Goal: Task Accomplishment & Management: Manage account settings

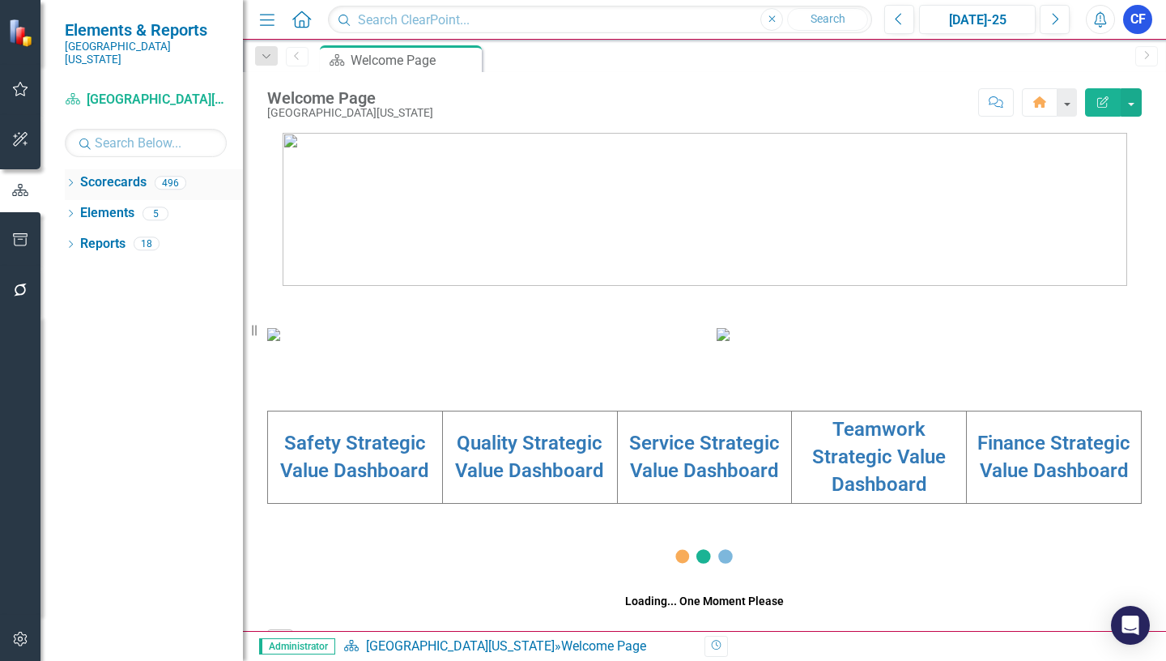
click at [71, 179] on icon at bounding box center [71, 182] width 4 height 7
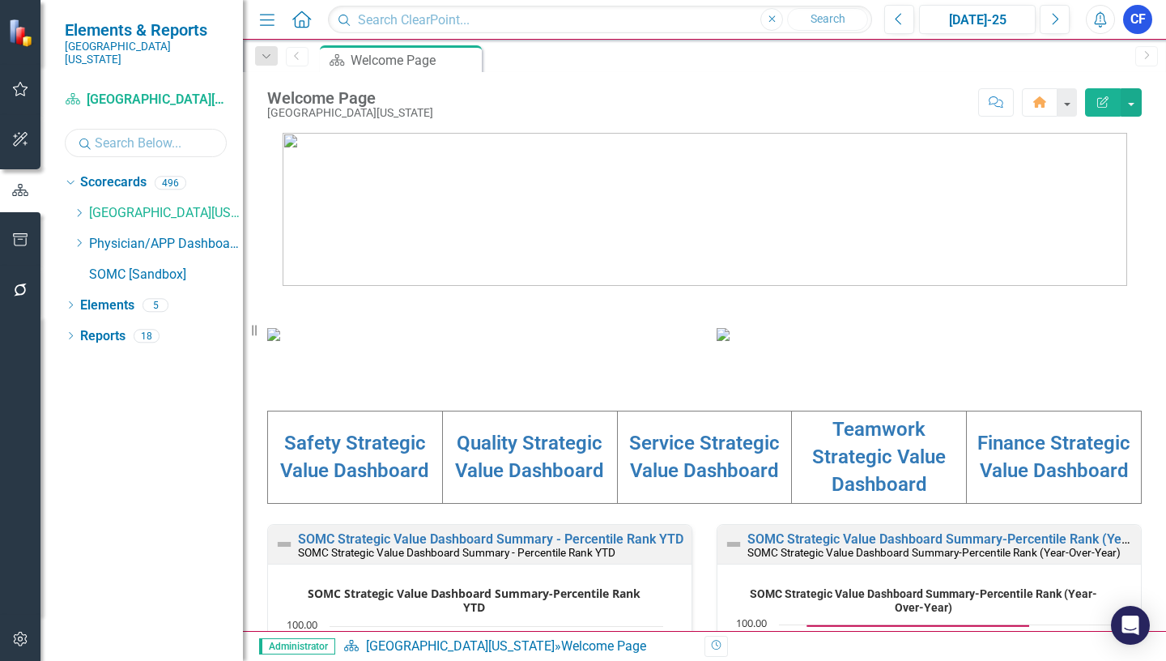
click at [112, 130] on input "text" at bounding box center [146, 143] width 162 height 28
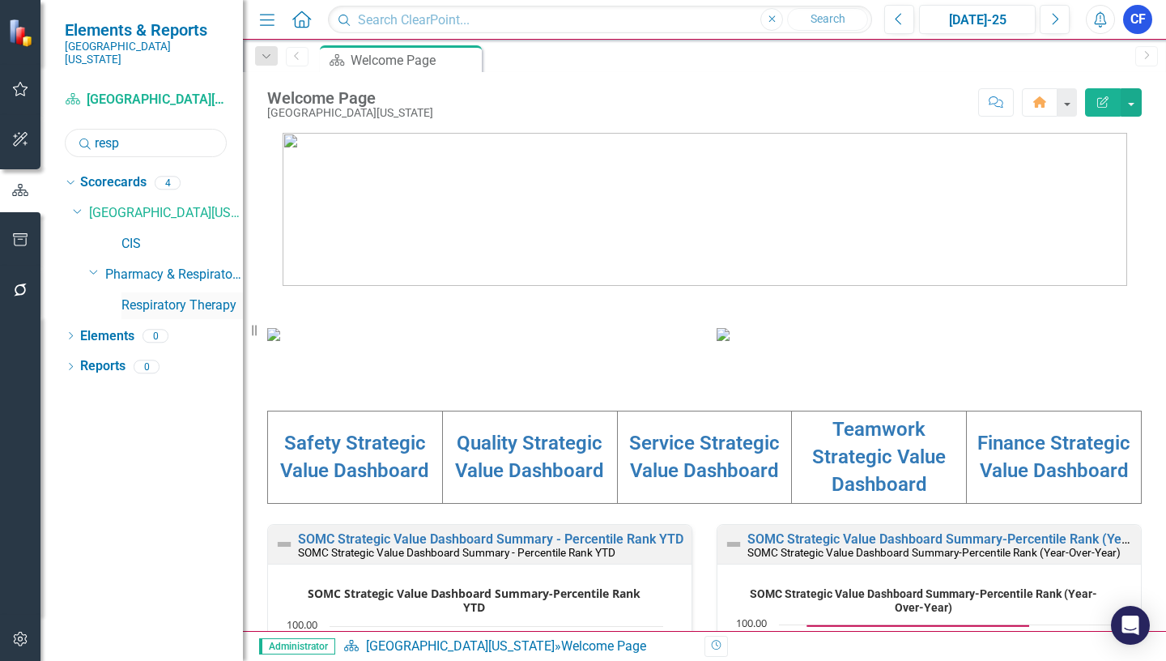
type input "resp"
click at [202, 296] on link "Respiratory Therapy" at bounding box center [181, 305] width 121 height 19
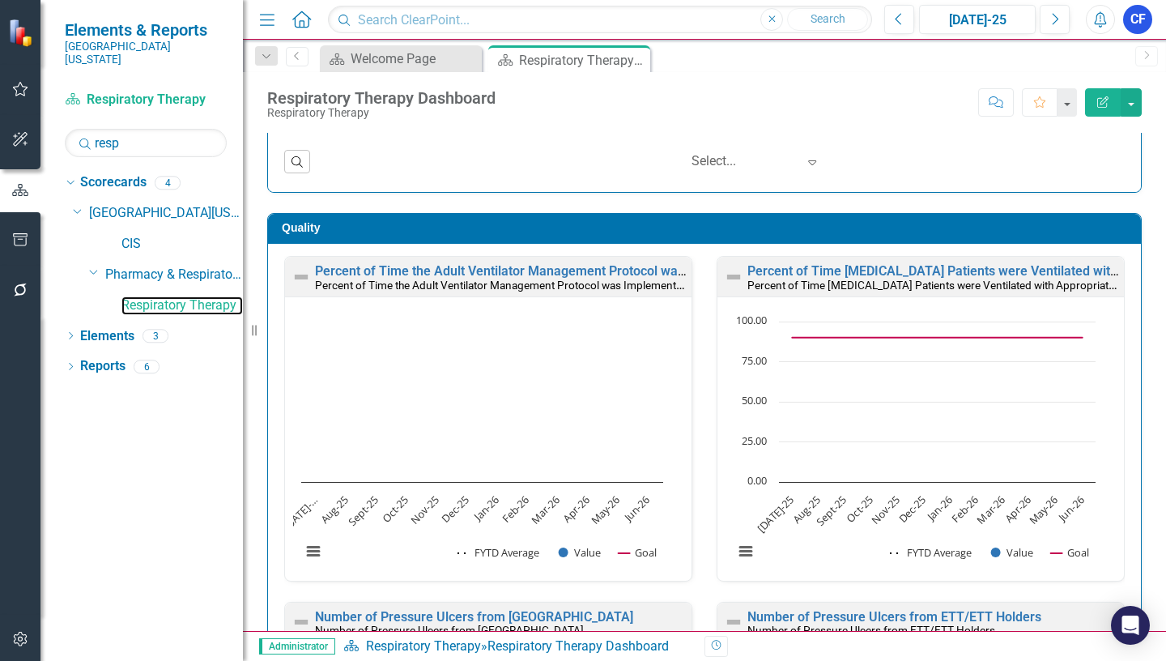
scroll to position [735, 0]
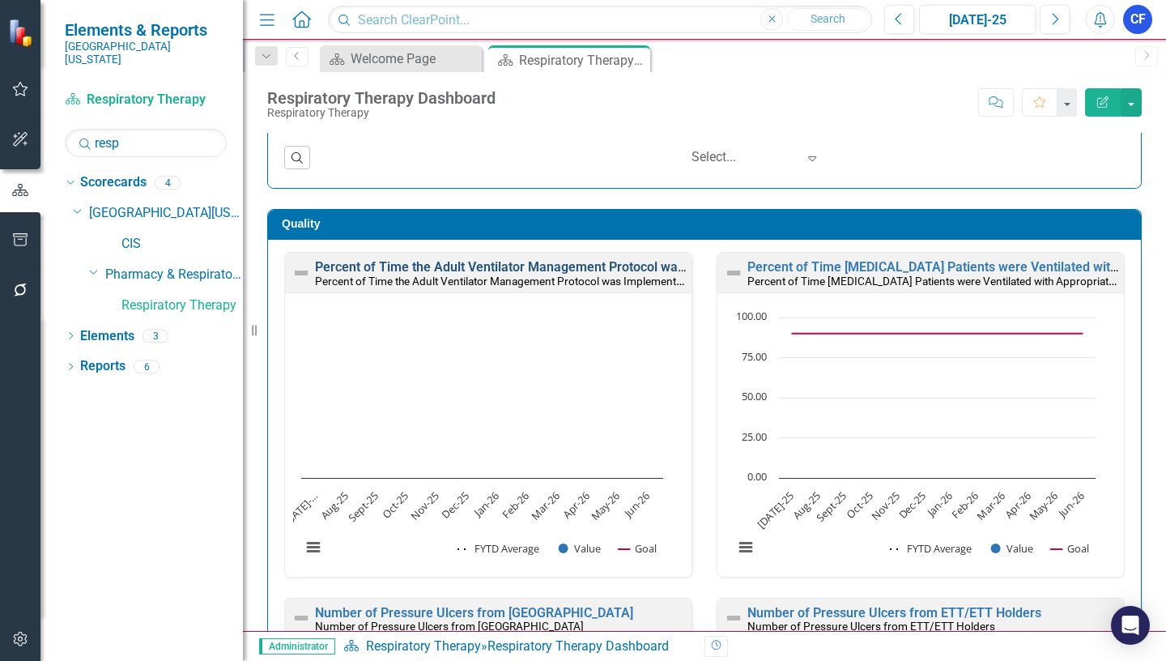
click at [417, 268] on link "Percent of Time the Adult Ventilator Management Protocol was Implemented on [ME…" at bounding box center [682, 266] width 734 height 15
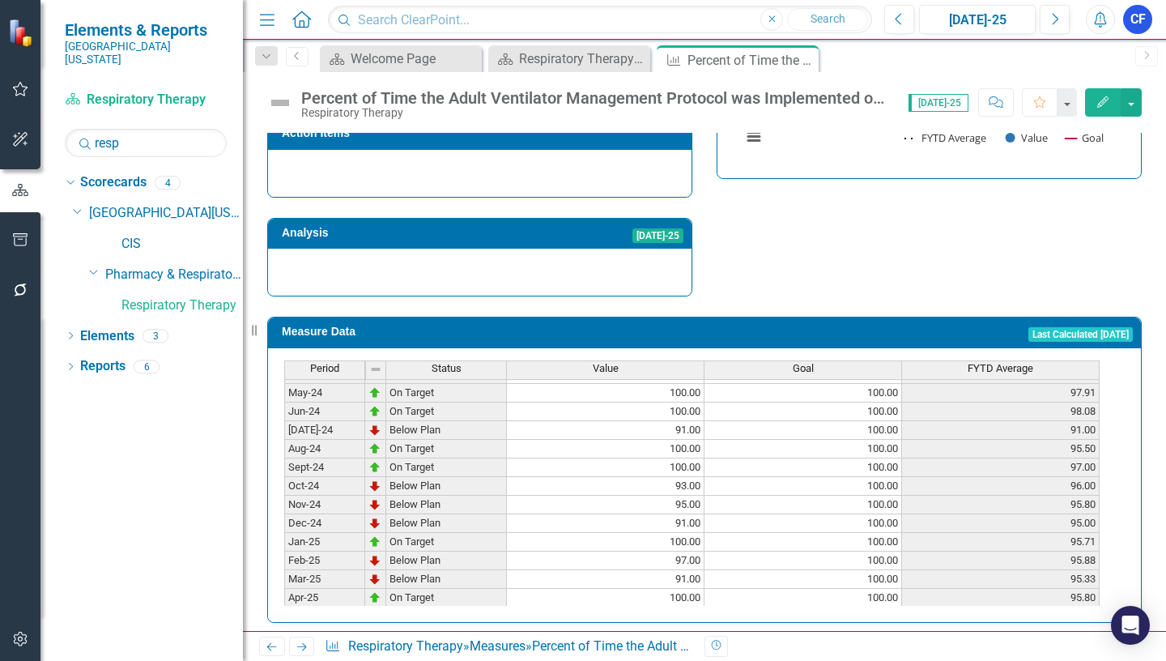
scroll to position [567, 0]
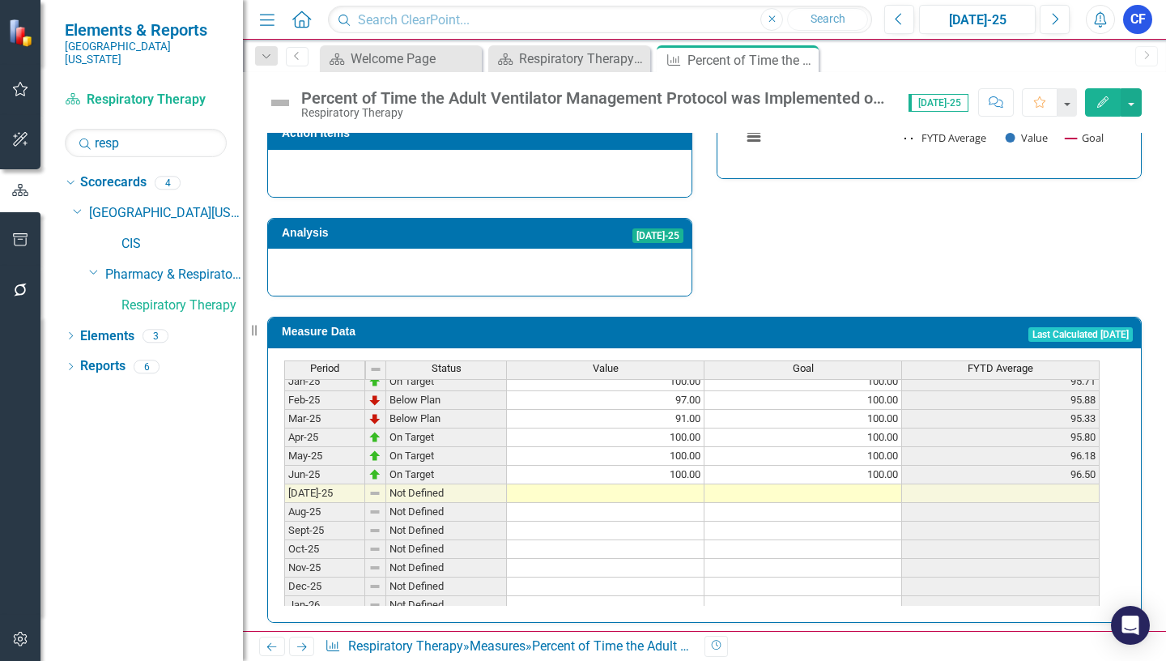
click at [676, 488] on tbody "Oct-23 Below Plan 97.00 100.00 95.75 Nov-23 Below Plan 98.00 100.00 96.20 Dec-2…" at bounding box center [691, 399] width 815 height 615
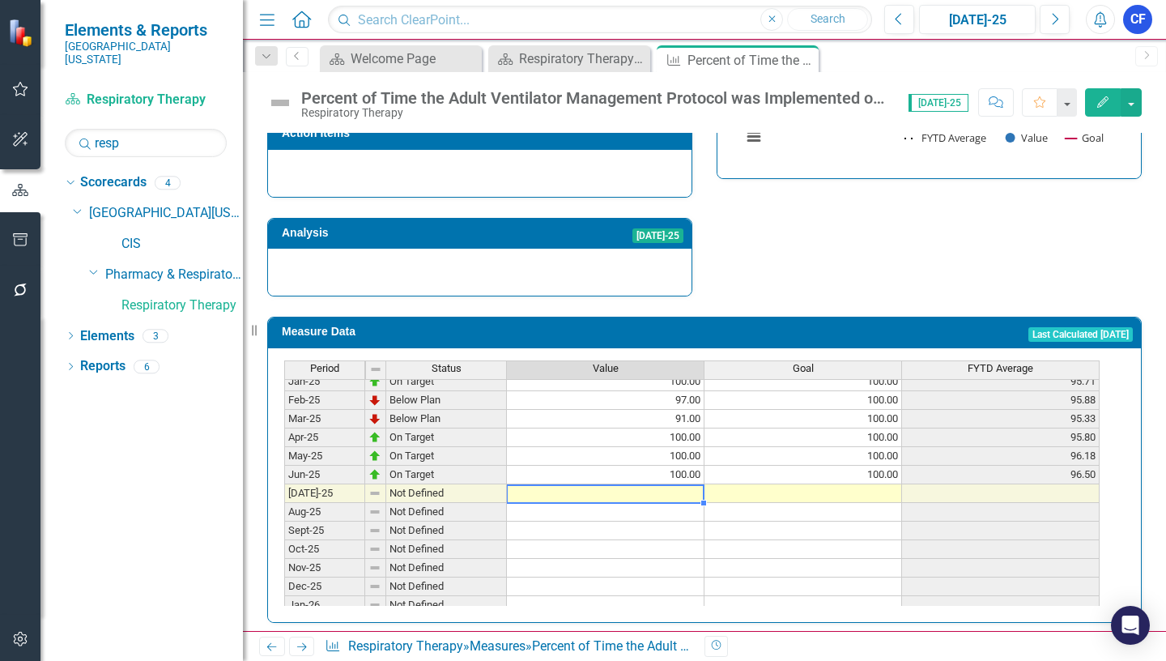
click at [864, 471] on td "100.00" at bounding box center [803, 475] width 198 height 19
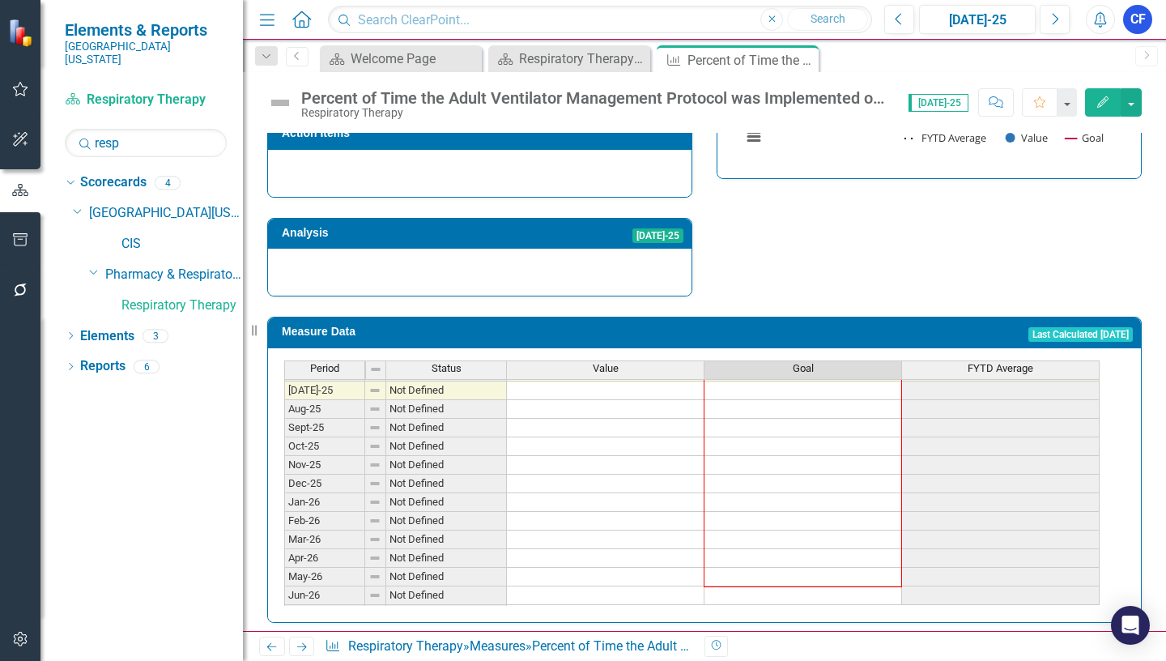
scroll to position [688, 0]
drag, startPoint x: 900, startPoint y: 477, endPoint x: 874, endPoint y: 593, distance: 119.4
click at [284, 593] on div "Period Status Value Goal FYTD Average Jul-24 Below Plan 91.00 100.00 91.00 Aug-…" at bounding box center [284, 371] width 0 height 504
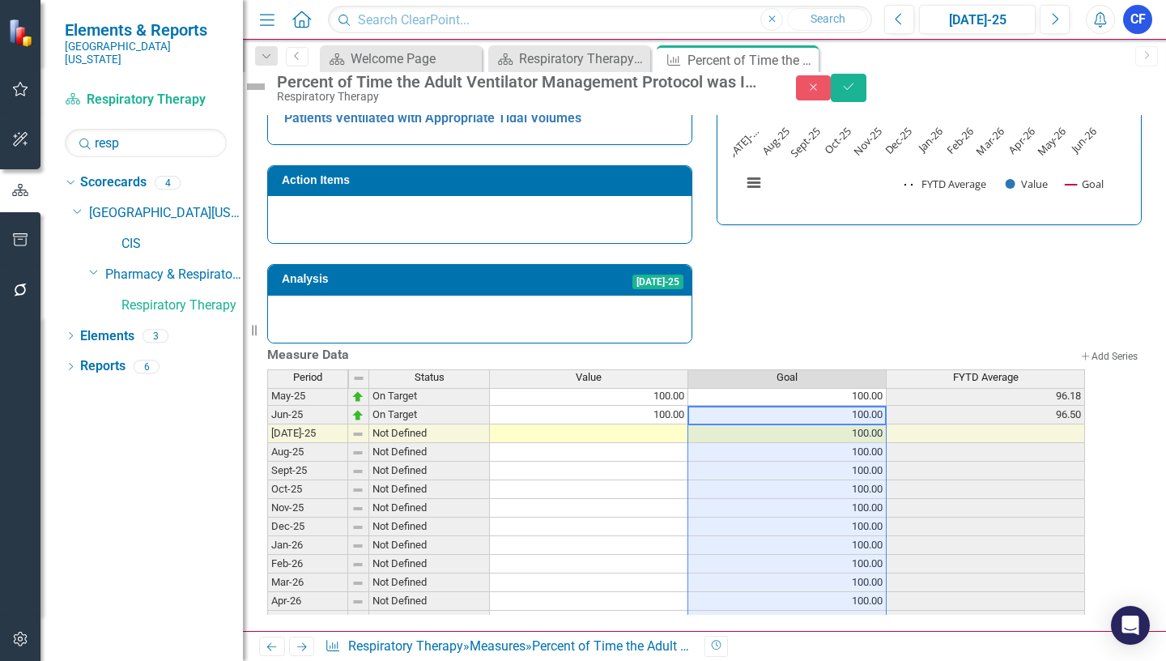
scroll to position [607, 0]
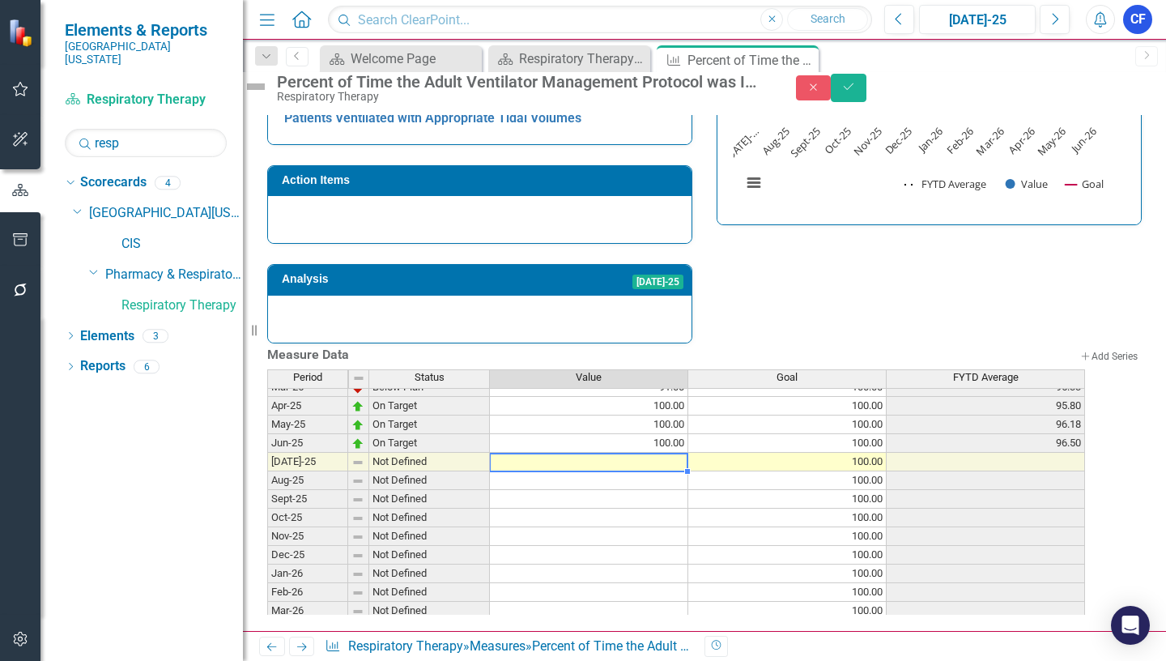
click at [666, 457] on tbody "Apr-24 On Target 100.00 100.00 97.70 May-24 On Target 100.00 100.00 97.91 Jun-2…" at bounding box center [676, 433] width 818 height 522
type textarea "100"
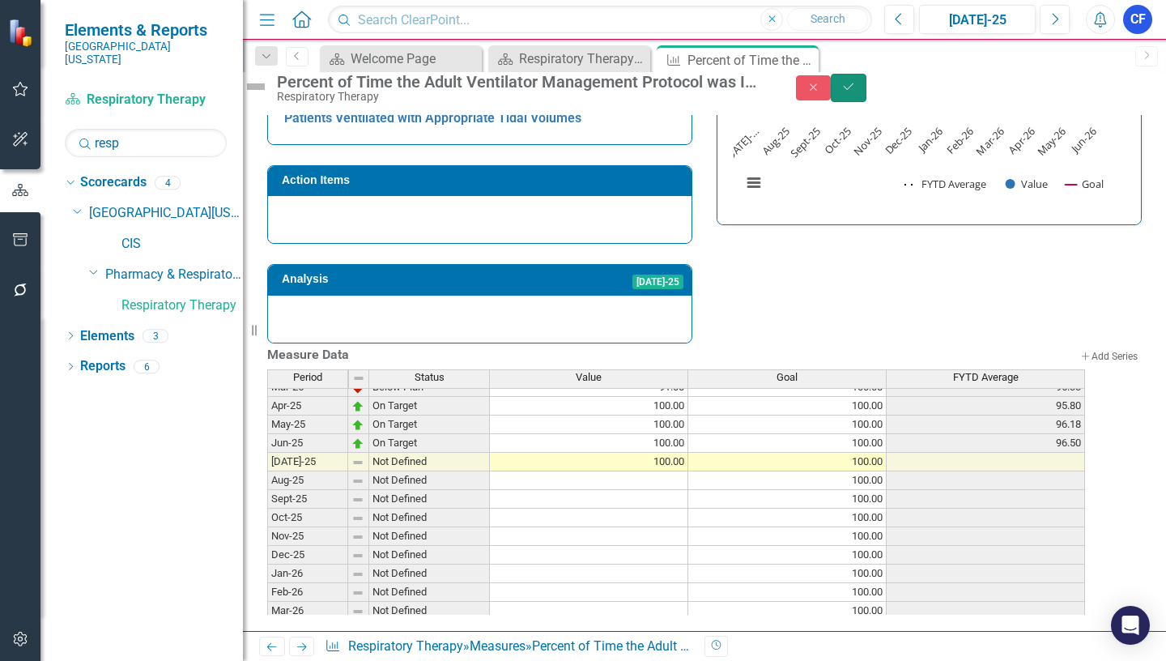
click at [856, 92] on icon "Save" at bounding box center [848, 86] width 15 height 11
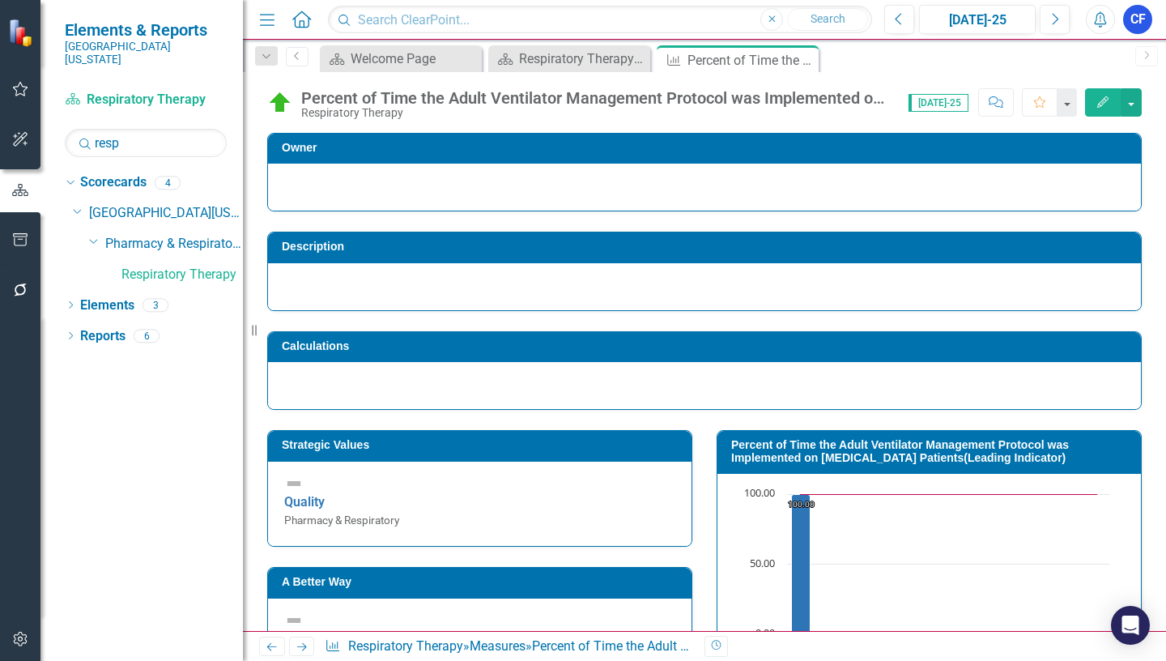
click at [307, 645] on icon "Next" at bounding box center [302, 646] width 14 height 11
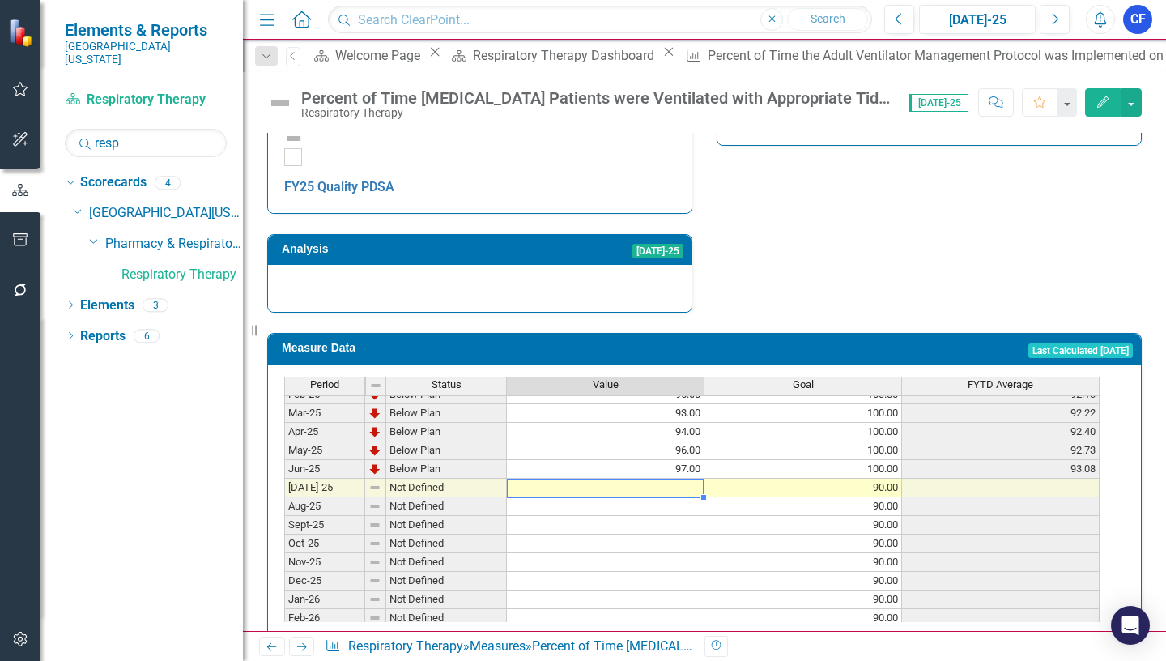
click at [678, 457] on tbody "Mar-24 Below Plan 86.00 100.00 85.89 Apr-24 Below Plan 86.00 100.00 85.90 May-2…" at bounding box center [691, 441] width 815 height 522
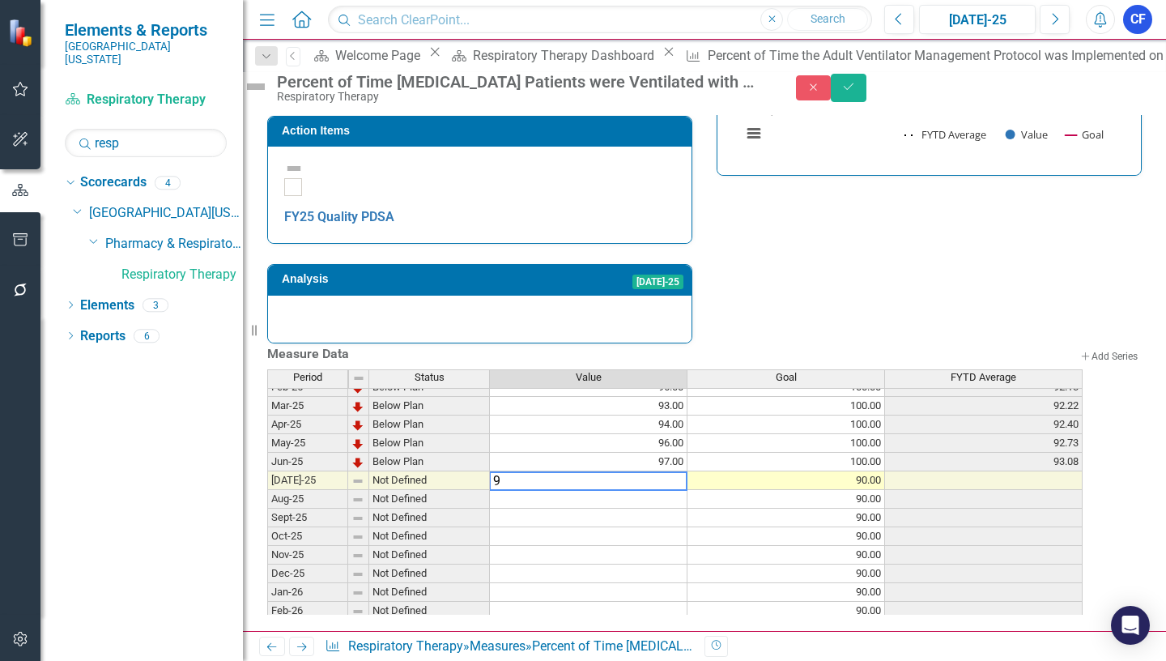
type textarea "98"
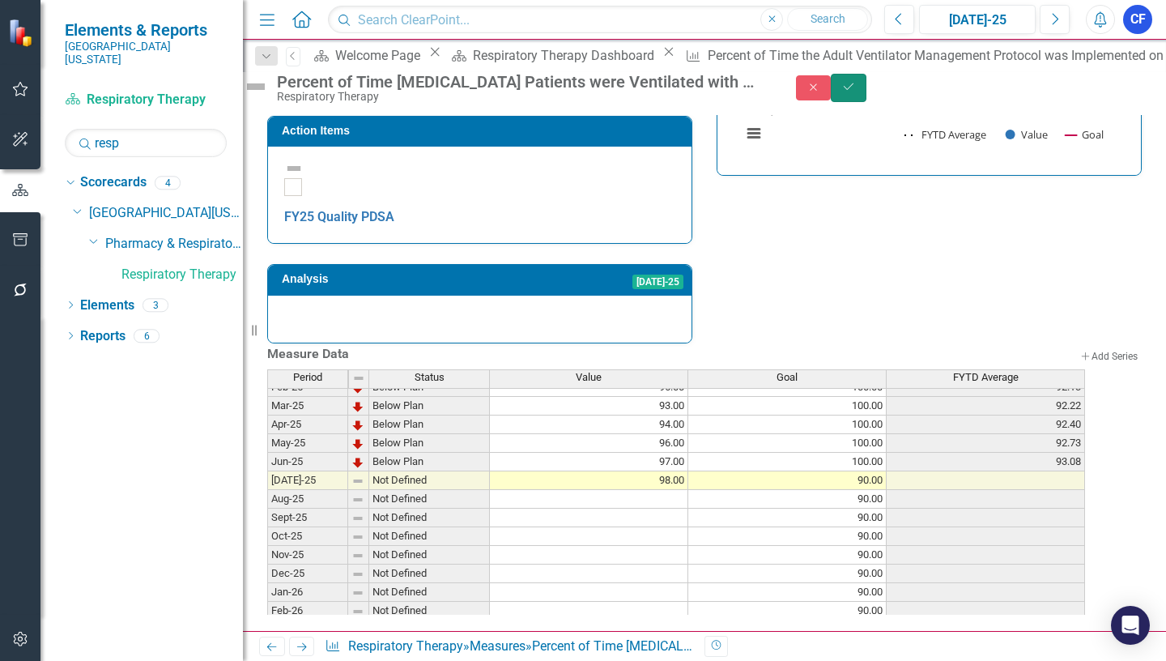
click at [856, 92] on icon "Save" at bounding box center [848, 86] width 15 height 11
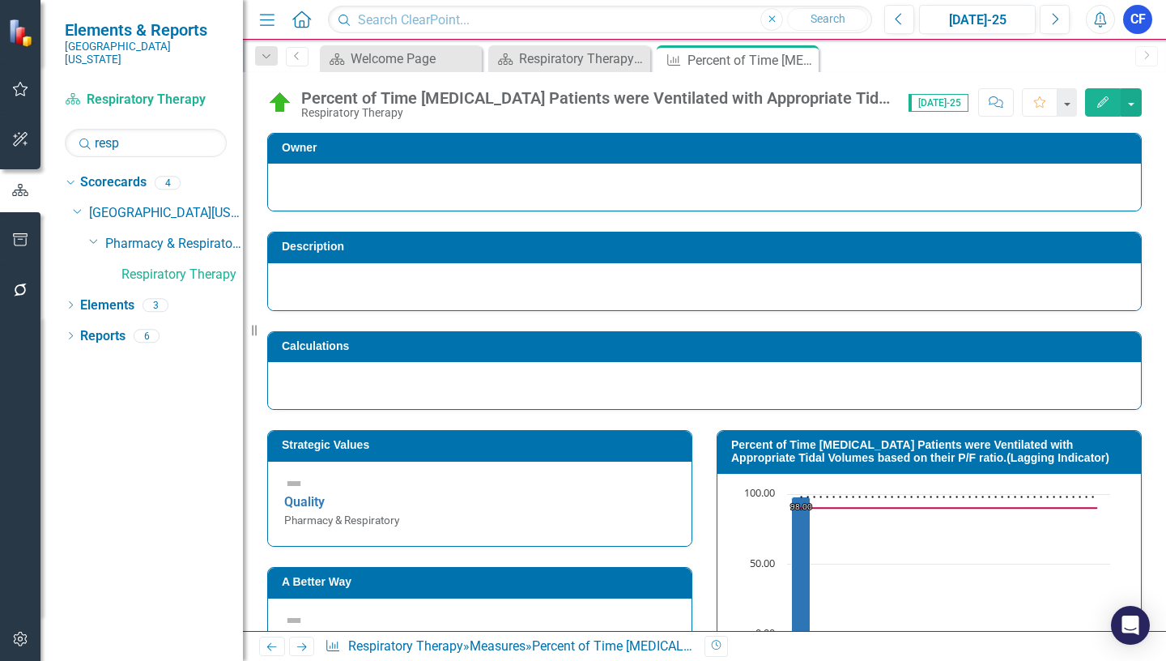
click at [300, 644] on icon "Next" at bounding box center [302, 646] width 14 height 11
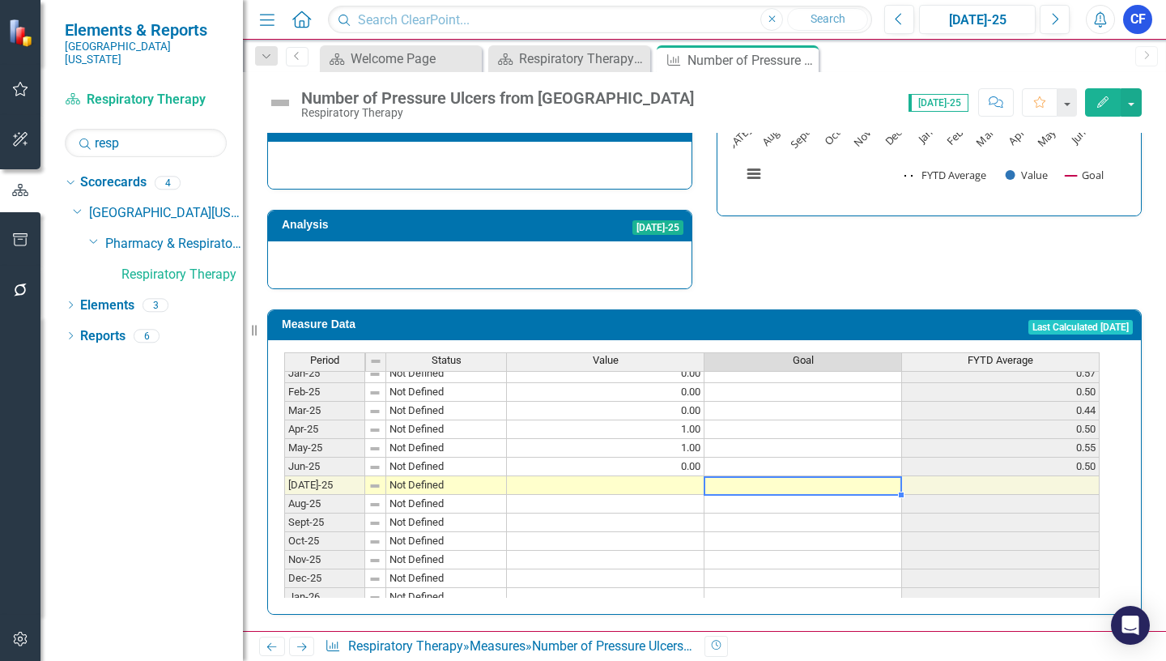
click at [855, 477] on tbody "Jan-24 Not Defined 0.00 0.00 Feb-24 Not Defined 0.00 0.00 Mar-24 Not Defined 0.…" at bounding box center [691, 419] width 815 height 559
type textarea "0"
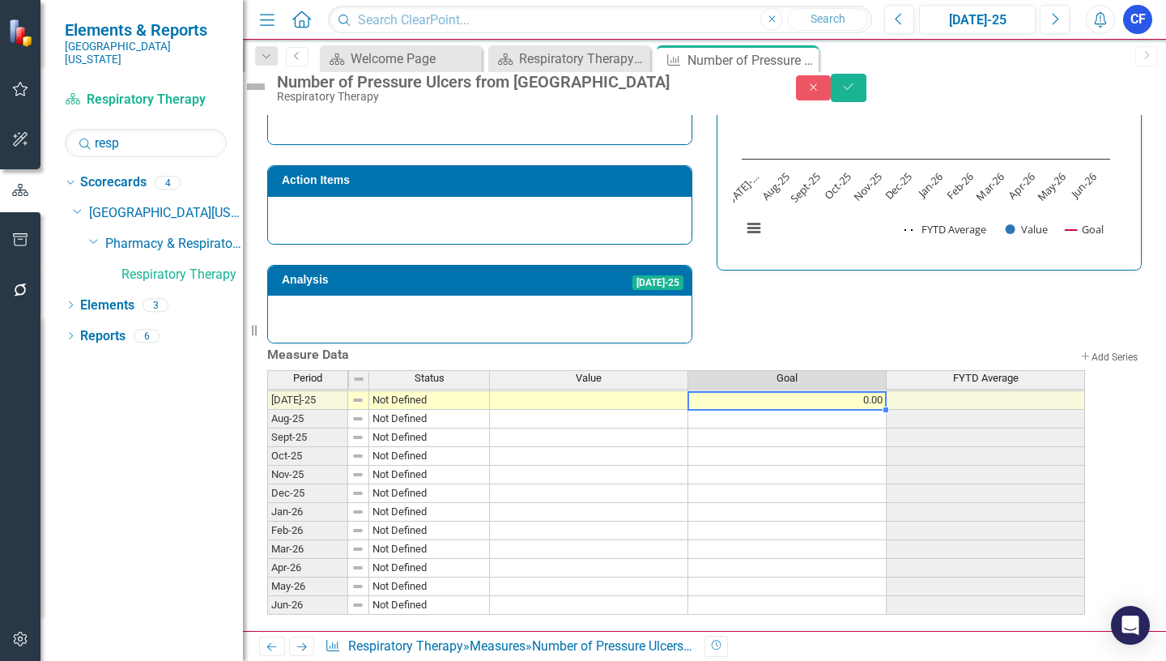
click at [892, 389] on tbody "Jun-24 Not Defined 3.00 0.25 Jul-24 Not Defined 1.00 1.00 Aug-24 Not Defined 0.…" at bounding box center [676, 381] width 818 height 466
drag, startPoint x: 901, startPoint y: 396, endPoint x: 895, endPoint y: 587, distance: 191.2
click at [267, 587] on div "Period Status Value Goal FYTD Average Jun-24 Not Defined 3.00 0.25 Jul-24 Not D…" at bounding box center [267, 381] width 0 height 504
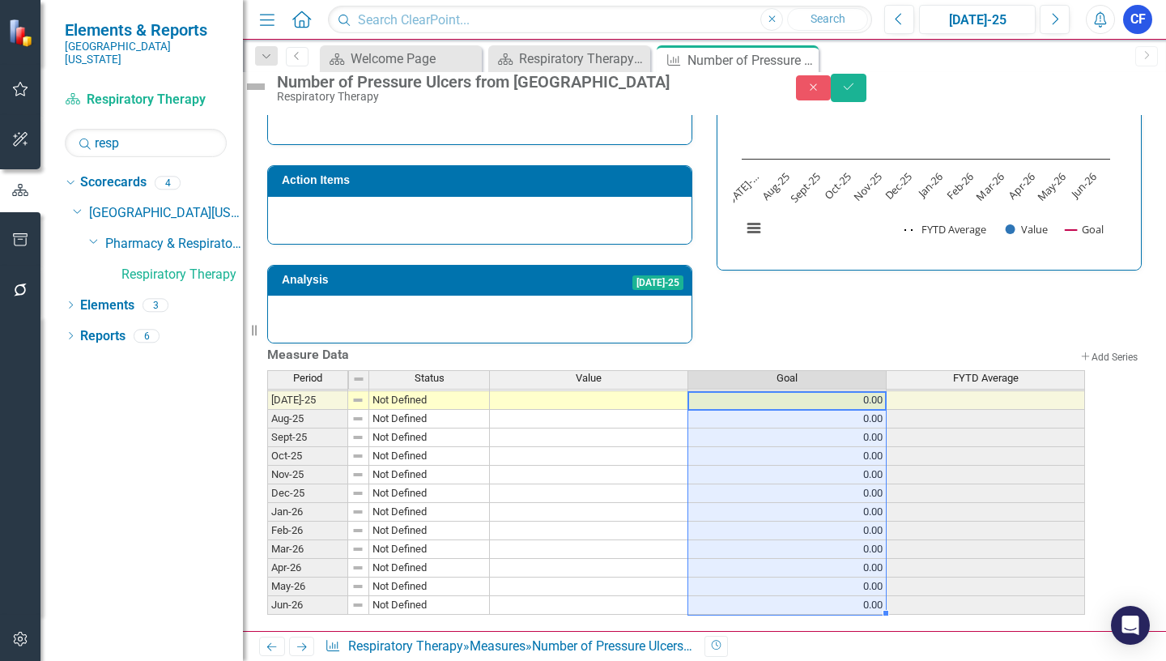
click at [653, 391] on td at bounding box center [589, 400] width 198 height 19
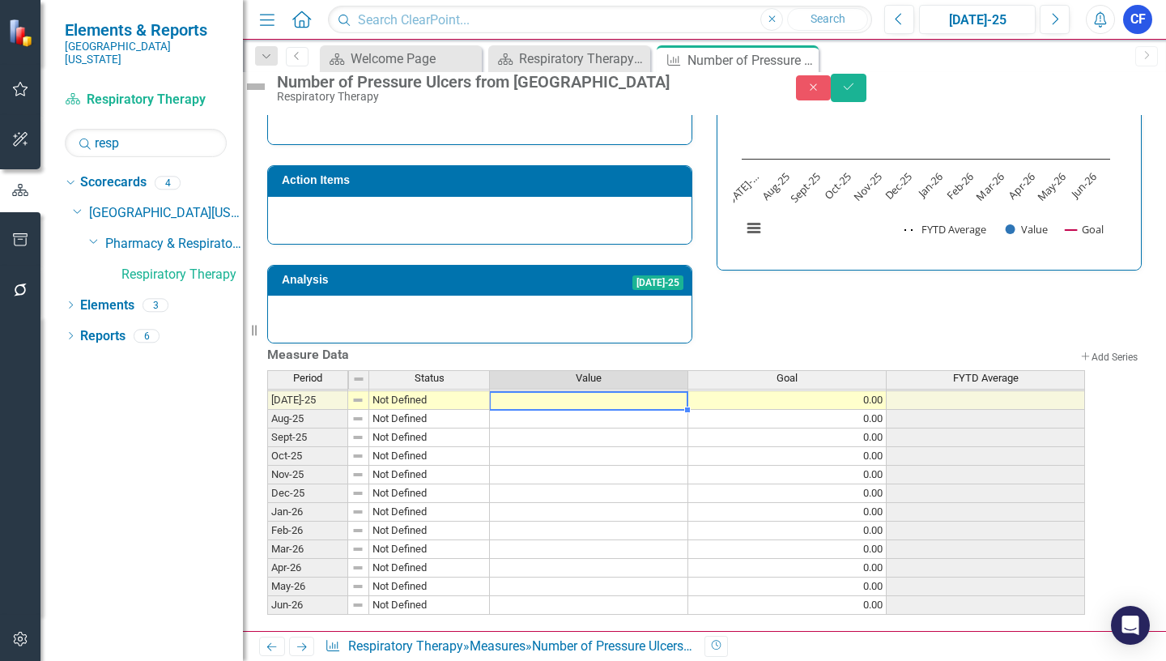
type textarea "0"
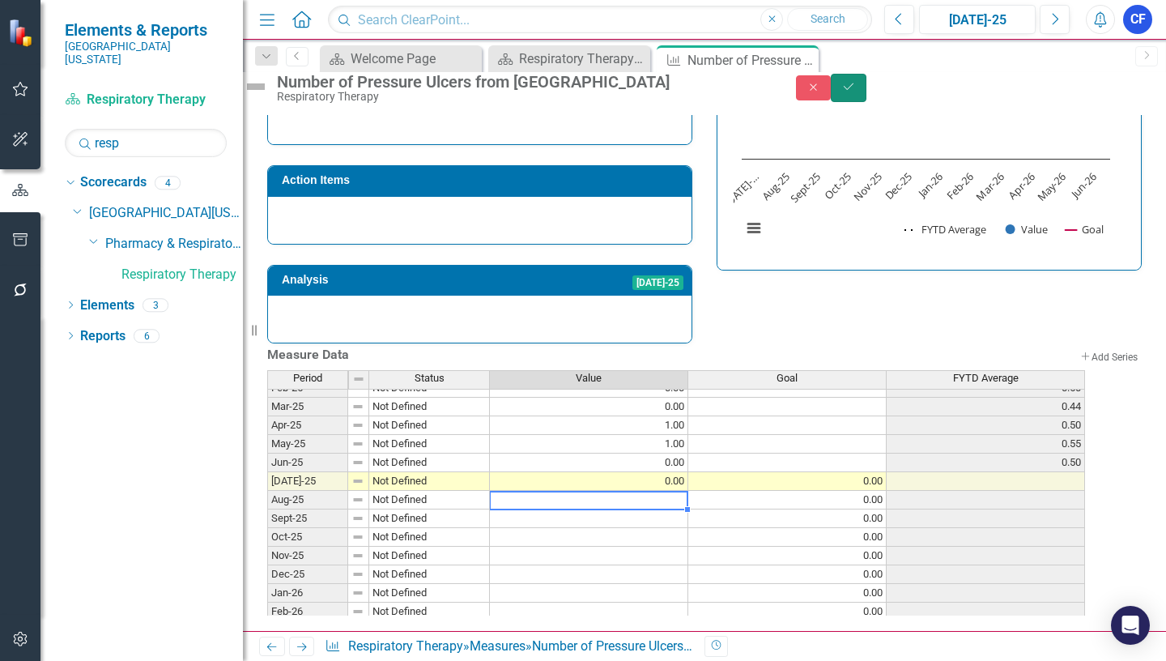
click at [856, 92] on icon "Save" at bounding box center [848, 86] width 15 height 11
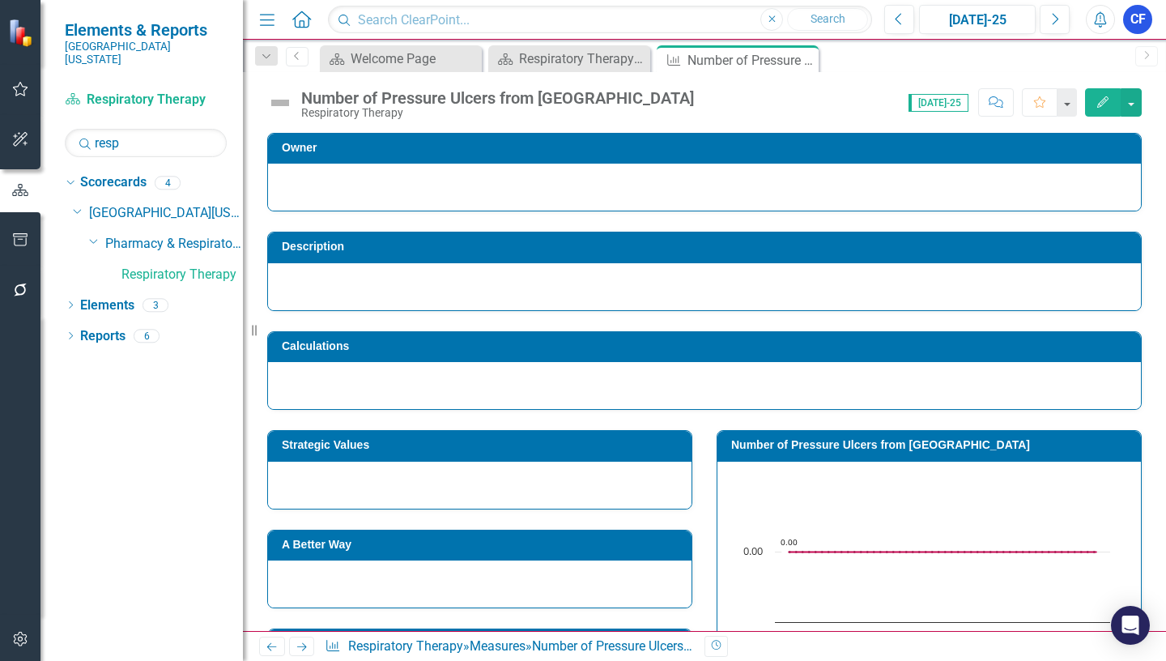
click at [302, 643] on icon "Next" at bounding box center [302, 646] width 14 height 11
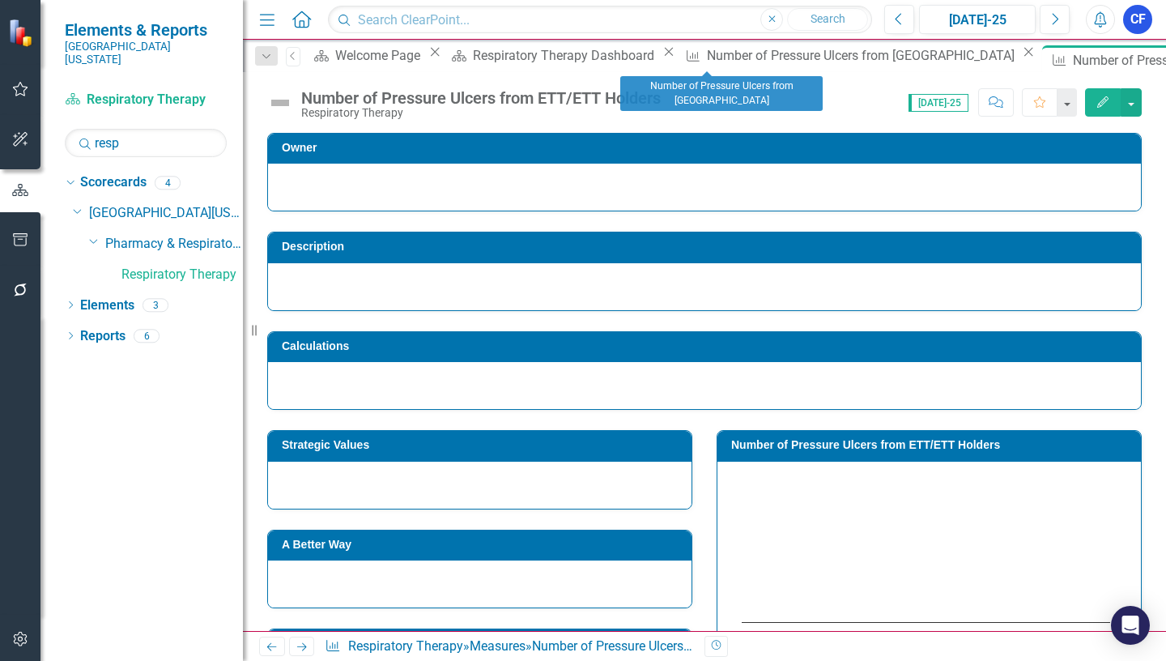
click at [1024, 57] on icon at bounding box center [1028, 52] width 9 height 9
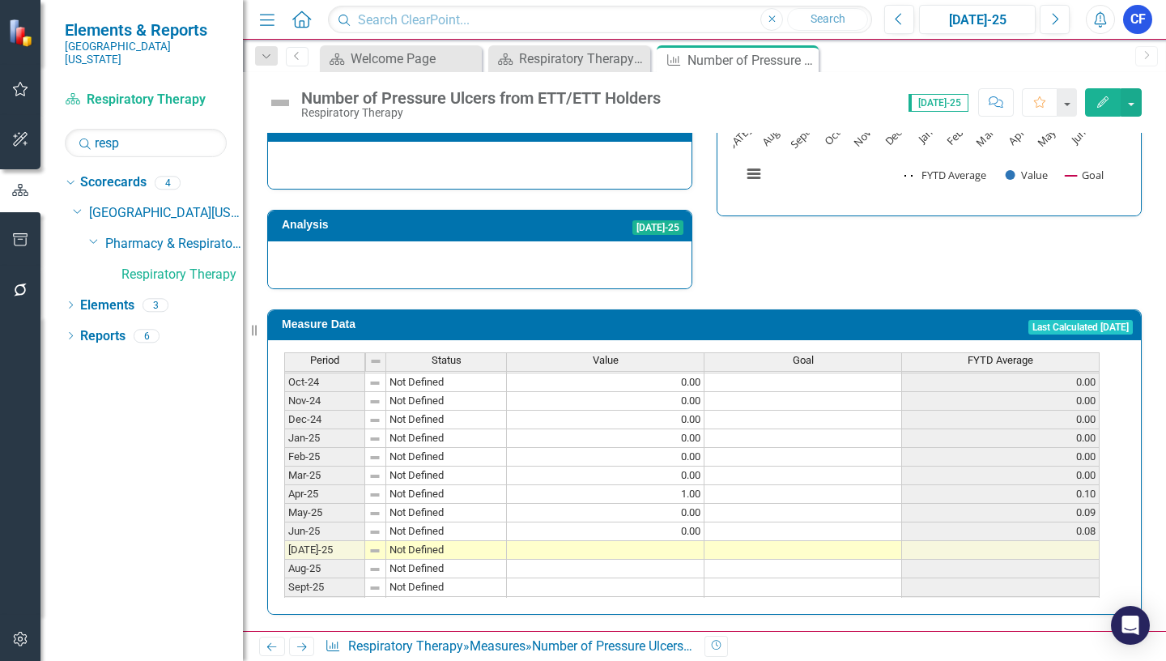
scroll to position [567, 0]
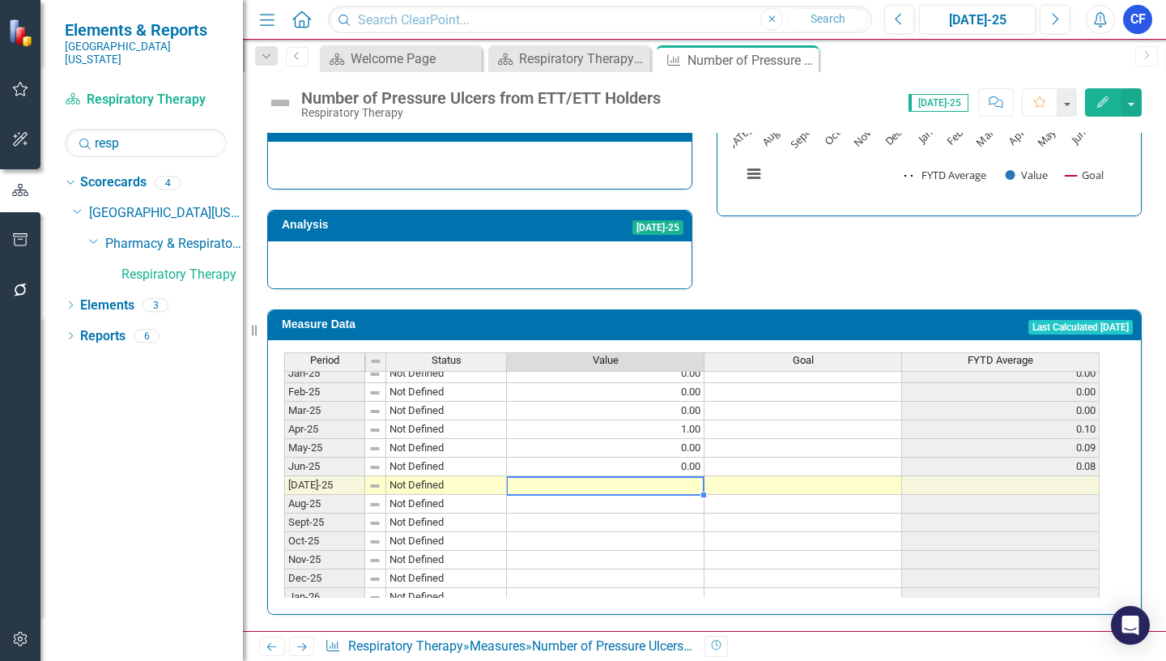
click at [683, 481] on tbody "Feb-24 Not Defined 0.00 0.00 Mar-24 Not Defined 0.00 0.00 Apr-24 Not Defined 0.…" at bounding box center [691, 429] width 815 height 541
type textarea "0"
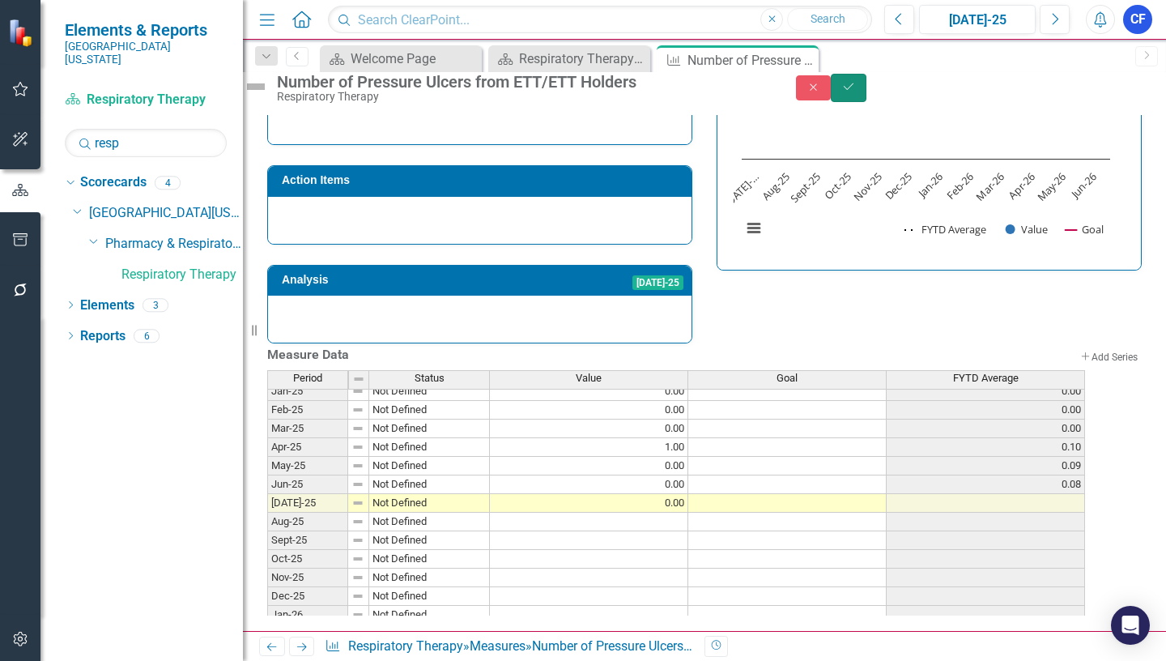
click at [856, 92] on icon "Save" at bounding box center [848, 86] width 15 height 11
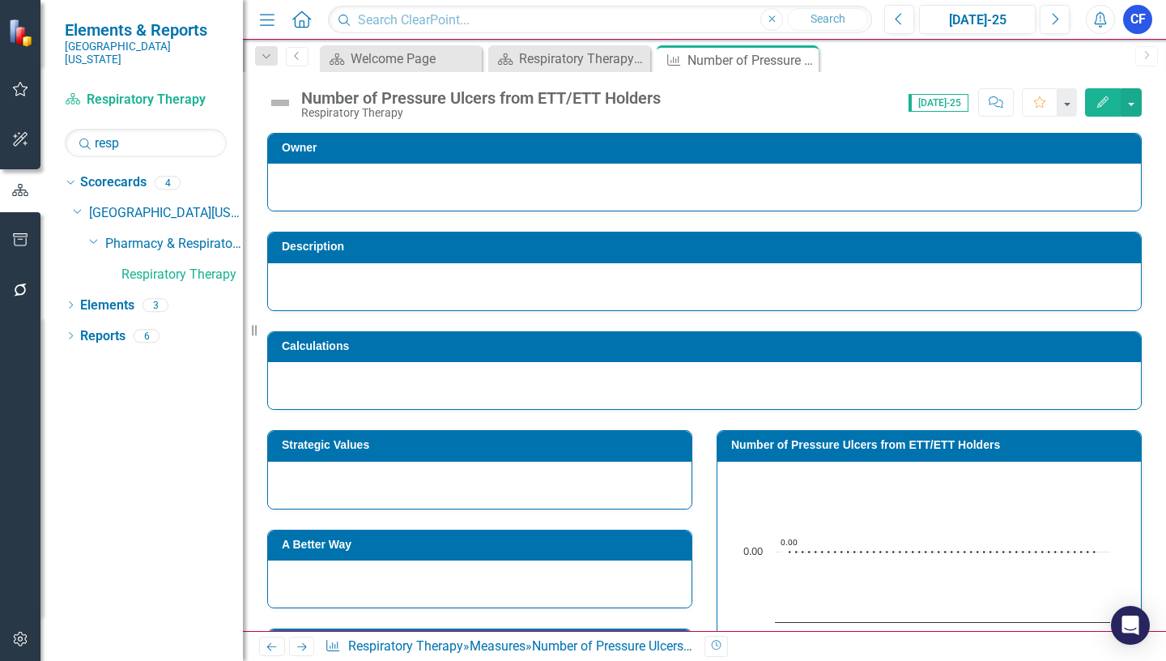
click at [271, 649] on icon "Previous" at bounding box center [272, 646] width 14 height 11
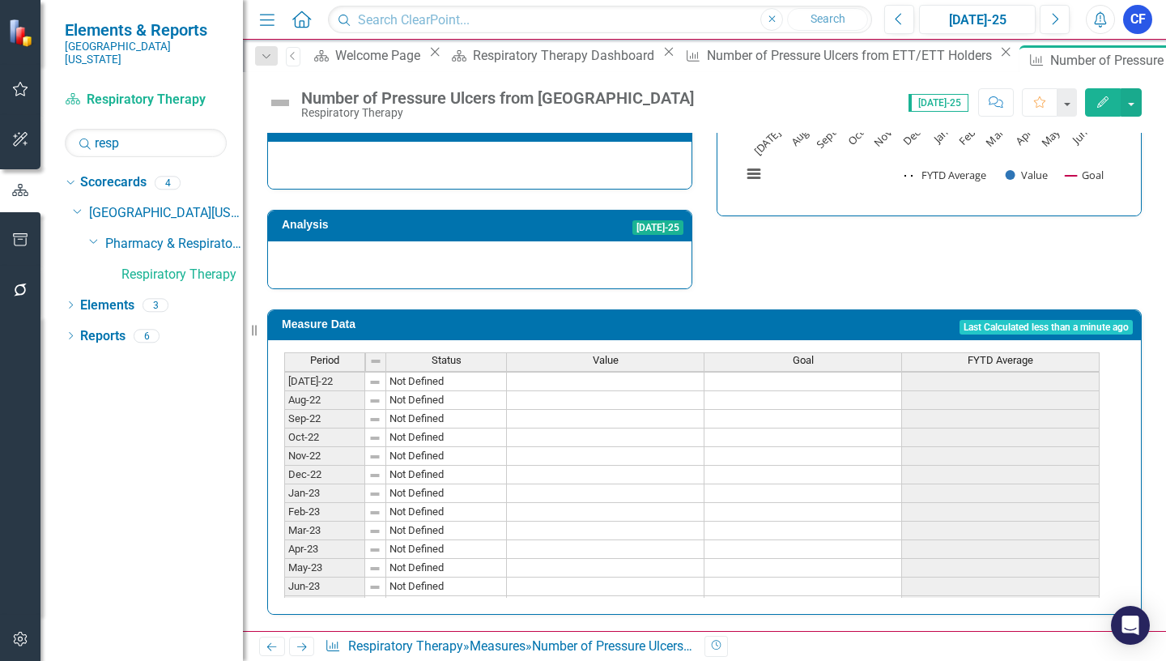
scroll to position [324, 0]
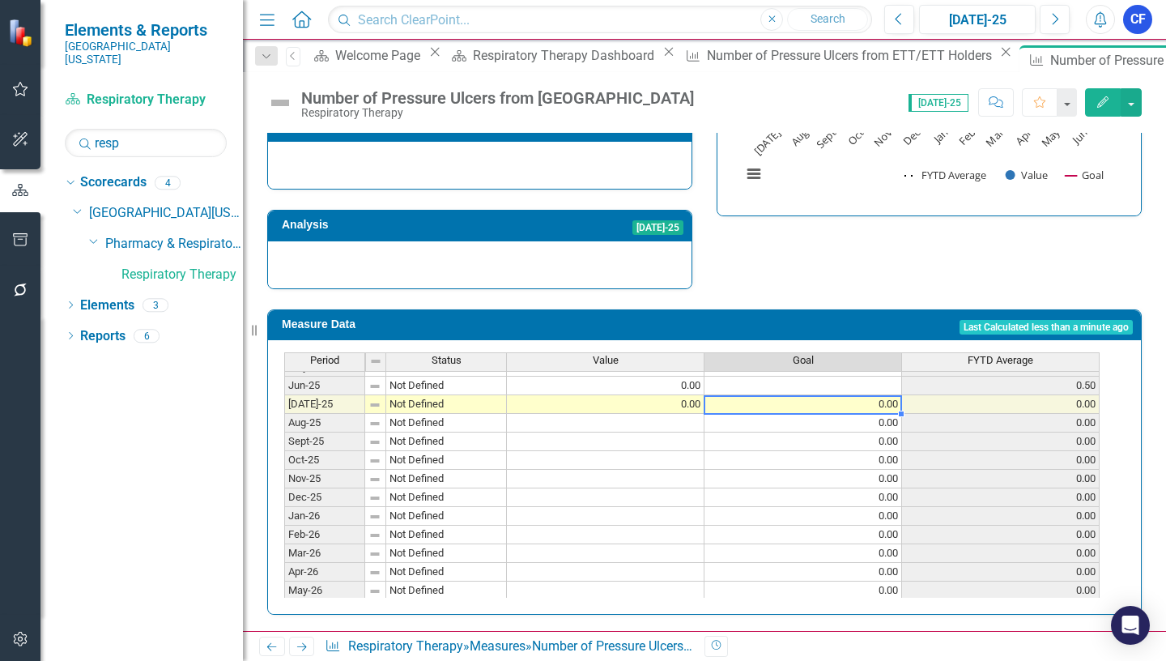
click at [883, 393] on tbody "May-24 Not Defined 0.00 0.00 Jun-24 Not Defined 3.00 0.25 Jul-24 Not Defined 1.…" at bounding box center [691, 376] width 815 height 485
drag, startPoint x: 900, startPoint y: 405, endPoint x: 883, endPoint y: 581, distance: 177.3
click at [284, 581] on div "Period Status Value Goal FYTD Average May-24 Not Defined 0.00 0.00 Jun-24 Not D…" at bounding box center [284, 366] width 0 height 504
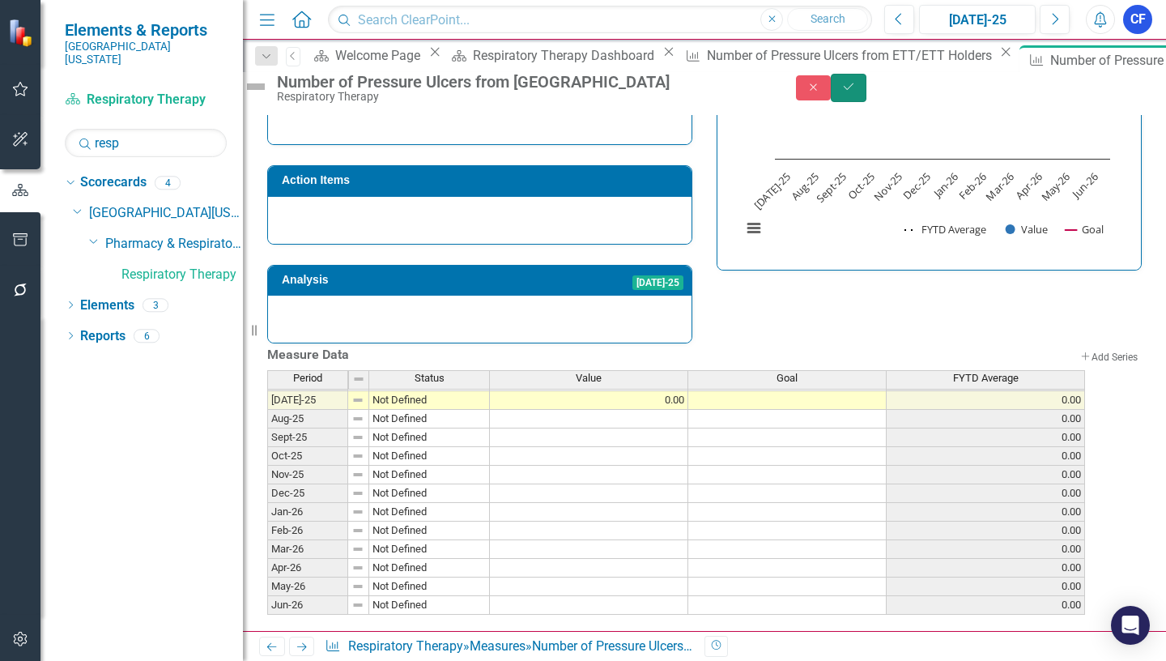
click at [866, 88] on button "Save" at bounding box center [849, 88] width 36 height 28
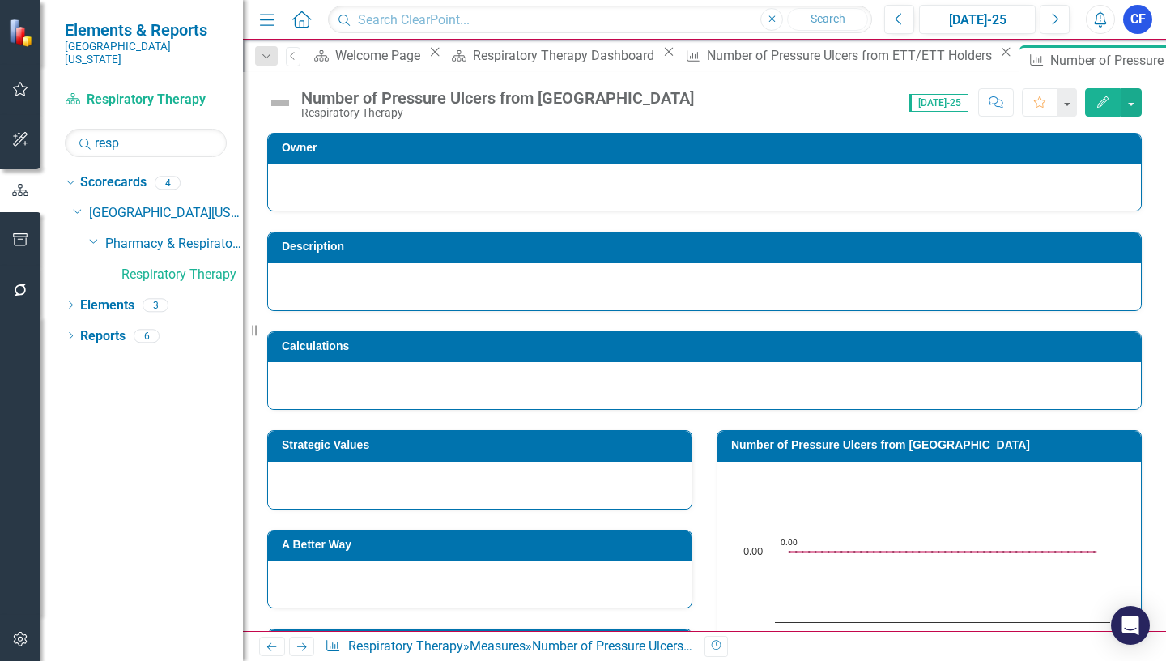
drag, startPoint x: 934, startPoint y: 62, endPoint x: 906, endPoint y: 62, distance: 28.3
click at [0, 0] on icon "Close" at bounding box center [0, 0] width 0 height 0
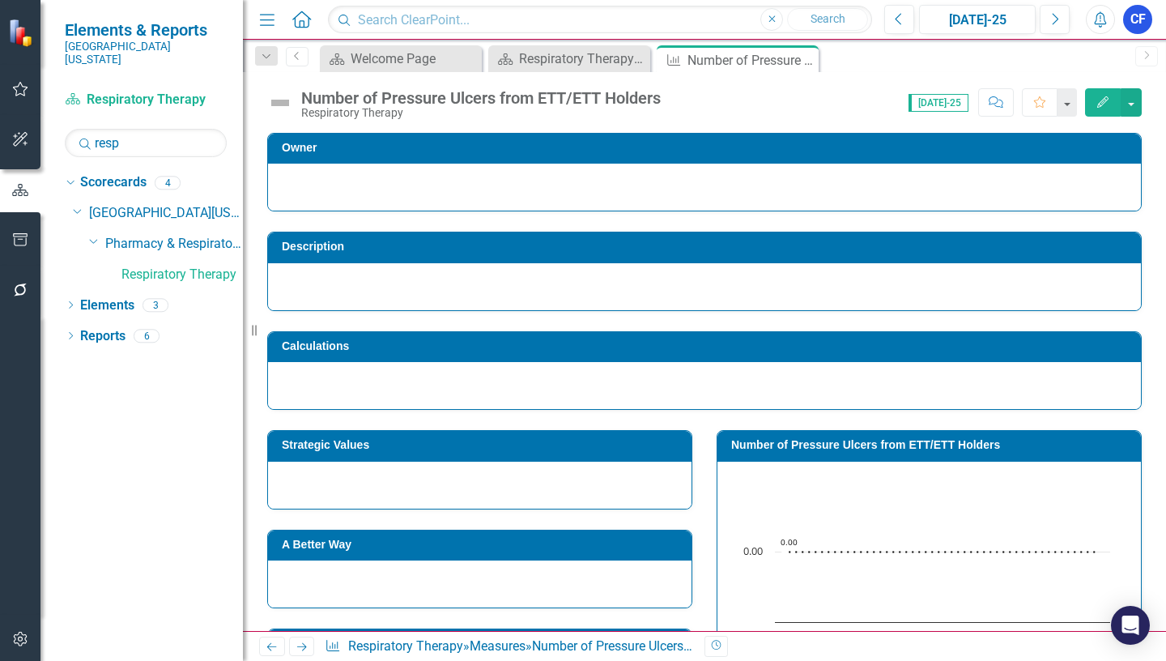
click at [302, 644] on icon "Next" at bounding box center [302, 646] width 14 height 11
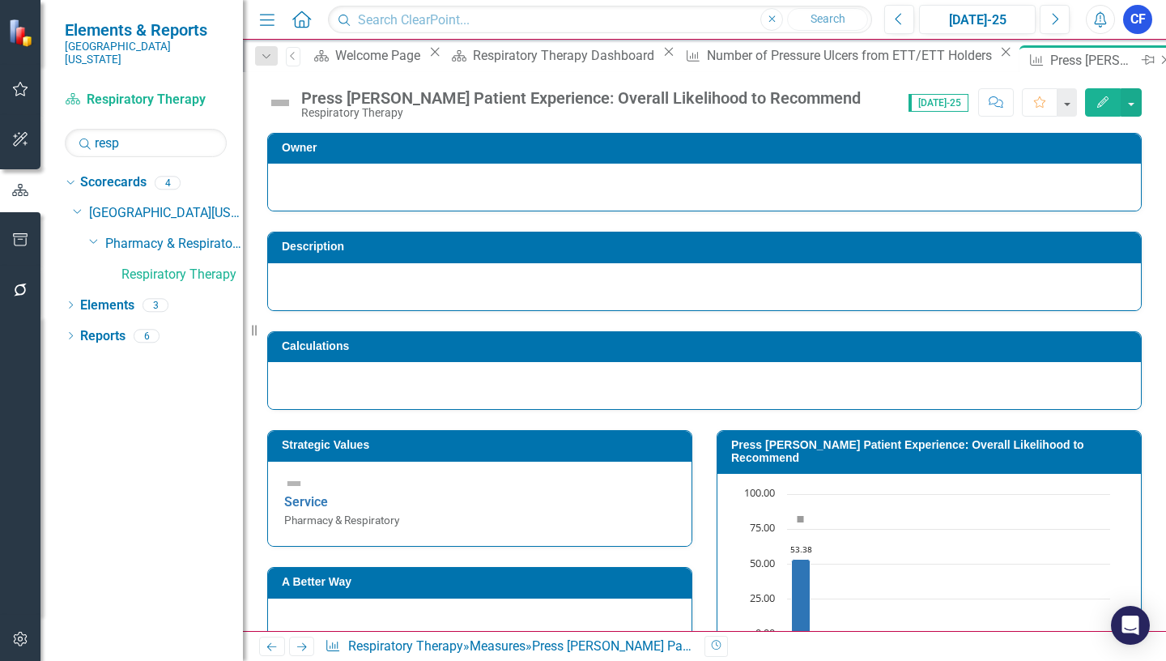
click at [1158, 61] on icon "Close" at bounding box center [1166, 59] width 16 height 13
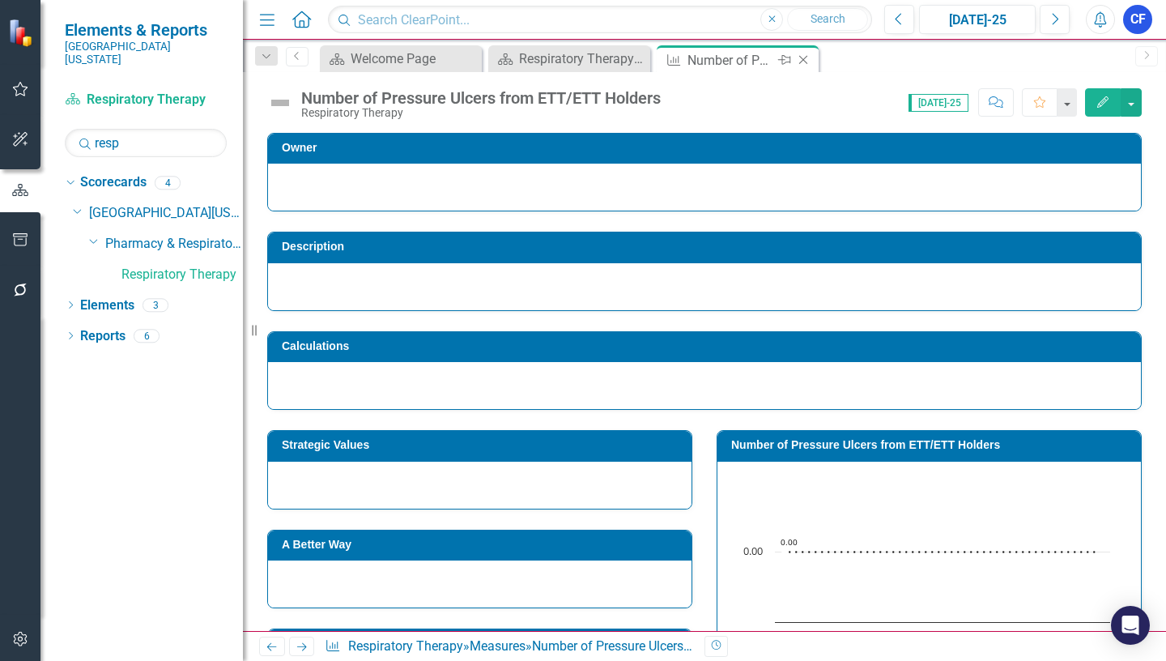
click at [810, 62] on icon "Close" at bounding box center [803, 59] width 16 height 13
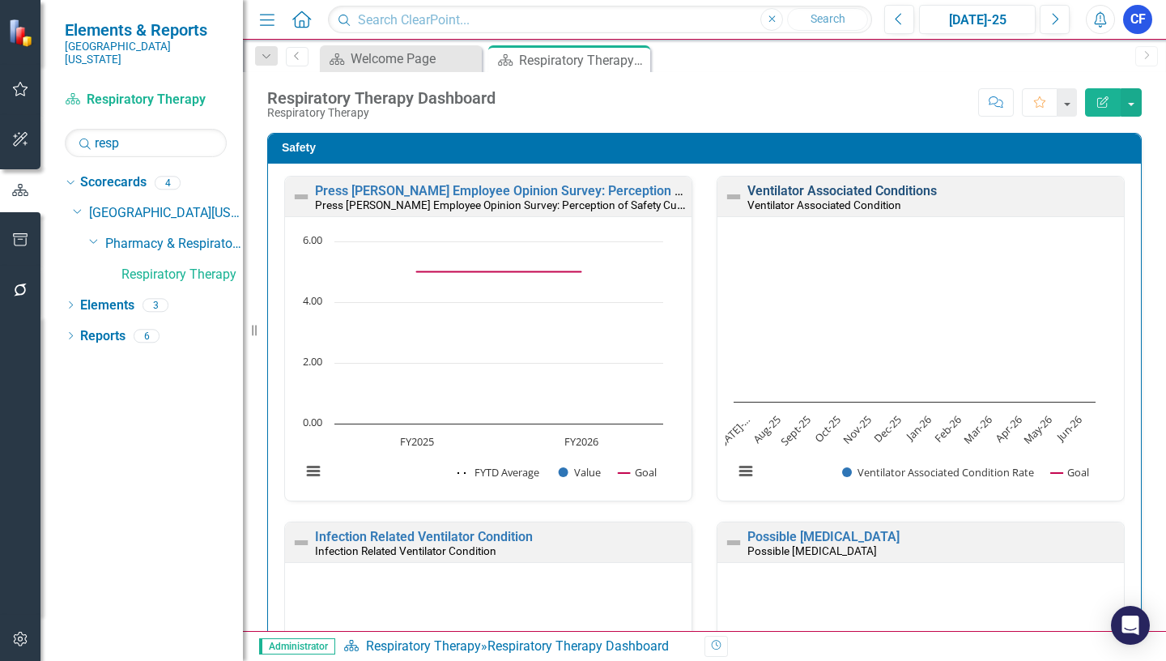
click at [838, 190] on link "Ventilator Associated Conditions" at bounding box center [841, 190] width 189 height 15
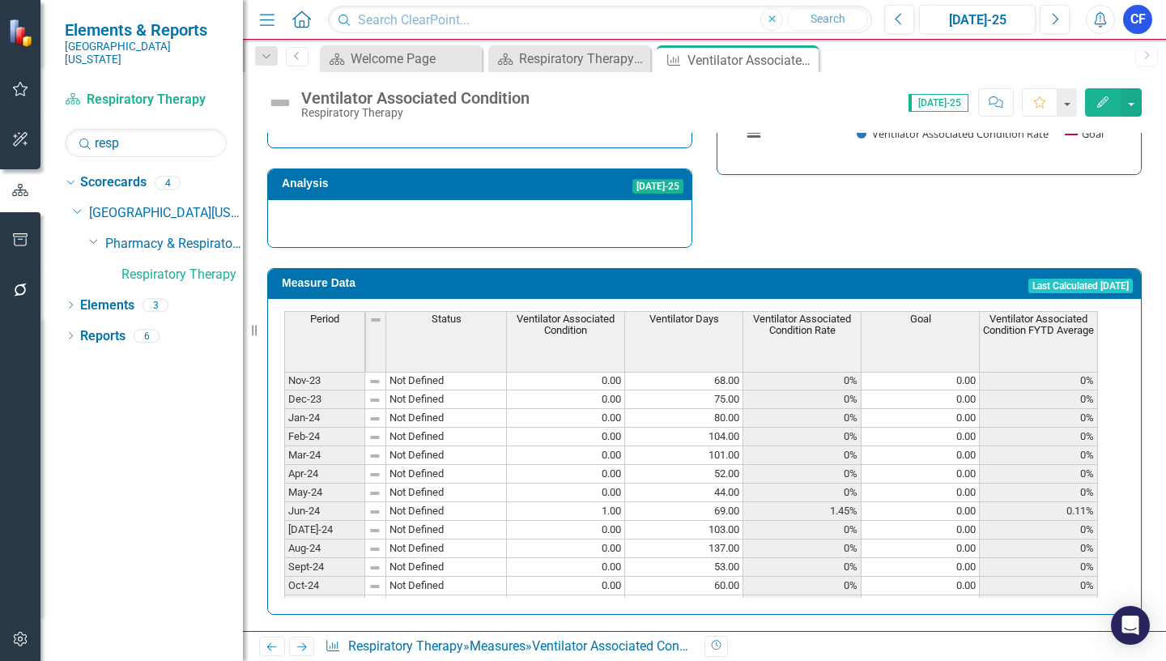
scroll to position [486, 0]
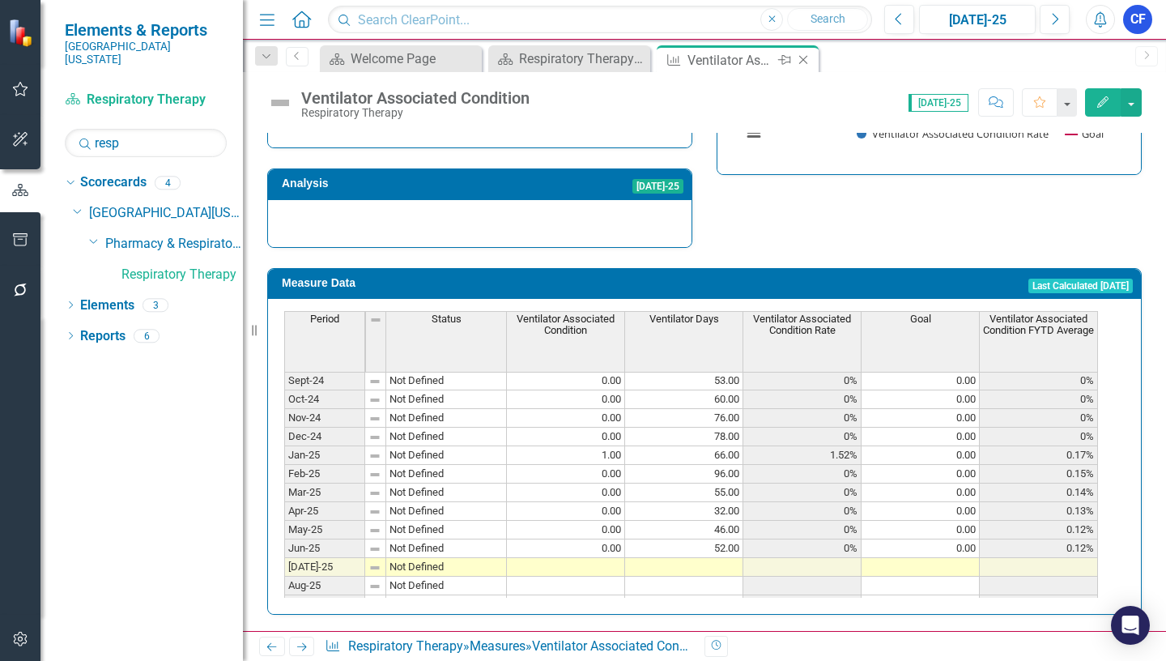
click at [804, 61] on icon at bounding box center [803, 60] width 9 height 9
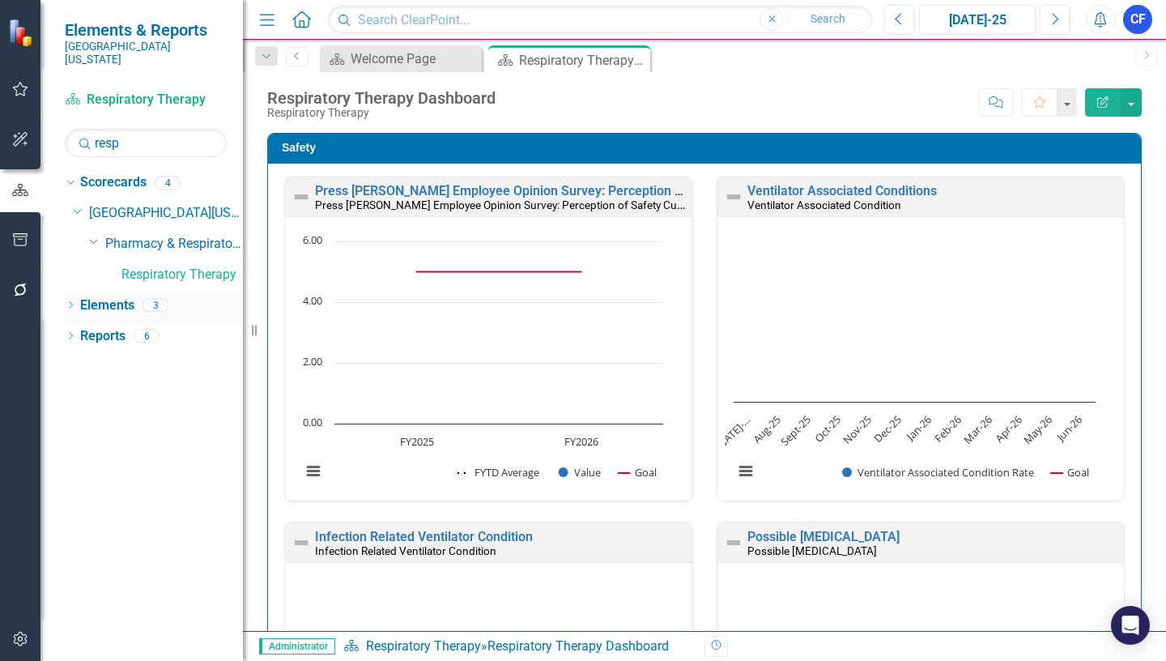
click at [130, 296] on link "Elements" at bounding box center [107, 305] width 54 height 19
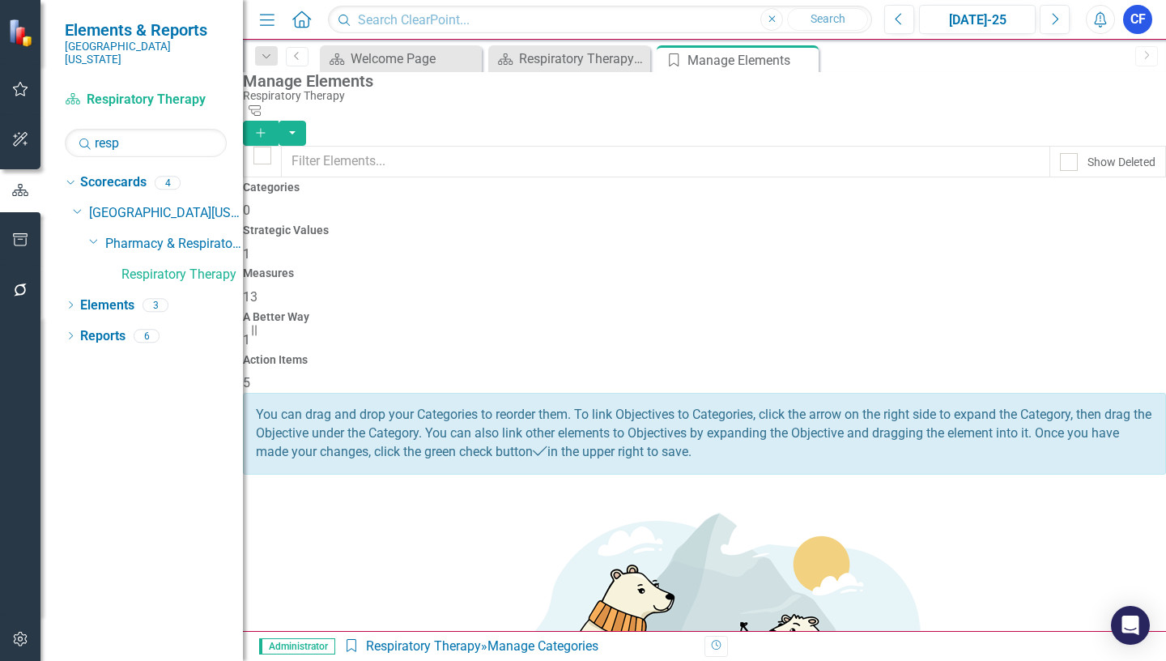
click at [705, 267] on h4 "Measures" at bounding box center [704, 273] width 923 height 12
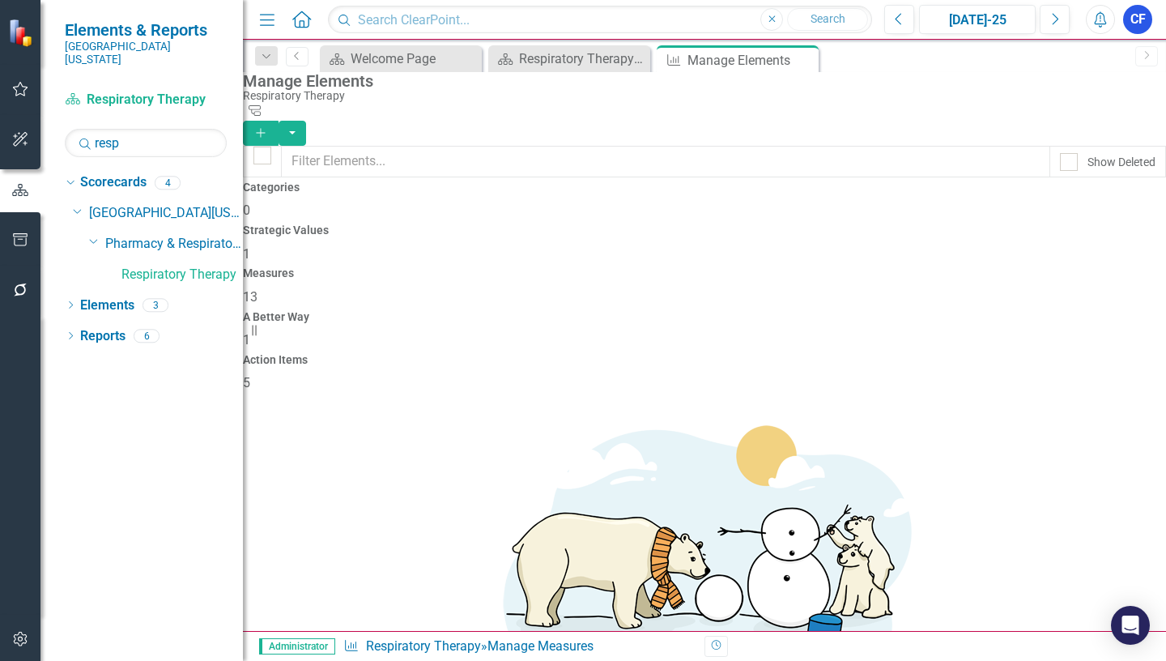
scroll to position [82, 0]
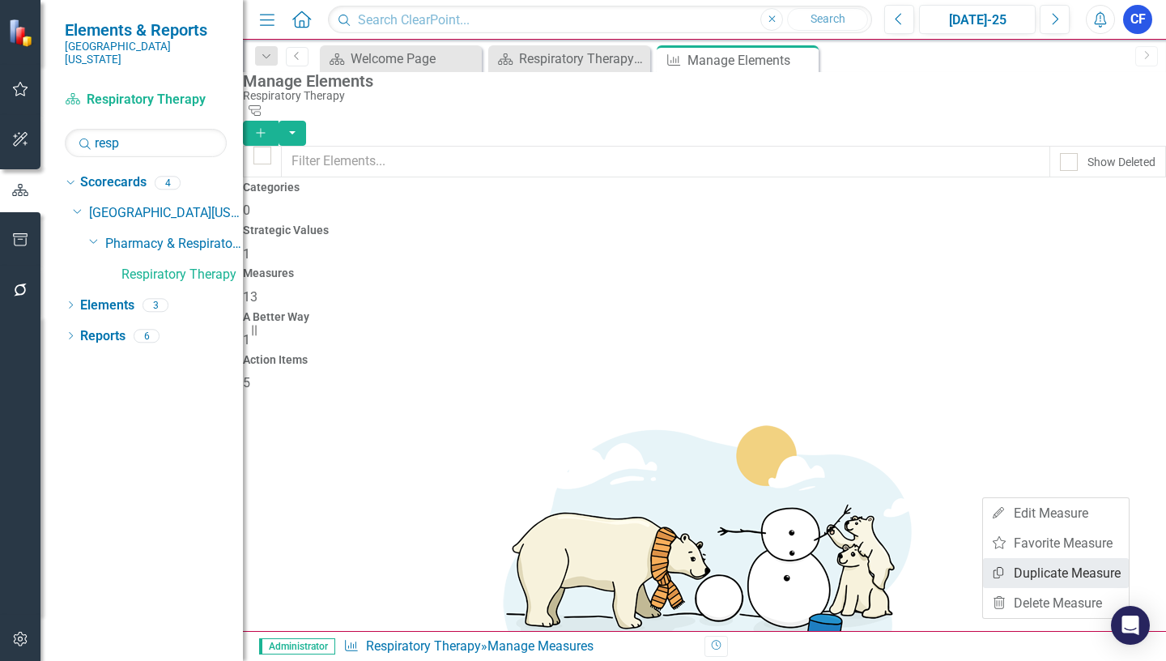
click at [1096, 572] on link "Copy Duplicate Measure" at bounding box center [1056, 573] width 146 height 30
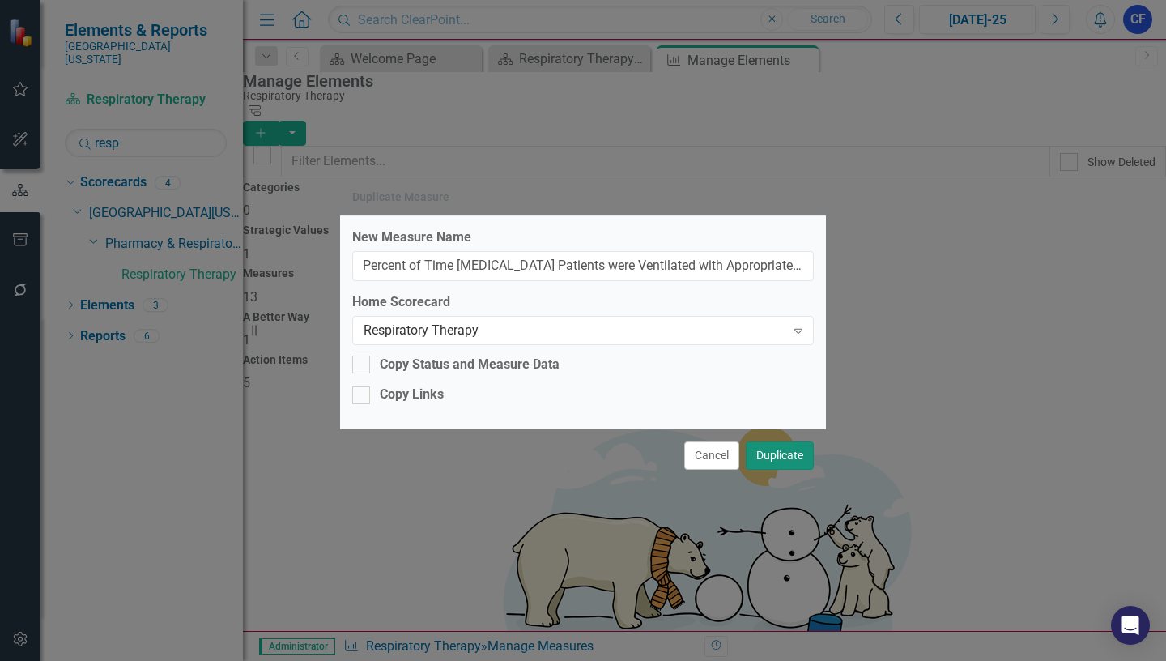
click at [781, 459] on button "Duplicate" at bounding box center [780, 455] width 68 height 28
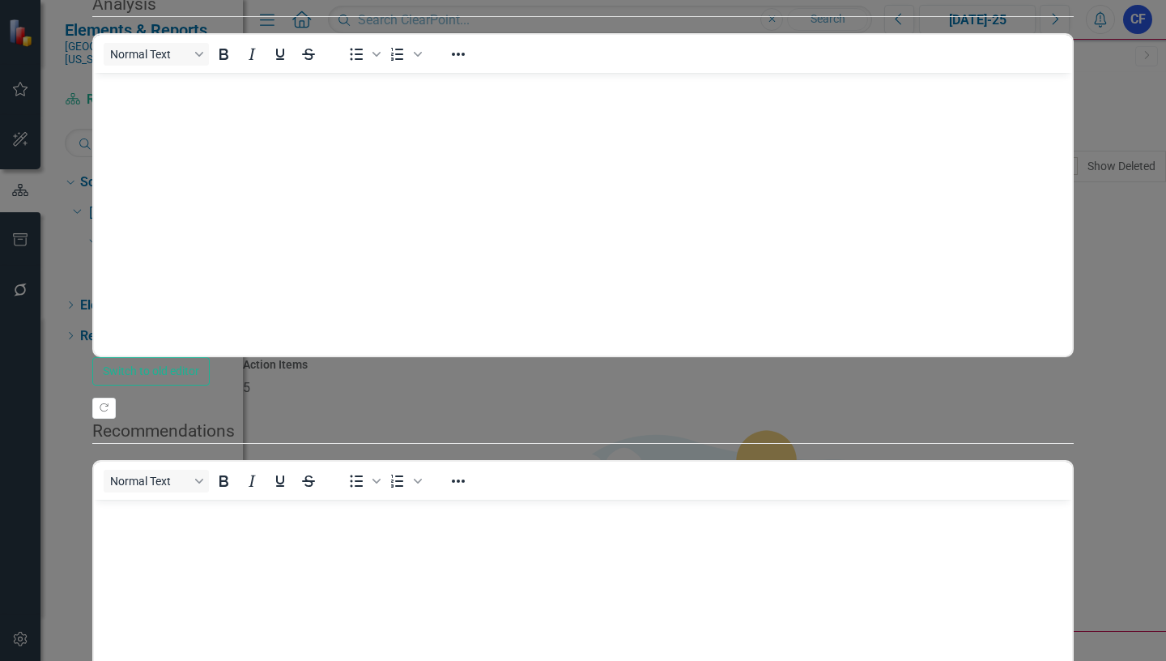
scroll to position [0, 0]
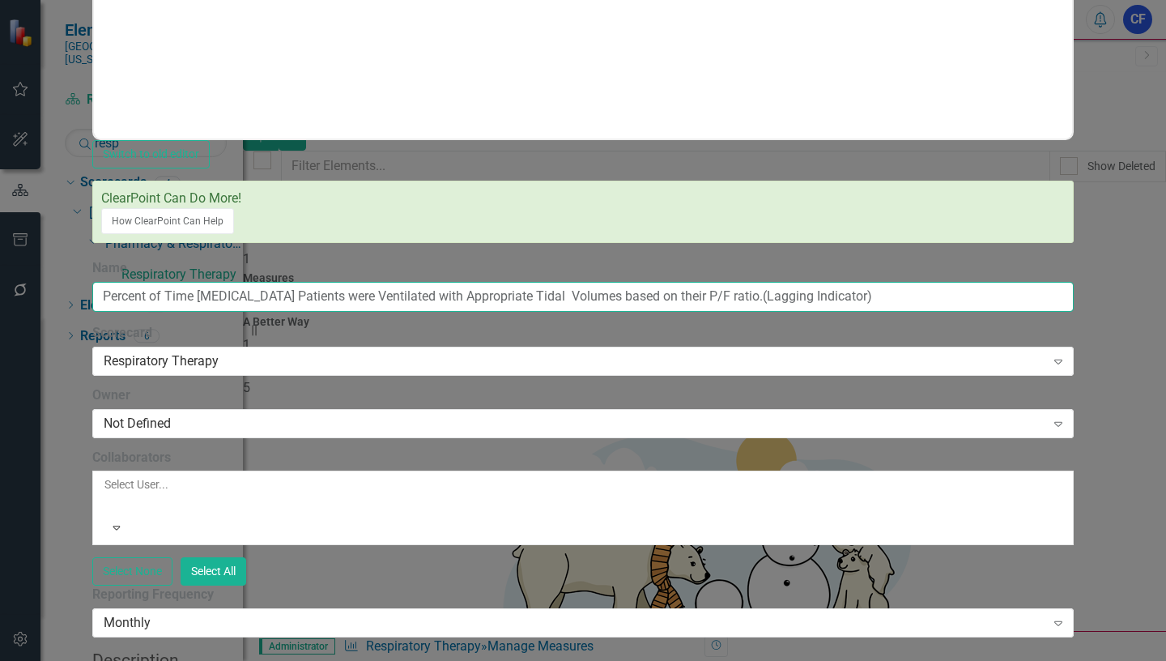
click at [935, 282] on input "Percent of Time [MEDICAL_DATA] Patients were Ventilated with Appropriate Tidal …" at bounding box center [582, 297] width 981 height 30
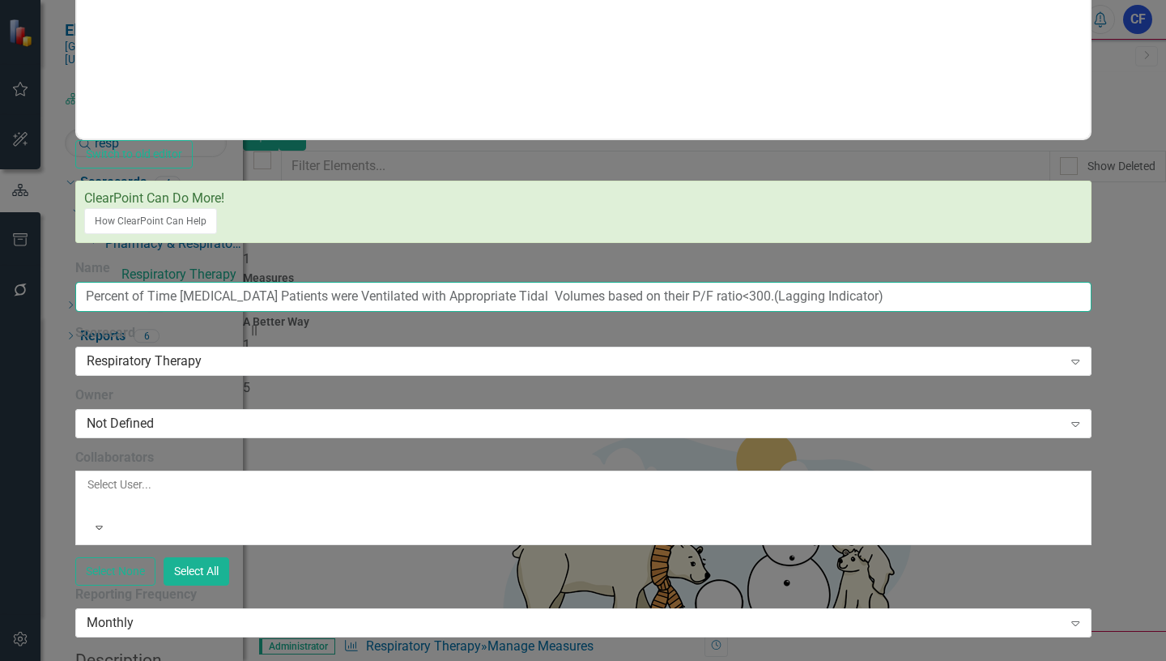
click at [936, 282] on input "Percent of Time ICU Patients were Ventilated with Appropriate Tidal Volumes bas…" at bounding box center [583, 297] width 1016 height 30
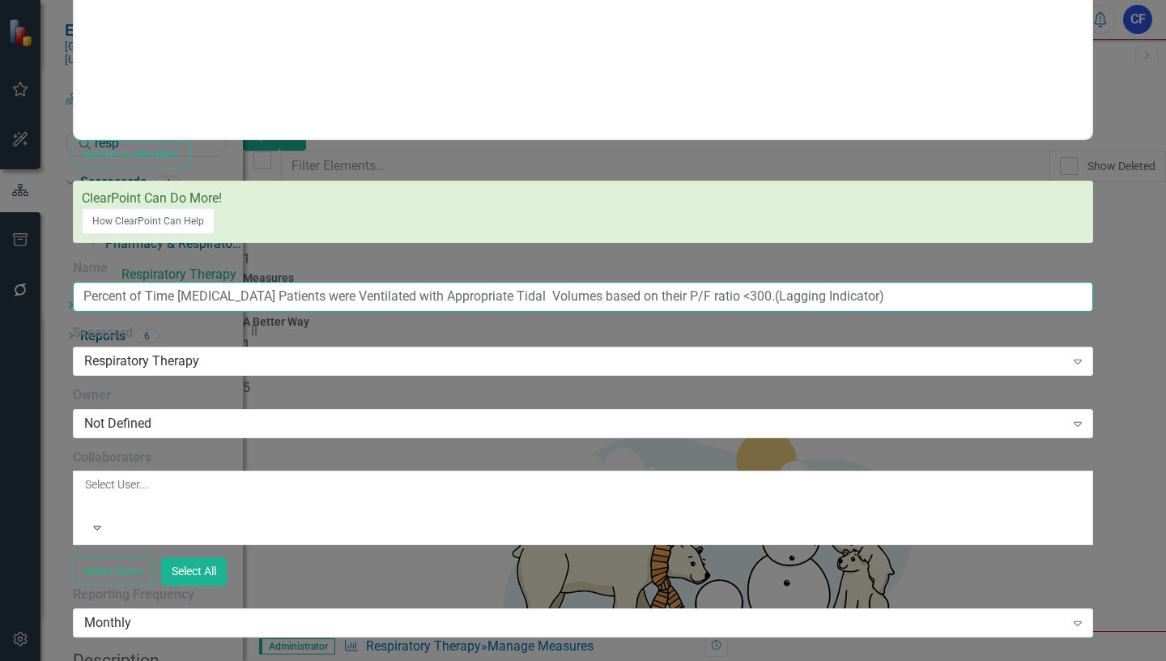
type input "Percent of Time [MEDICAL_DATA] Patients were Ventilated with Appropriate Tidal …"
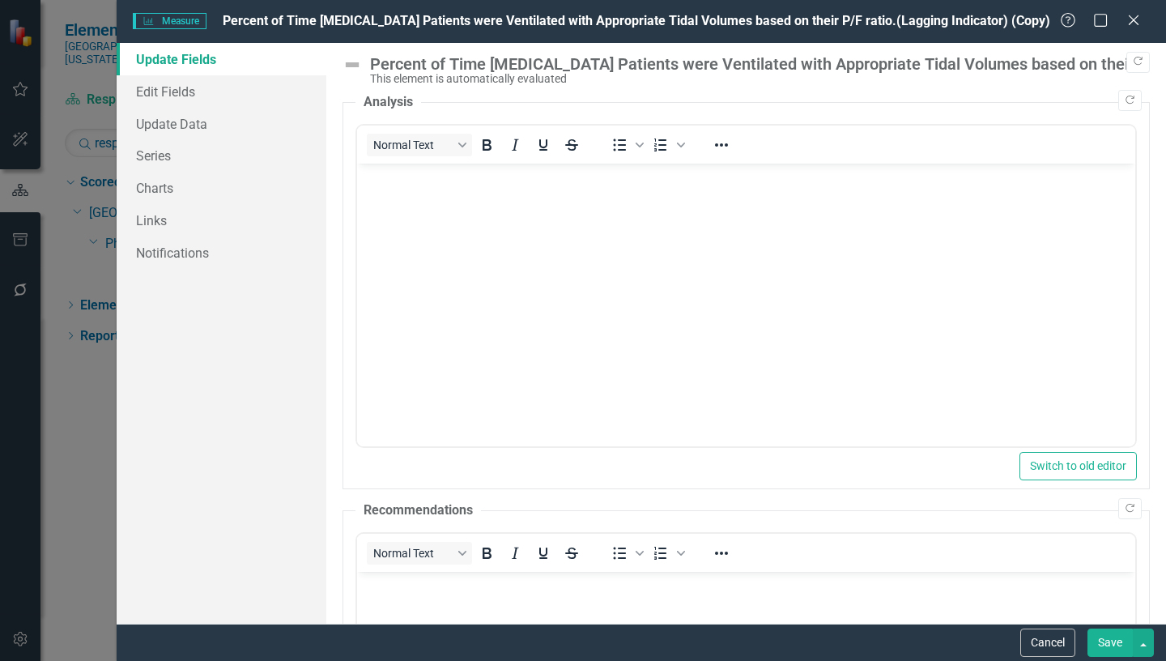
scroll to position [82, 0]
click at [179, 90] on link "Edit Fields" at bounding box center [222, 91] width 210 height 32
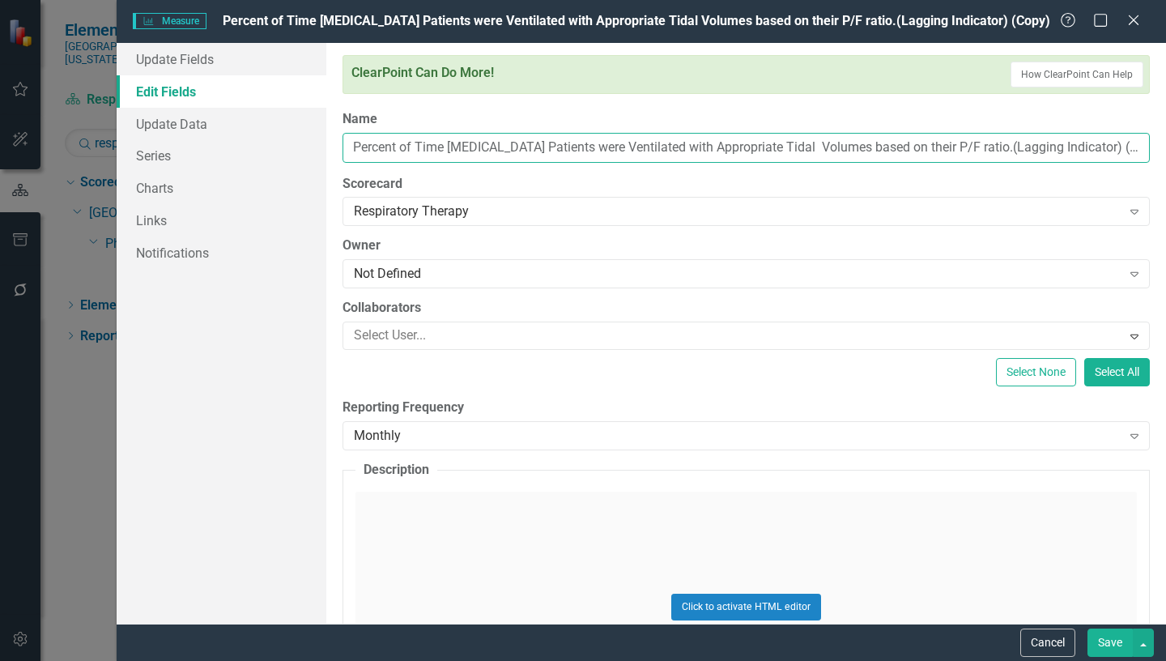
drag, startPoint x: 1113, startPoint y: 146, endPoint x: 1047, endPoint y: 148, distance: 66.4
click at [1047, 148] on input "Percent of Time [MEDICAL_DATA] Patients were Ventilated with Appropriate Tidal …" at bounding box center [745, 148] width 807 height 30
click at [937, 147] on input "Percent of Time [MEDICAL_DATA] Patients were Ventilated with Appropriate Tidal …" at bounding box center [745, 148] width 807 height 30
type input "Percent of Time [MEDICAL_DATA] Patients were Ventilated with Appropriate Tidal …"
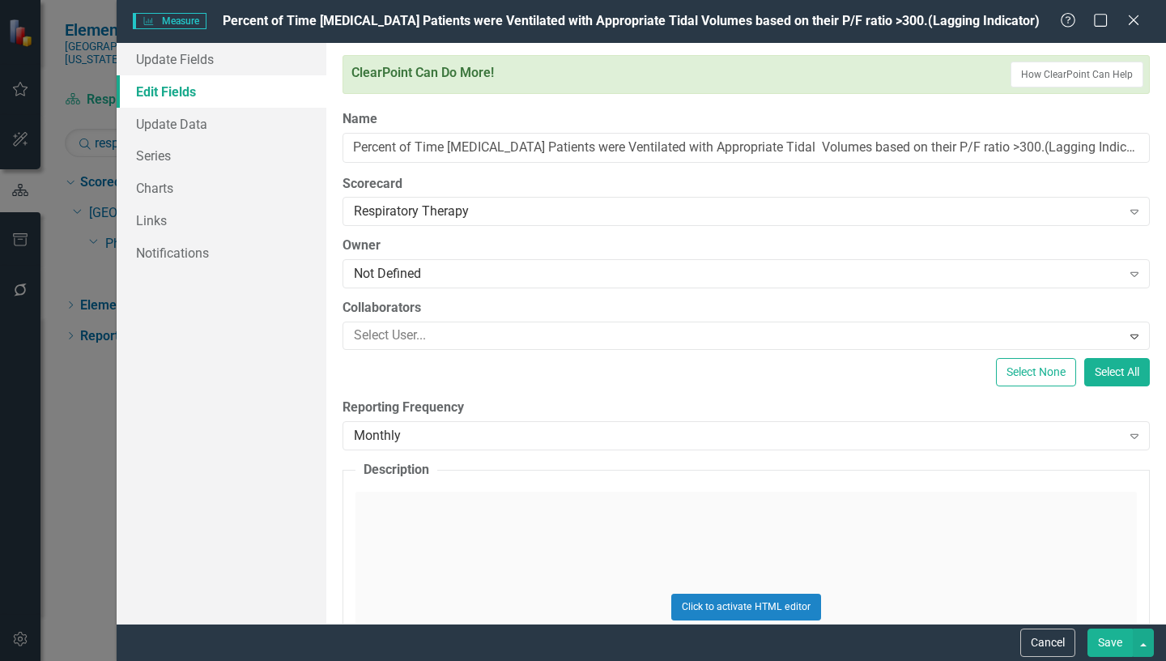
click at [1113, 643] on button "Save" at bounding box center [1109, 642] width 45 height 28
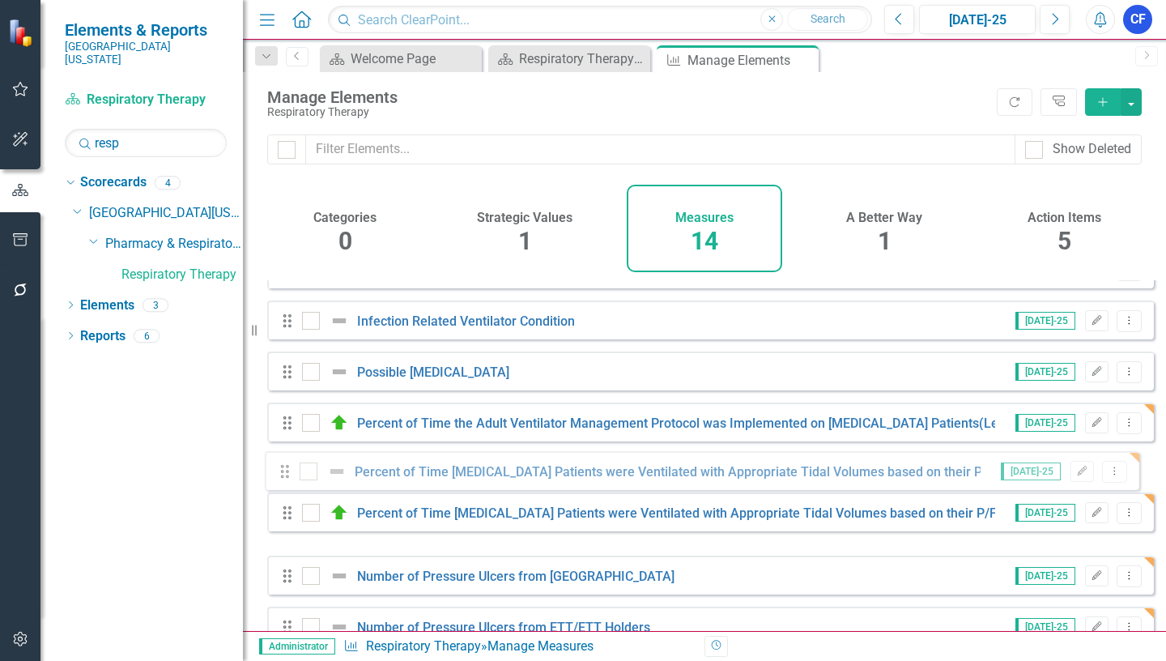
drag, startPoint x: 284, startPoint y: 544, endPoint x: 283, endPoint y: 479, distance: 64.8
click at [283, 479] on div "Drag Press [PERSON_NAME] Employee Opinion Survey: Perception of Safety Culture …" at bounding box center [710, 549] width 887 height 702
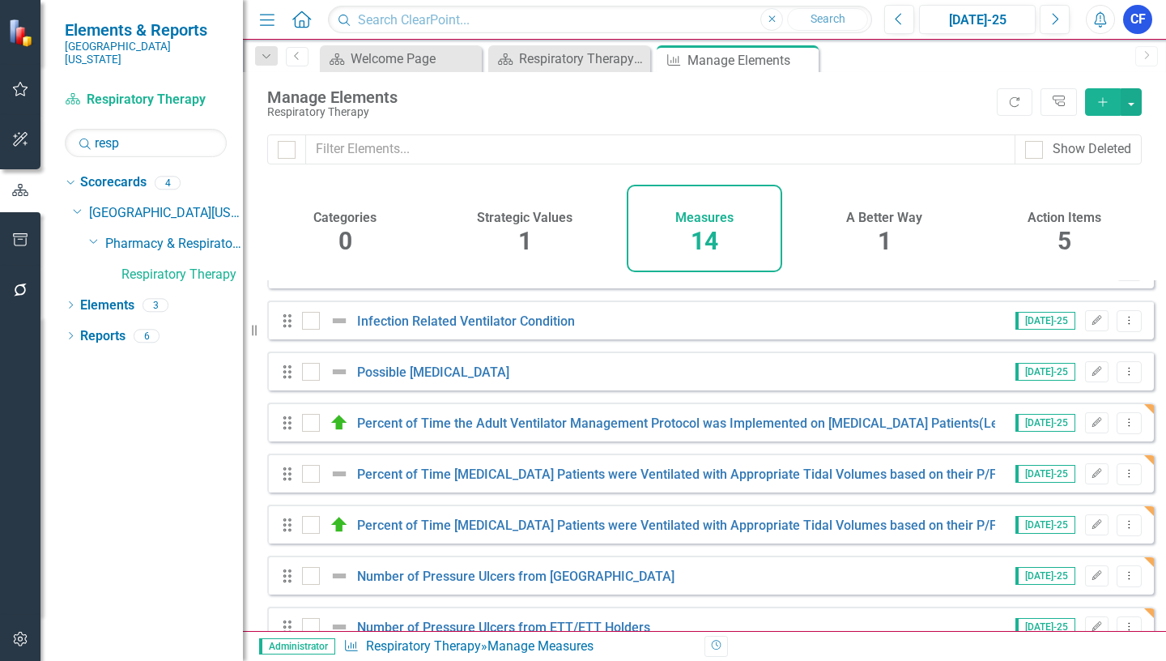
drag, startPoint x: 805, startPoint y: 62, endPoint x: 555, endPoint y: 36, distance: 250.7
click at [0, 0] on icon at bounding box center [0, 0] width 0 height 0
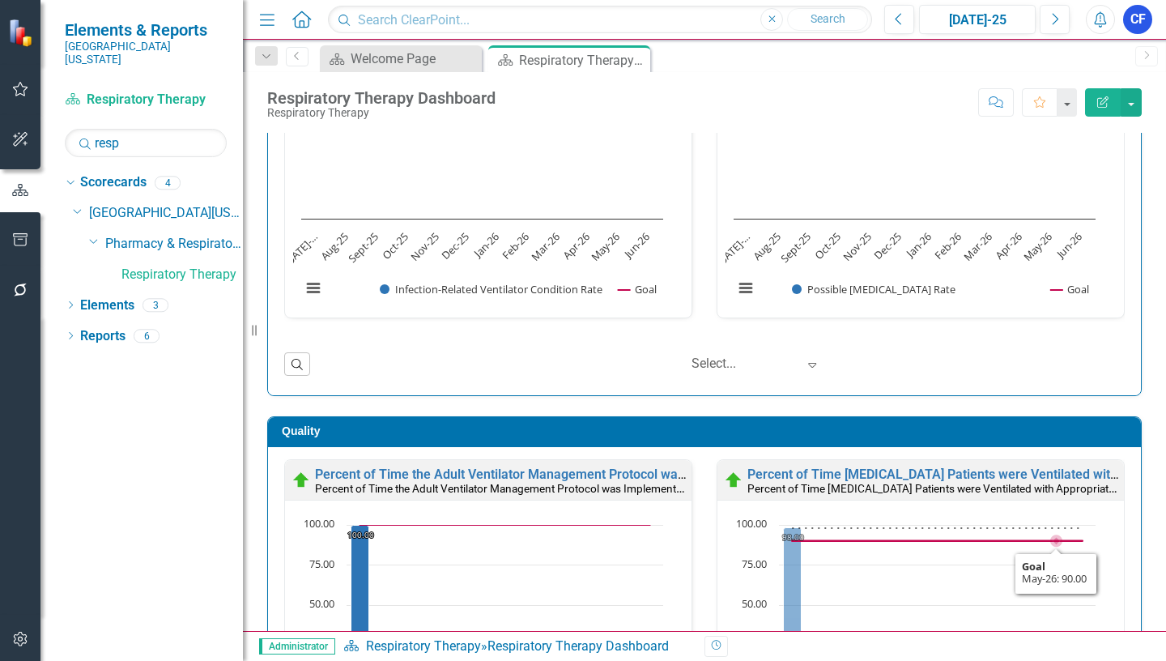
scroll to position [486, 0]
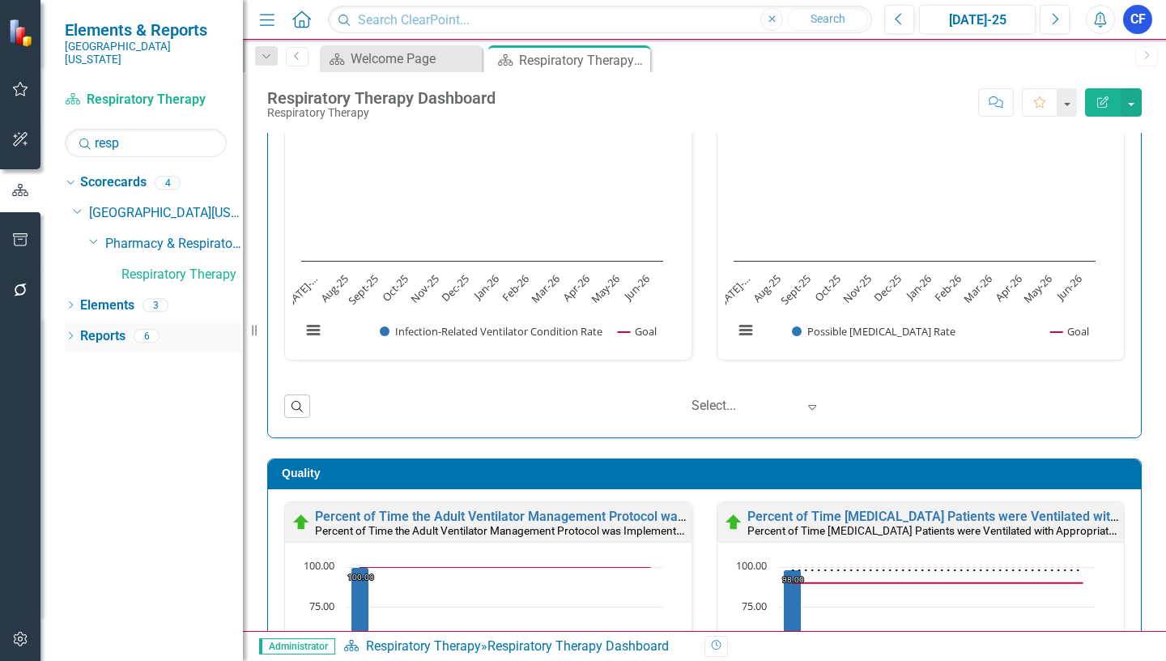
click at [100, 327] on link "Reports" at bounding box center [102, 336] width 45 height 19
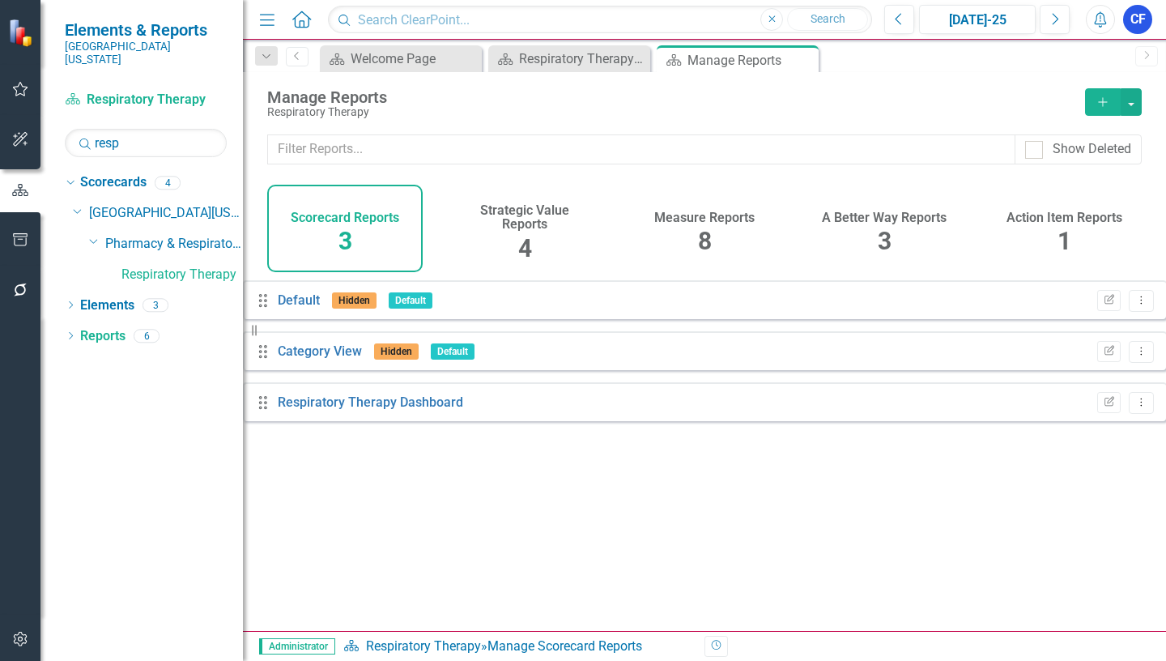
click at [706, 224] on div "Measure Reports 8" at bounding box center [704, 228] width 155 height 87
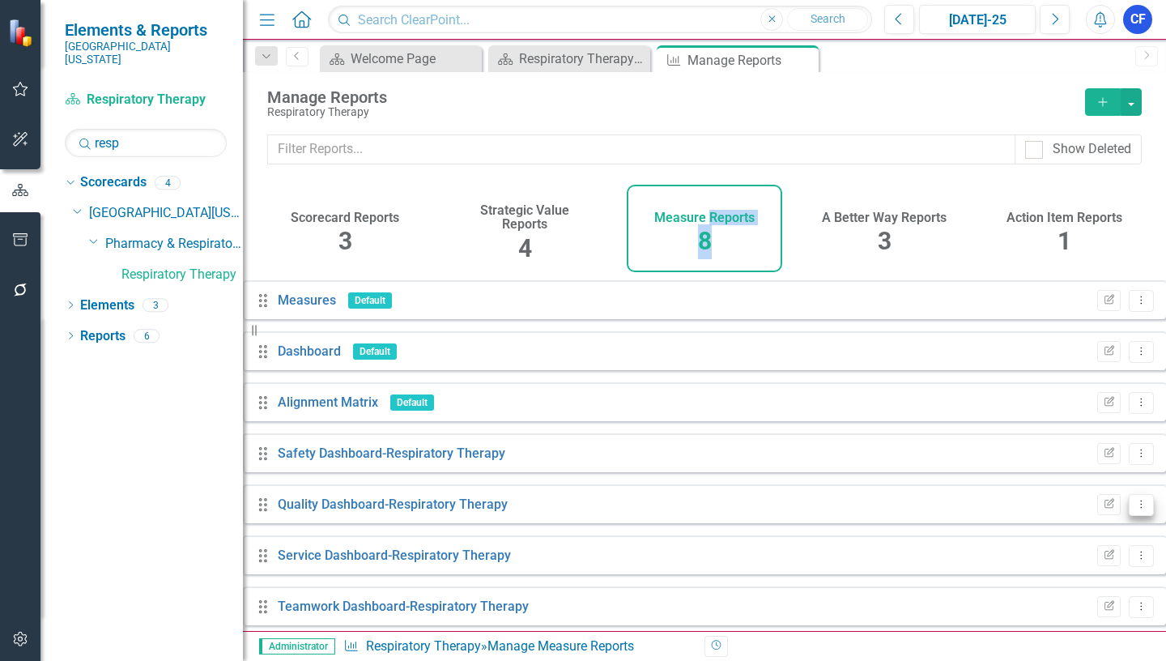
click at [1134, 509] on icon "Dropdown Menu" at bounding box center [1141, 504] width 14 height 11
click at [1082, 542] on link "Edit Report Edit Report" at bounding box center [1062, 544] width 134 height 30
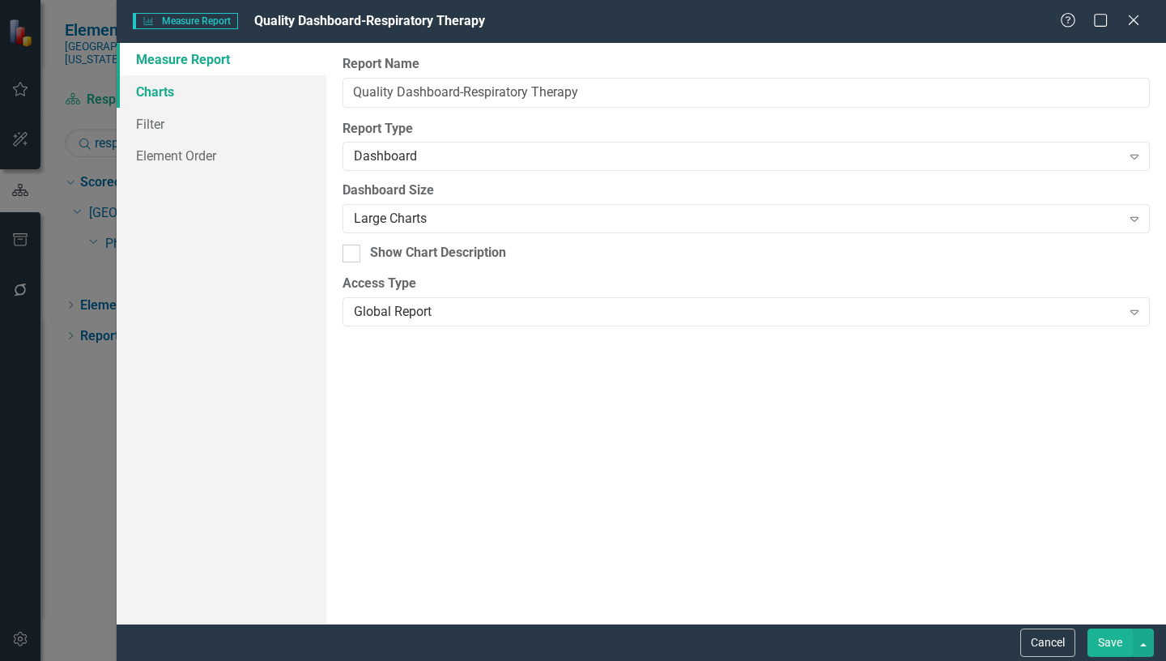
click at [160, 91] on link "Charts" at bounding box center [222, 91] width 210 height 32
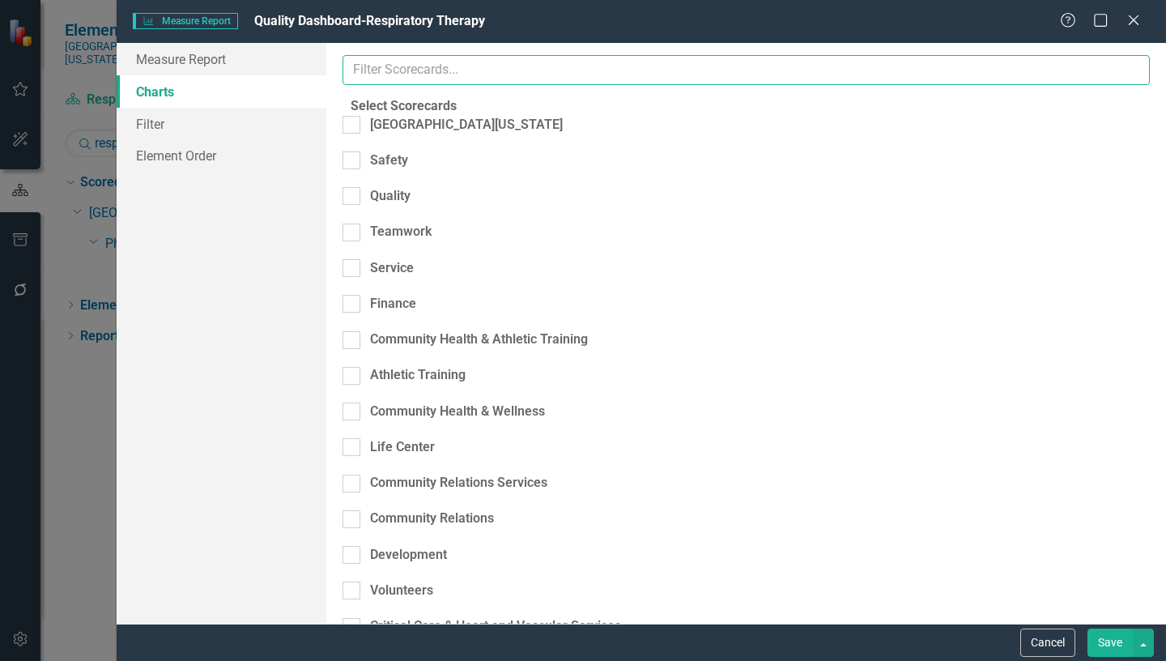
click at [420, 71] on input "text" at bounding box center [745, 70] width 807 height 30
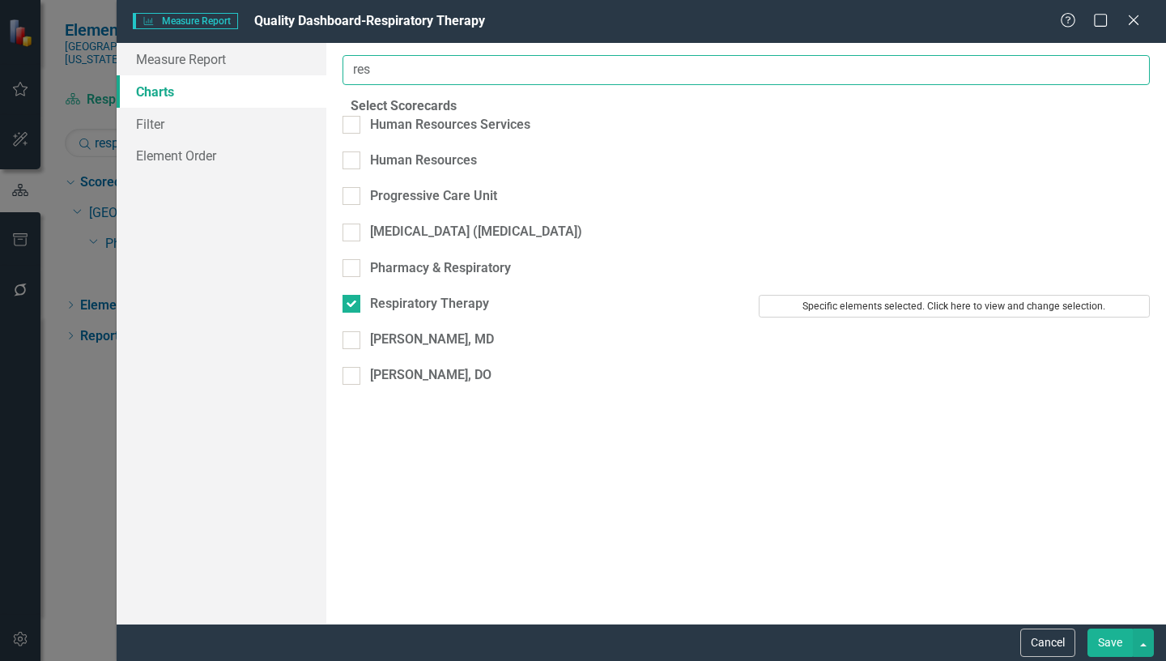
type input "res"
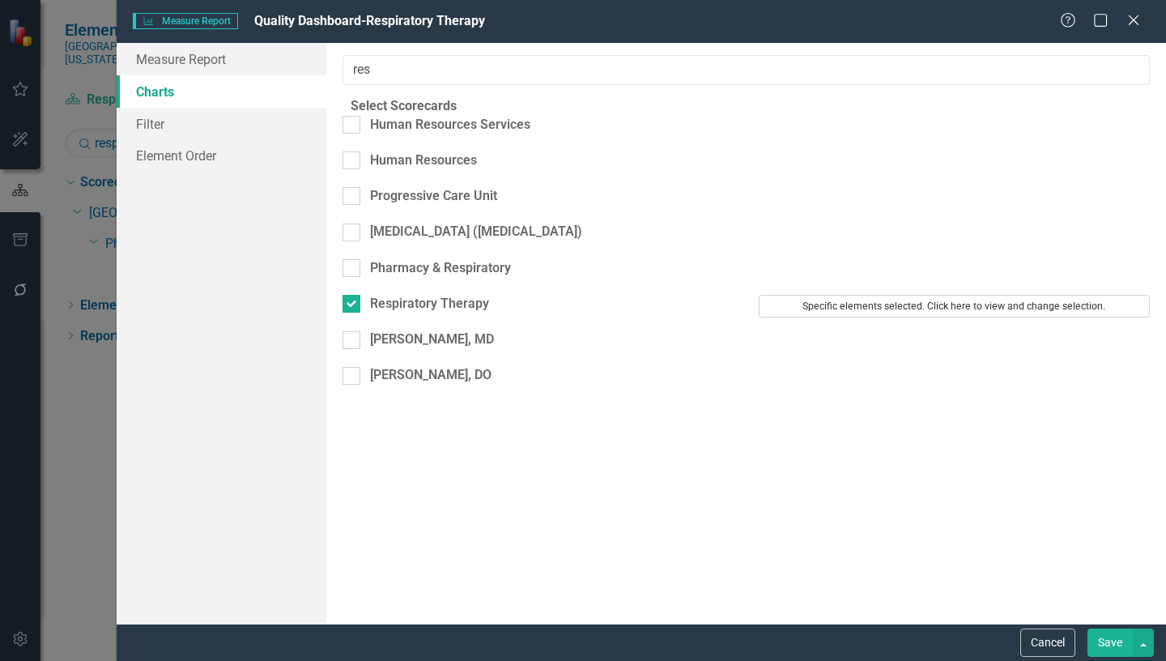
click at [866, 295] on button "Specific elements selected. Click here to view and change selection." at bounding box center [954, 306] width 391 height 23
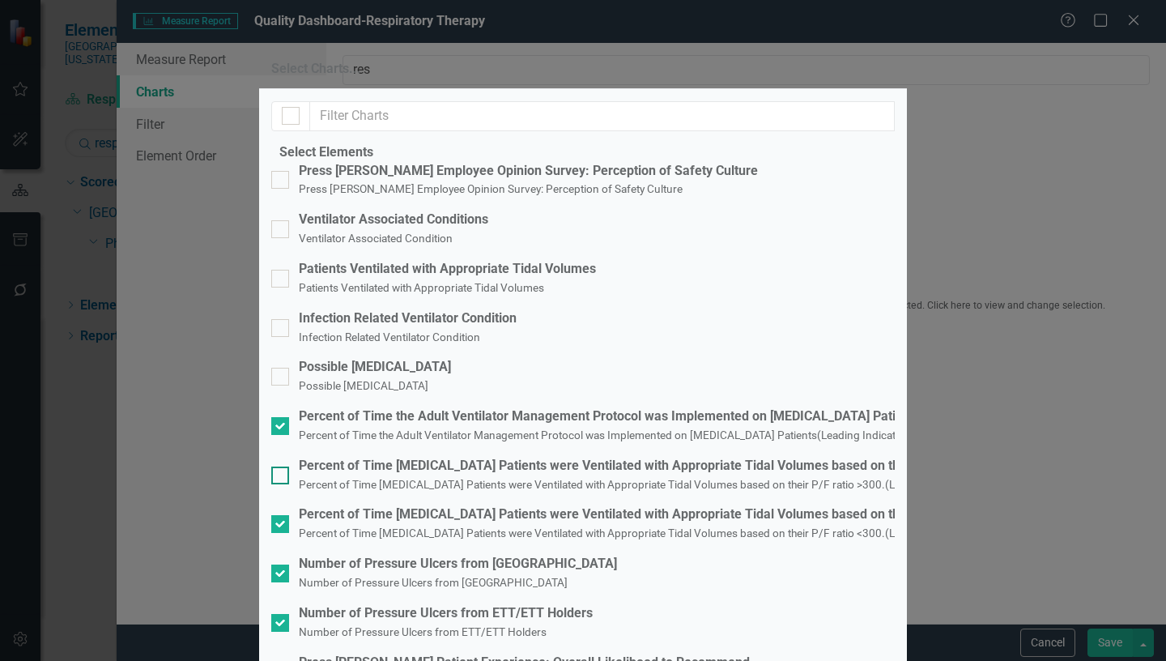
click at [282, 466] on input "Percent of Time [MEDICAL_DATA] Patients were Ventilated with Appropriate Tidal …" at bounding box center [276, 471] width 11 height 11
checkbox input "true"
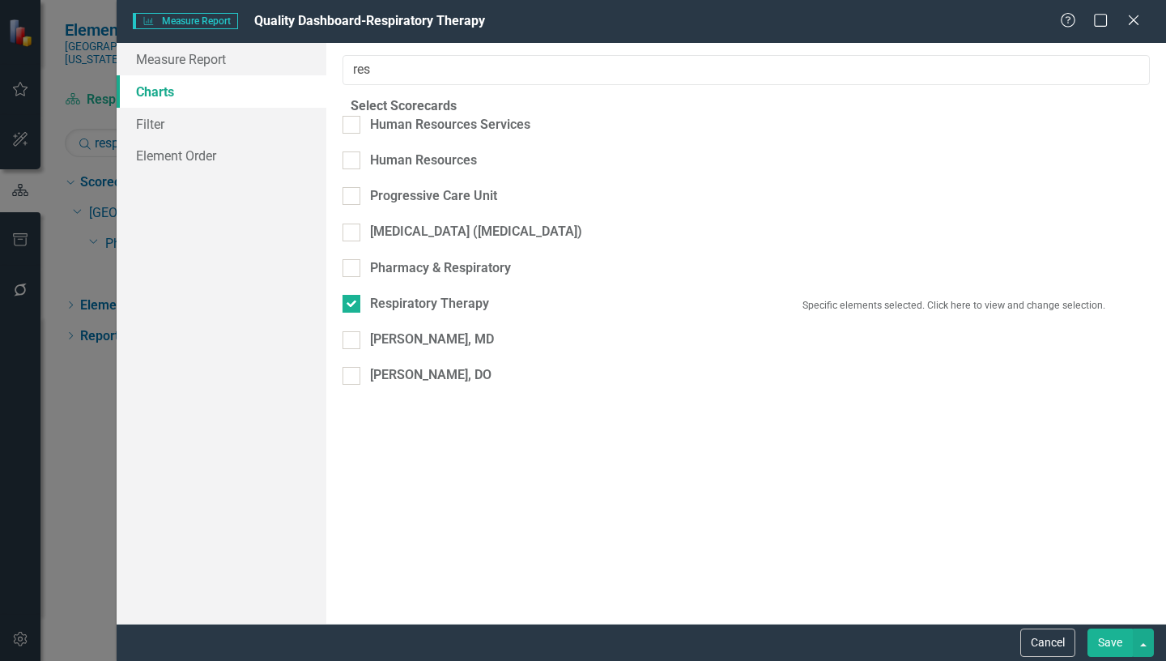
click at [1117, 641] on button "Save" at bounding box center [1109, 642] width 45 height 28
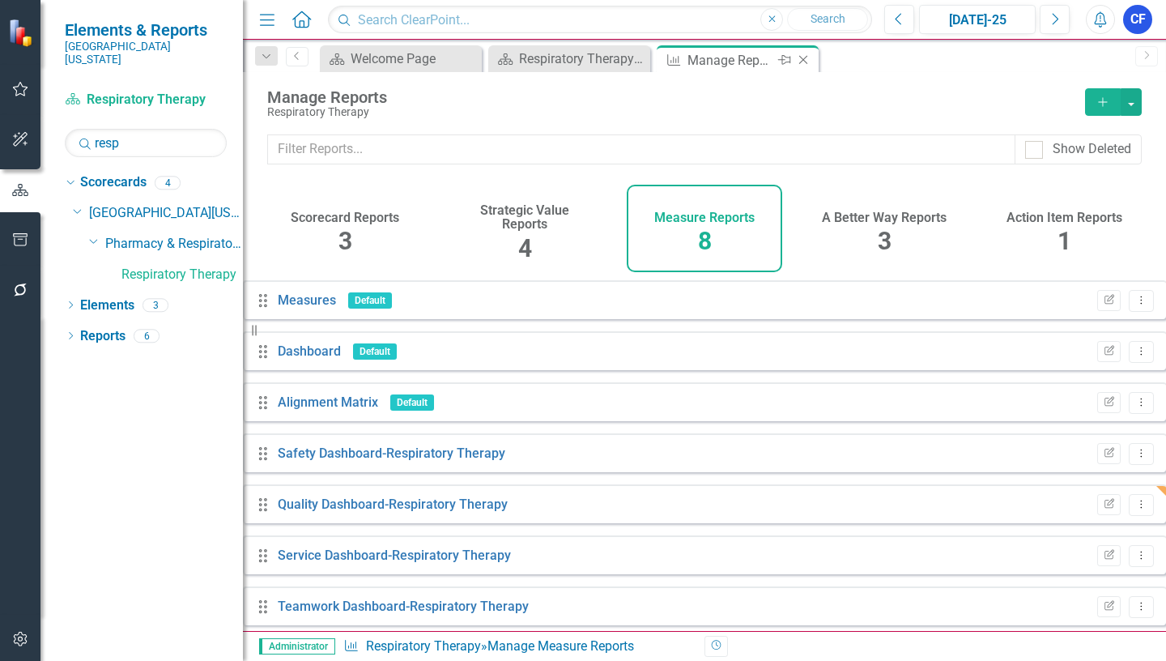
click at [803, 62] on icon "Close" at bounding box center [803, 59] width 16 height 13
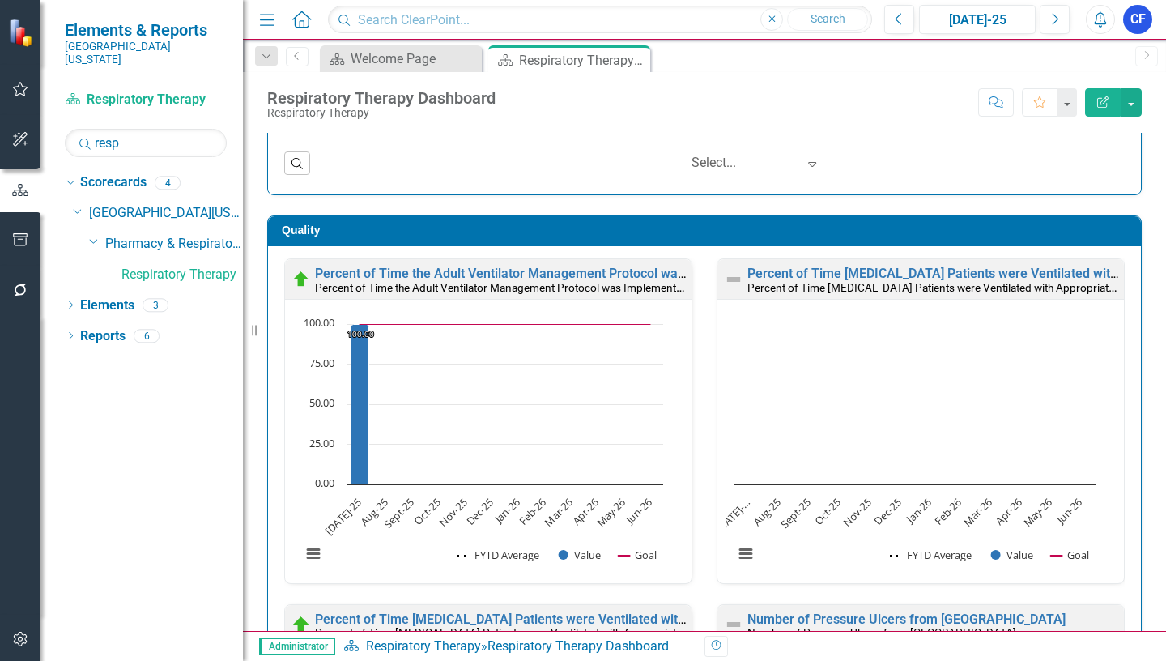
scroll to position [810, 0]
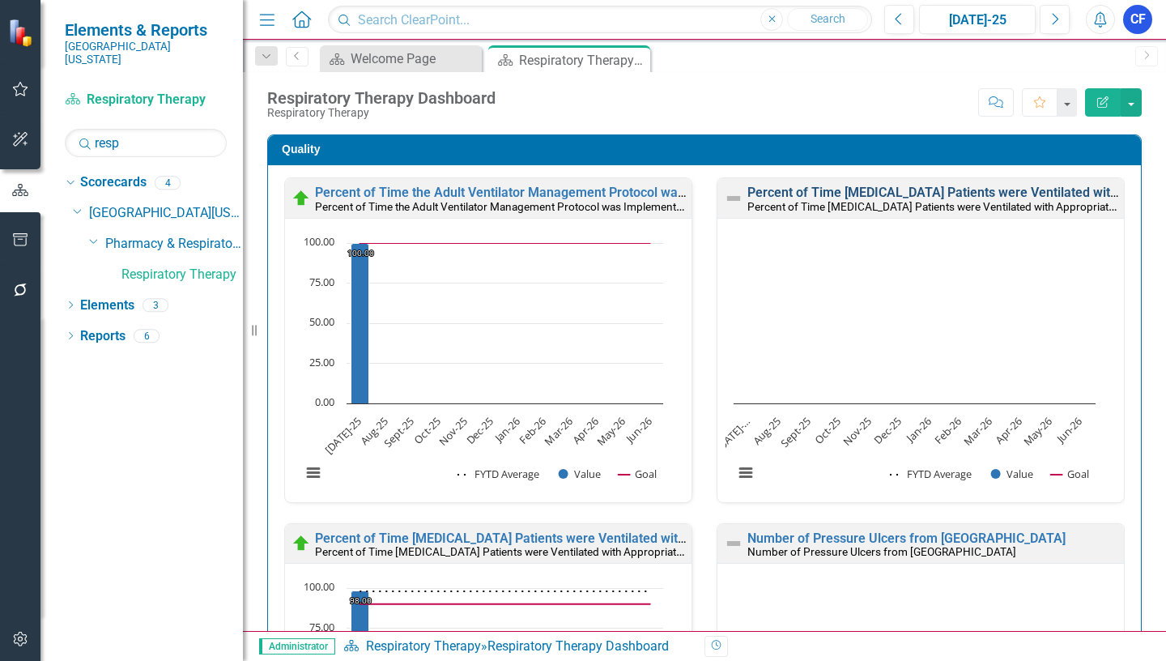
click at [846, 189] on link "Percent of Time [MEDICAL_DATA] Patients were Ventilated with Appropriate Tidal …" at bounding box center [1160, 192] width 827 height 15
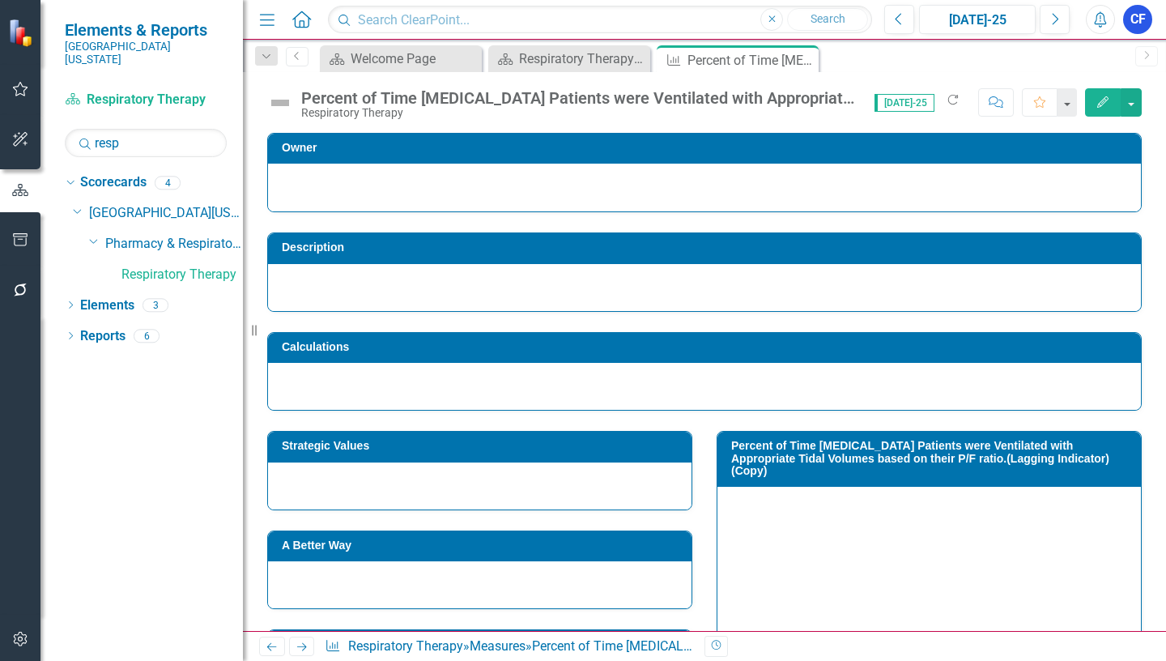
drag, startPoint x: 1022, startPoint y: 446, endPoint x: 921, endPoint y: 450, distance: 100.5
click at [921, 450] on h3 "Percent of Time [MEDICAL_DATA] Patients were Ventilated with Appropriate Tidal …" at bounding box center [932, 458] width 402 height 37
click at [1130, 103] on button "button" at bounding box center [1131, 102] width 21 height 28
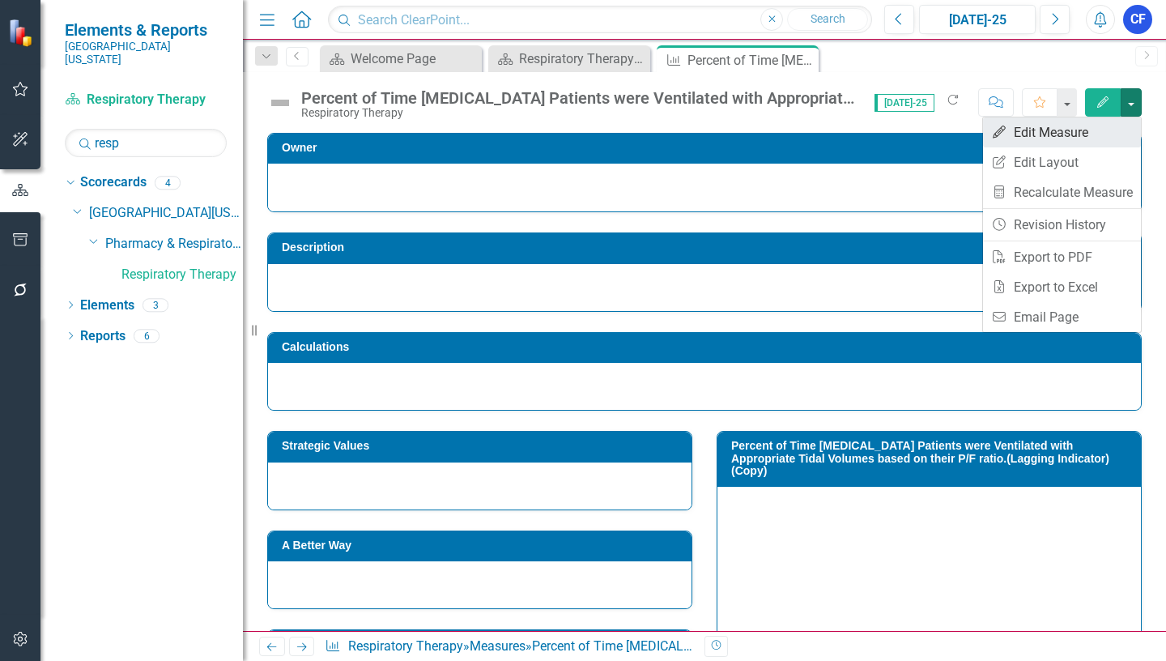
click at [1074, 132] on link "Edit Edit Measure" at bounding box center [1062, 132] width 158 height 30
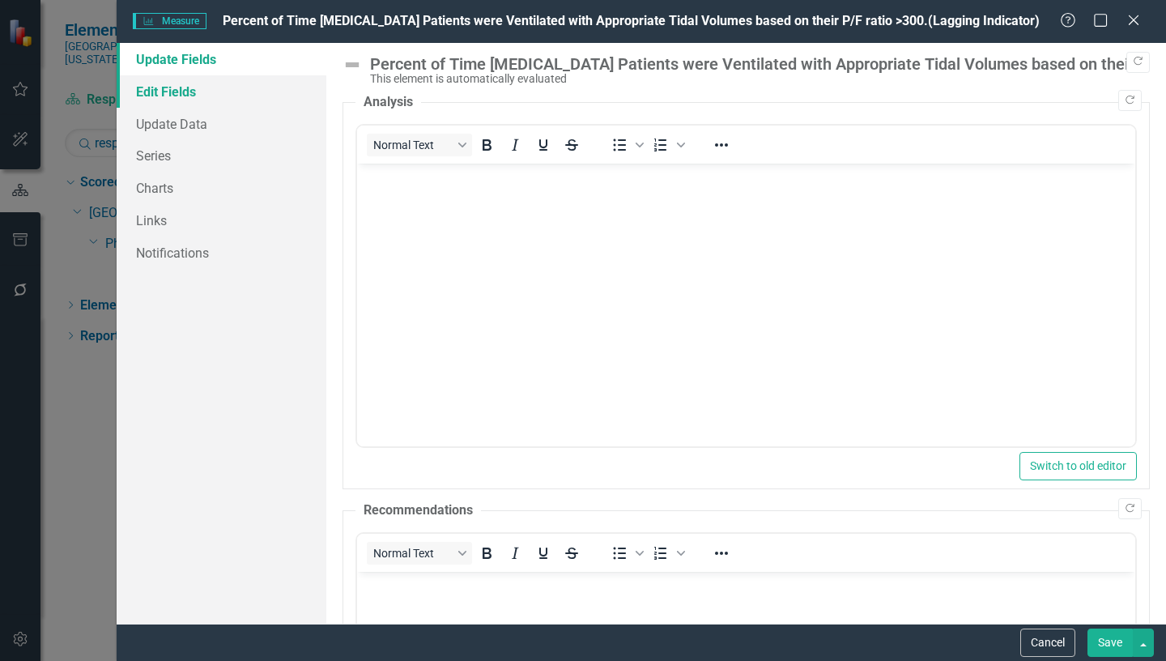
click at [182, 91] on link "Edit Fields" at bounding box center [222, 91] width 210 height 32
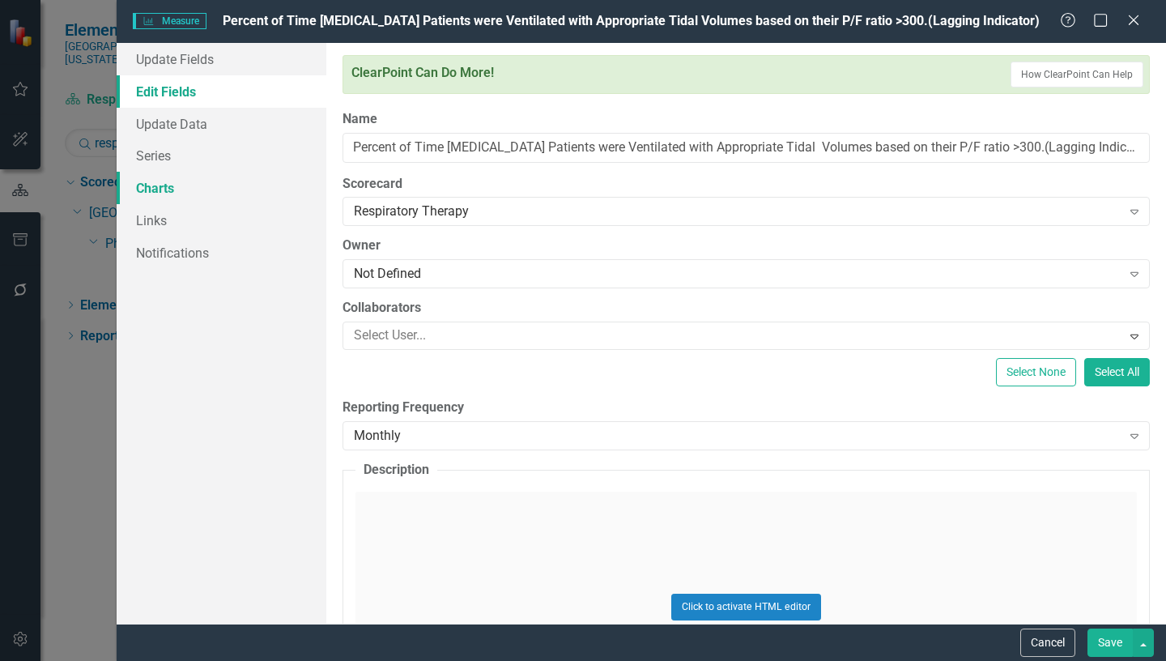
click at [167, 186] on link "Charts" at bounding box center [222, 188] width 210 height 32
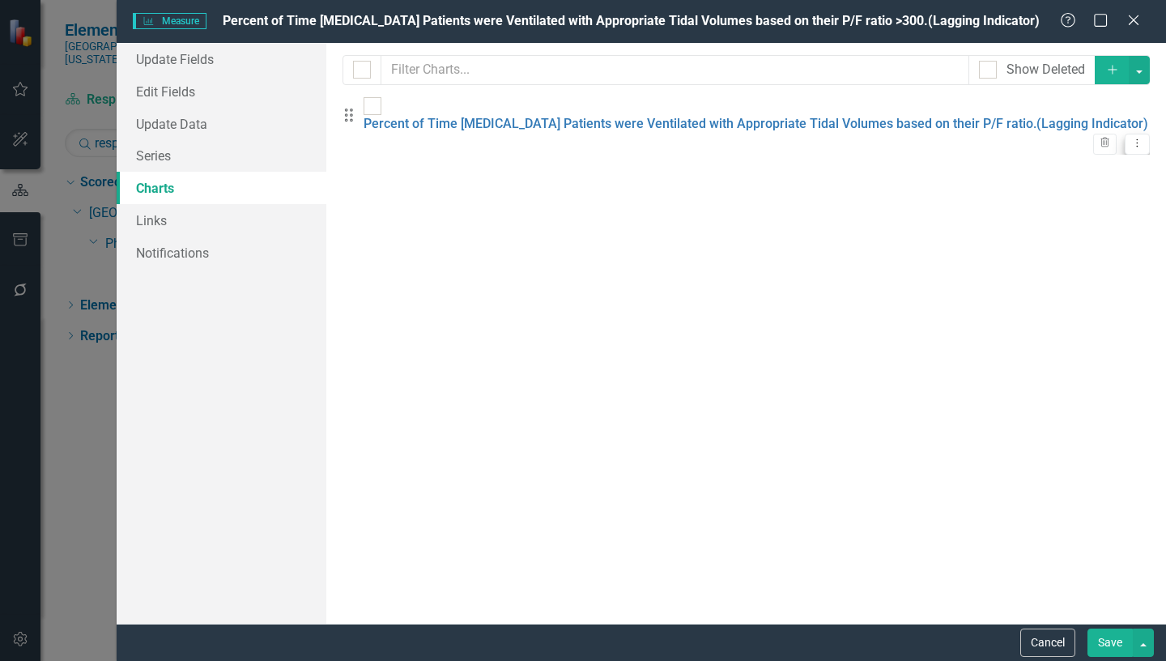
click at [1130, 138] on icon "Dropdown Menu" at bounding box center [1137, 143] width 14 height 11
click at [1082, 143] on link "Edit Edit Chart" at bounding box center [1072, 143] width 128 height 30
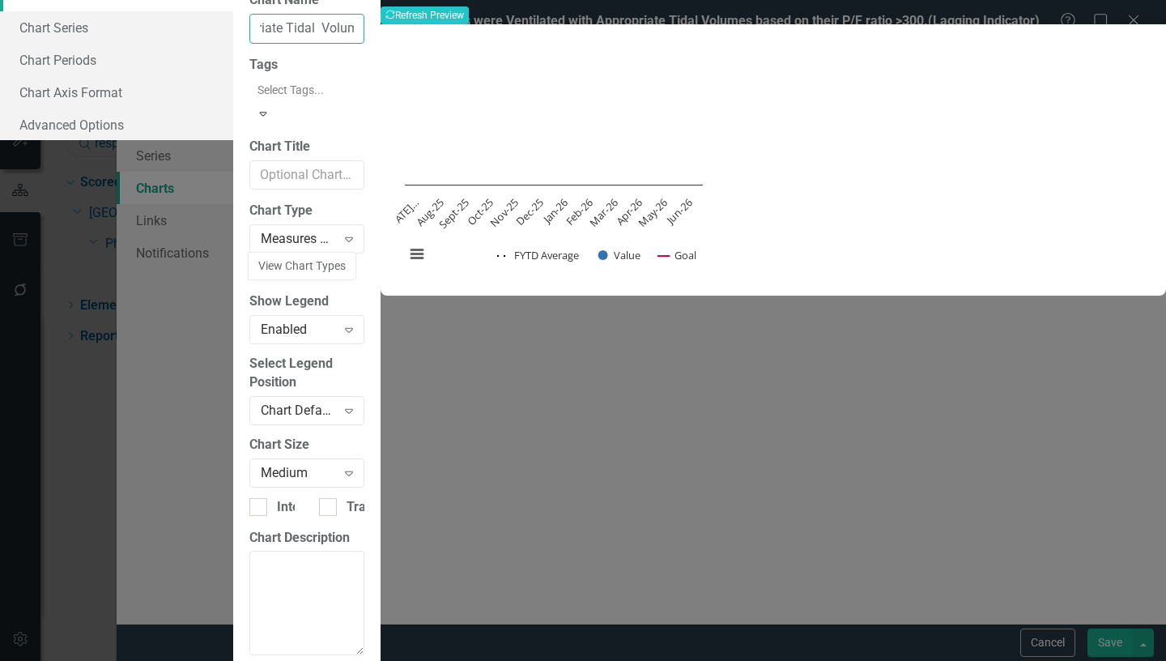
scroll to position [0, 404]
click at [364, 44] on input "Percent of Time [MEDICAL_DATA] Patients were Ventilated with Appropriate Tidal …" at bounding box center [306, 29] width 115 height 30
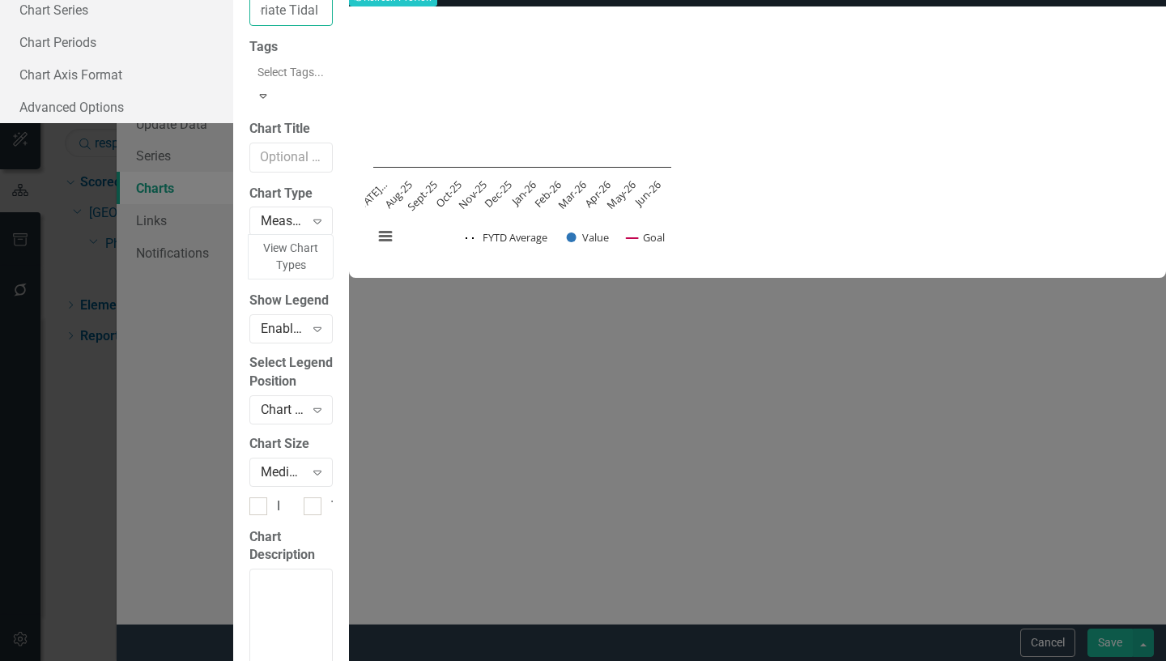
type input "Percent of Time [MEDICAL_DATA] Patients were Ventilated with Appropriate Tidal …"
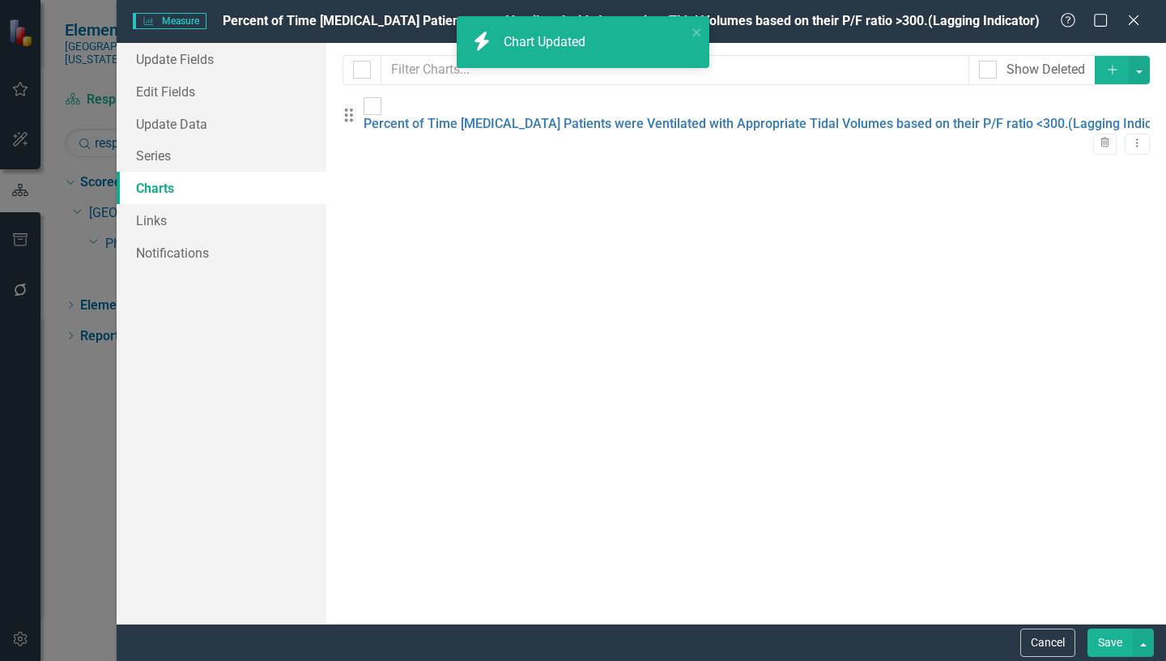
click at [1111, 640] on button "Save" at bounding box center [1109, 642] width 45 height 28
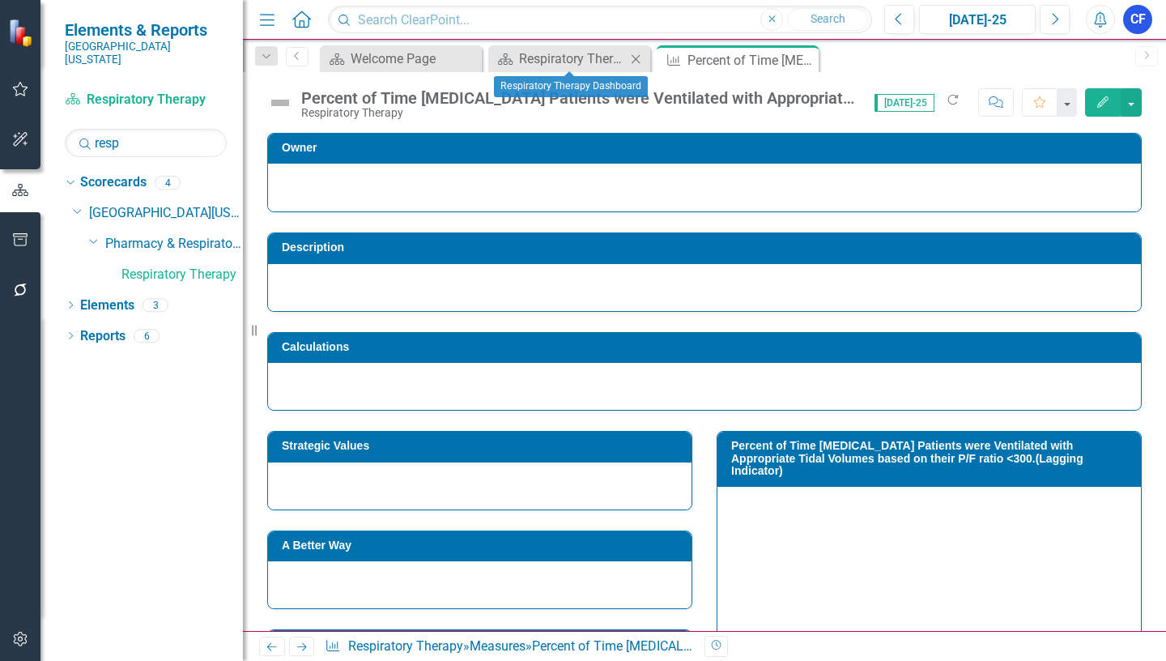
click at [627, 62] on div "Close" at bounding box center [636, 59] width 20 height 20
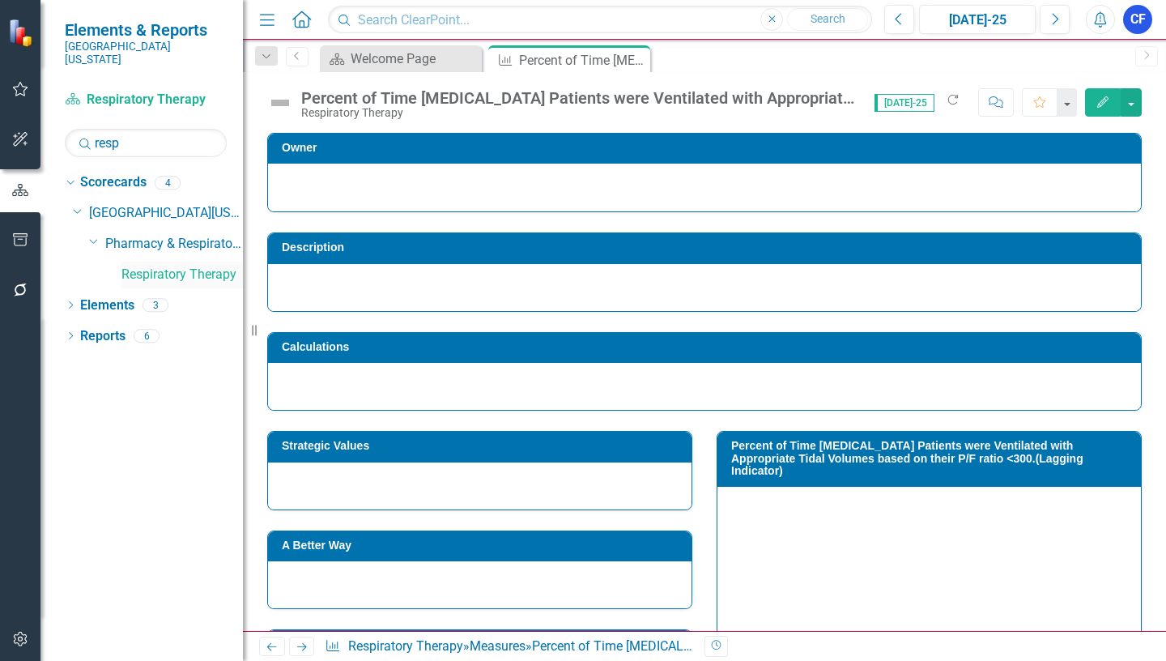
click at [181, 266] on link "Respiratory Therapy" at bounding box center [181, 275] width 121 height 19
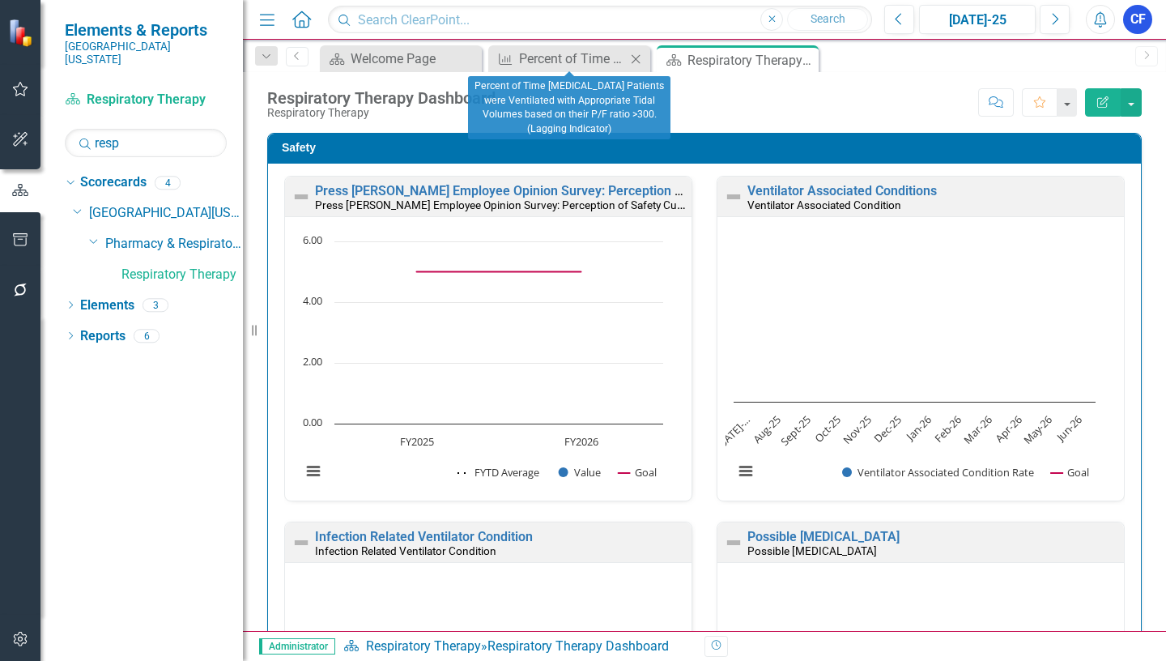
click at [635, 58] on icon "Close" at bounding box center [635, 59] width 16 height 13
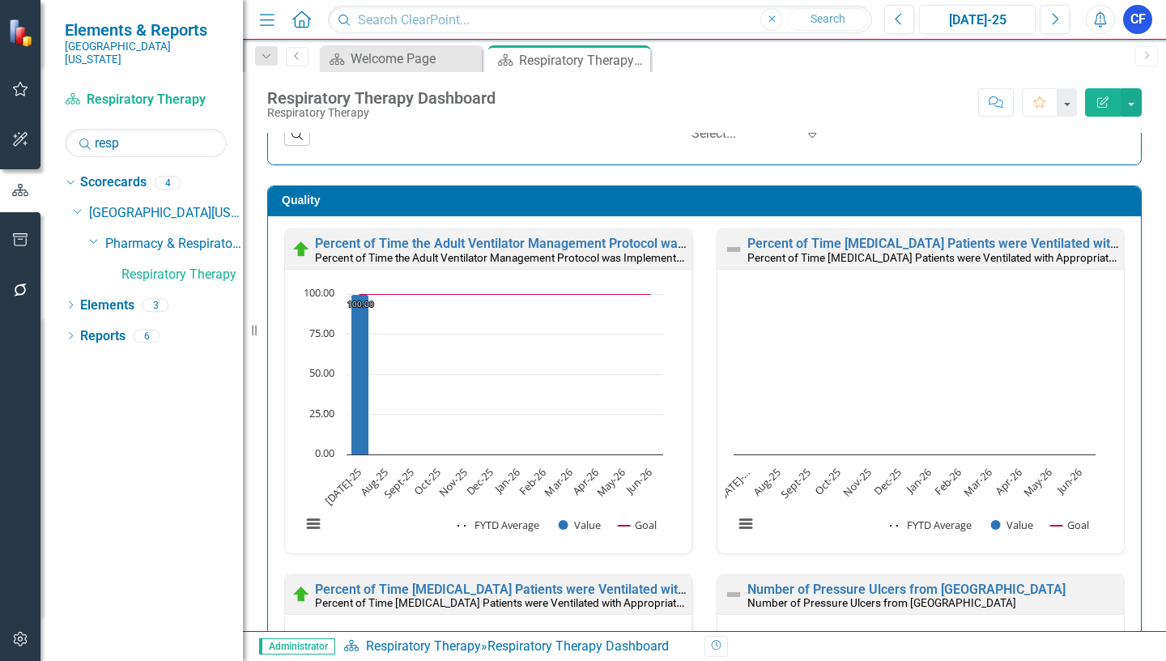
scroll to position [765, 0]
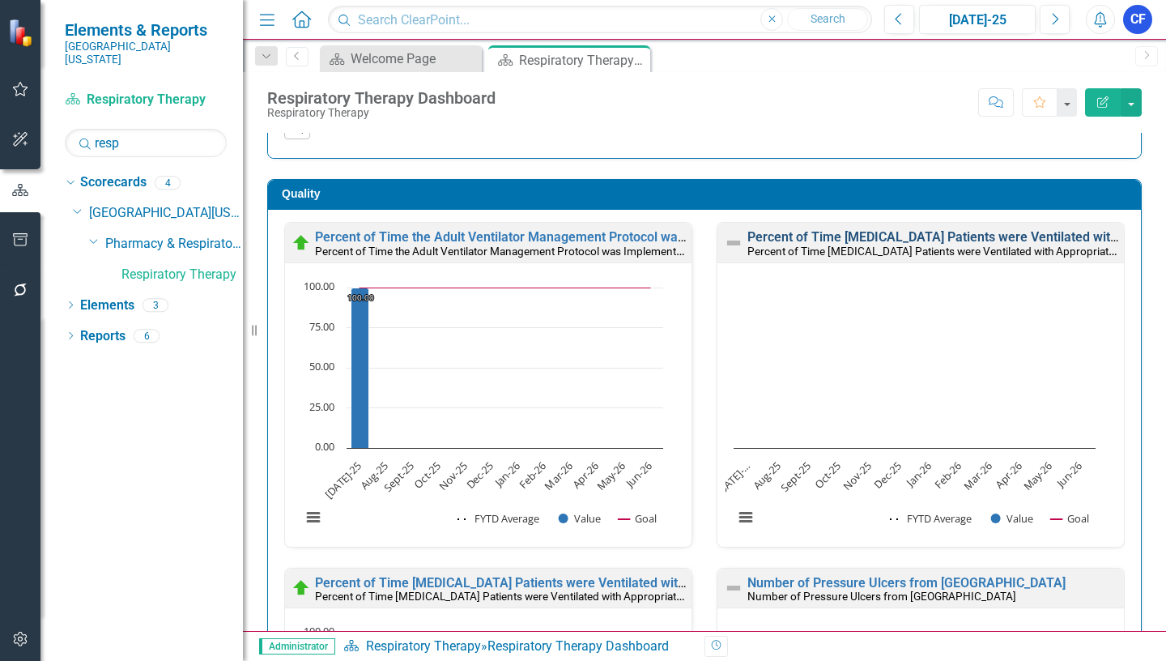
click at [924, 238] on link "Percent of Time [MEDICAL_DATA] Patients were Ventilated with Appropriate Tidal …" at bounding box center [1160, 236] width 827 height 15
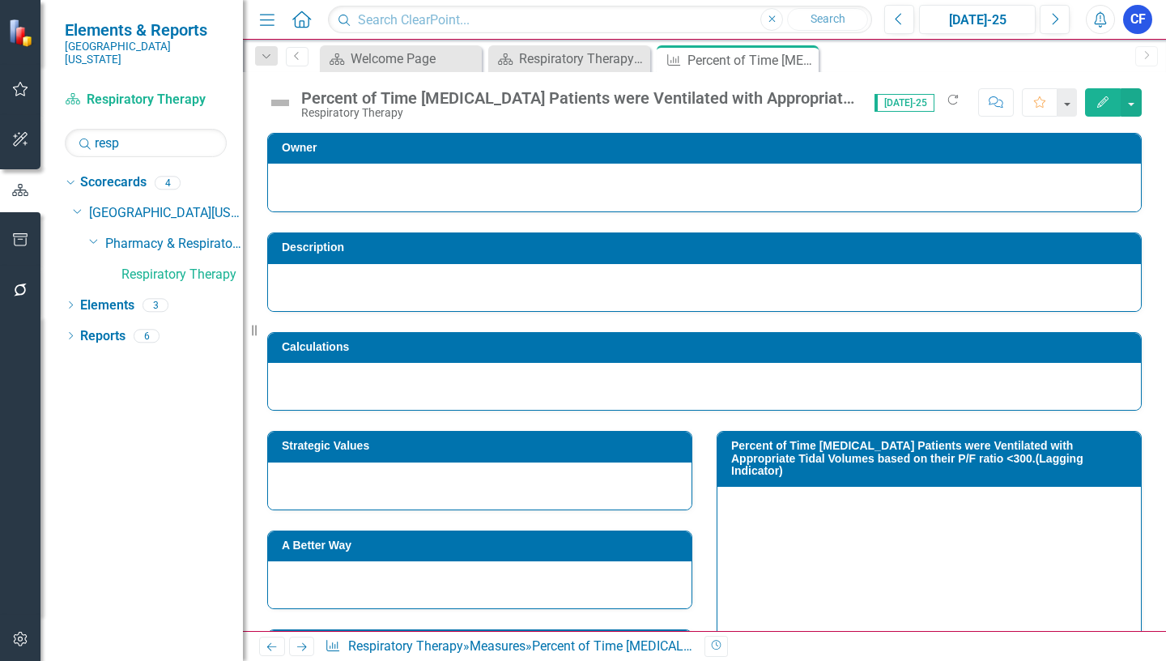
click at [0, 0] on icon "Close" at bounding box center [0, 0] width 0 height 0
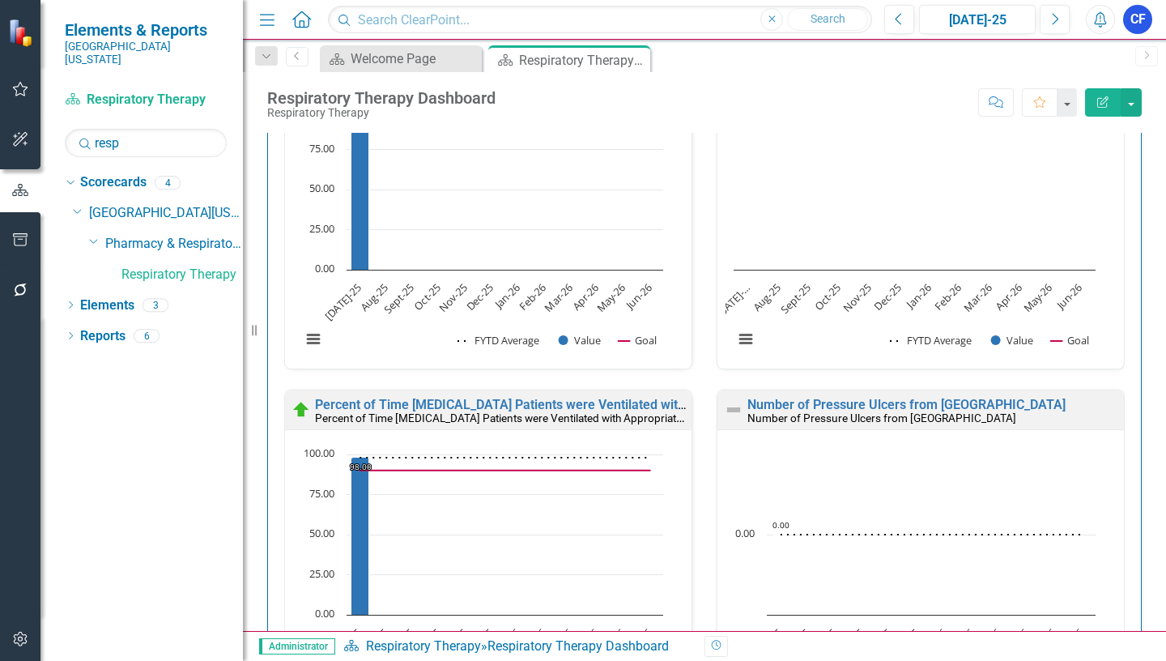
scroll to position [972, 0]
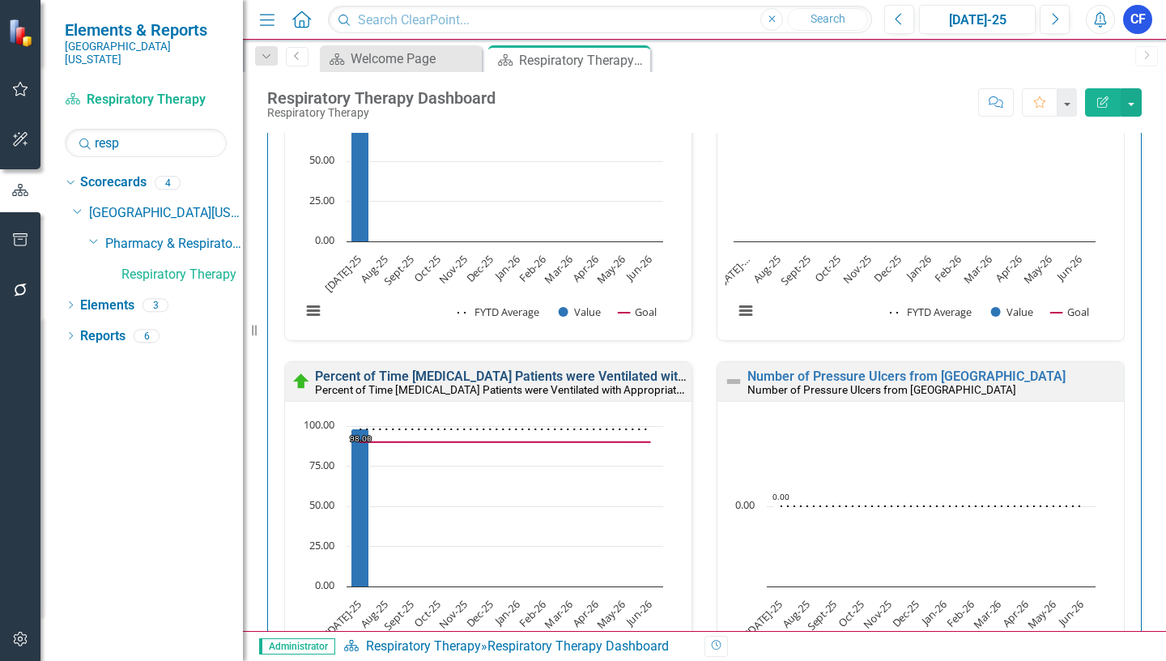
click at [512, 376] on link "Percent of Time [MEDICAL_DATA] Patients were Ventilated with Appropriate Tidal …" at bounding box center [707, 375] width 785 height 15
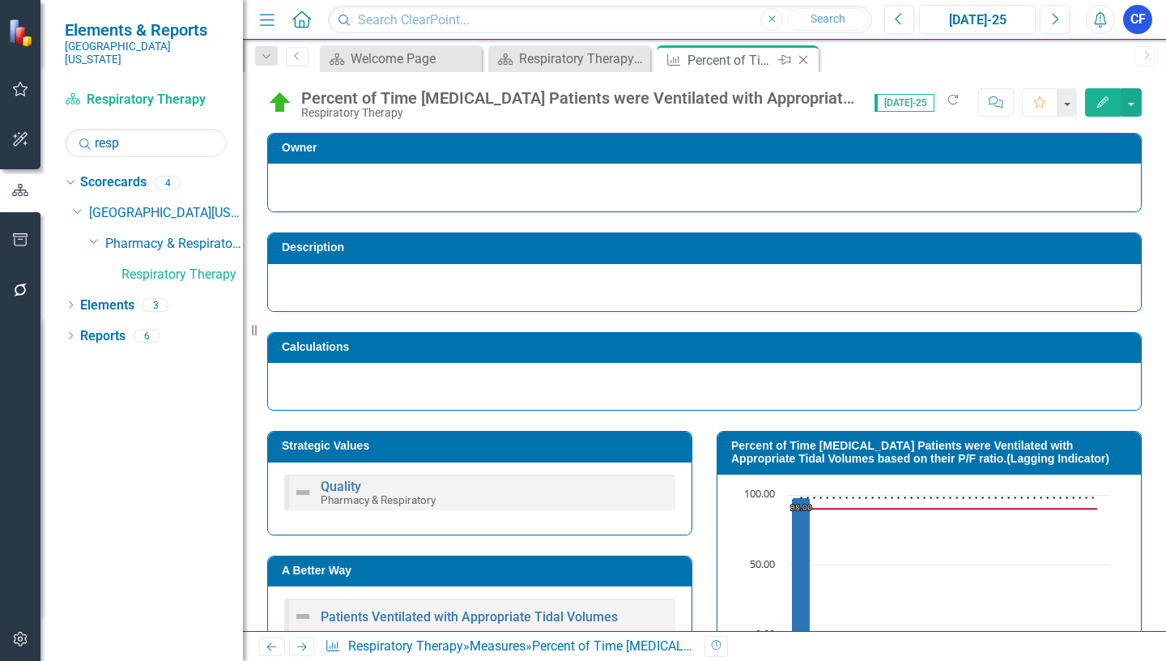
click at [808, 62] on icon "Close" at bounding box center [803, 59] width 16 height 13
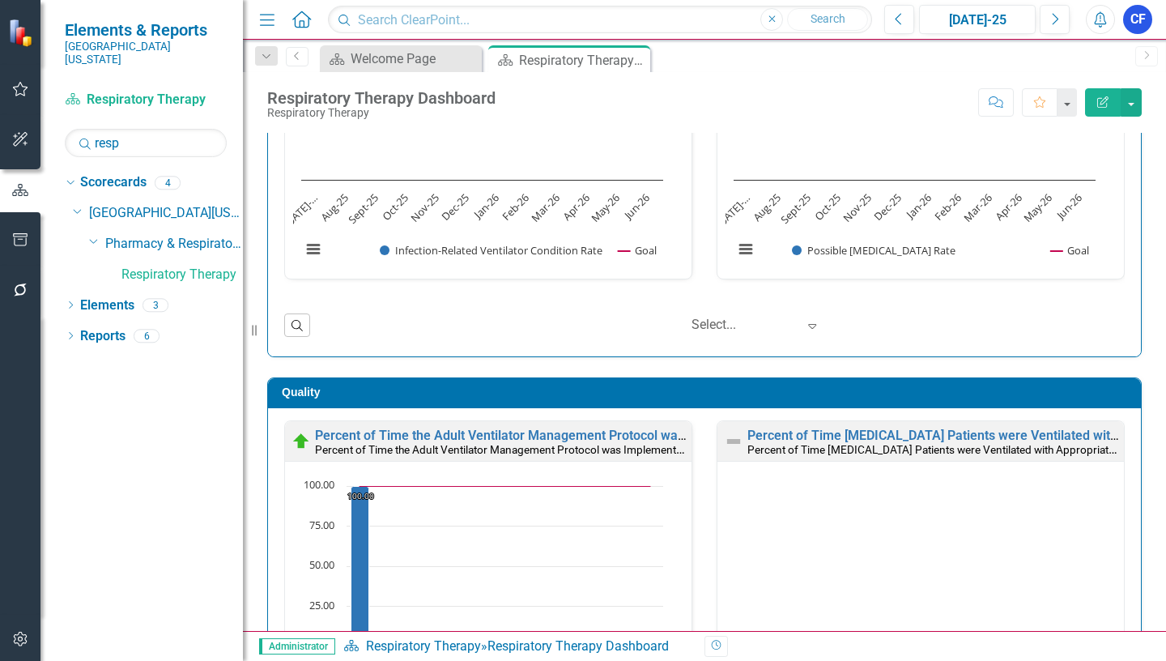
scroll to position [1, 0]
click at [121, 296] on link "Elements" at bounding box center [107, 305] width 54 height 19
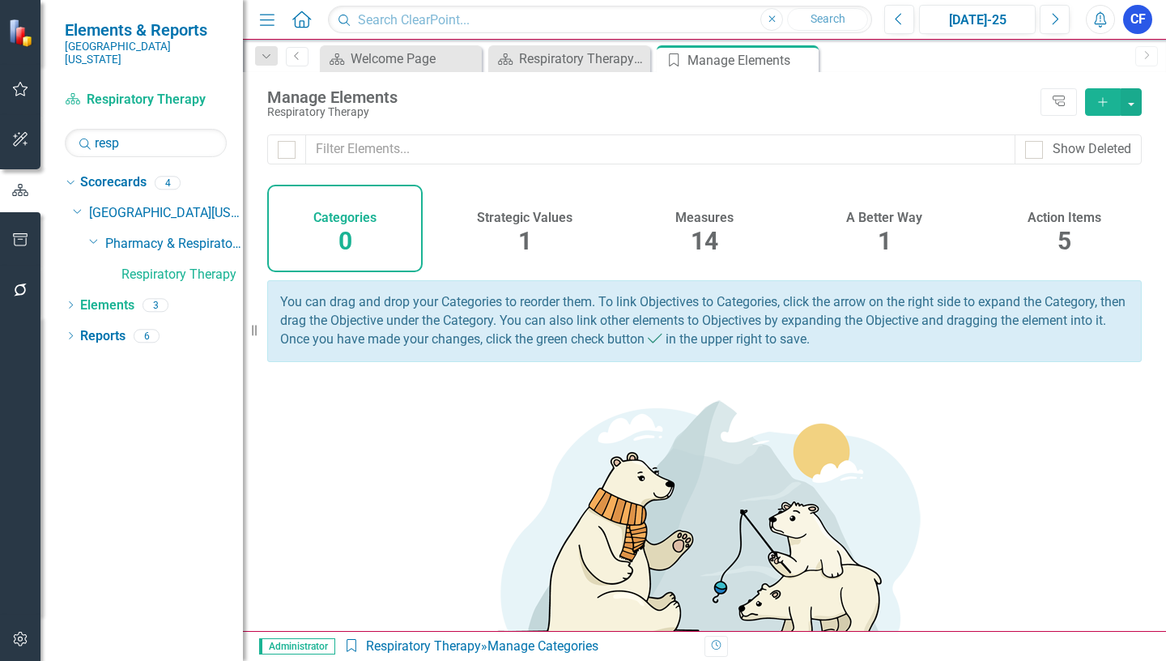
click at [699, 216] on h4 "Measures" at bounding box center [704, 218] width 58 height 15
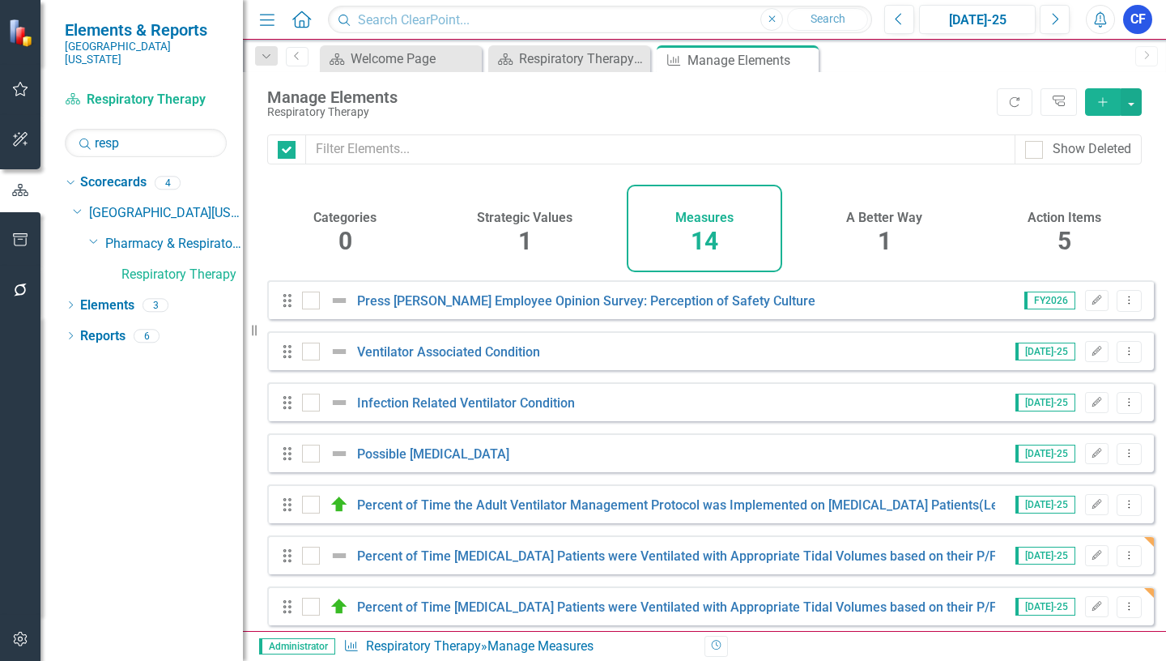
checkbox input "false"
click at [496, 564] on link "Percent of Time [MEDICAL_DATA] Patients were Ventilated with Appropriate Tidal …" at bounding box center [765, 555] width 816 height 15
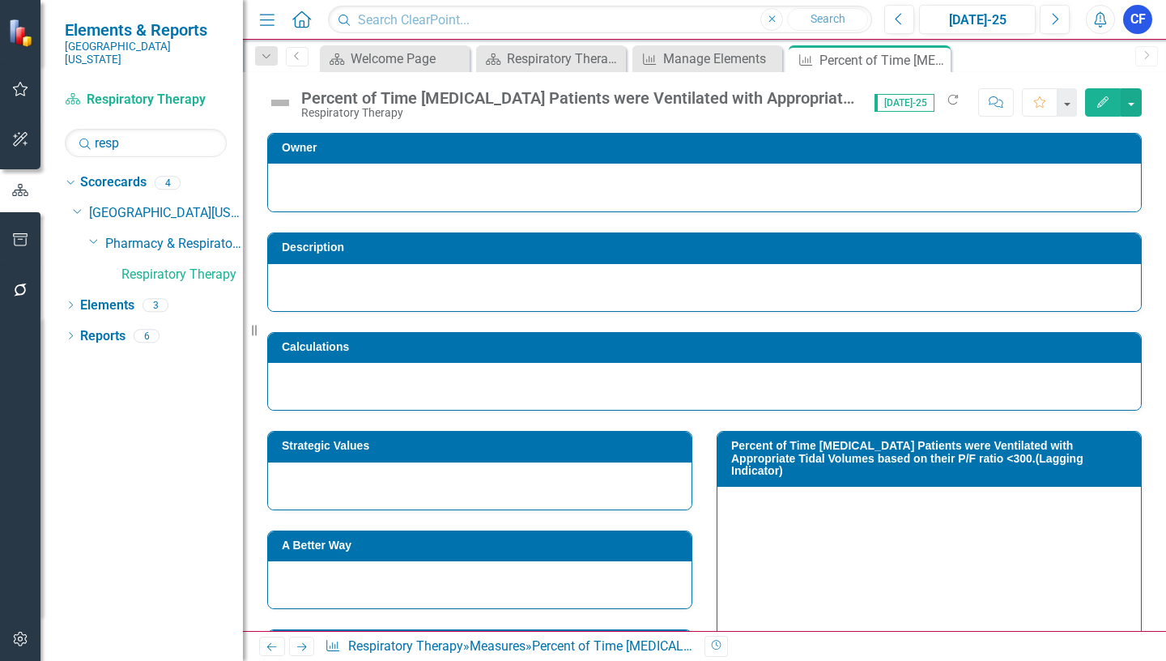
drag, startPoint x: 895, startPoint y: 445, endPoint x: 824, endPoint y: 445, distance: 71.3
click at [824, 445] on h3 "Percent of Time [MEDICAL_DATA] Patients were Ventilated with Appropriate Tidal …" at bounding box center [932, 458] width 402 height 37
click at [1129, 105] on button "button" at bounding box center [1131, 102] width 21 height 28
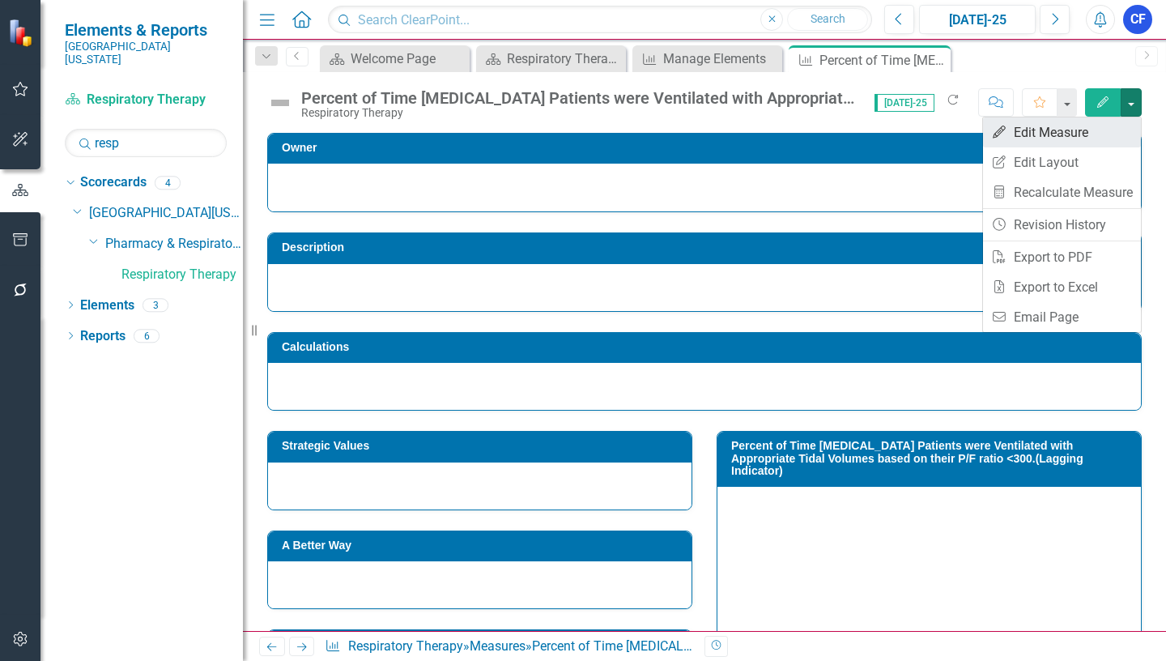
click at [1070, 130] on link "Edit Edit Measure" at bounding box center [1062, 132] width 158 height 30
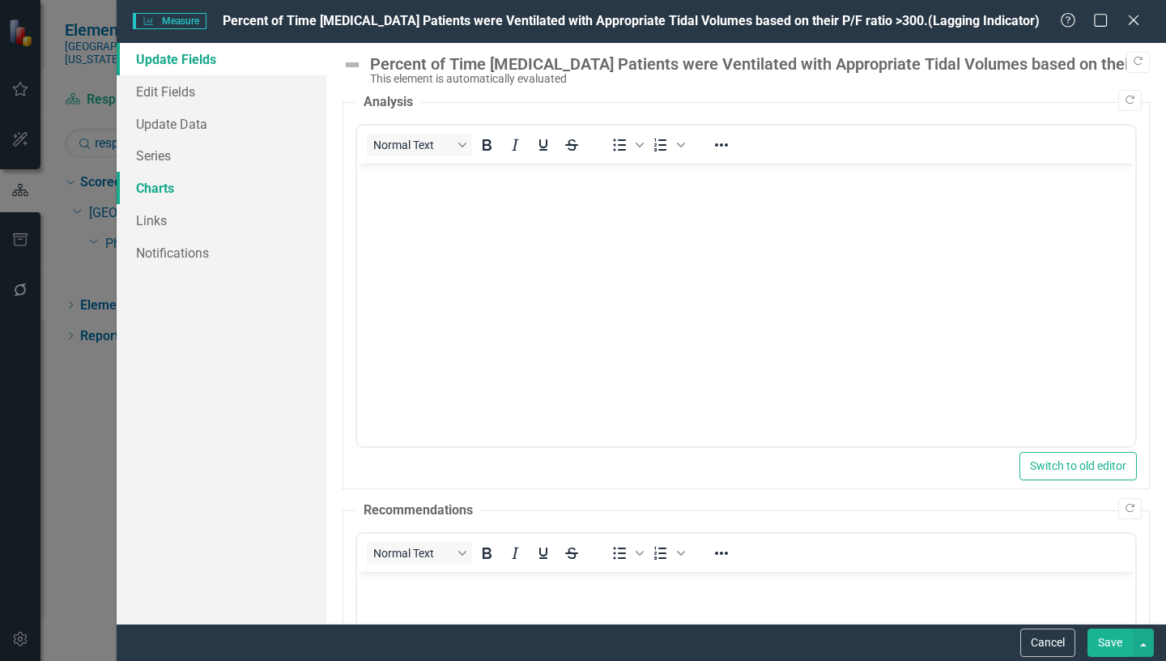
click at [166, 189] on link "Charts" at bounding box center [222, 188] width 210 height 32
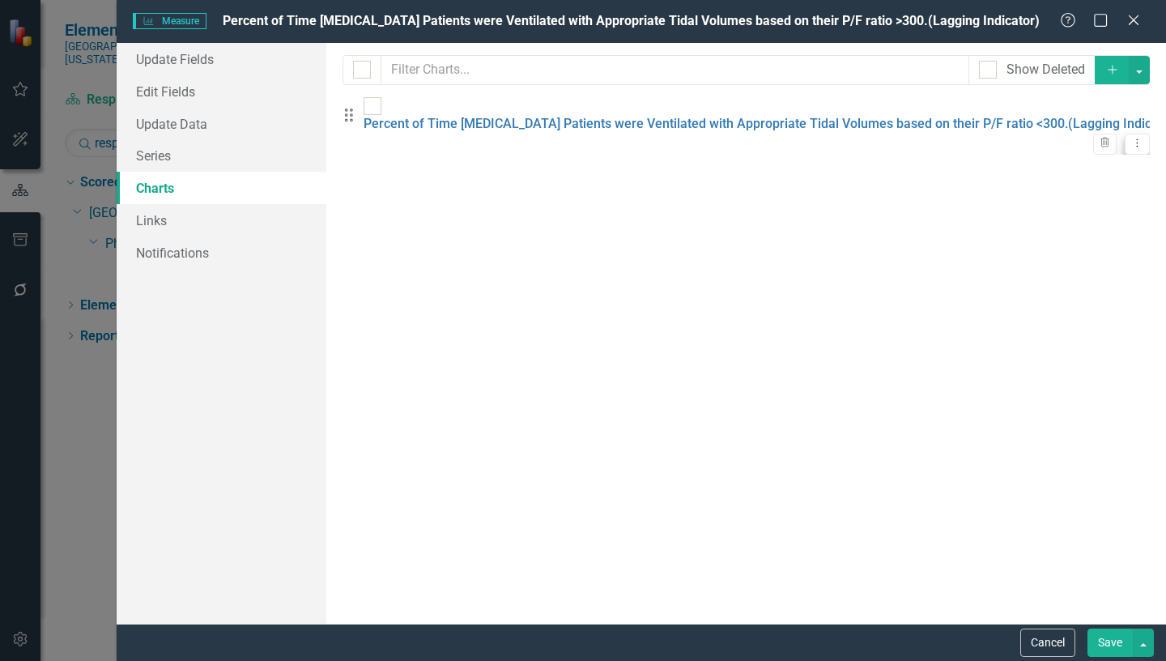
click at [1130, 138] on icon "Dropdown Menu" at bounding box center [1137, 143] width 14 height 11
click at [1083, 141] on link "Edit Edit Chart" at bounding box center [1072, 143] width 128 height 30
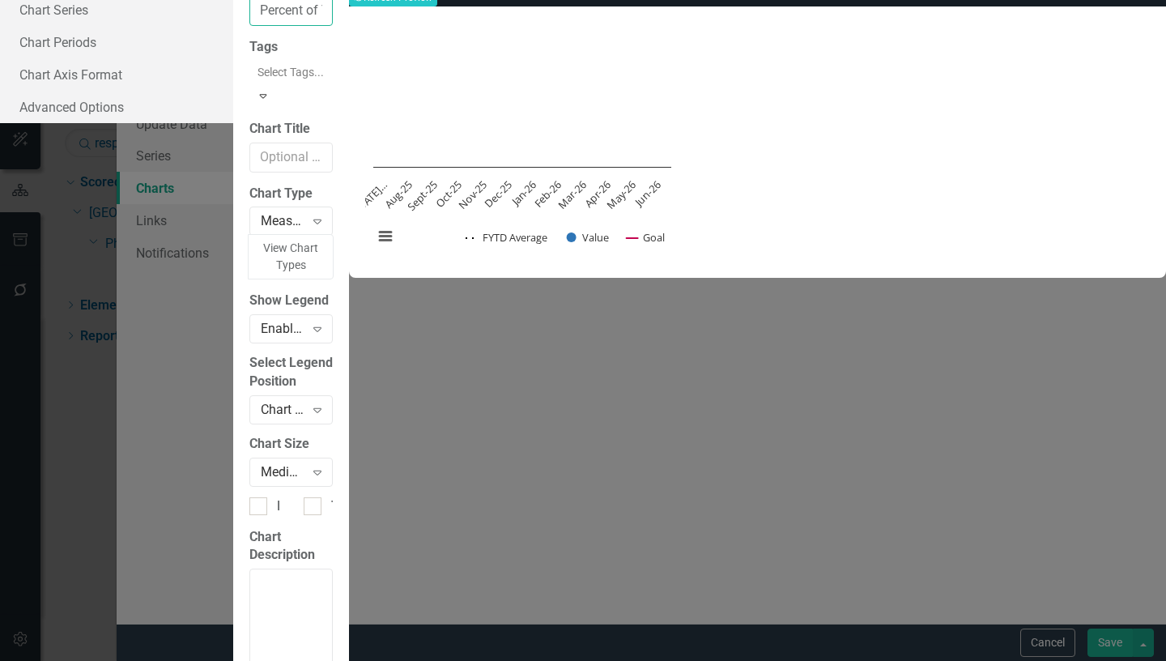
click at [333, 26] on input "Percent of Time [MEDICAL_DATA] Patients were Ventilated with Appropriate Tidal …" at bounding box center [290, 11] width 83 height 30
type input "Percent of Time [MEDICAL_DATA] Patients were Ventilated with Appropriate Tidal …"
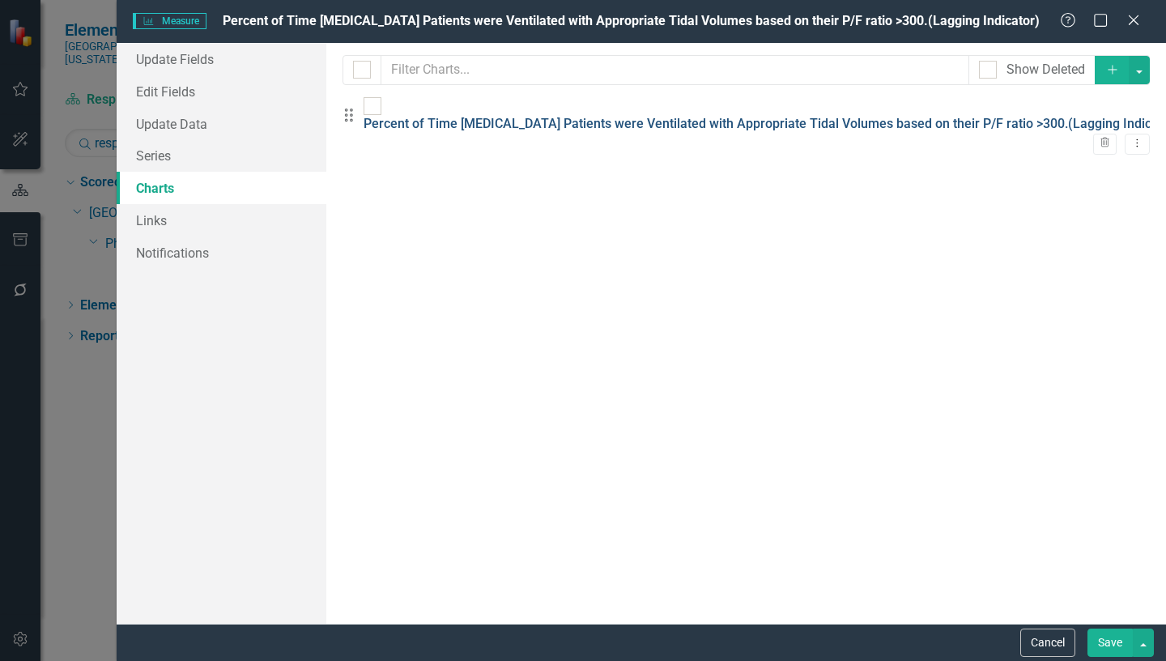
click at [539, 117] on link "Percent of Time [MEDICAL_DATA] Patients were Ventilated with Appropriate Tidal …" at bounding box center [772, 123] width 816 height 15
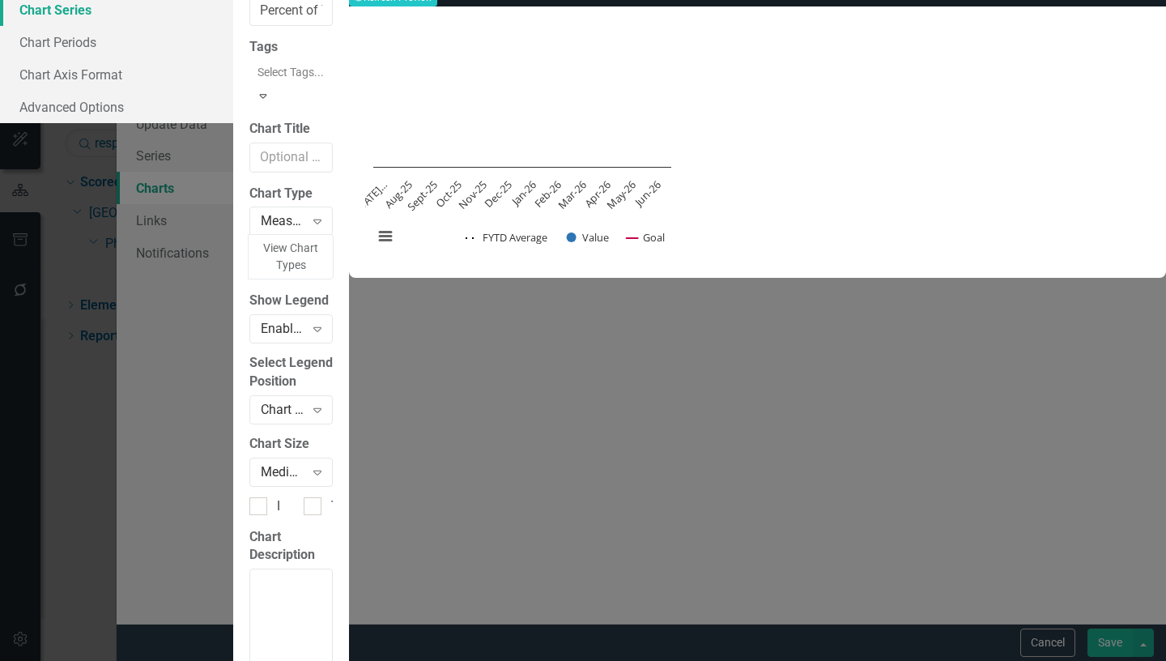
click at [233, 26] on link "Chart Series" at bounding box center [116, 10] width 233 height 32
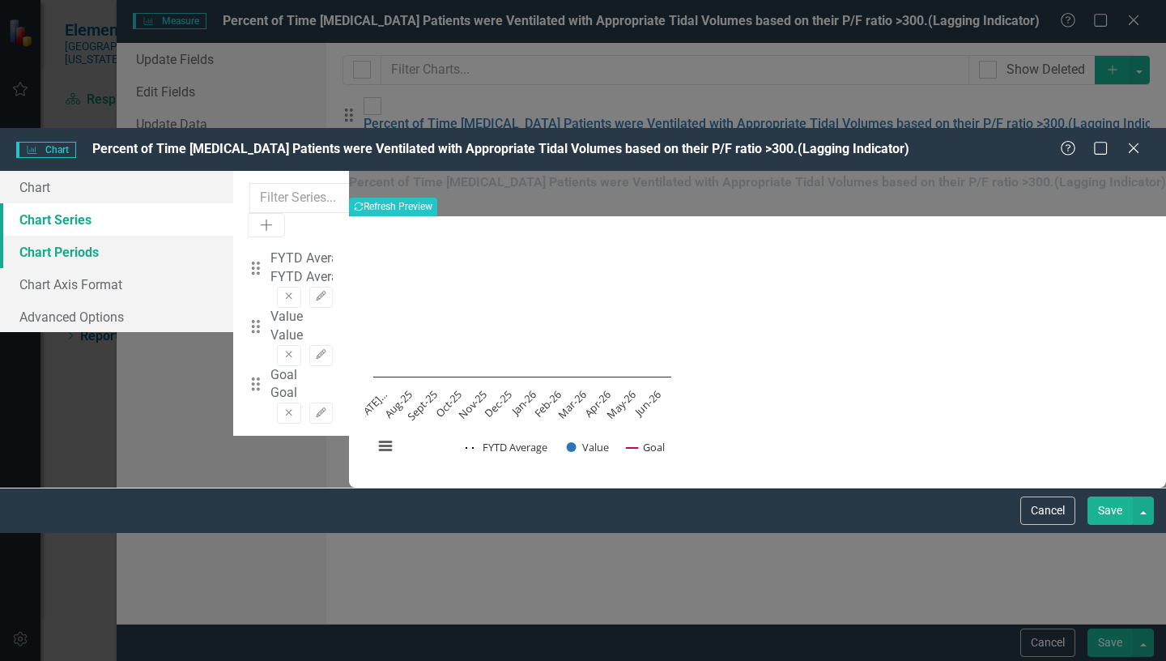
click at [233, 236] on link "Chart Periods" at bounding box center [116, 252] width 233 height 32
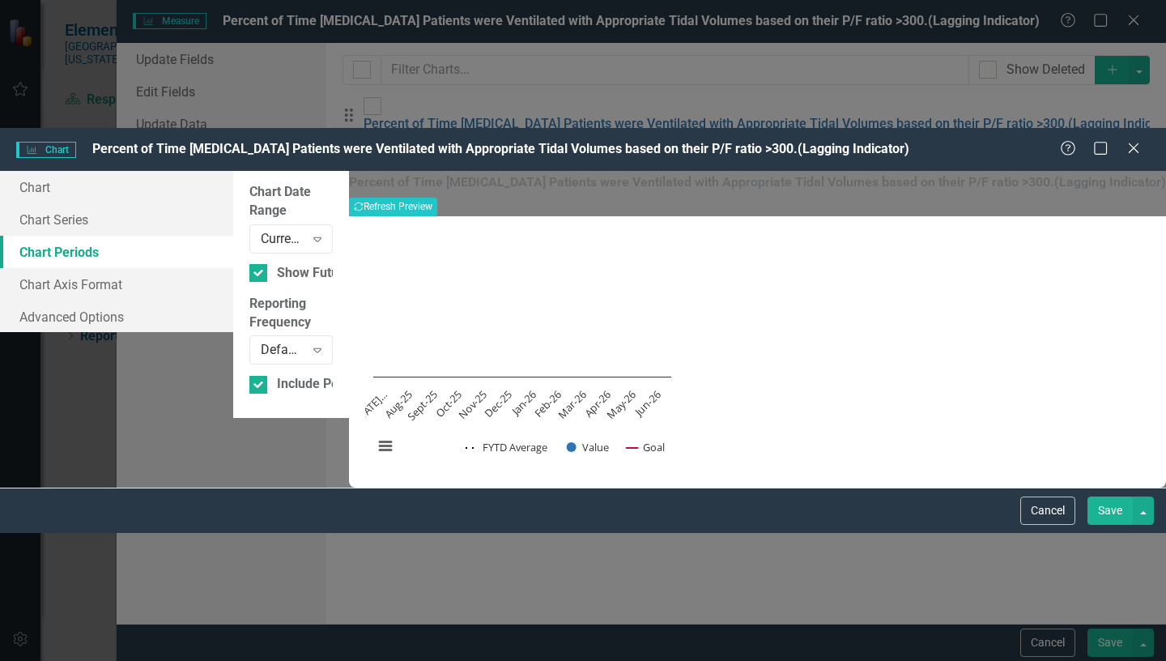
click at [1109, 525] on button "Save" at bounding box center [1109, 510] width 45 height 28
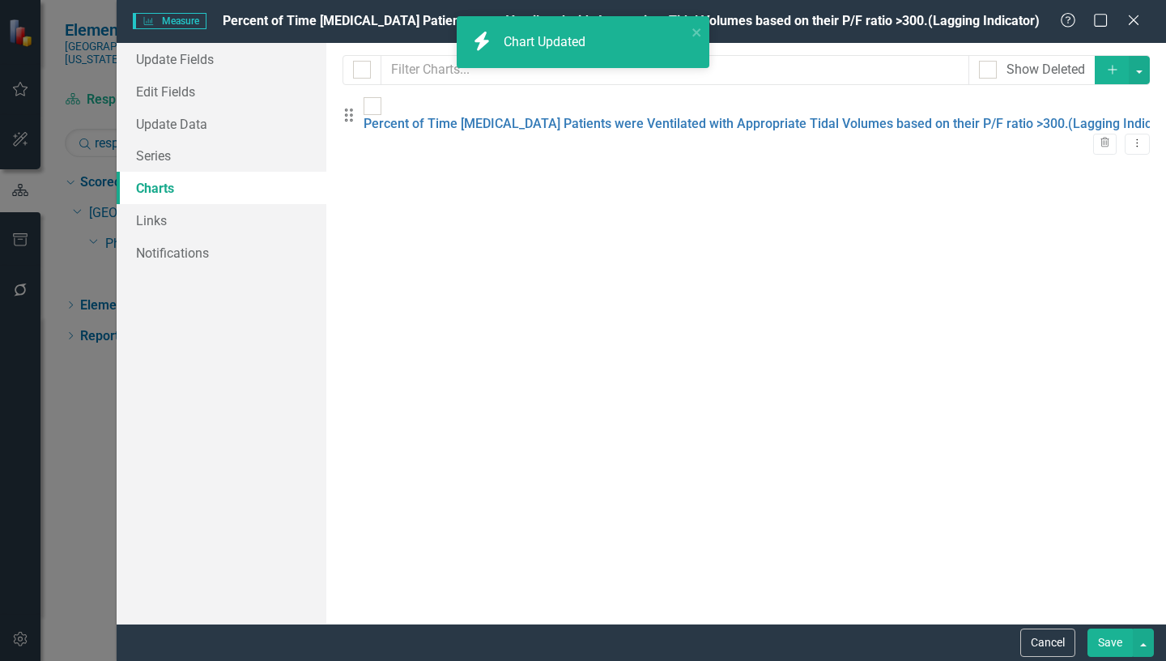
click at [1114, 644] on button "Save" at bounding box center [1109, 642] width 45 height 28
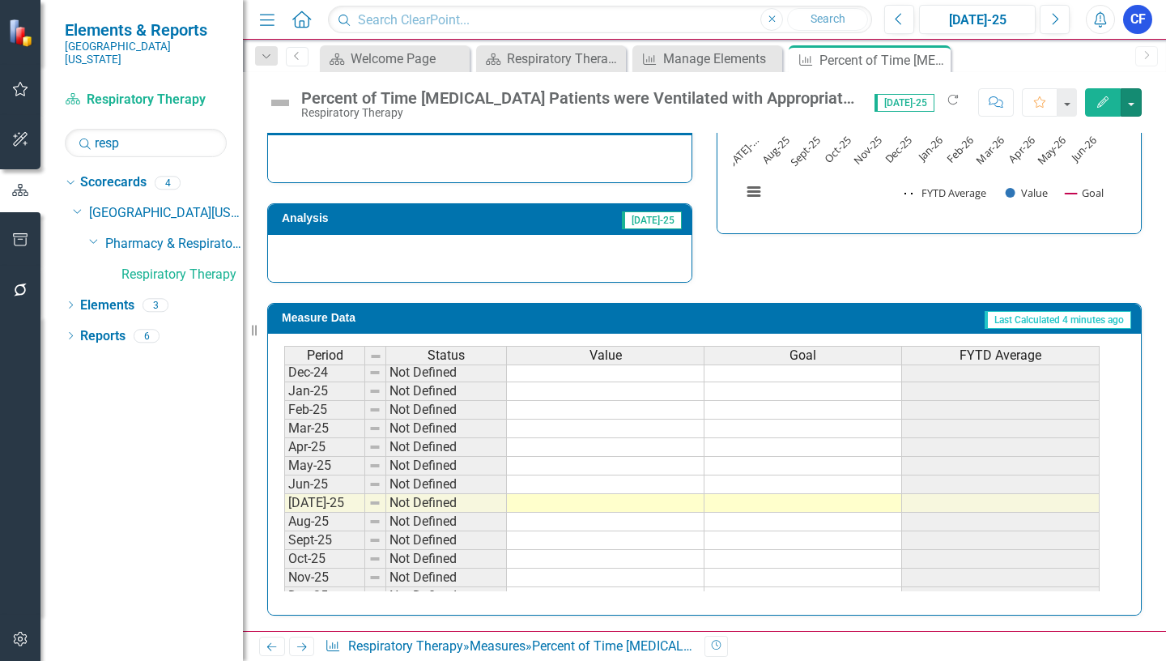
scroll to position [567, 0]
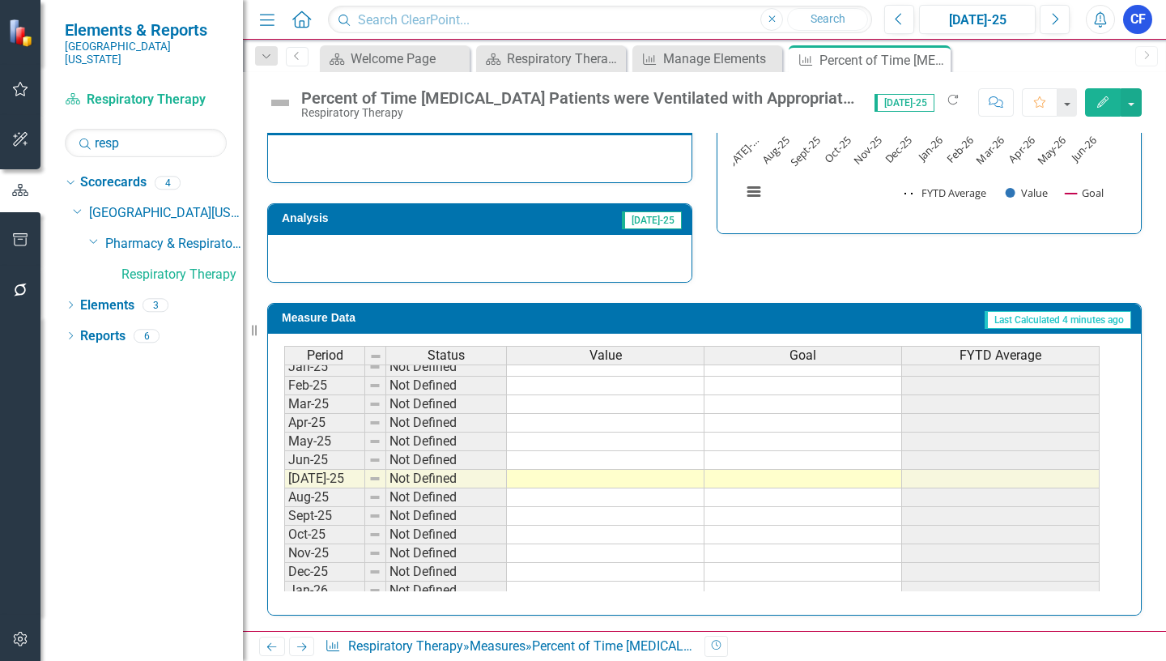
click at [666, 480] on tbody "[DATE]-23 Not Defined Aug-23 Not Defined Sep-23 Not Defined Oct-23 Not Defined …" at bounding box center [691, 311] width 815 height 578
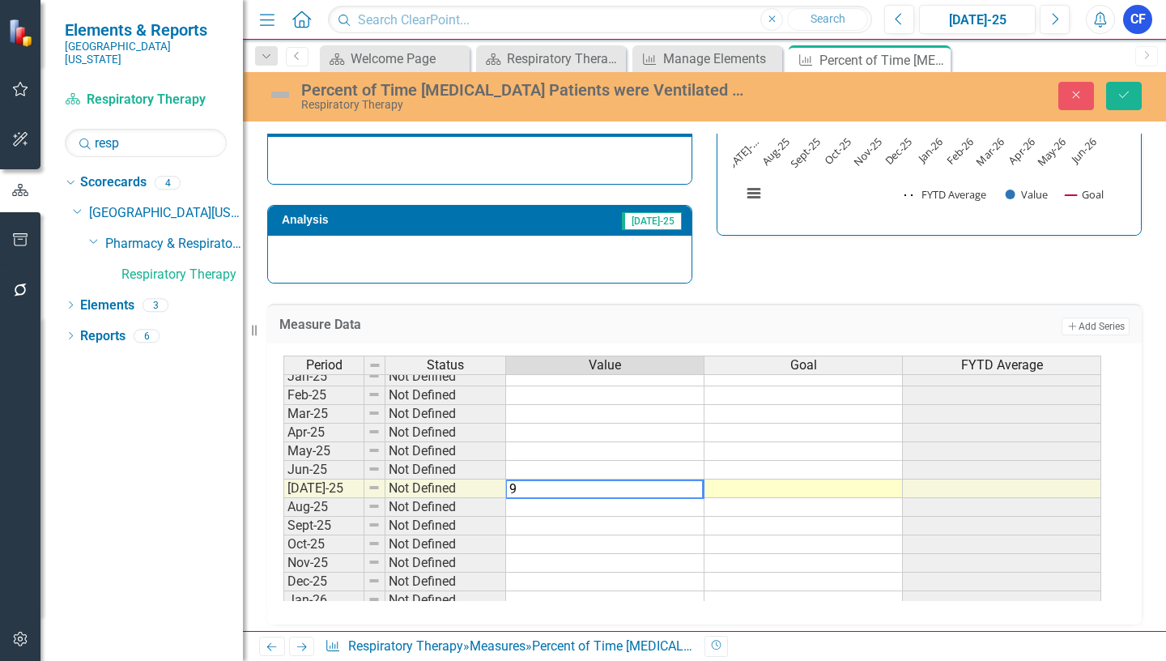
type textarea "98"
click at [1128, 96] on icon "Save" at bounding box center [1124, 94] width 15 height 11
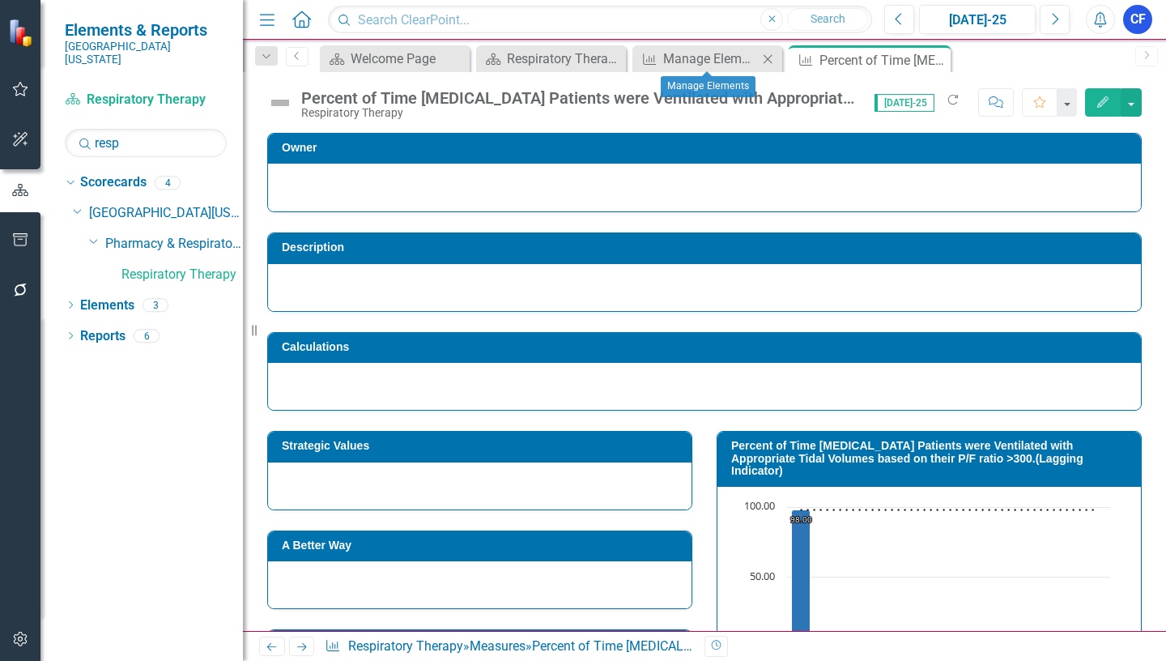
click at [768, 60] on icon "Close" at bounding box center [767, 59] width 16 height 13
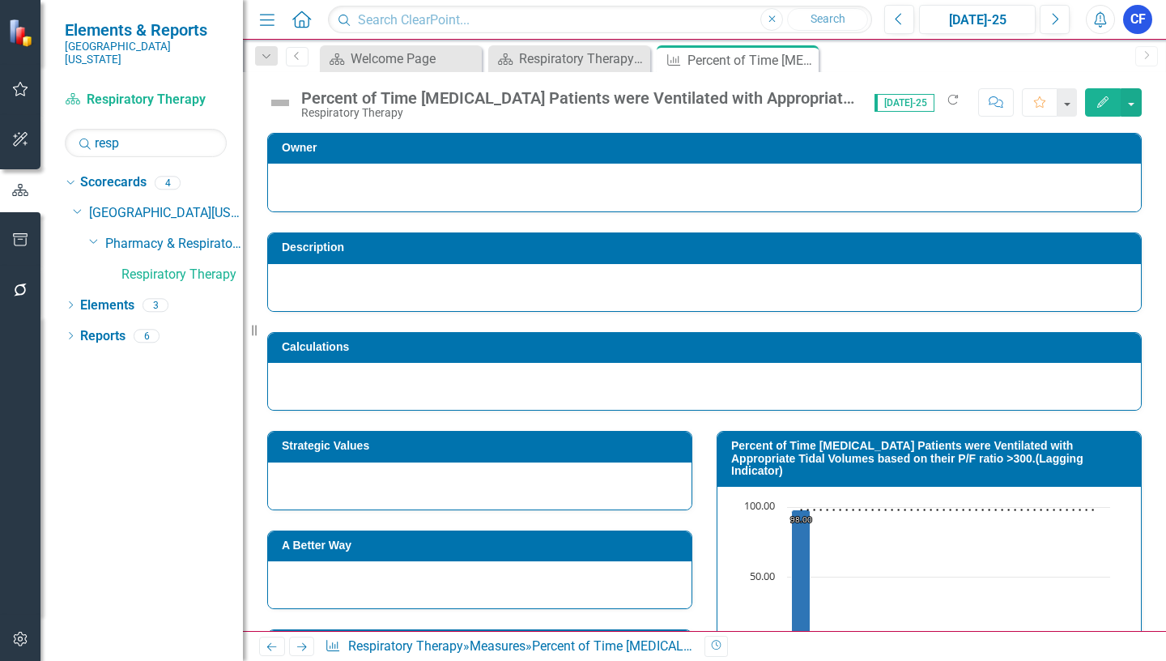
click at [299, 644] on icon "Next" at bounding box center [302, 646] width 14 height 11
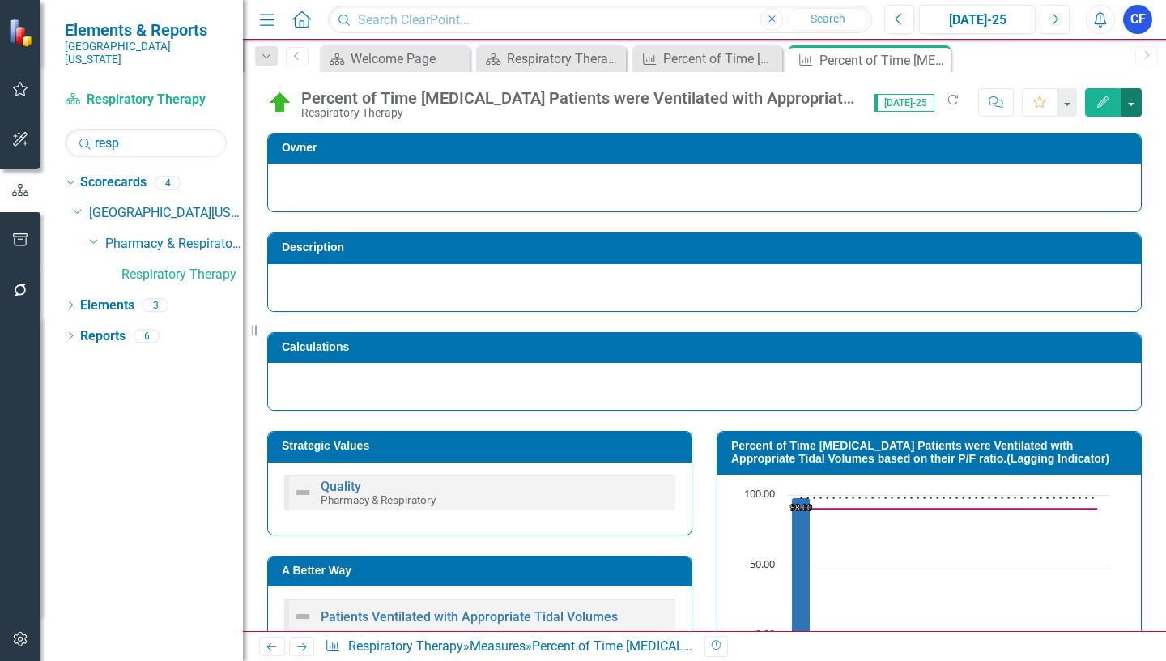
click at [1134, 104] on button "button" at bounding box center [1131, 102] width 21 height 28
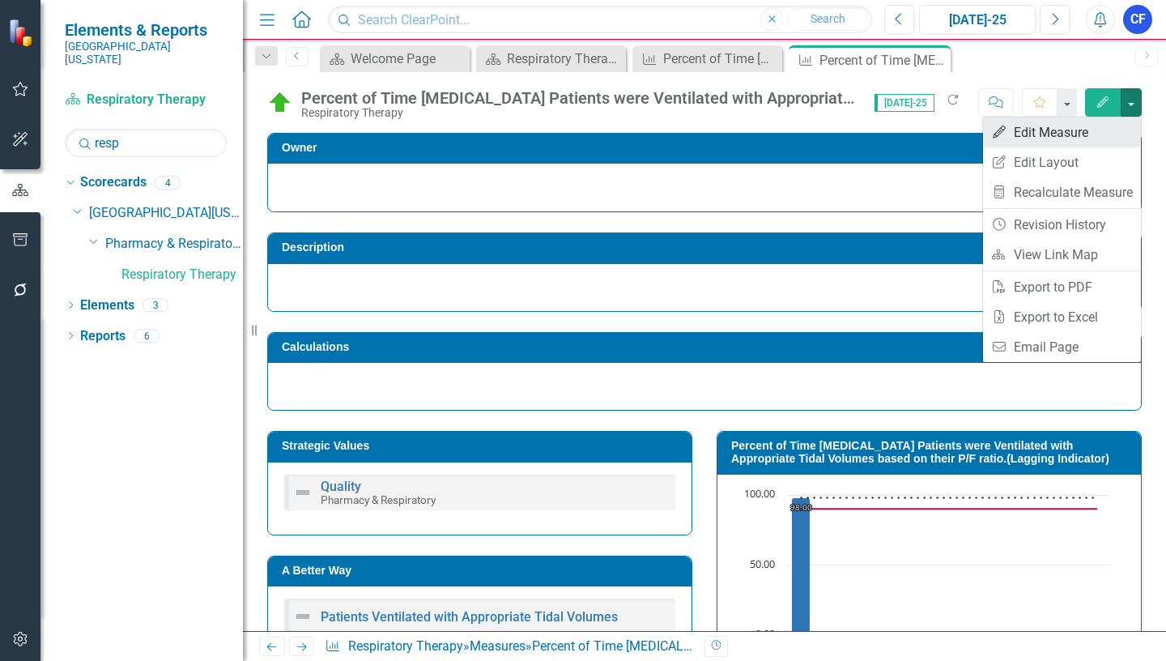
click at [1057, 127] on link "Edit Edit Measure" at bounding box center [1062, 132] width 158 height 30
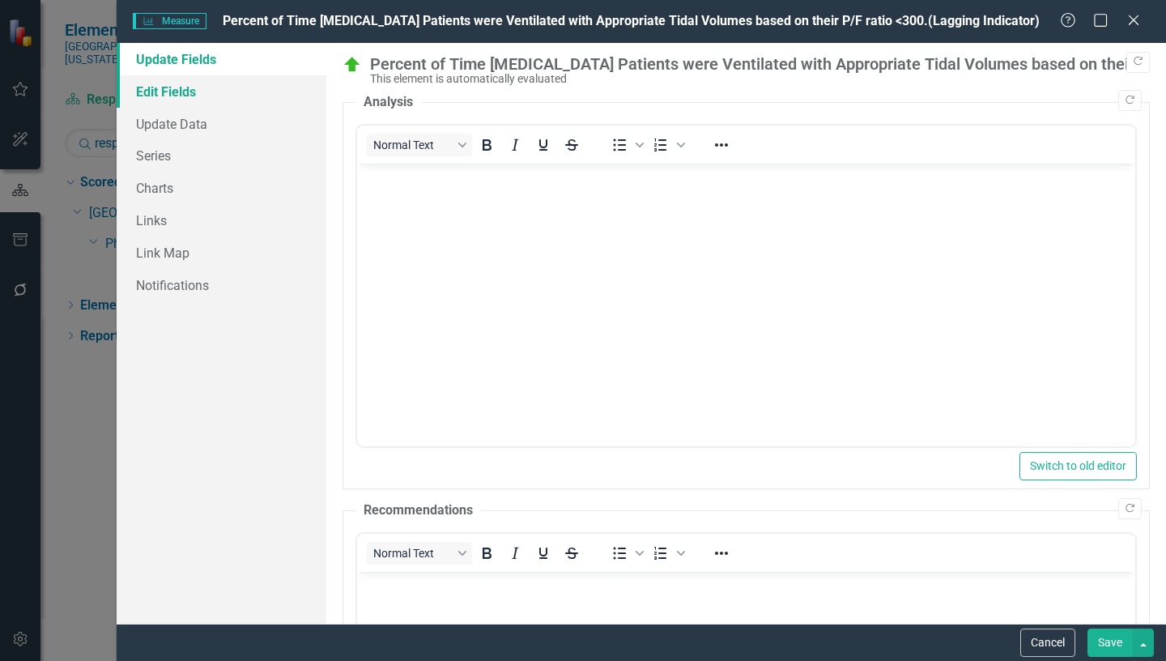
click at [190, 93] on link "Edit Fields" at bounding box center [222, 91] width 210 height 32
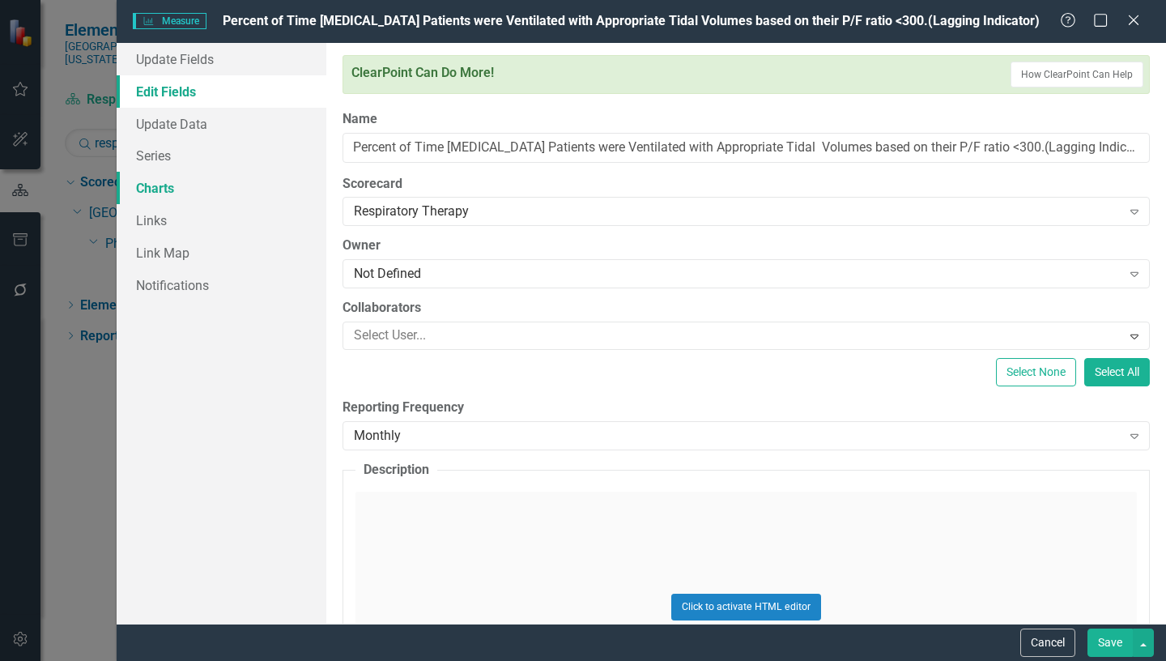
click at [165, 187] on link "Charts" at bounding box center [222, 188] width 210 height 32
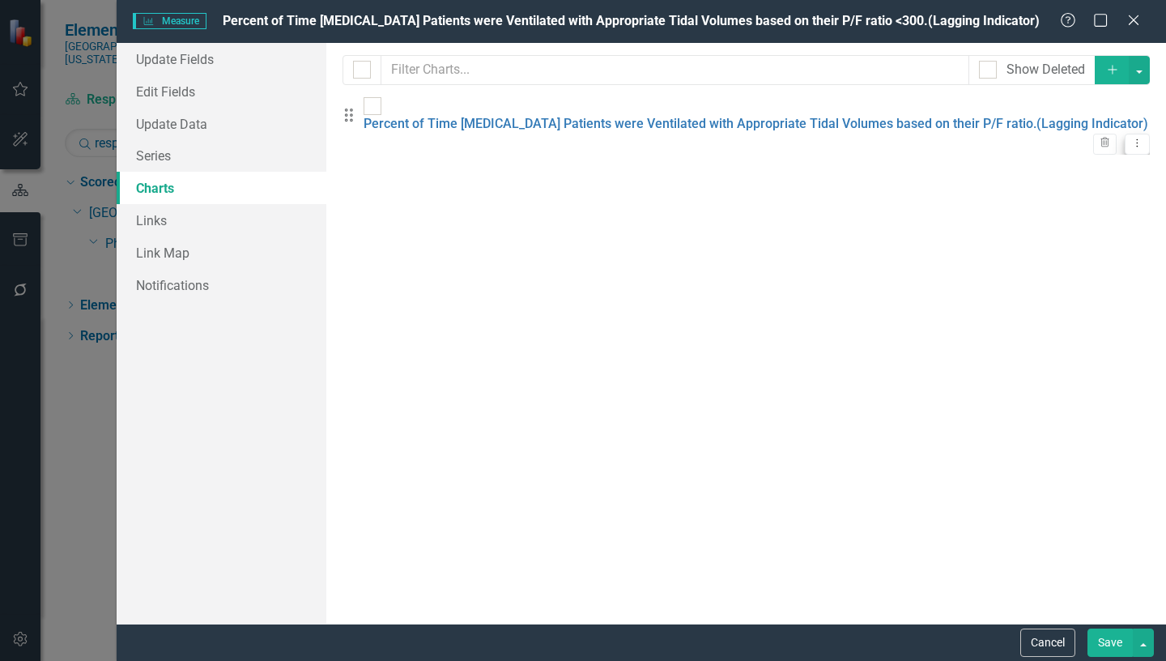
click at [1130, 138] on icon "Dropdown Menu" at bounding box center [1137, 143] width 14 height 11
click at [1091, 140] on link "Edit Edit Chart" at bounding box center [1072, 143] width 128 height 30
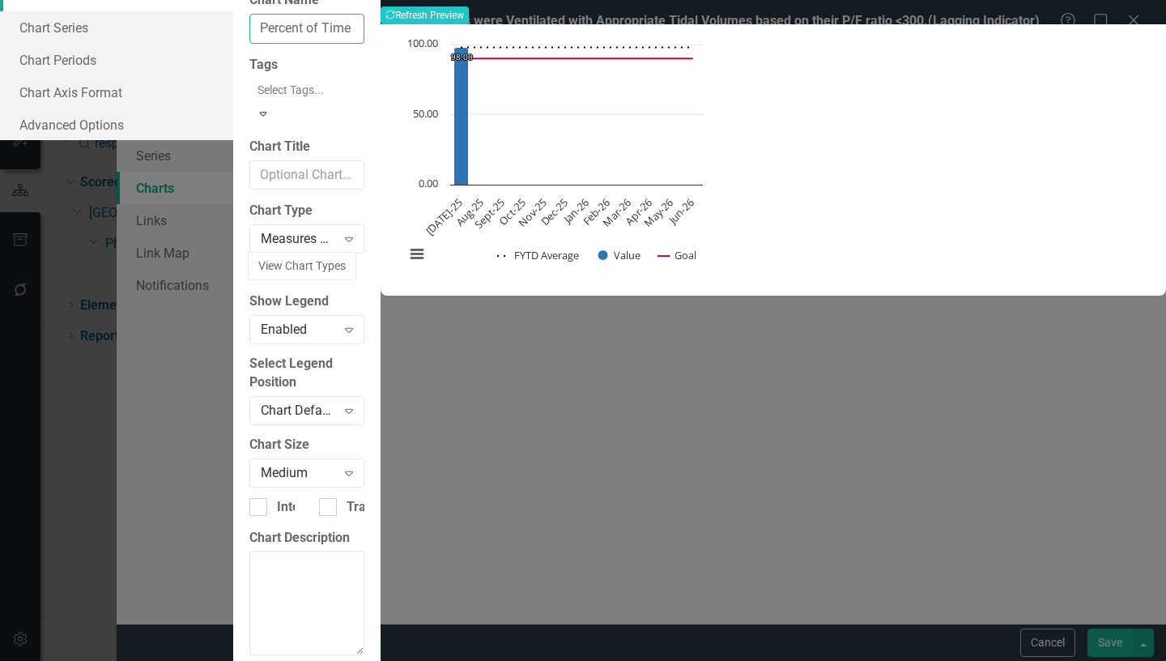
click at [364, 44] on input "Percent of Time [MEDICAL_DATA] Patients were Ventilated with Appropriate Tidal …" at bounding box center [306, 29] width 115 height 30
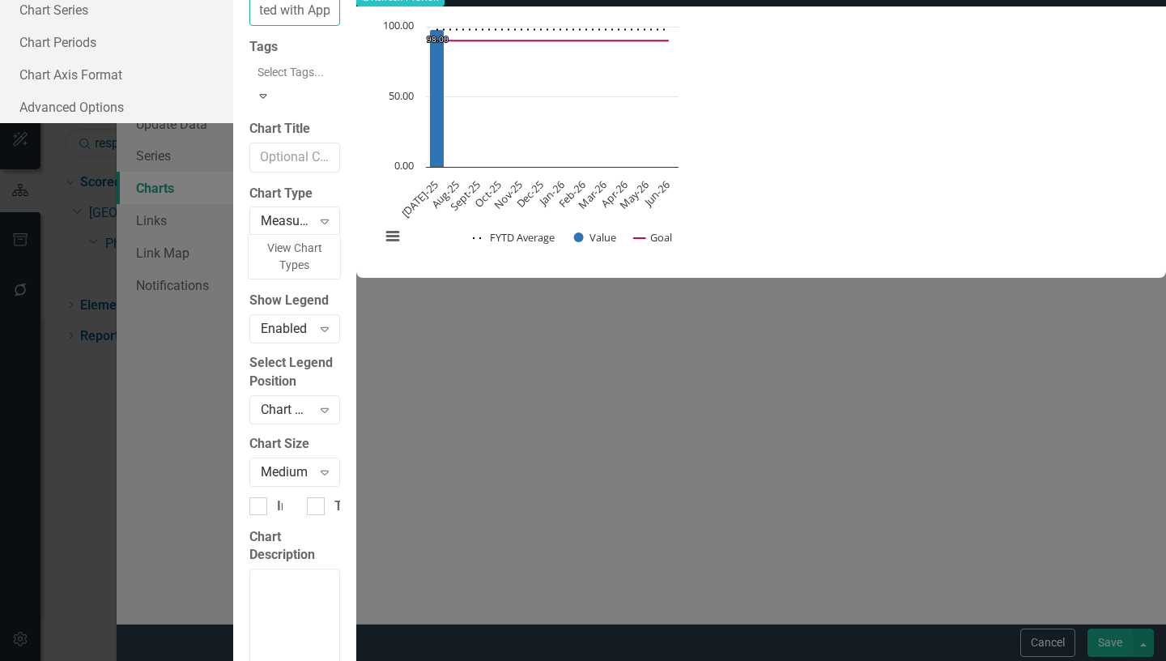
scroll to position [0, 323]
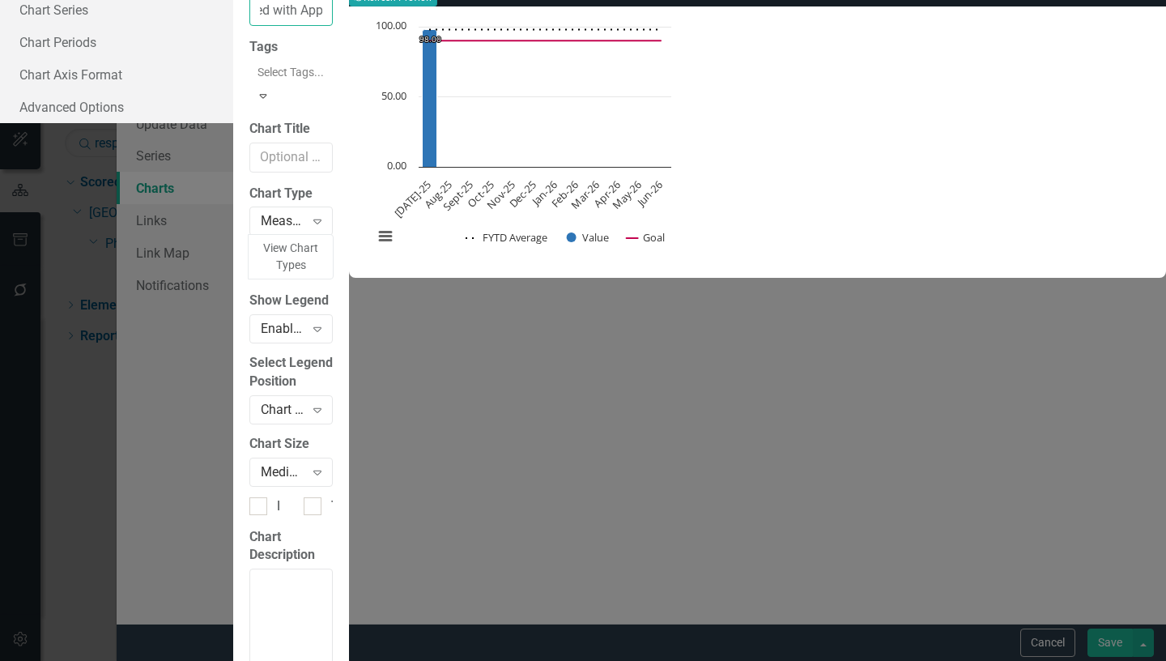
type input "Percent of Time [MEDICAL_DATA] Patients were Ventilated with Appropriate Tidal …"
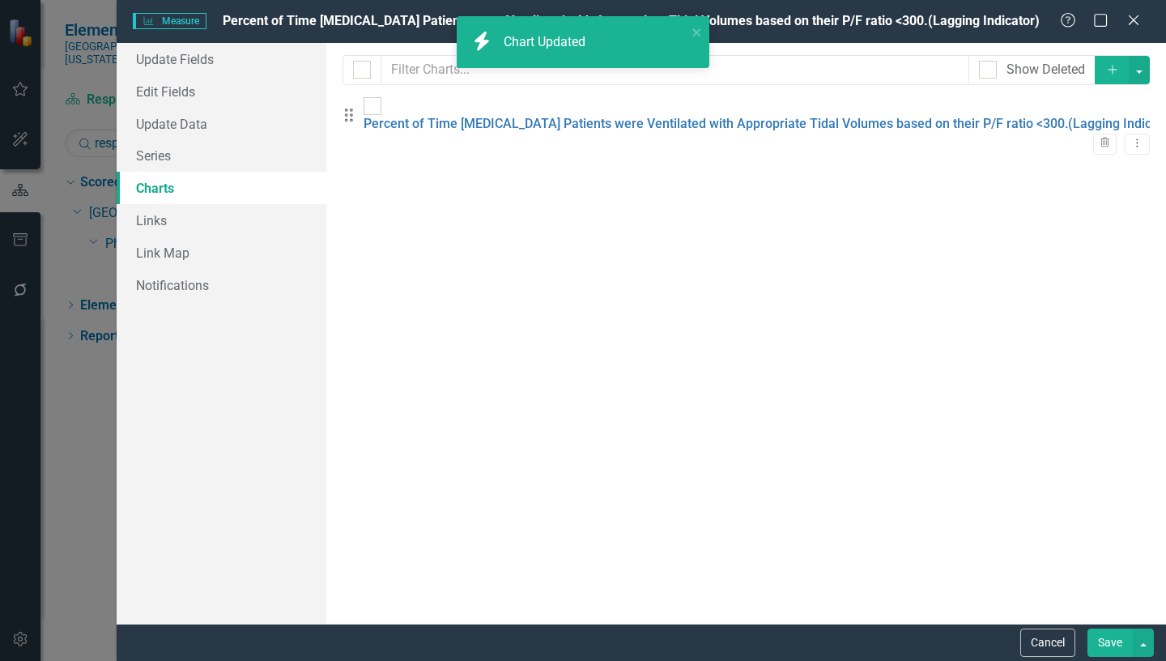
click at [1106, 644] on button "Save" at bounding box center [1109, 642] width 45 height 28
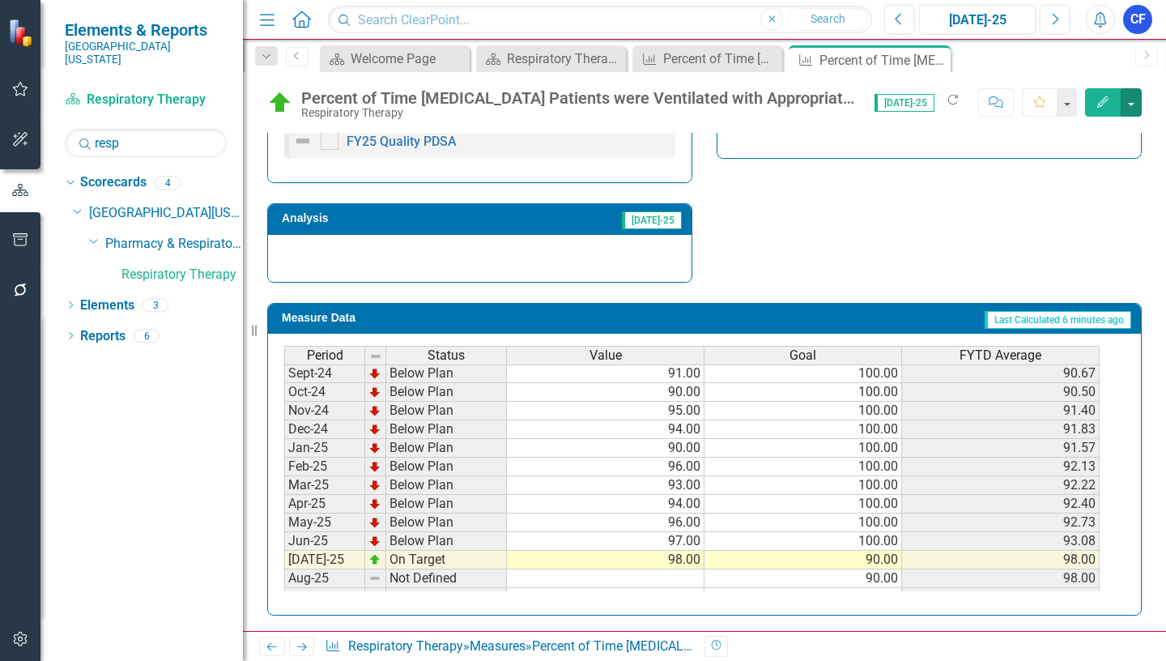
scroll to position [567, 0]
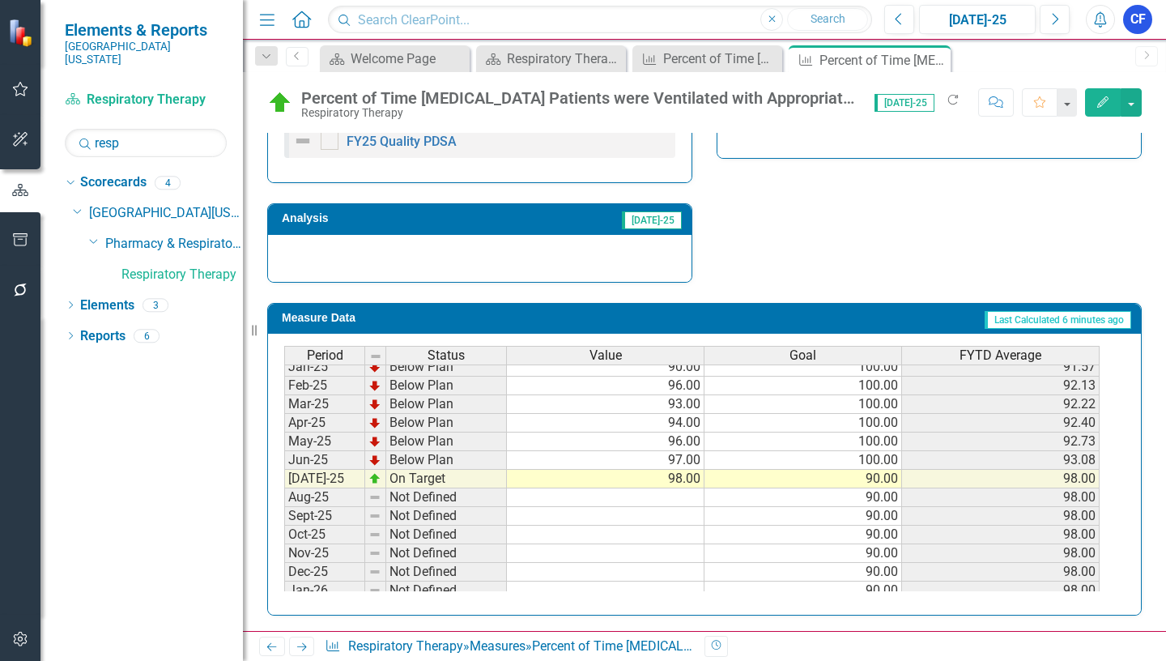
click at [284, 488] on div "Period Status Value Goal FYTD Average Jan-24 Below Plan 98.00 100.00 84.14 Feb-…" at bounding box center [284, 403] width 0 height 579
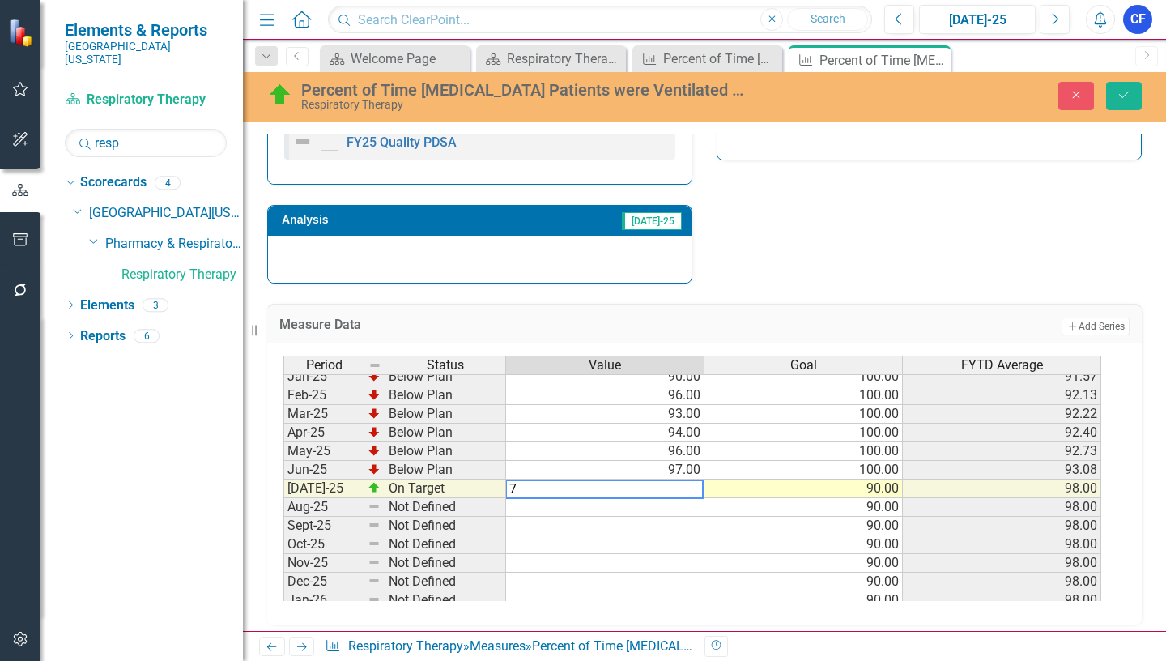
type textarea "75"
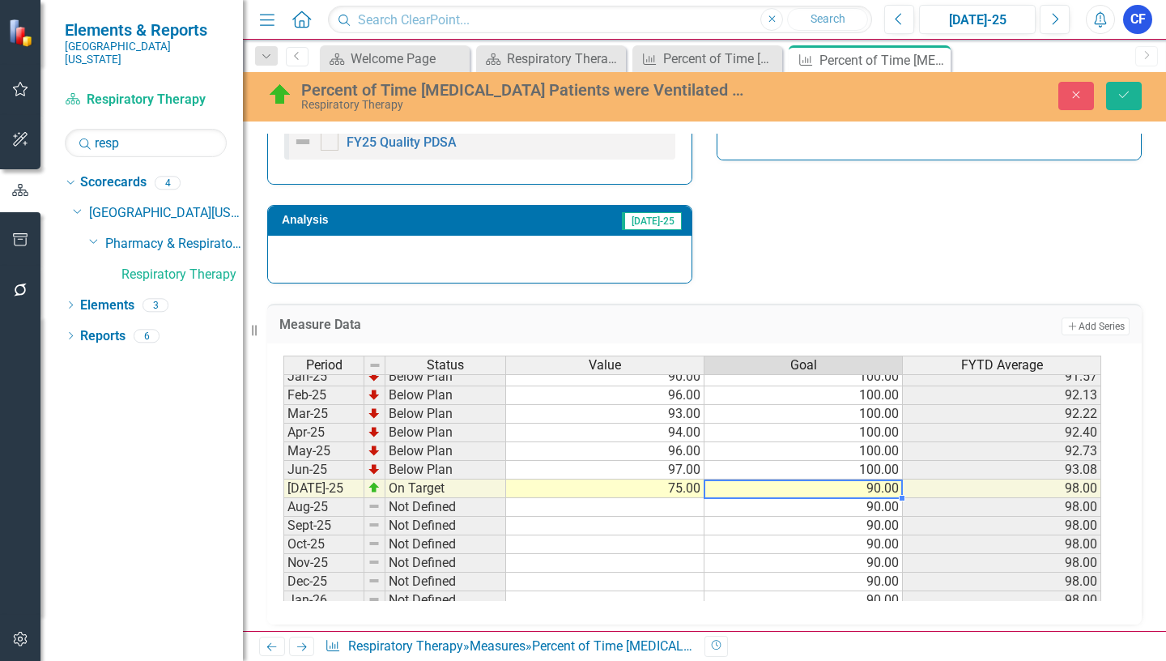
click at [890, 494] on td "90.00" at bounding box center [803, 488] width 198 height 19
click at [876, 493] on td "60.00" at bounding box center [803, 488] width 198 height 19
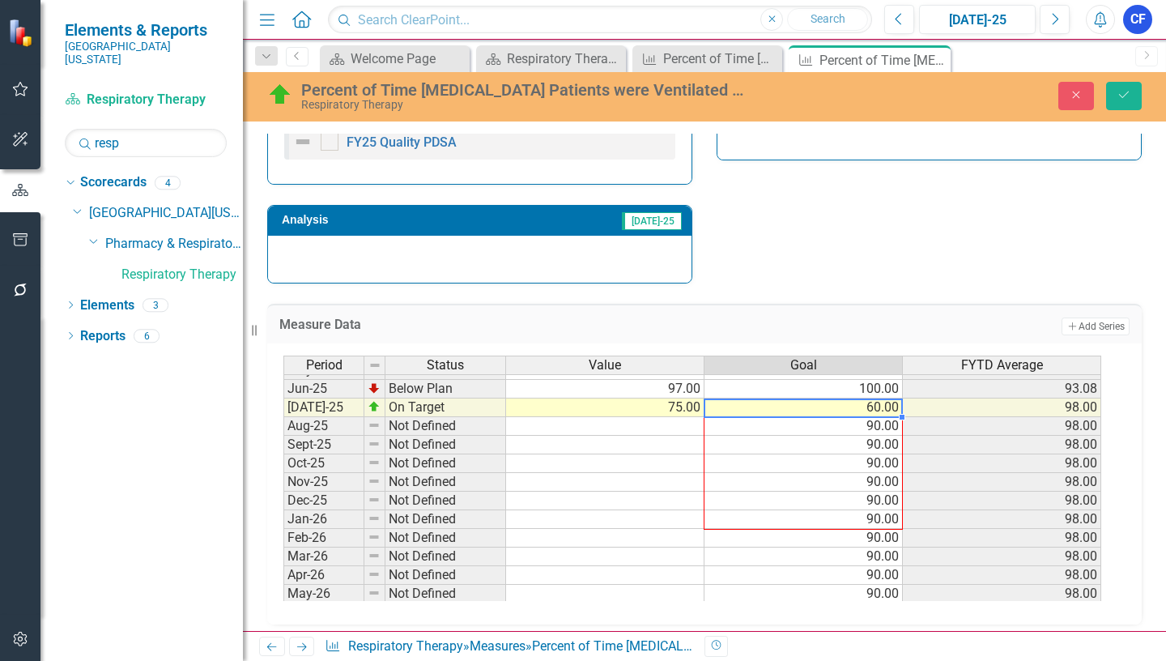
scroll to position [670, 0]
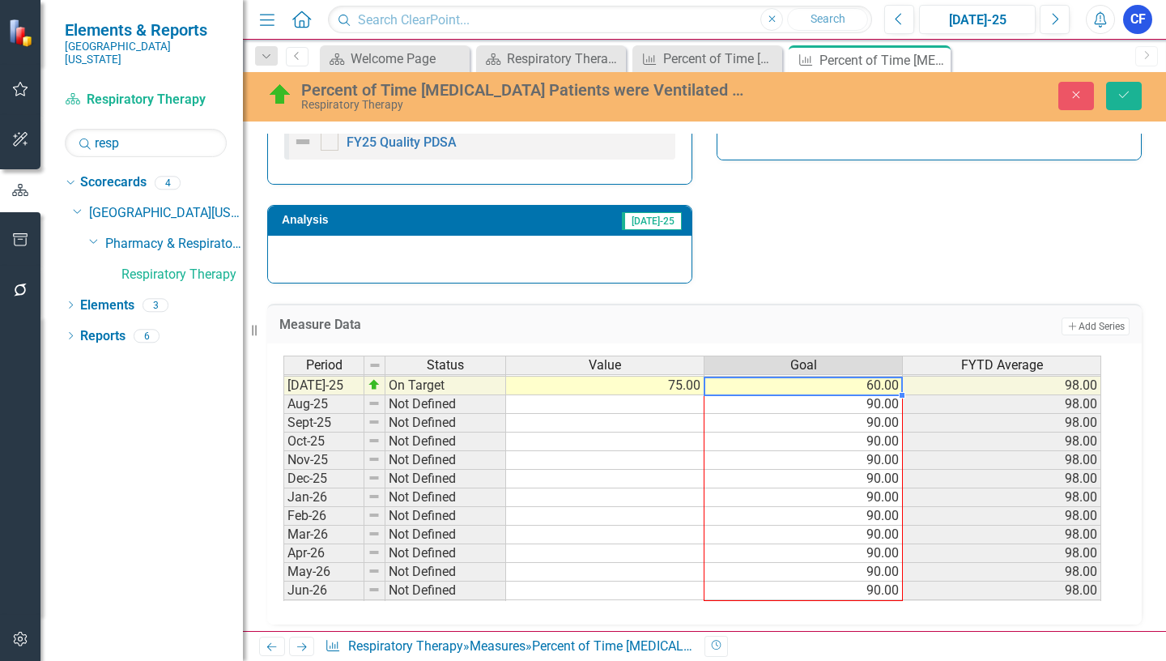
drag, startPoint x: 902, startPoint y: 498, endPoint x: 896, endPoint y: 598, distance: 99.8
click at [283, 598] on div "Period Status Value Goal FYTD Average Jun-24 Below Plan 85.00 100.00 86.42 [DAT…" at bounding box center [283, 366] width 0 height 504
type textarea "60"
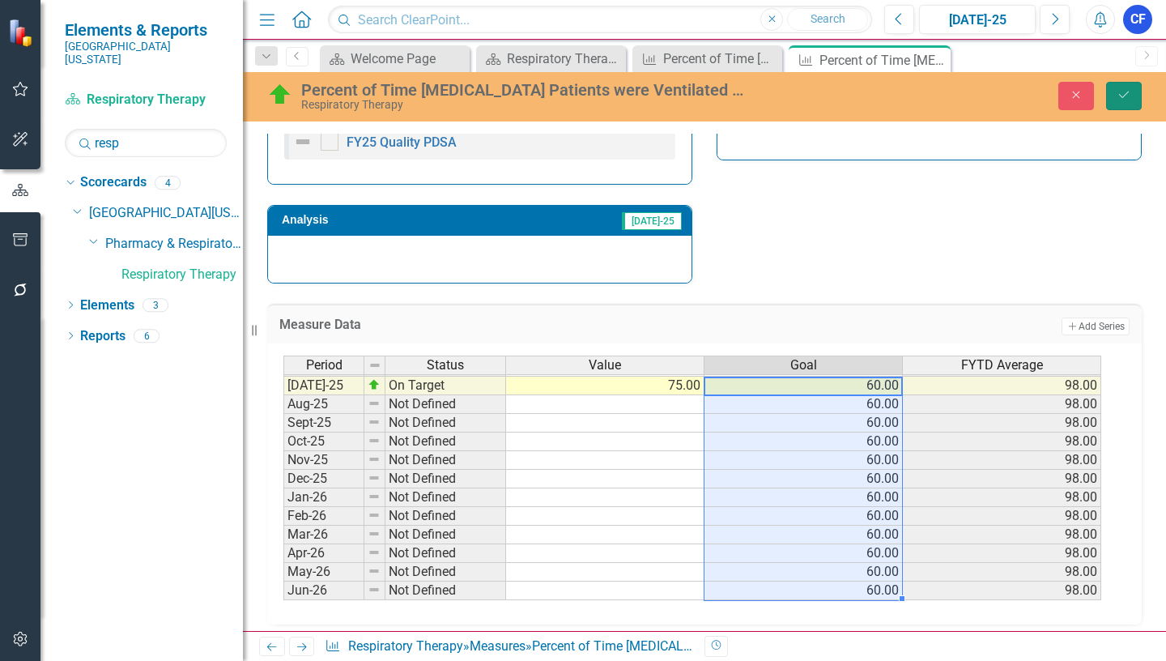
click at [1128, 97] on icon "Save" at bounding box center [1124, 94] width 15 height 11
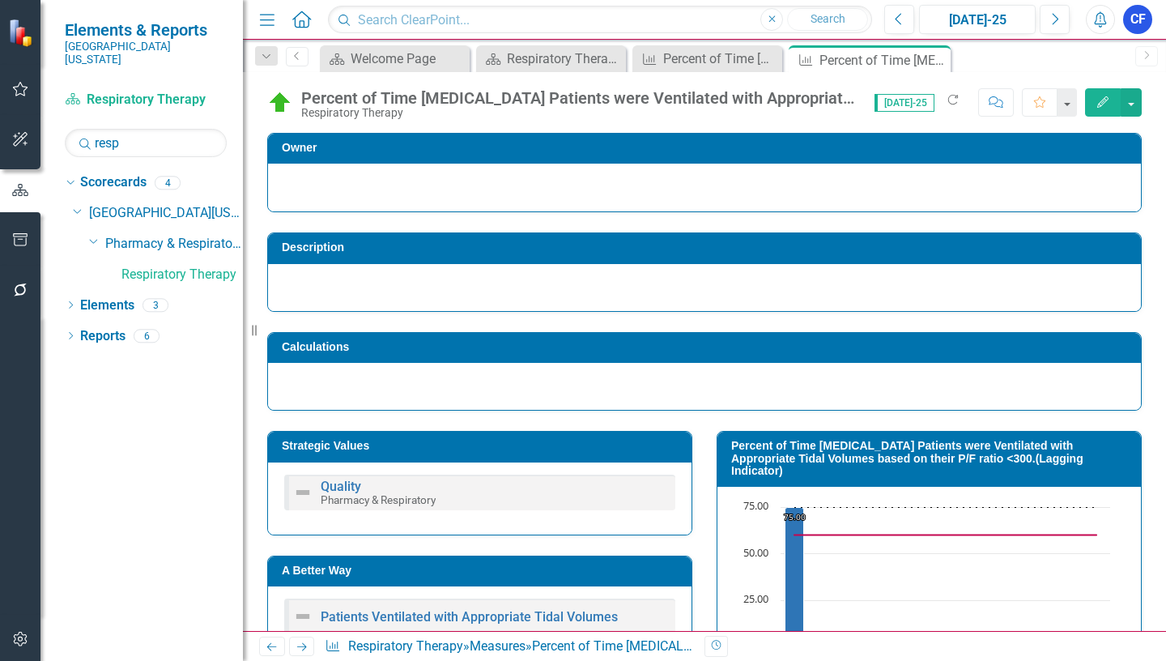
click at [266, 647] on icon "Previous" at bounding box center [272, 646] width 14 height 11
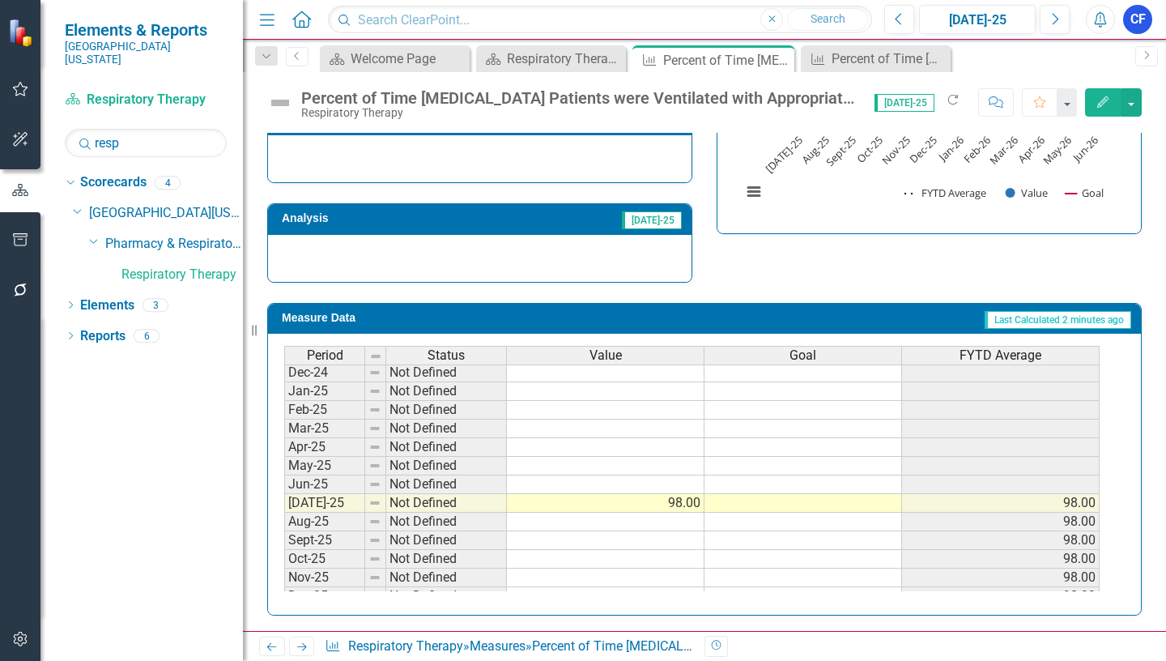
scroll to position [567, 0]
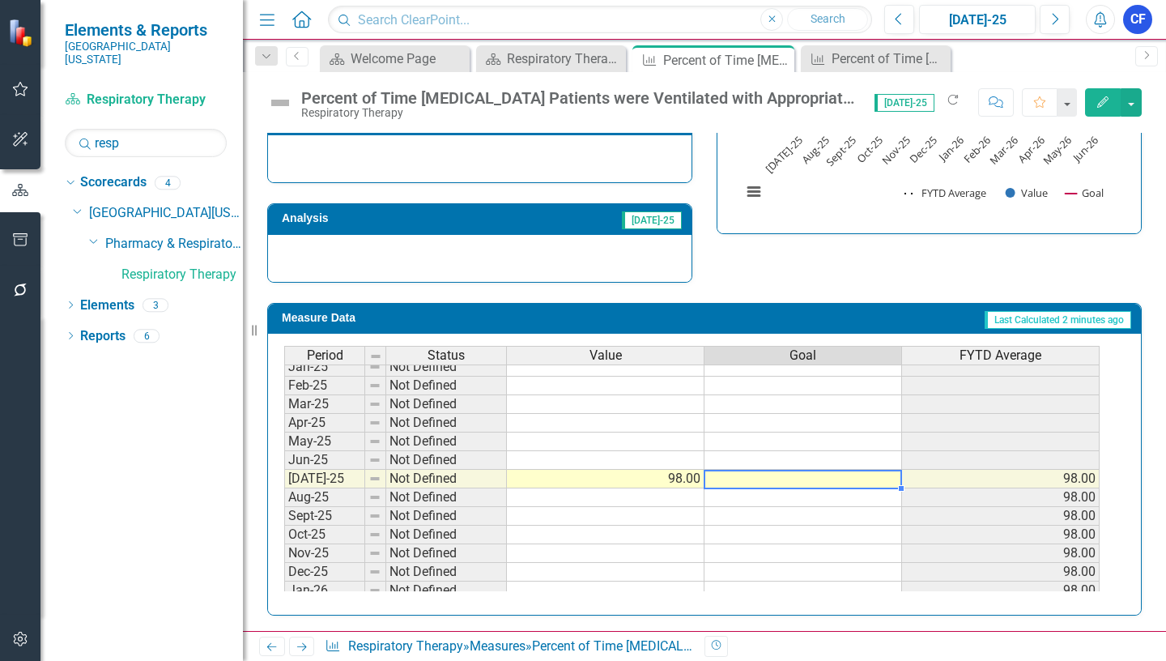
click at [887, 482] on tbody "Feb-24 Not Defined Mar-24 Not Defined Apr-24 Not Defined May-24 Not Defined Jun…" at bounding box center [691, 422] width 815 height 541
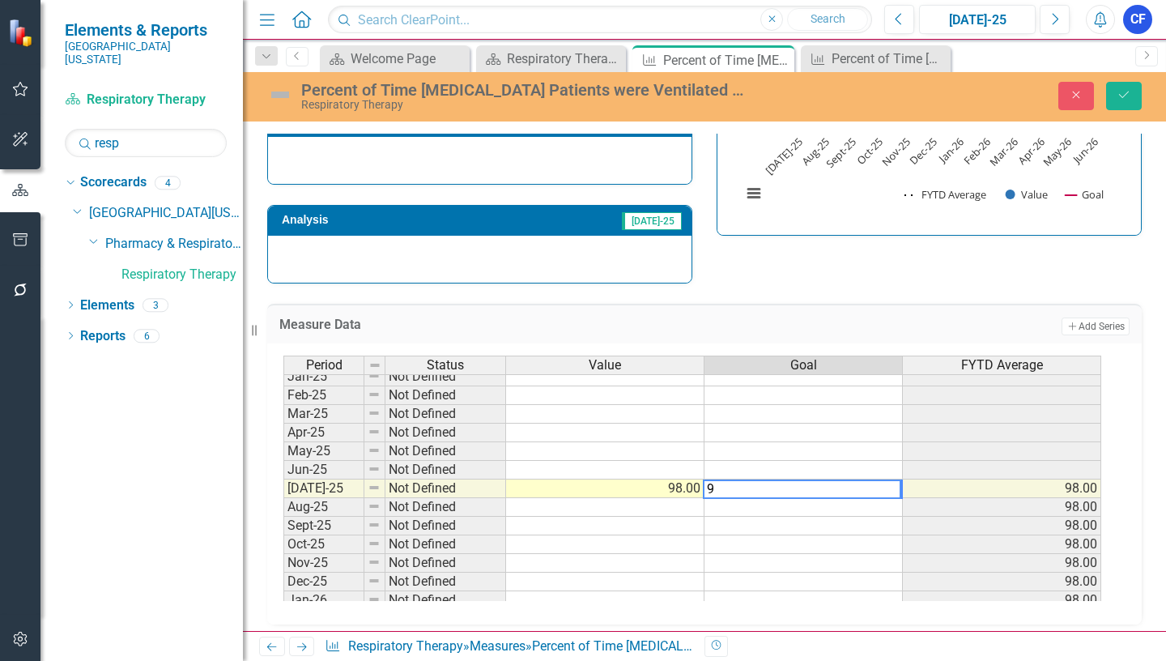
type textarea "90"
click at [882, 488] on td "90.00" at bounding box center [803, 488] width 198 height 19
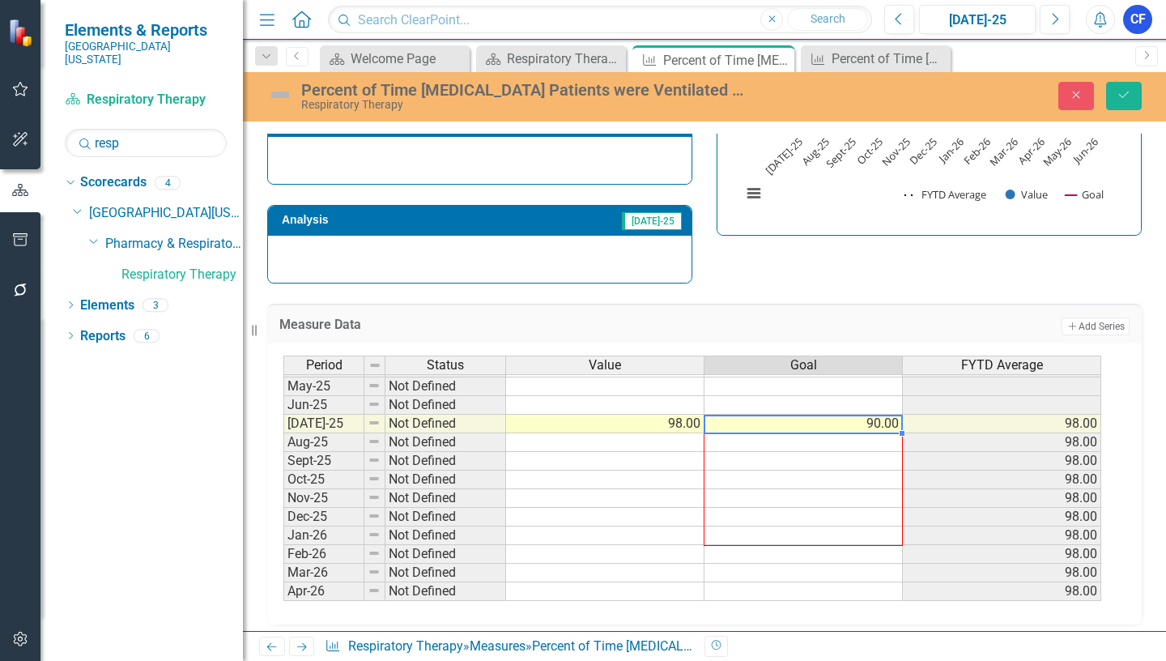
scroll to position [670, 0]
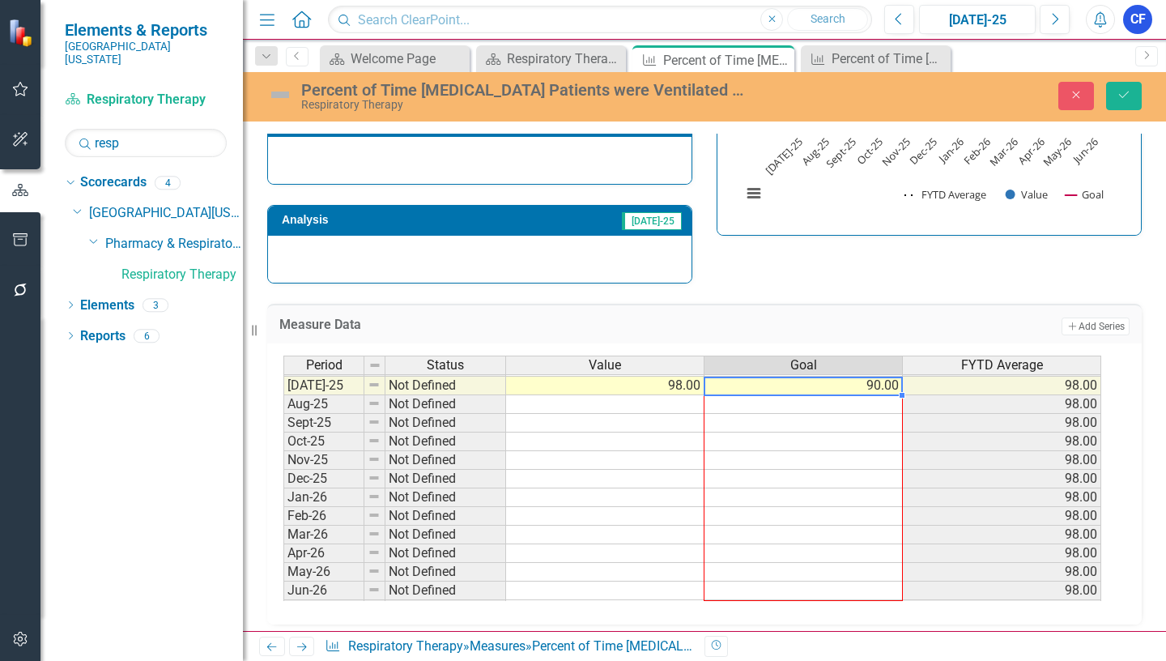
drag, startPoint x: 901, startPoint y: 497, endPoint x: 891, endPoint y: 597, distance: 100.1
click at [283, 597] on div "Period Status Value Goal FYTD Average Jun-24 Not Defined [DATE]-24 Not Defined …" at bounding box center [283, 366] width 0 height 504
type textarea "90"
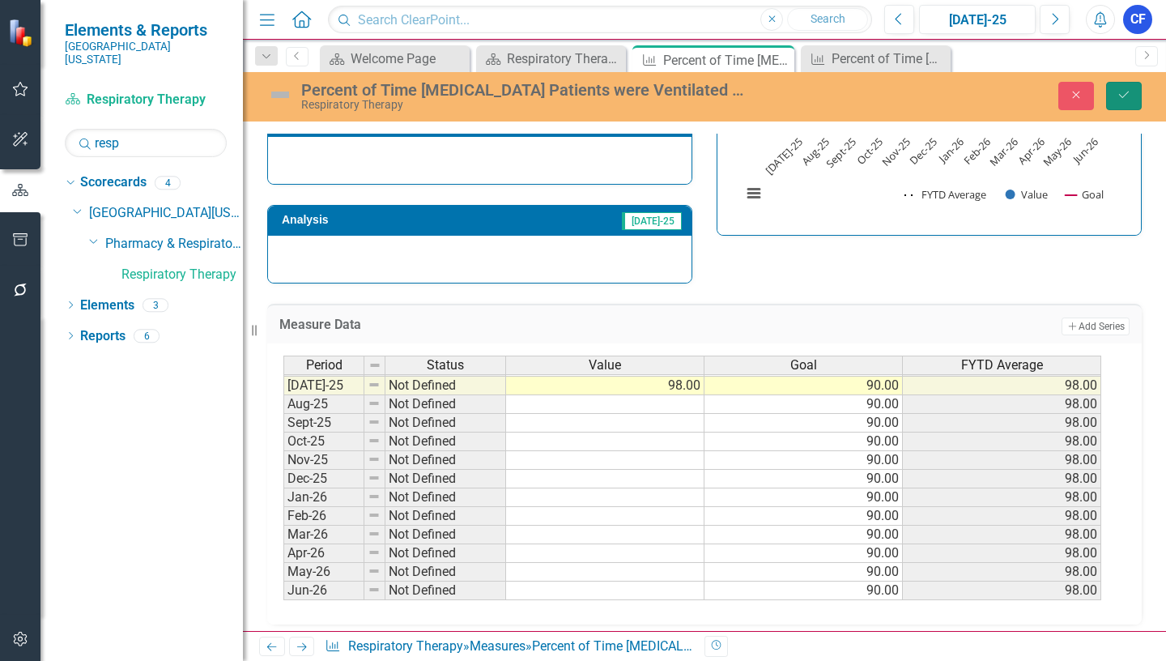
click at [1125, 98] on icon "Save" at bounding box center [1124, 94] width 15 height 11
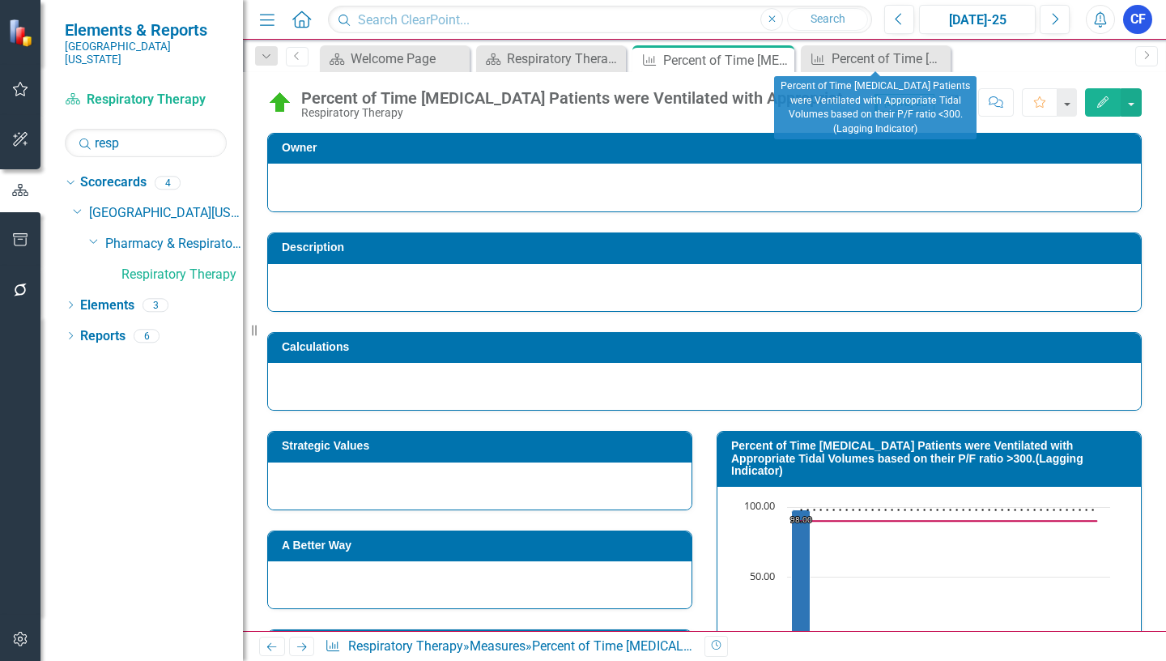
drag, startPoint x: 934, startPoint y: 59, endPoint x: 925, endPoint y: 62, distance: 8.5
click at [0, 0] on icon "Close" at bounding box center [0, 0] width 0 height 0
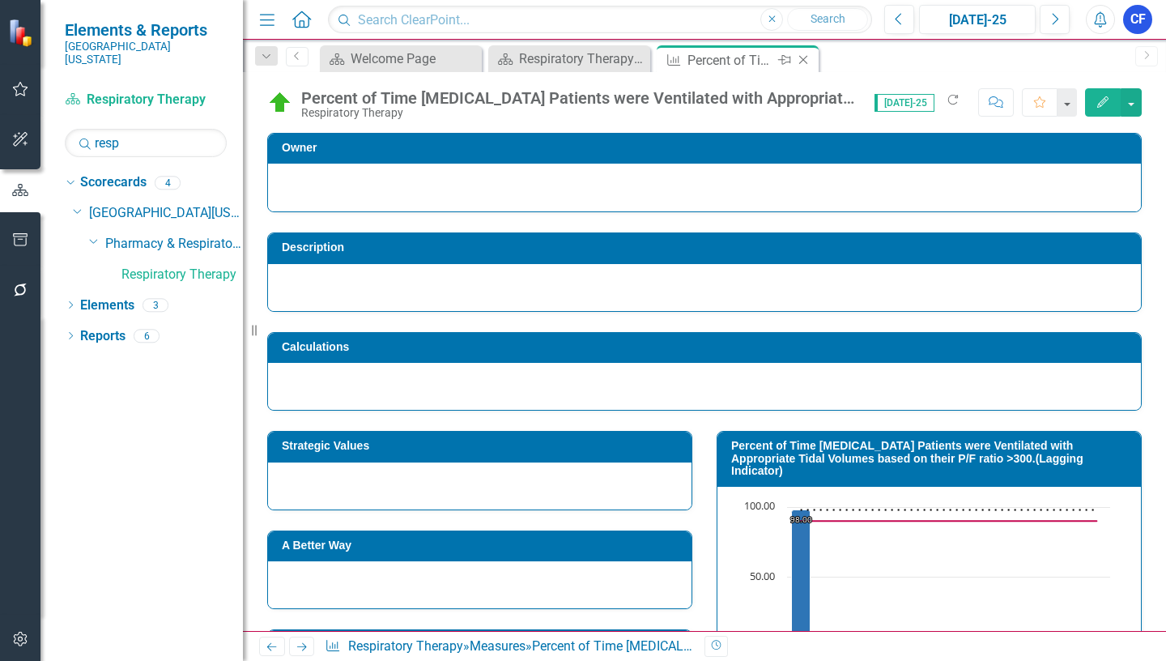
click at [709, 63] on div "Percent of Time [MEDICAL_DATA] Patients were Ventilated with Appropriate Tidal …" at bounding box center [730, 60] width 87 height 20
click at [301, 644] on icon "Next" at bounding box center [302, 646] width 14 height 11
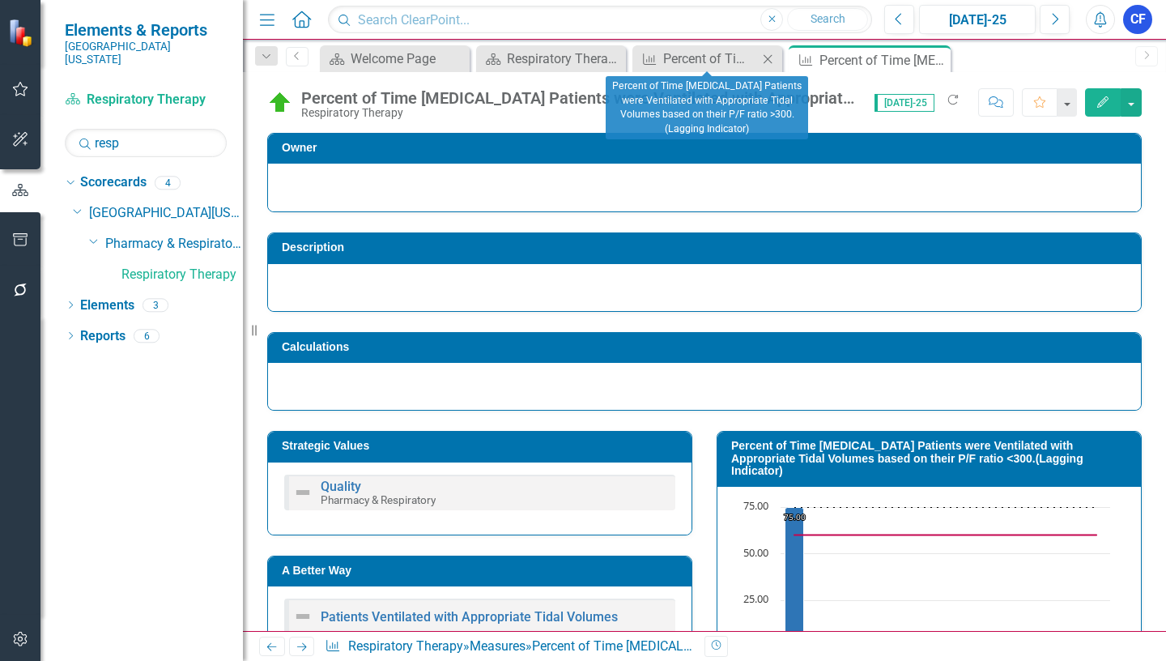
click at [768, 62] on icon "Close" at bounding box center [767, 59] width 16 height 13
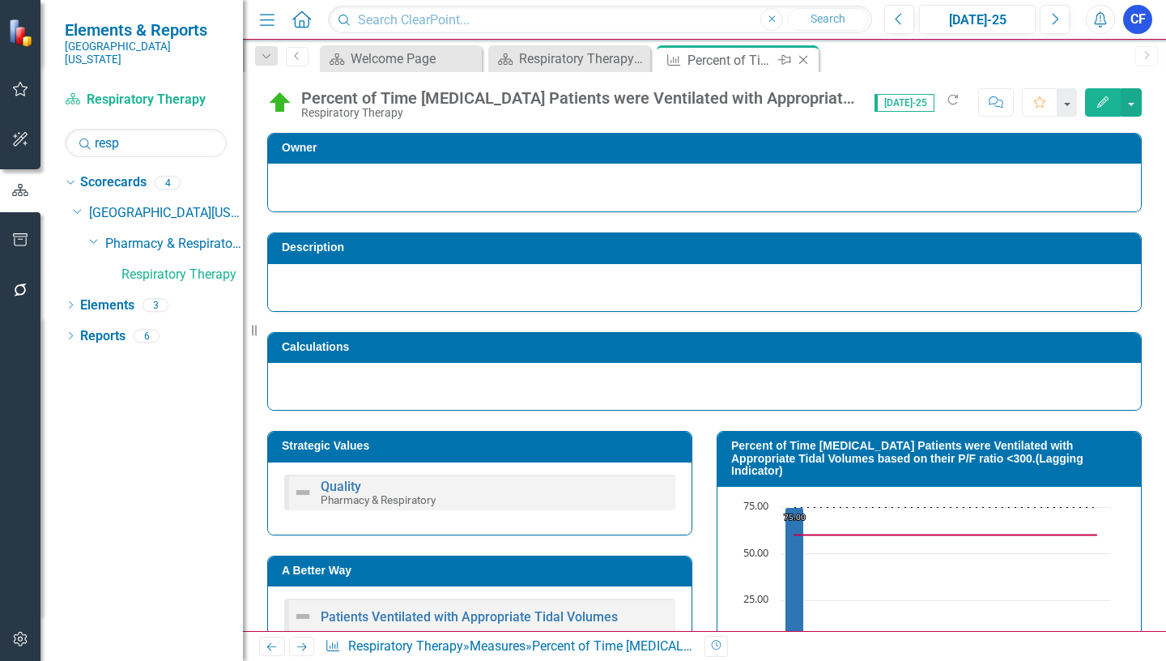
click at [811, 62] on icon "Close" at bounding box center [803, 59] width 16 height 13
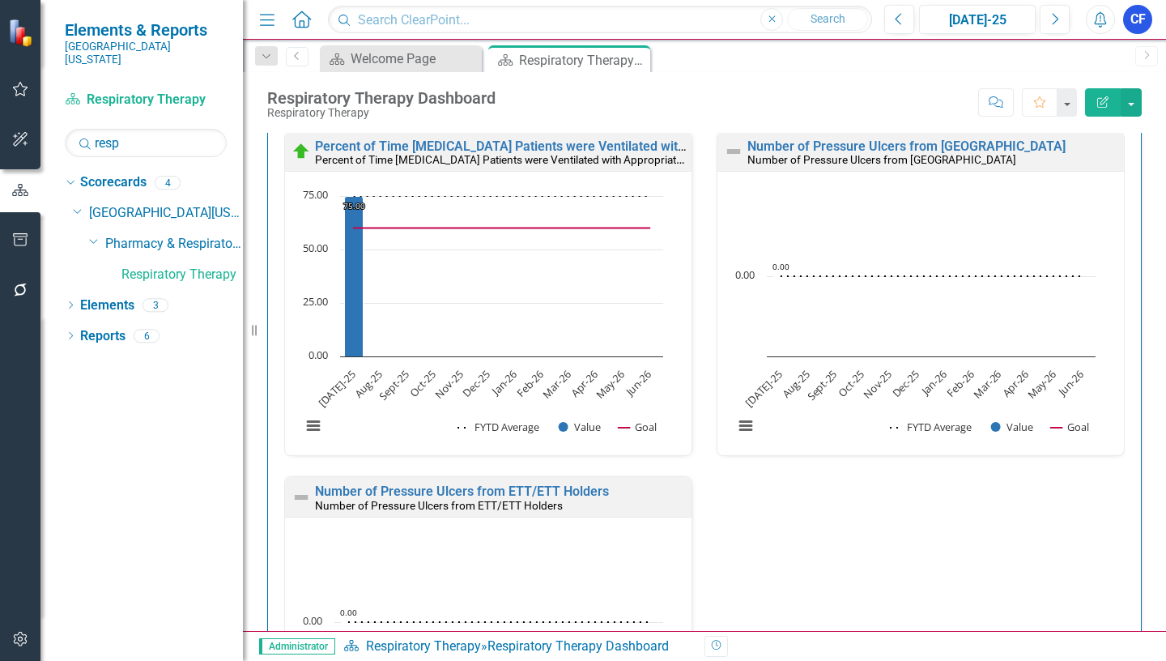
scroll to position [1376, 0]
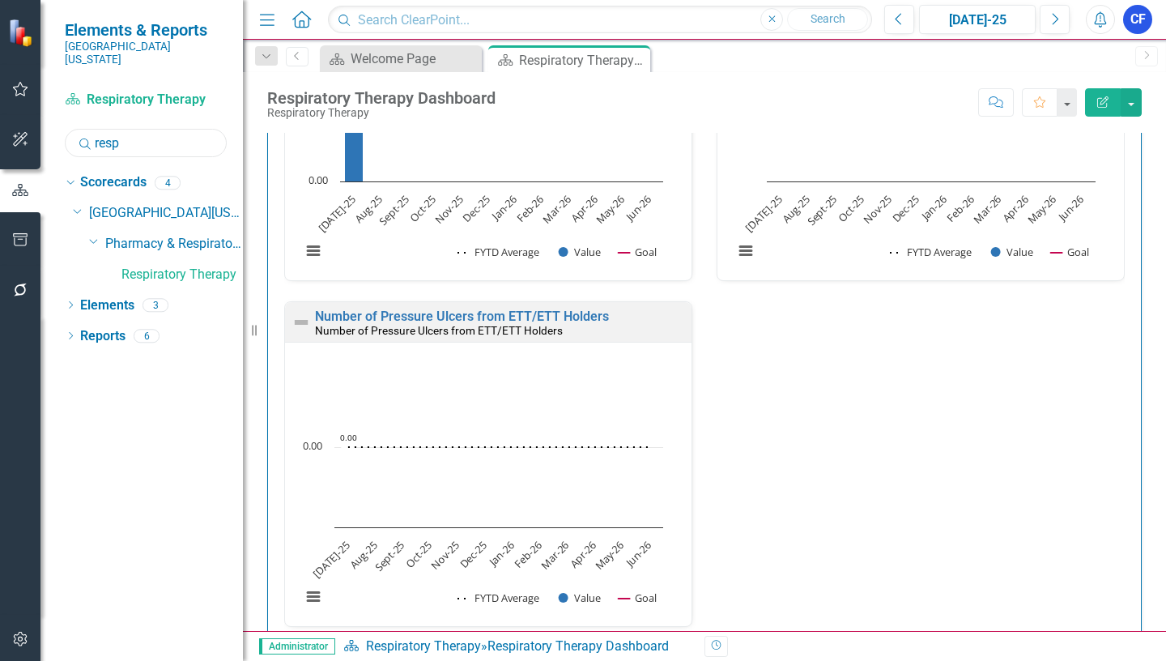
drag, startPoint x: 144, startPoint y: 132, endPoint x: 94, endPoint y: 129, distance: 50.3
click at [94, 129] on input "resp" at bounding box center [146, 143] width 162 height 28
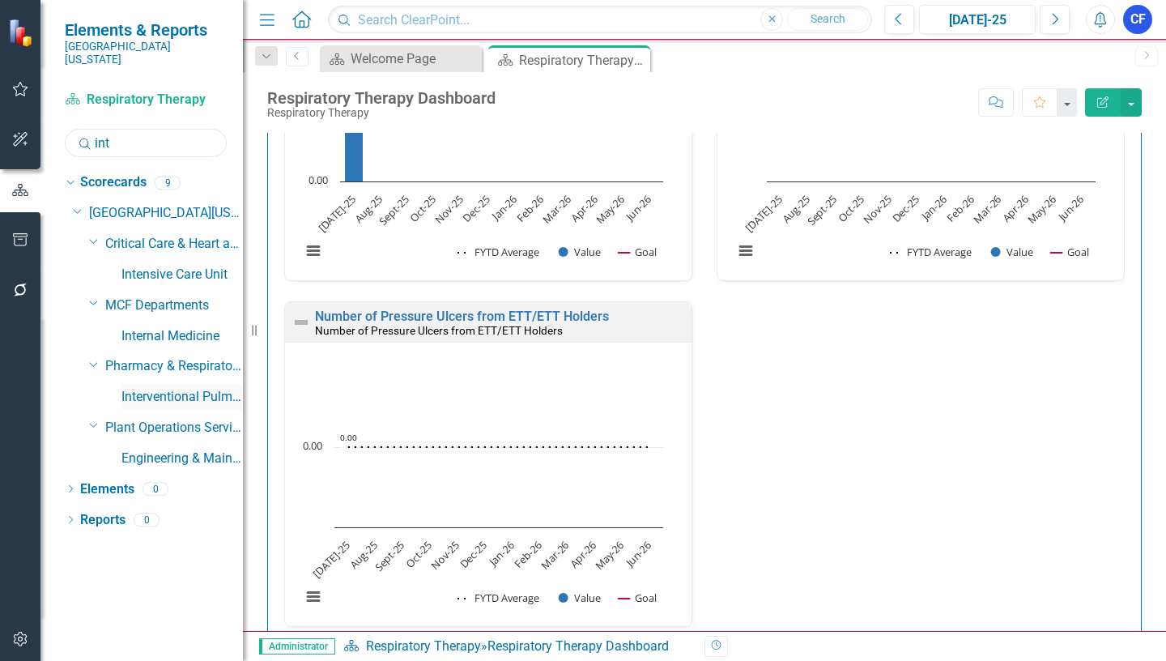
type input "int"
drag, startPoint x: 179, startPoint y: 386, endPoint x: 157, endPoint y: 388, distance: 21.9
click at [178, 388] on link "Interventional Pulmonary Diagnostics" at bounding box center [181, 397] width 121 height 19
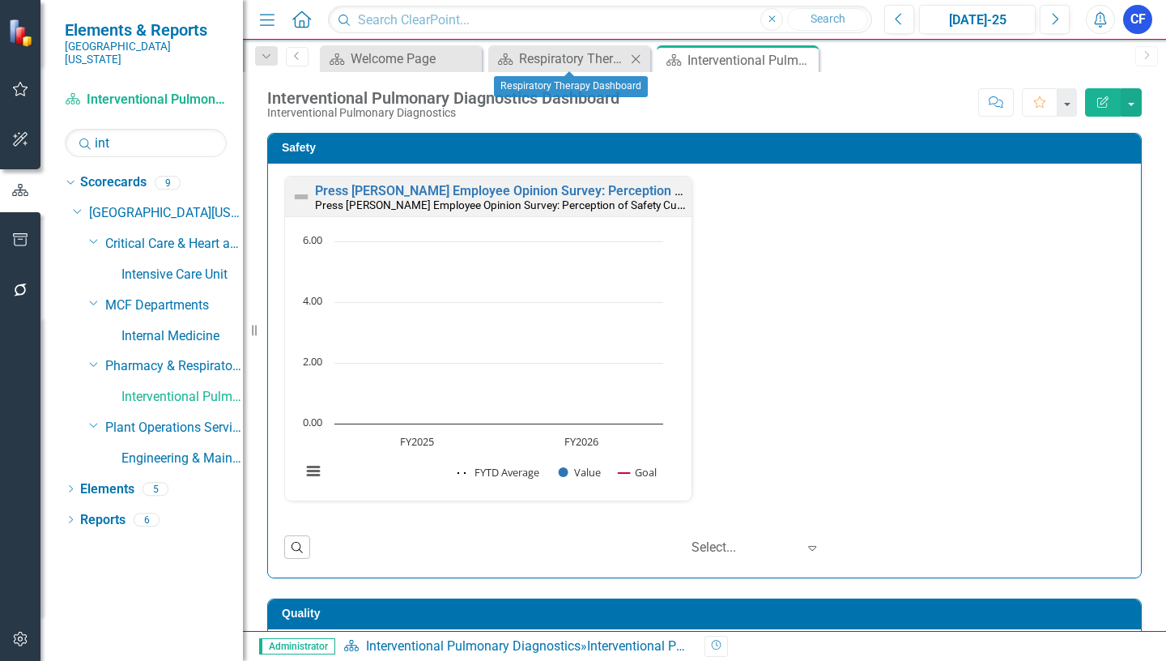
click at [636, 62] on icon "Close" at bounding box center [635, 59] width 16 height 13
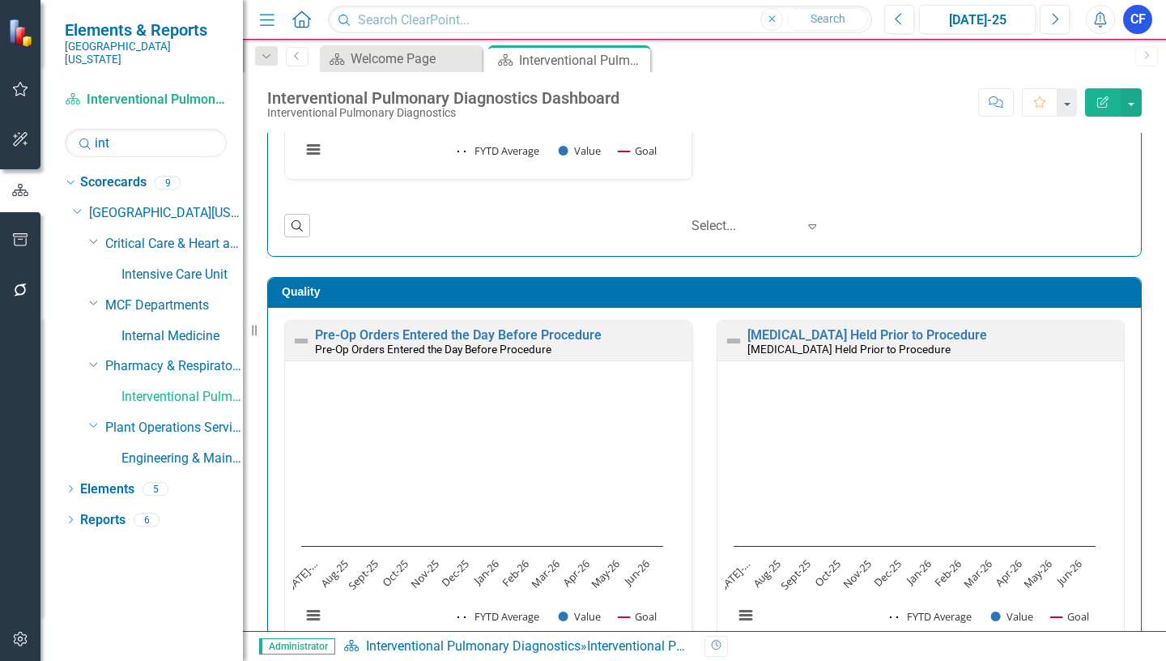
scroll to position [326, 0]
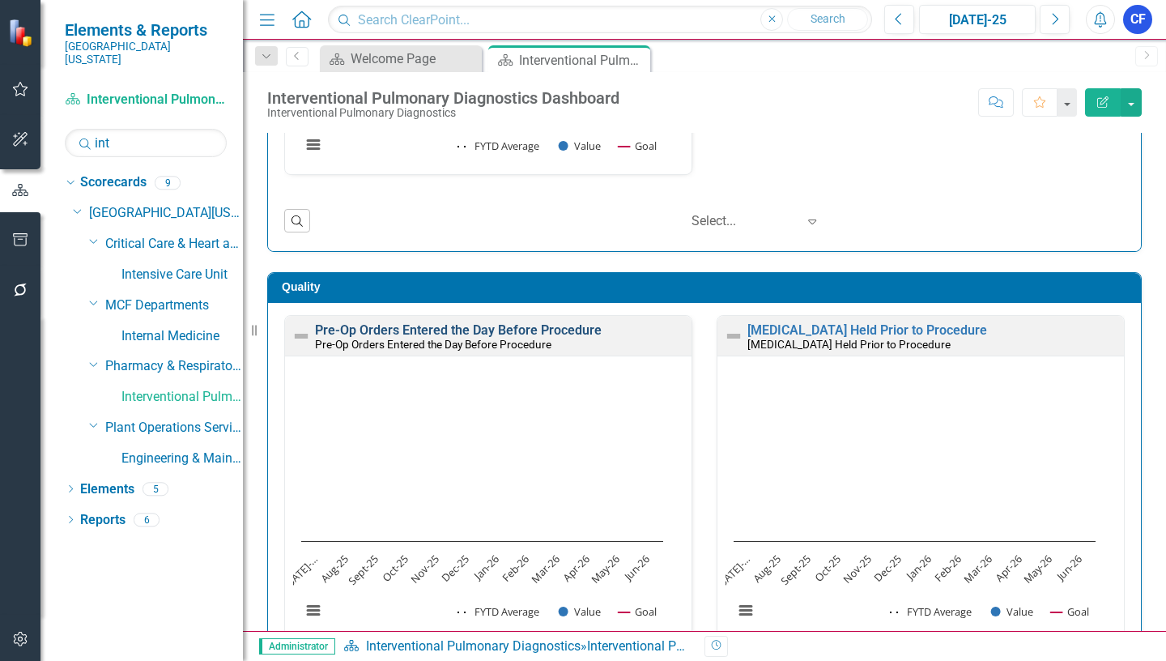
click at [426, 334] on link "Pre-Op Orders Entered the Day Before Procedure" at bounding box center [458, 329] width 287 height 15
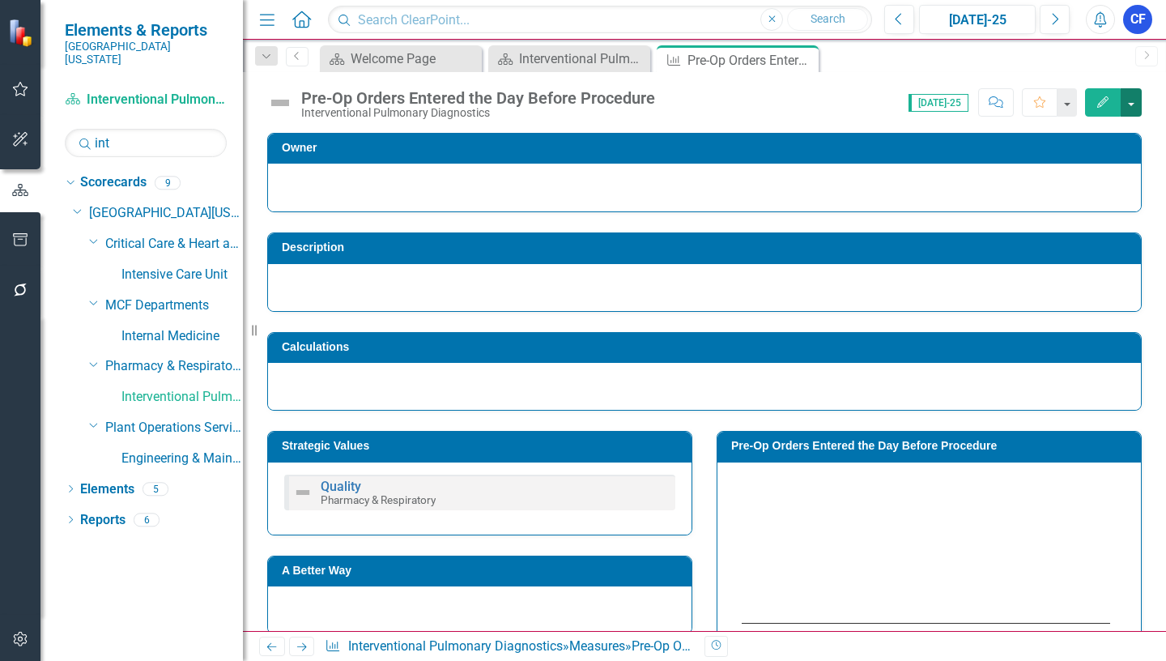
click at [1129, 105] on button "button" at bounding box center [1131, 102] width 21 height 28
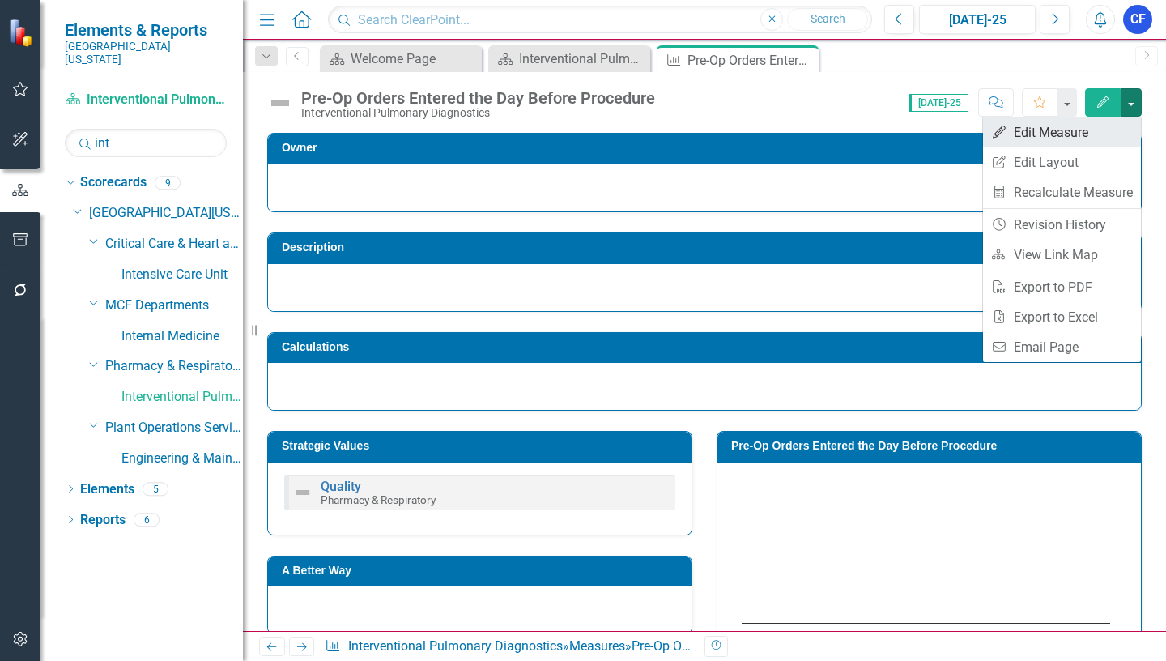
click at [1062, 130] on link "Edit Edit Measure" at bounding box center [1062, 132] width 158 height 30
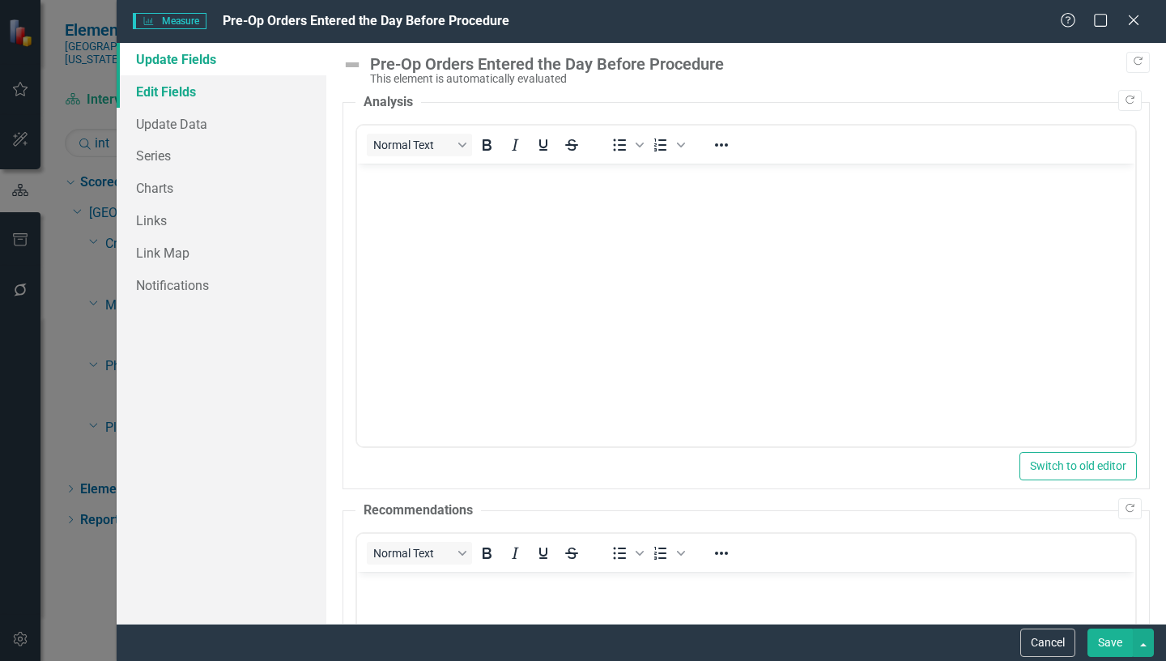
click at [168, 96] on link "Edit Fields" at bounding box center [222, 91] width 210 height 32
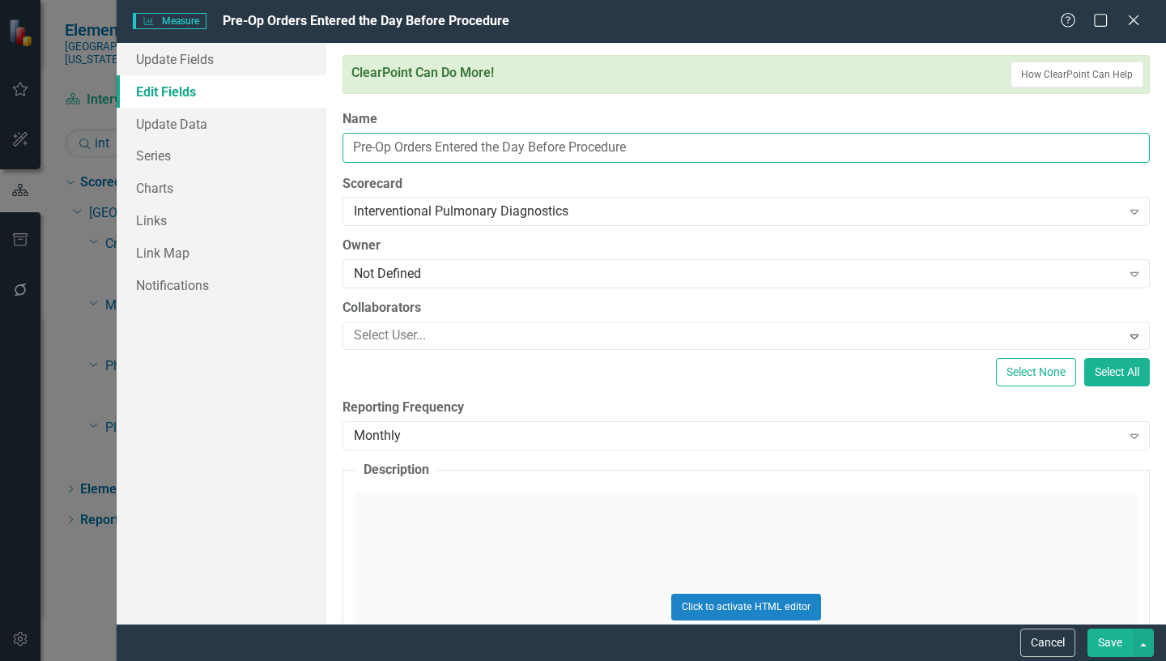
click at [353, 143] on input "Pre-Op Orders Entered the Day Before Procedure" at bounding box center [745, 148] width 807 height 30
type input "Percent of Time Pre-Op Orders Entered the Day Before Procedure"
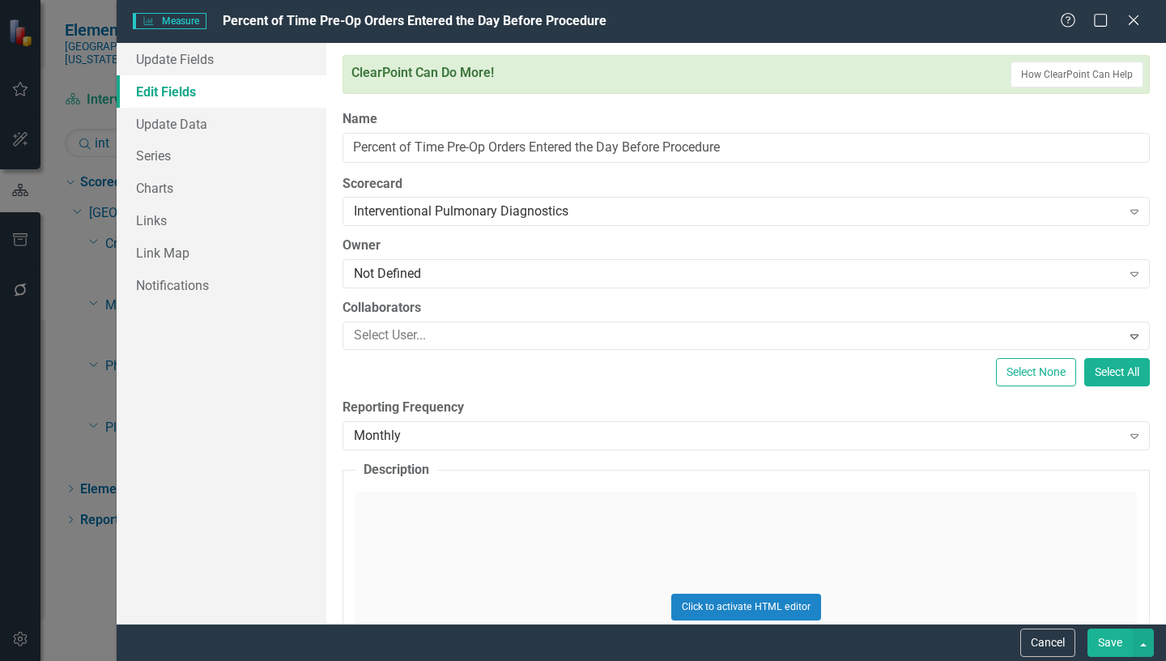
click at [1117, 644] on button "Save" at bounding box center [1109, 642] width 45 height 28
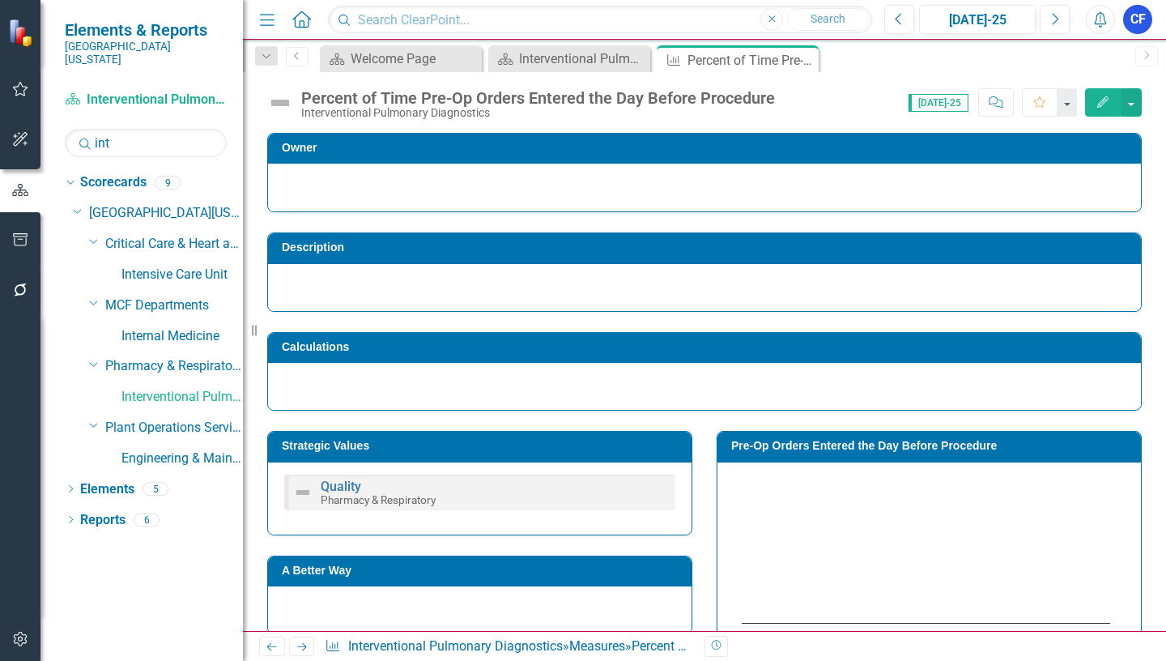
drag, startPoint x: 801, startPoint y: 444, endPoint x: 773, endPoint y: 448, distance: 27.8
click at [773, 448] on h3 "Pre-Op Orders Entered the Day Before Procedure" at bounding box center [932, 446] width 402 height 12
click at [1129, 104] on button "button" at bounding box center [1131, 102] width 21 height 28
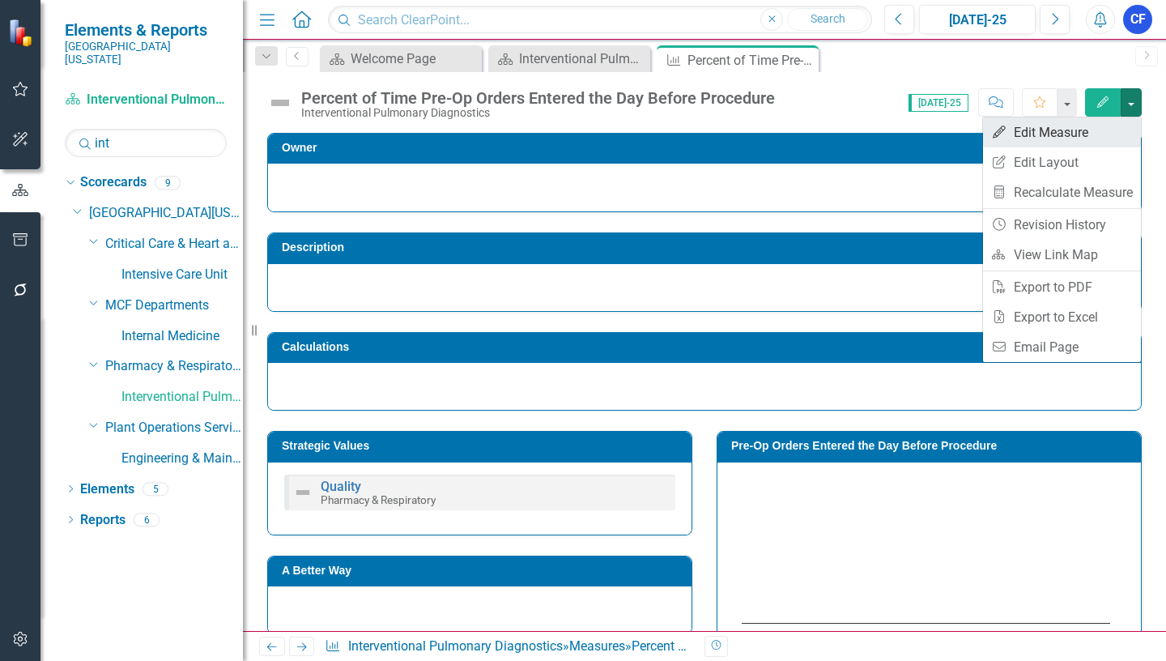
click at [1074, 134] on link "Edit Edit Measure" at bounding box center [1062, 132] width 158 height 30
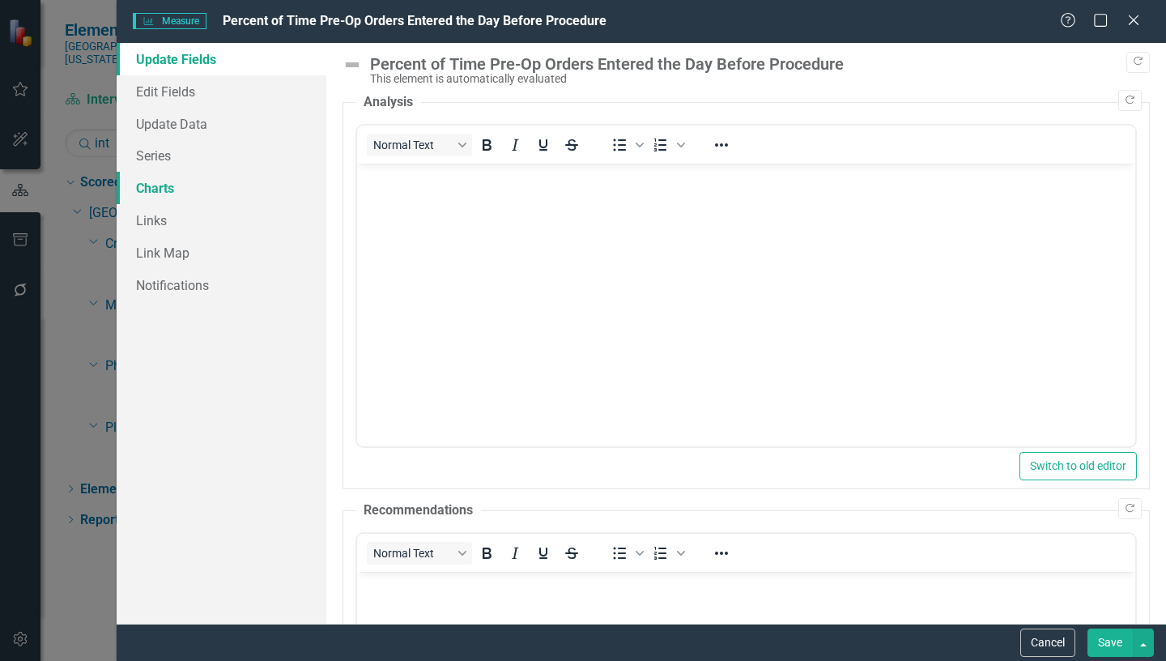
click at [169, 189] on link "Charts" at bounding box center [222, 188] width 210 height 32
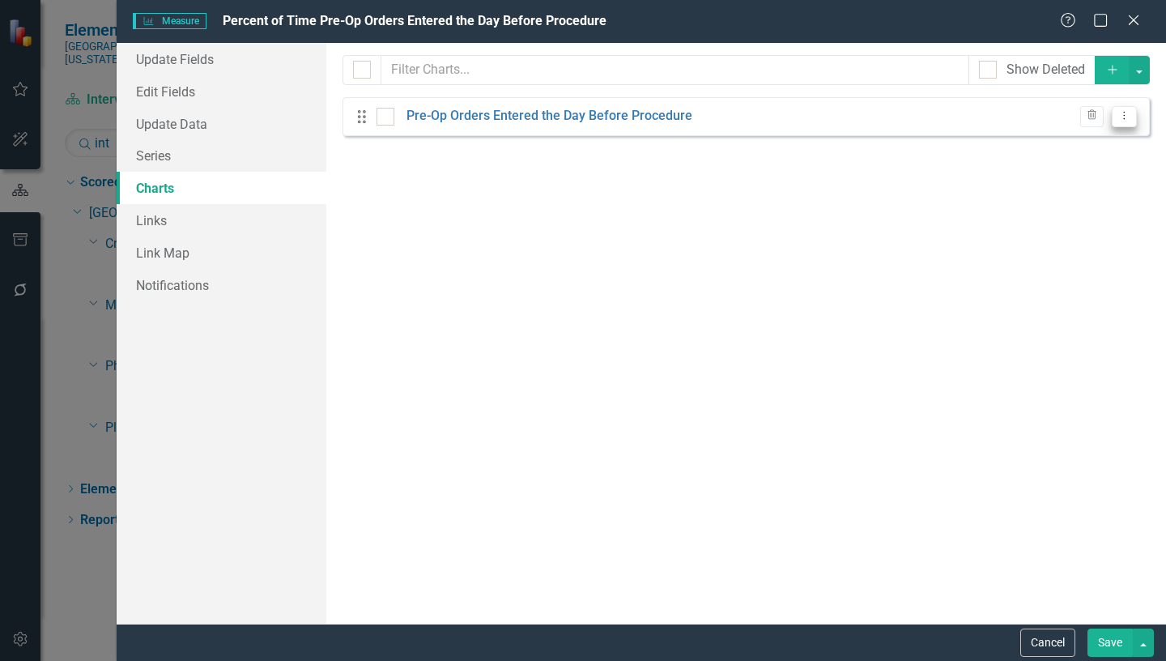
click at [1123, 120] on icon "Dropdown Menu" at bounding box center [1124, 115] width 14 height 11
click at [1087, 143] on link "Edit Edit Chart" at bounding box center [1072, 143] width 128 height 30
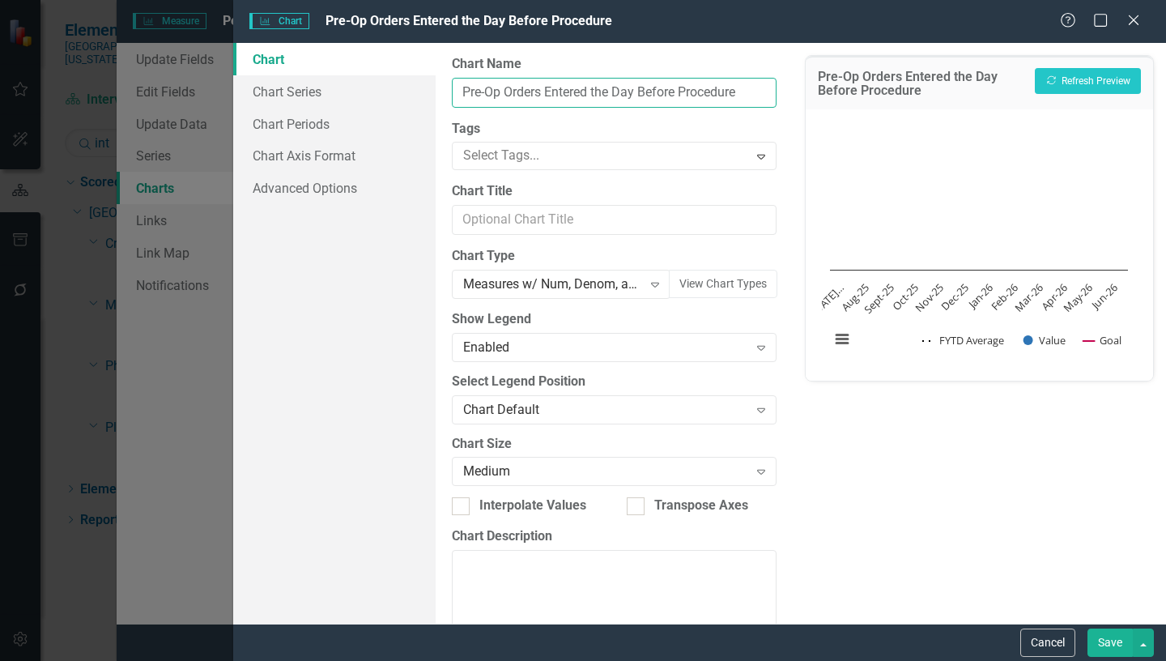
click at [461, 89] on input "Pre-Op Orders Entered the Day Before Procedure" at bounding box center [614, 93] width 325 height 30
type input "Percent of Time Pre-Op Orders Entered the Day Before Procedure"
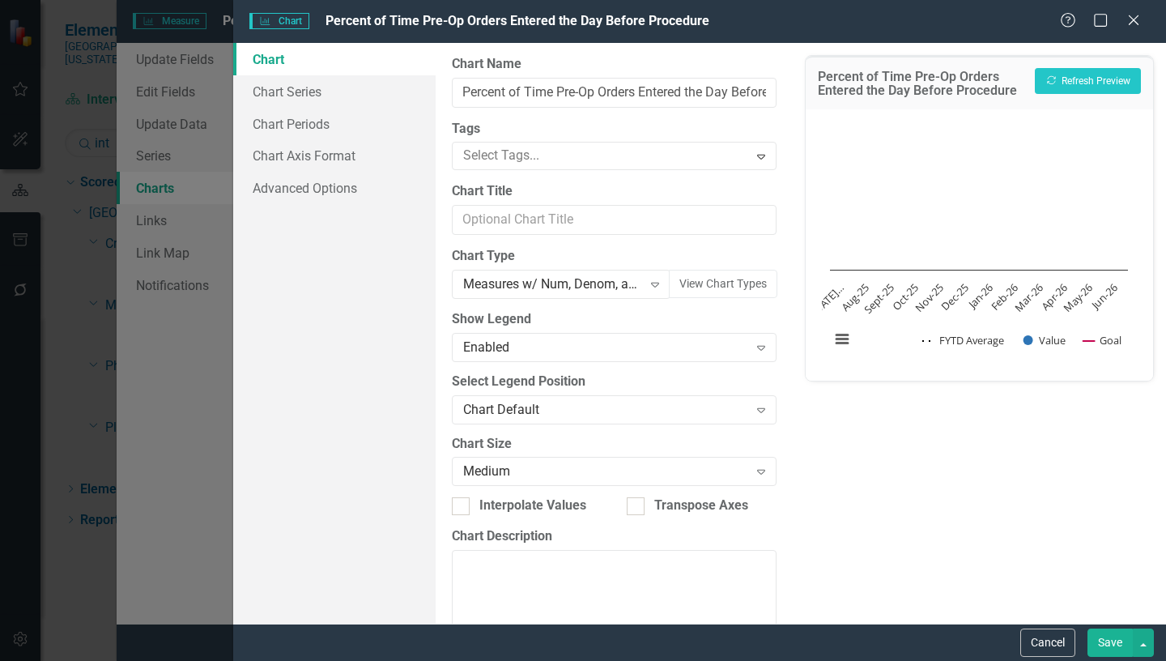
click at [1112, 644] on button "Save" at bounding box center [1109, 642] width 45 height 28
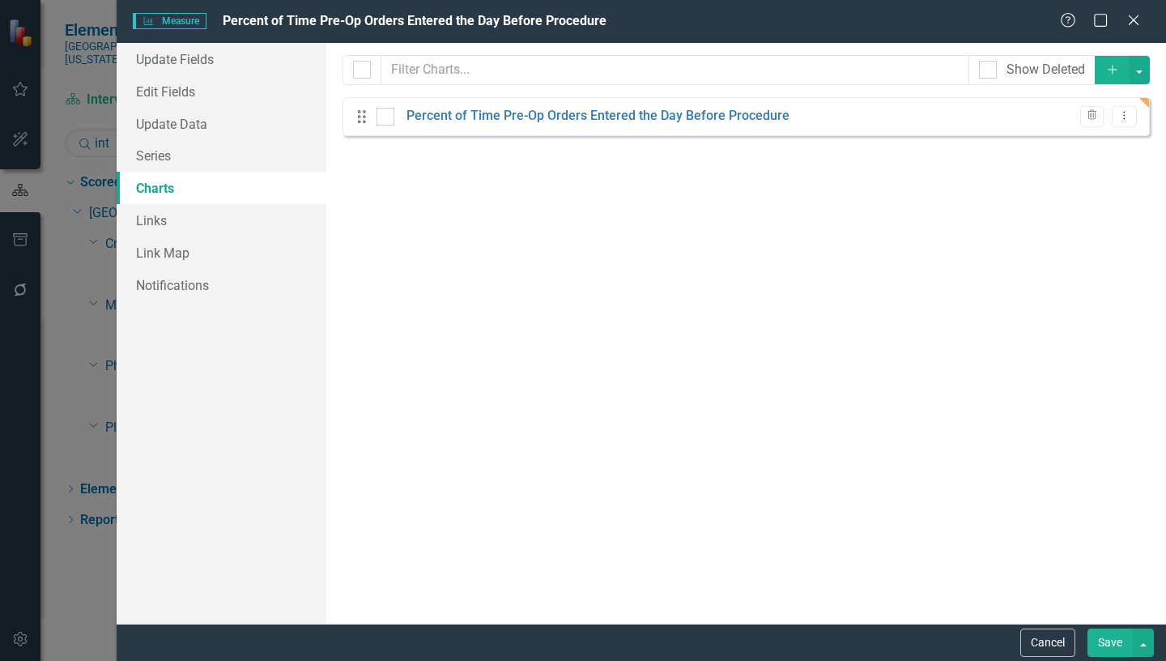
click at [1111, 644] on button "Save" at bounding box center [1109, 642] width 45 height 28
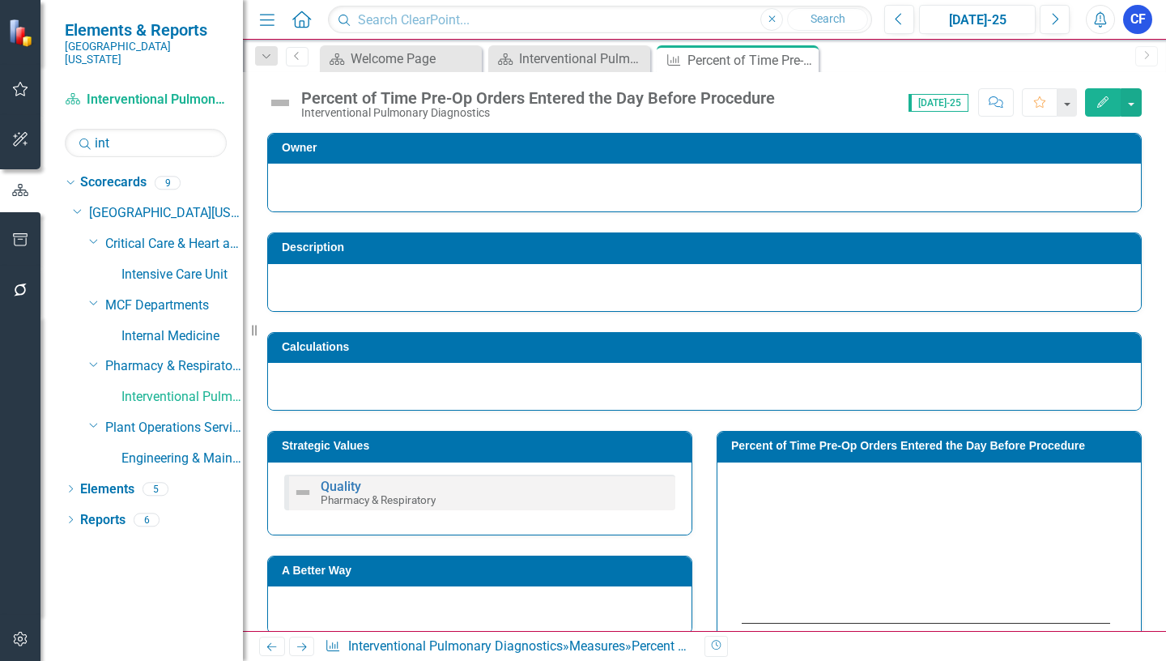
click at [302, 648] on icon "Next" at bounding box center [302, 646] width 14 height 11
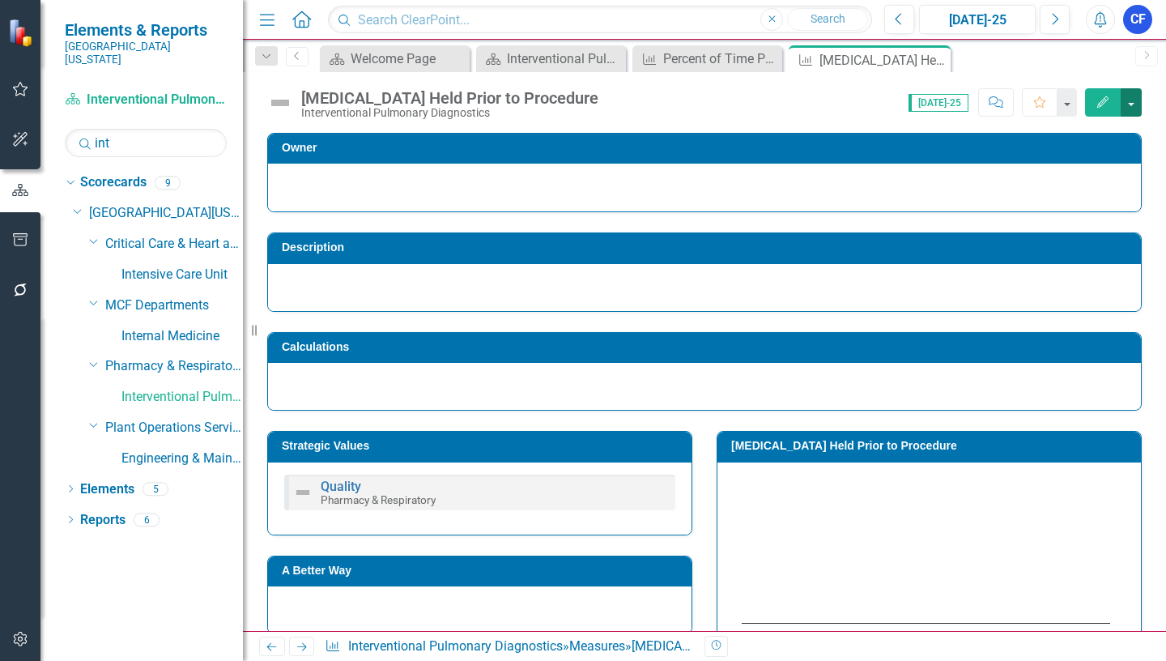
click at [1132, 104] on button "button" at bounding box center [1131, 102] width 21 height 28
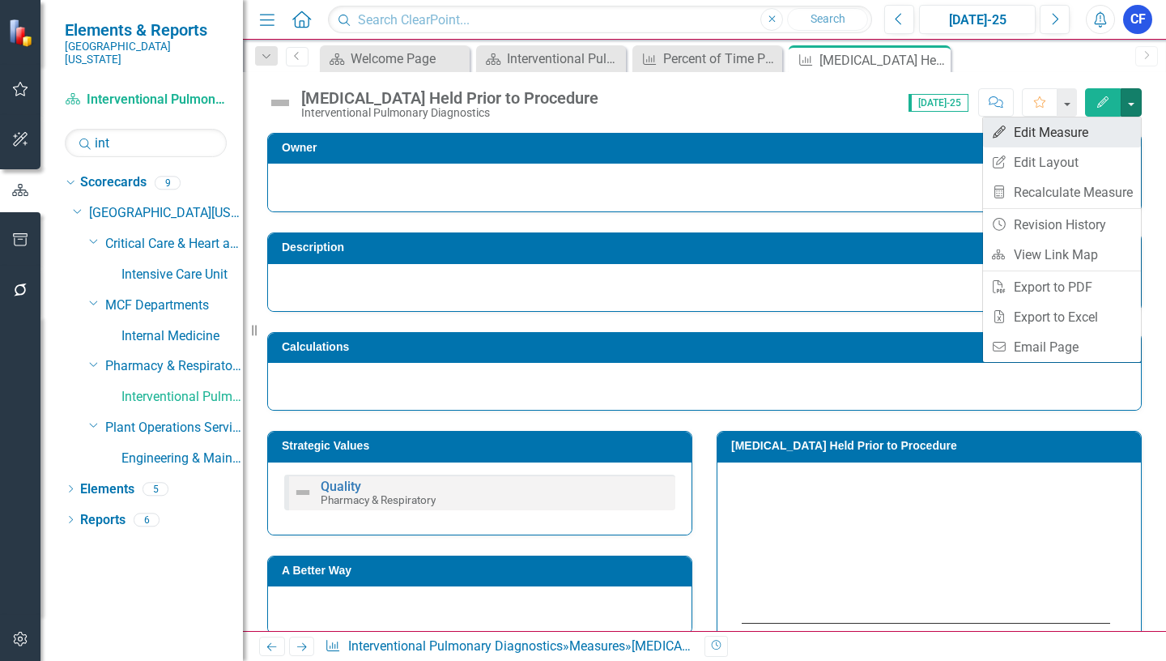
click at [1064, 131] on link "Edit Edit Measure" at bounding box center [1062, 132] width 158 height 30
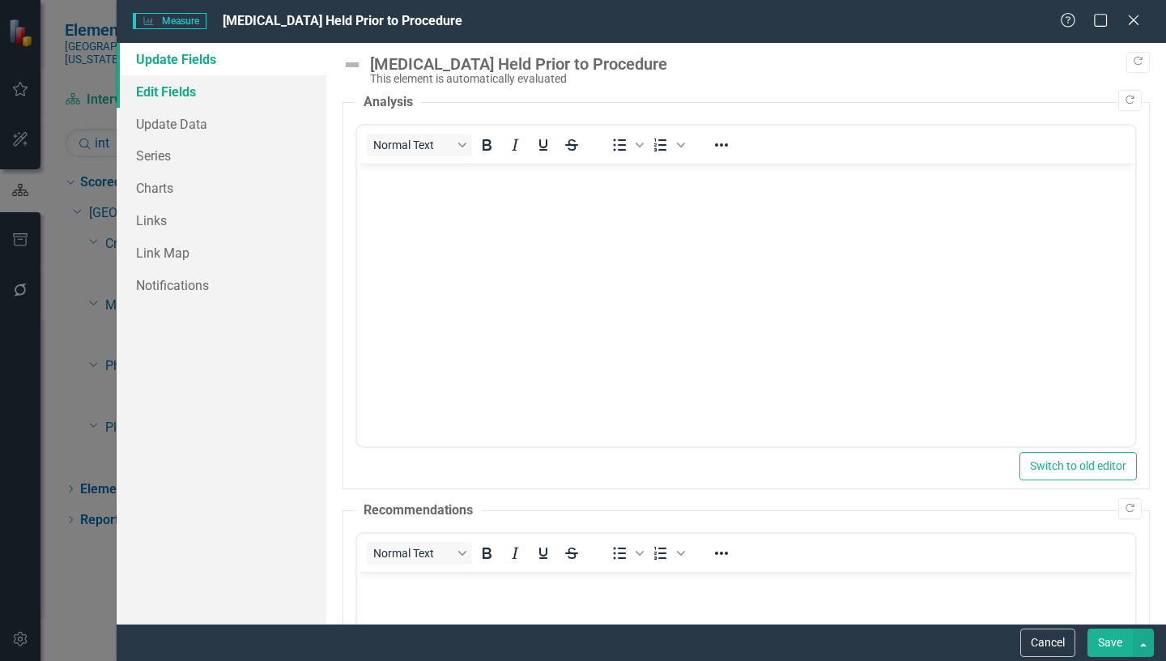
click at [168, 93] on link "Edit Fields" at bounding box center [222, 91] width 210 height 32
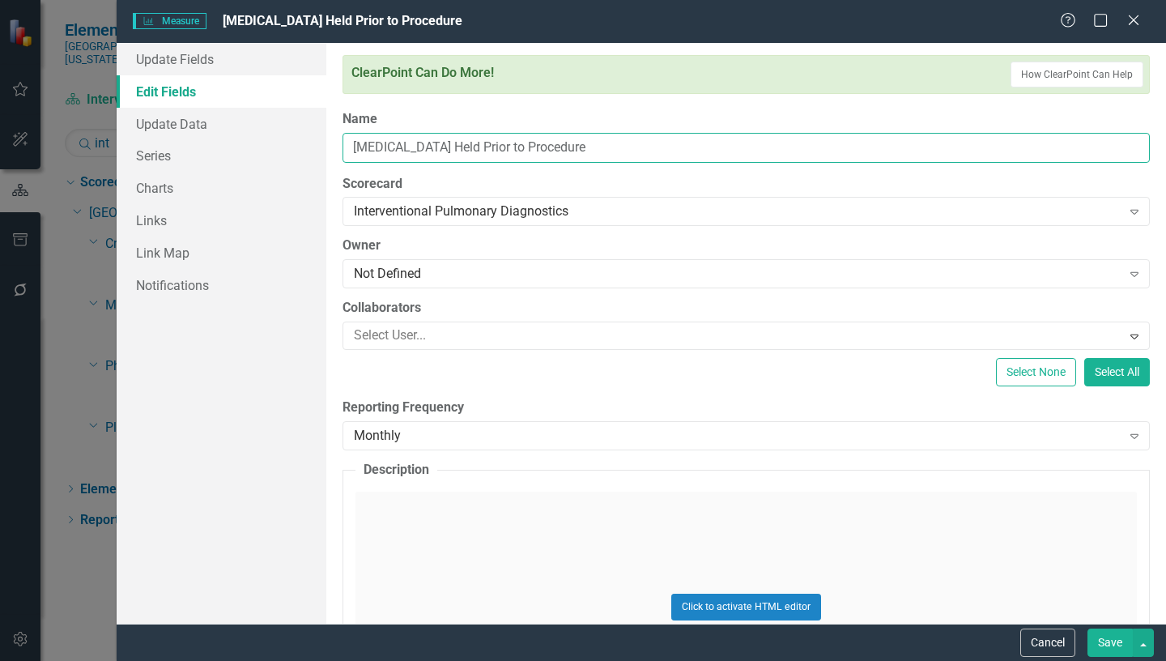
click at [351, 143] on input "[MEDICAL_DATA] Held Prior to Procedure" at bounding box center [745, 148] width 807 height 30
type input "Percent of Time Anticoagulant Held Prior to Procedure"
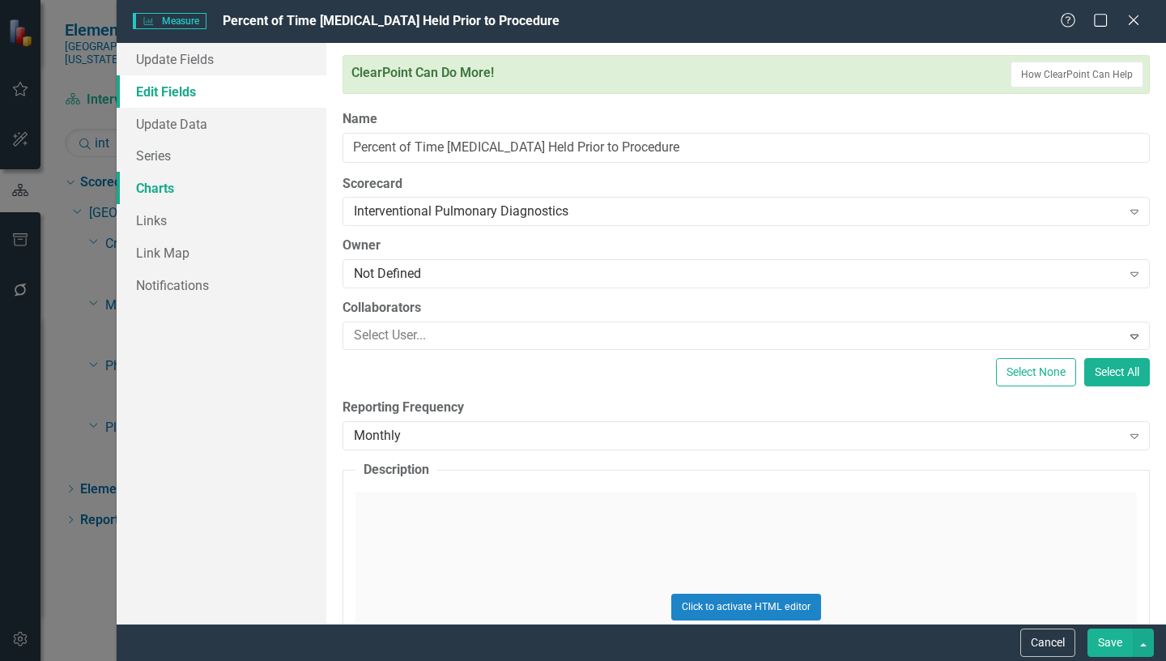
click at [165, 185] on link "Charts" at bounding box center [222, 188] width 210 height 32
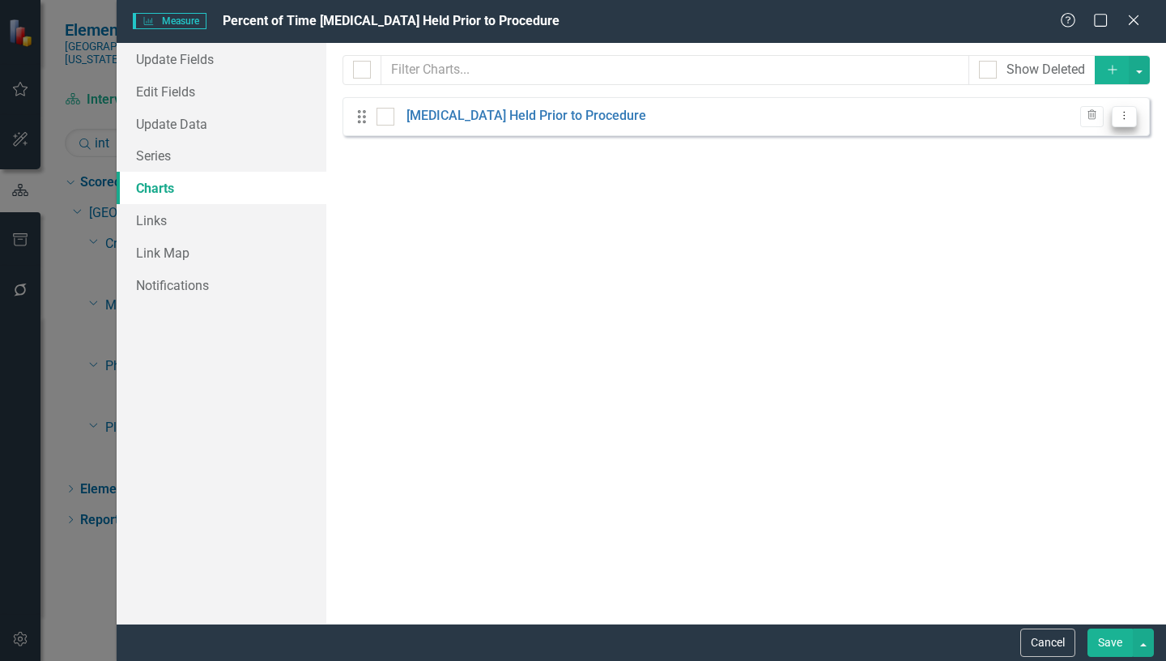
click at [1122, 121] on icon "Dropdown Menu" at bounding box center [1124, 115] width 14 height 11
click at [1070, 148] on link "Edit Edit Chart" at bounding box center [1072, 143] width 128 height 30
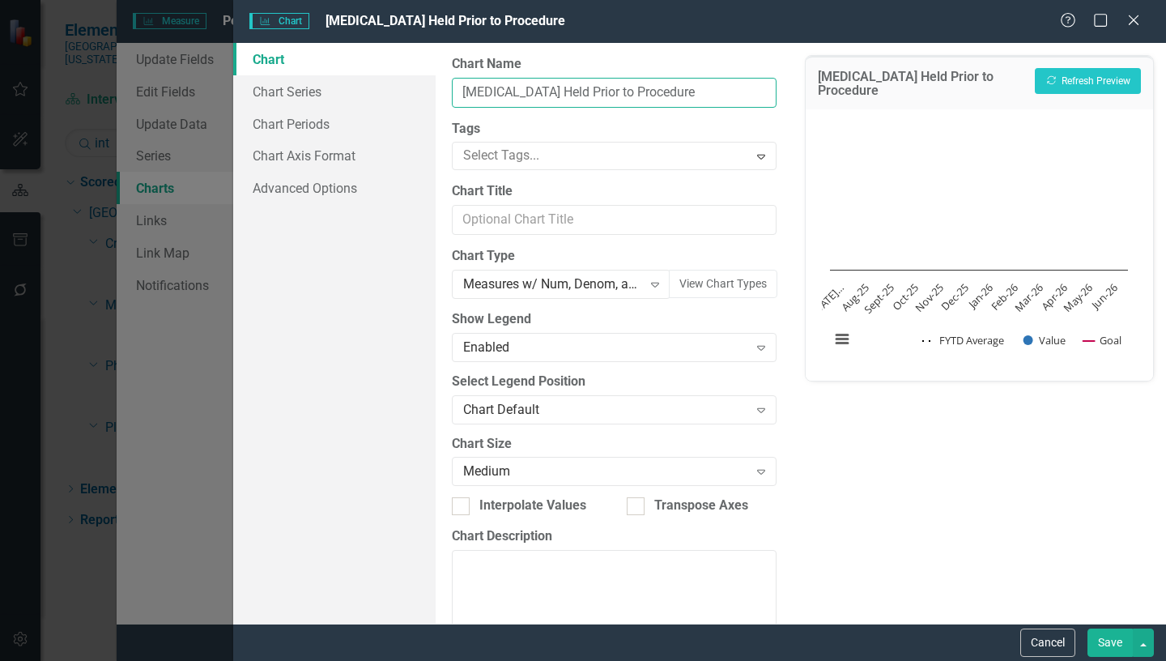
click at [462, 90] on input "[MEDICAL_DATA] Held Prior to Procedure" at bounding box center [614, 93] width 325 height 30
type input "Percent of Time Anticoagulant Held Prior to Procedure"
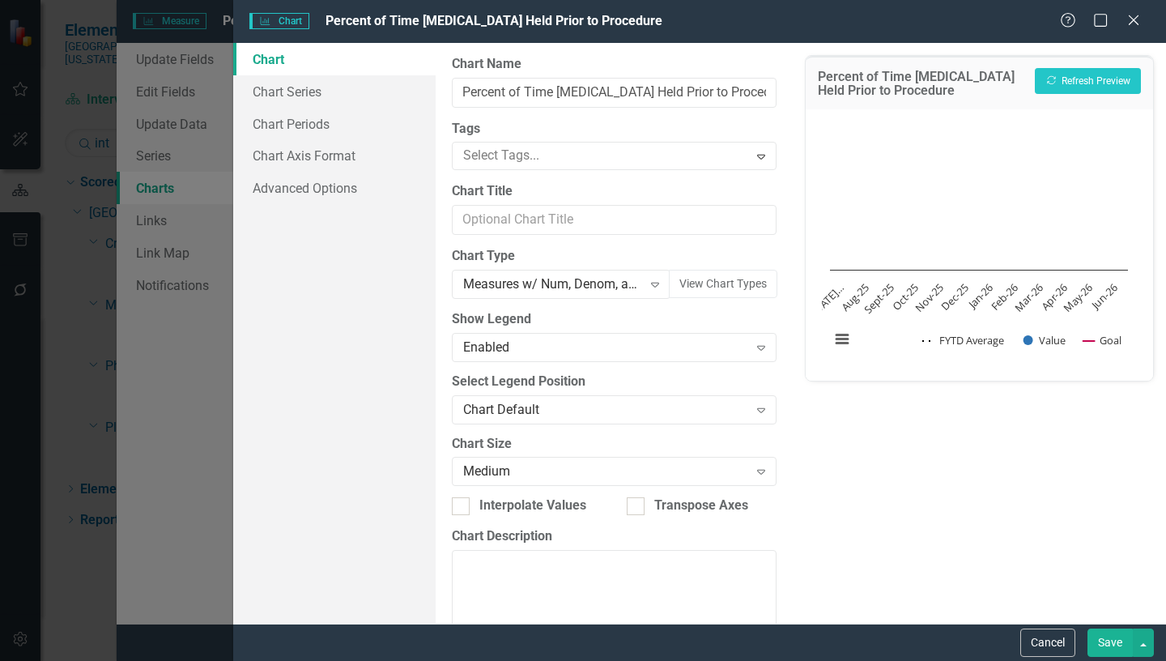
click at [1114, 638] on button "Save" at bounding box center [1109, 642] width 45 height 28
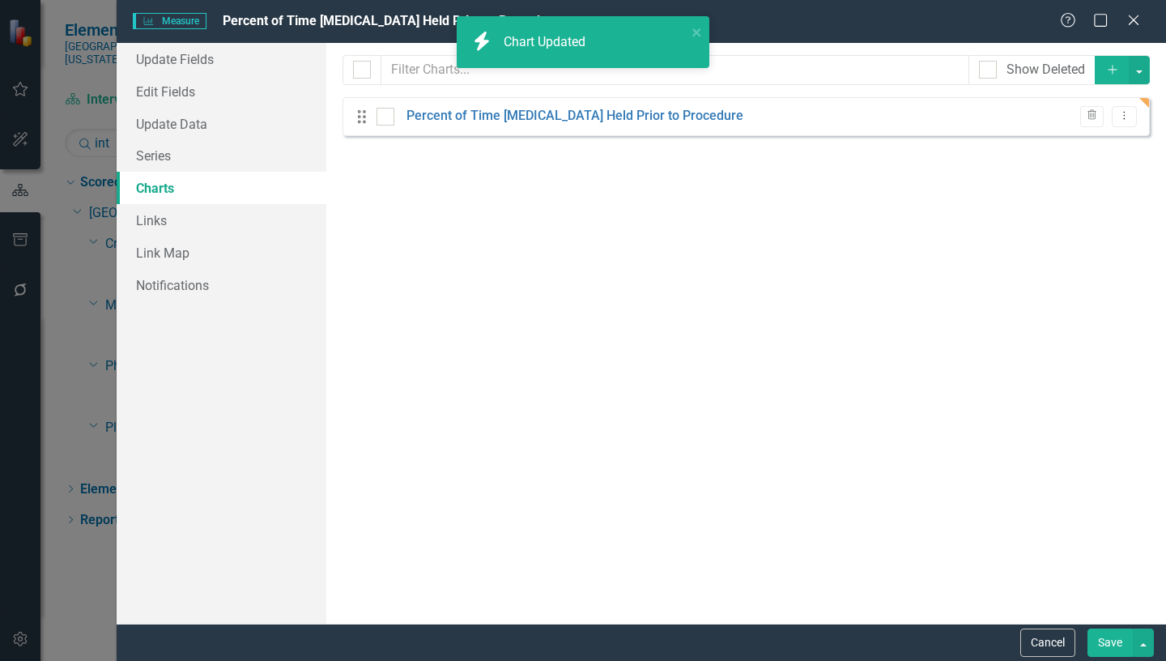
click at [1114, 642] on button "Save" at bounding box center [1109, 642] width 45 height 28
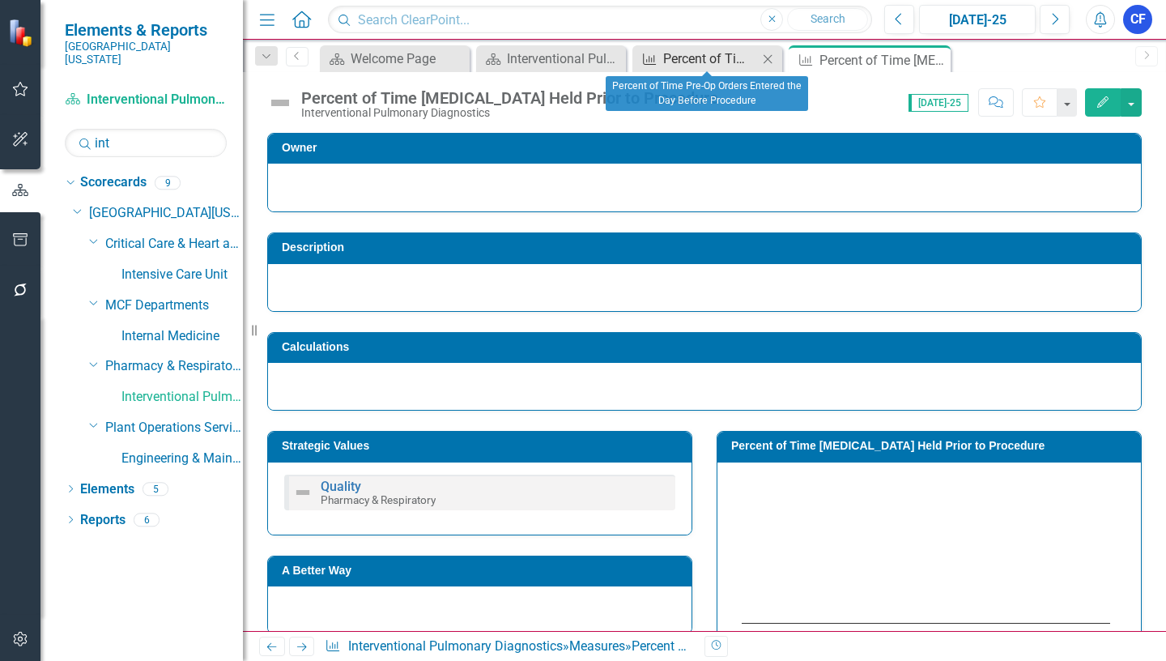
click at [708, 62] on div "Percent of Time Pre-Op Orders Entered the Day Before Procedure" at bounding box center [710, 59] width 95 height 20
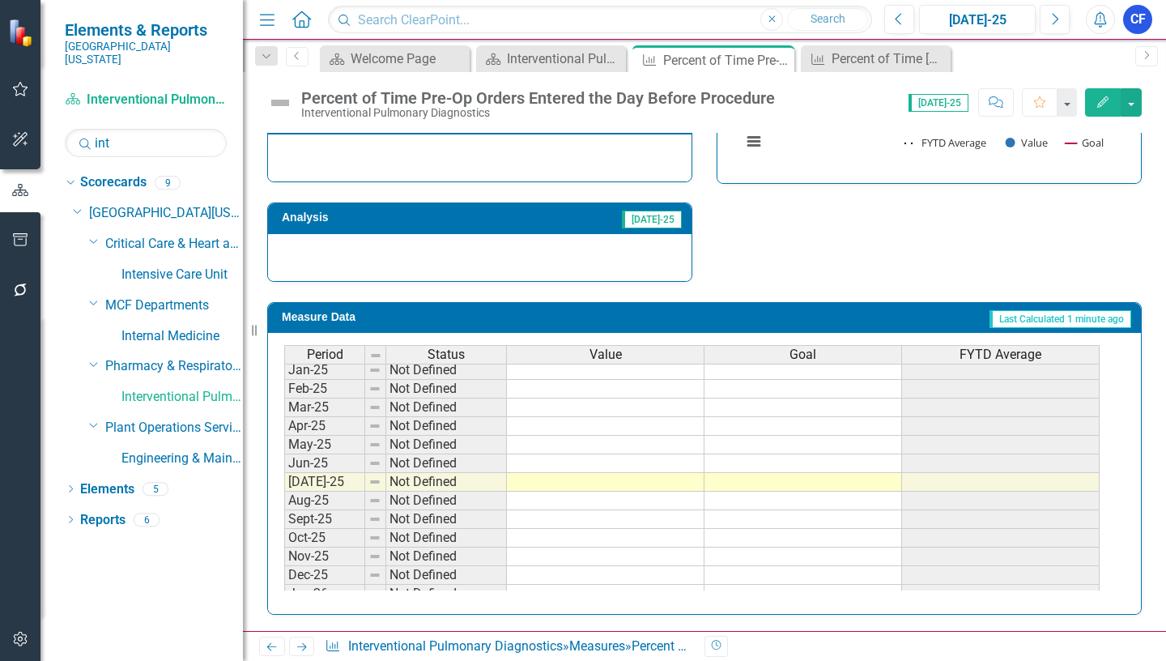
scroll to position [567, 0]
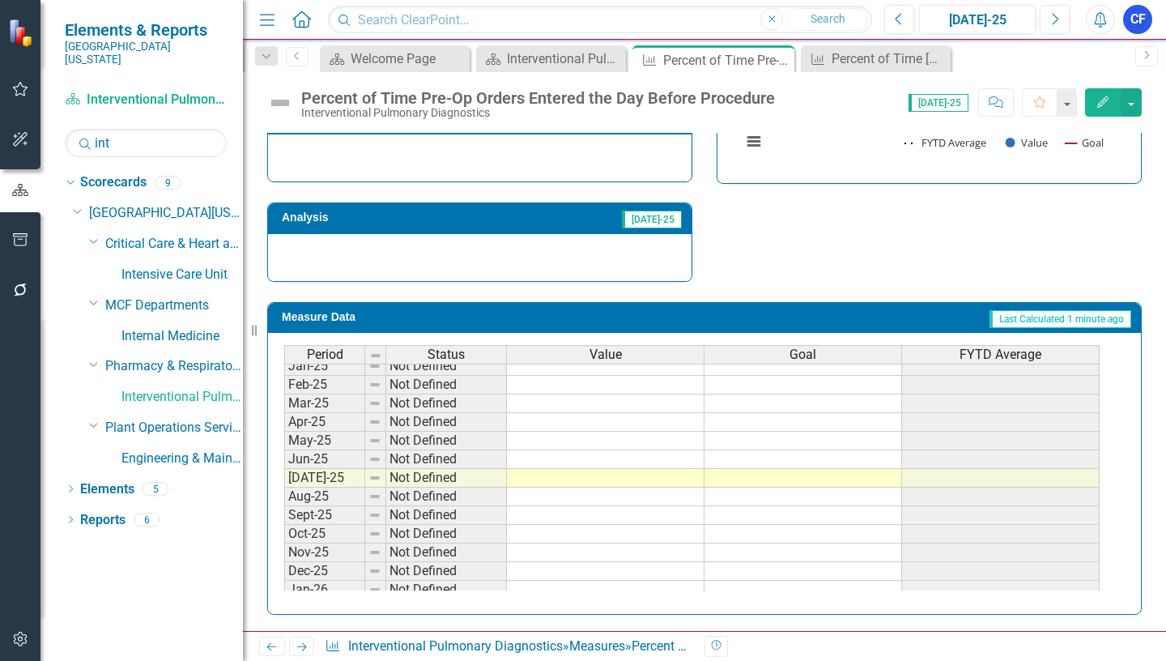
click at [614, 478] on tbody "Dec-23 Not Defined Jan-24 Not Defined Feb-24 Not Defined Mar-24 Not Defined Apr…" at bounding box center [691, 403] width 815 height 578
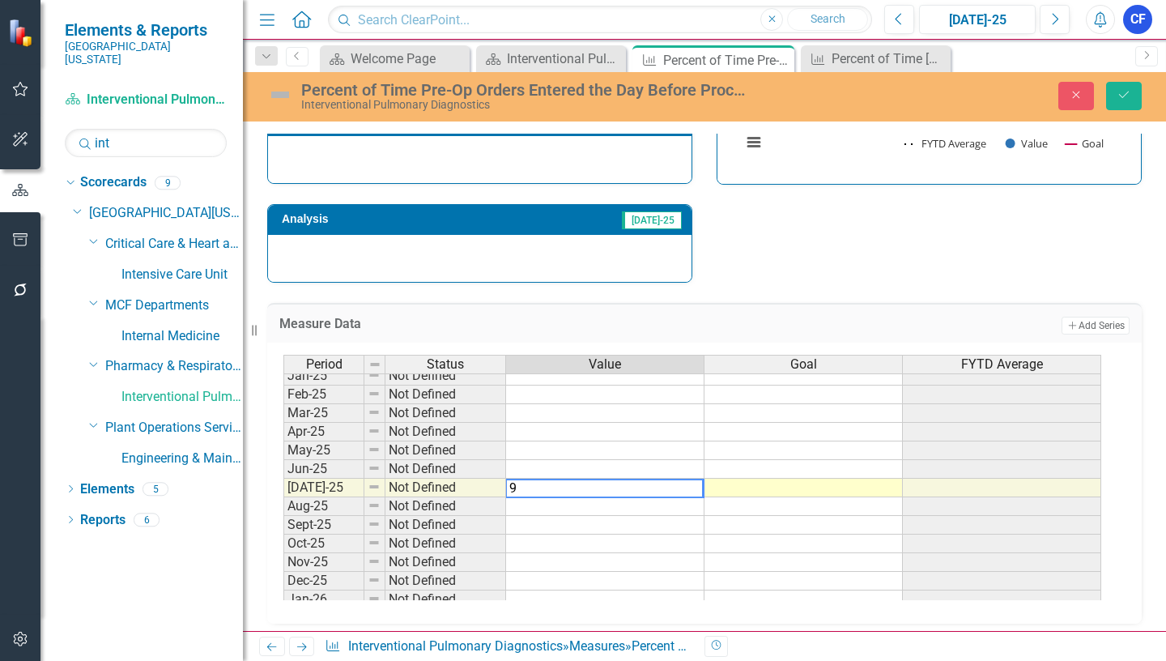
type textarea "96"
click at [1133, 102] on button "Save" at bounding box center [1124, 96] width 36 height 28
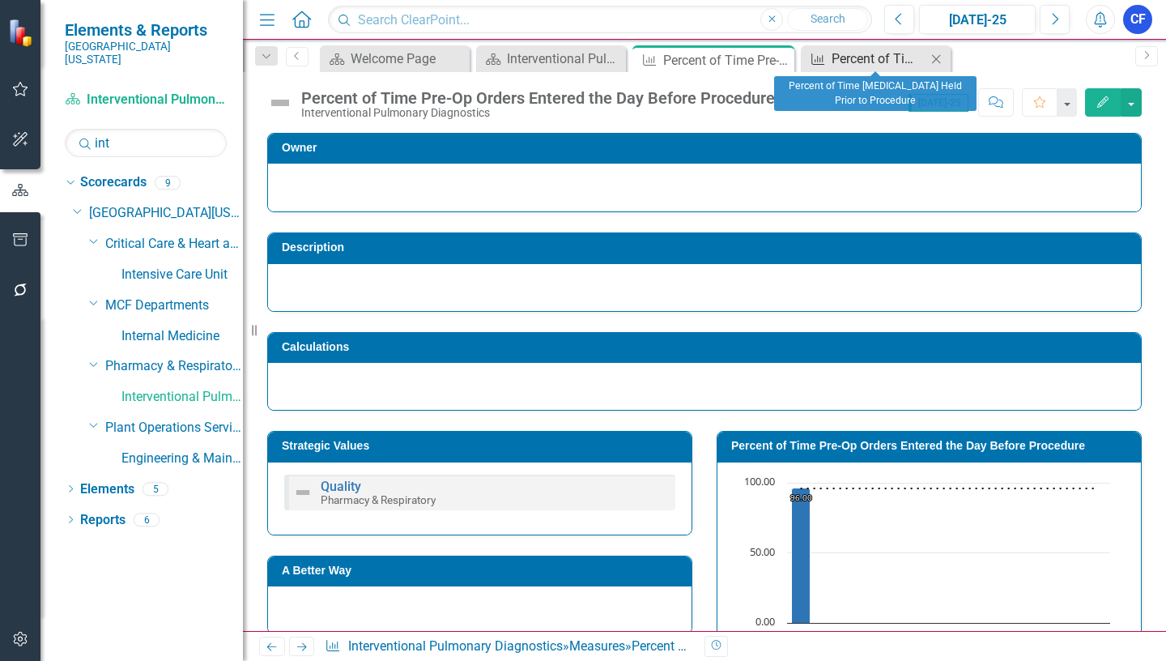
click at [895, 59] on div "Percent of Time Anticoagulant Held Prior to Procedure" at bounding box center [879, 59] width 95 height 20
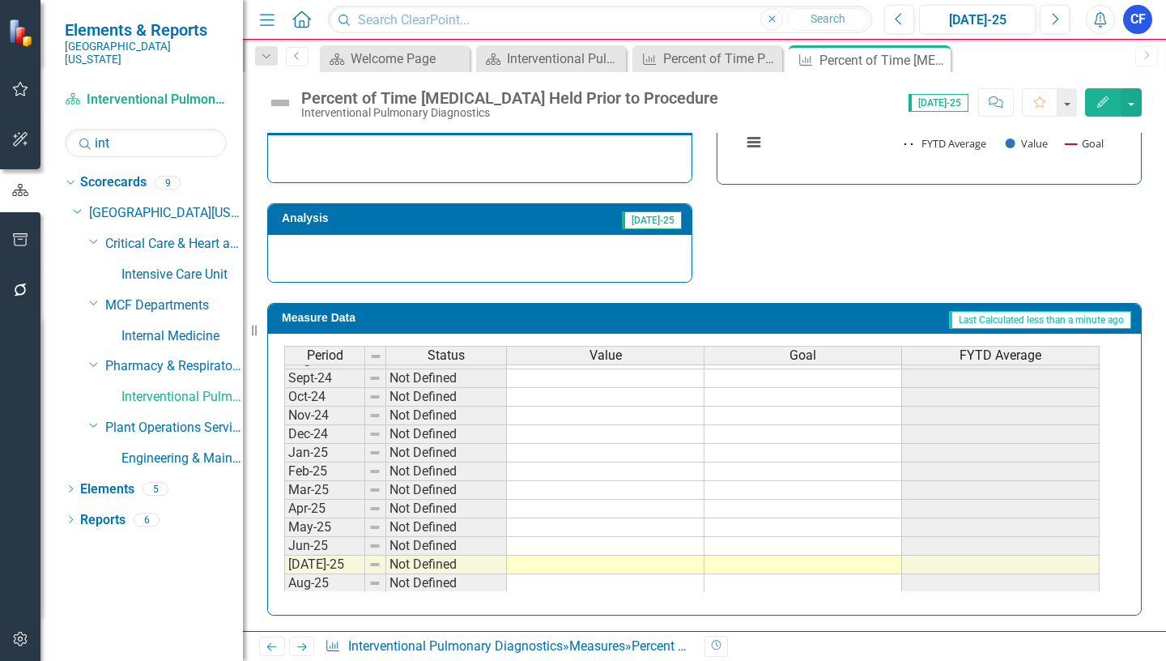
scroll to position [486, 0]
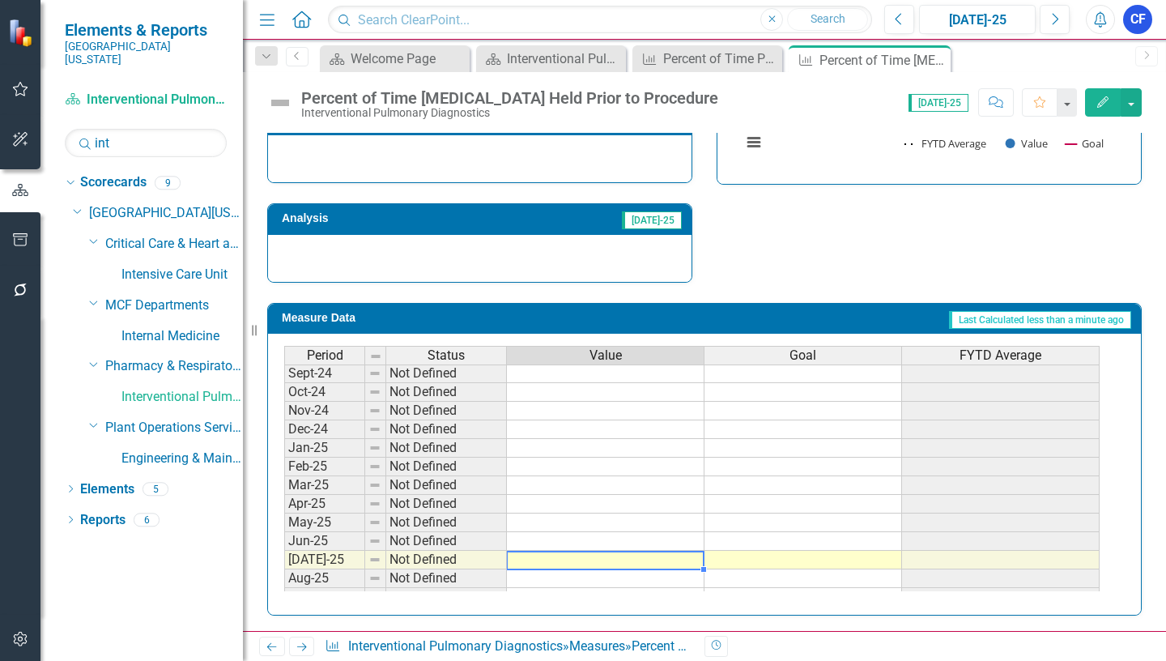
click at [666, 559] on tbody "Nov-23 Not Defined Dec-23 Not Defined Jan-24 Not Defined Feb-24 Not Defined Mar…" at bounding box center [691, 475] width 815 height 597
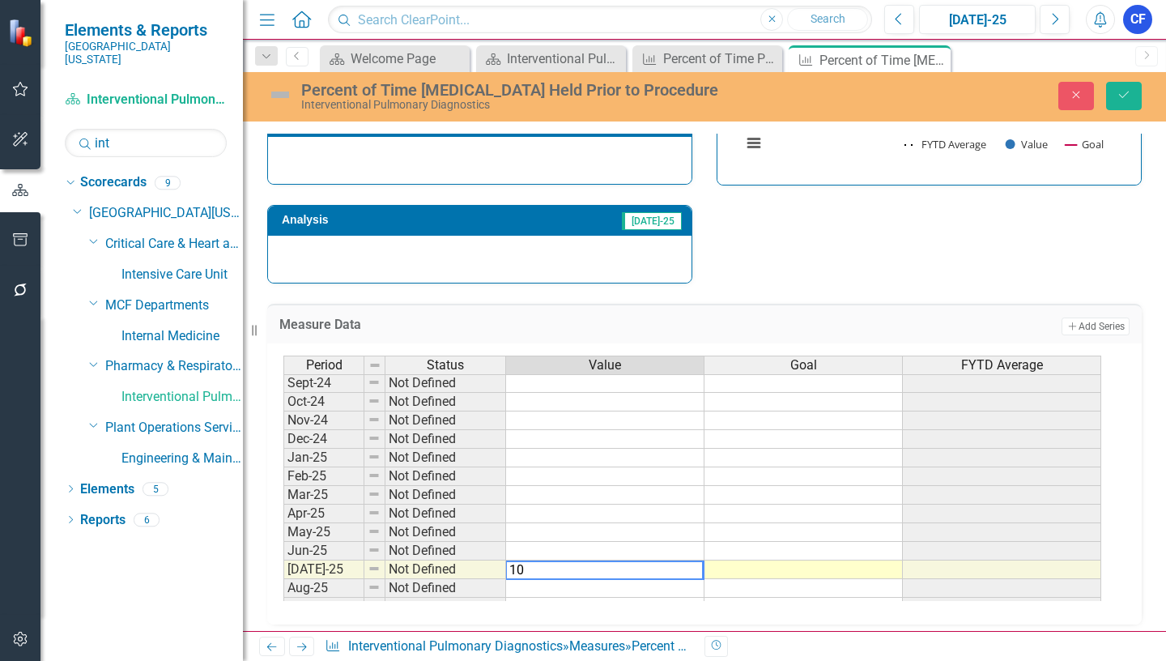
type textarea "100"
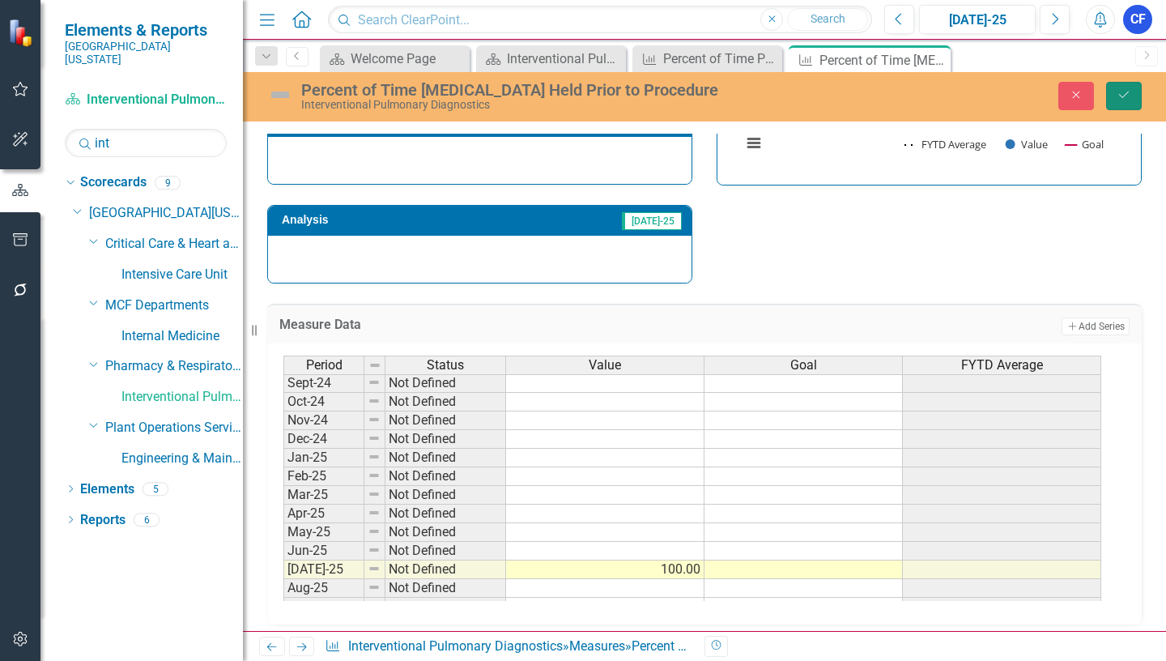
click at [1125, 93] on icon "Save" at bounding box center [1124, 94] width 15 height 11
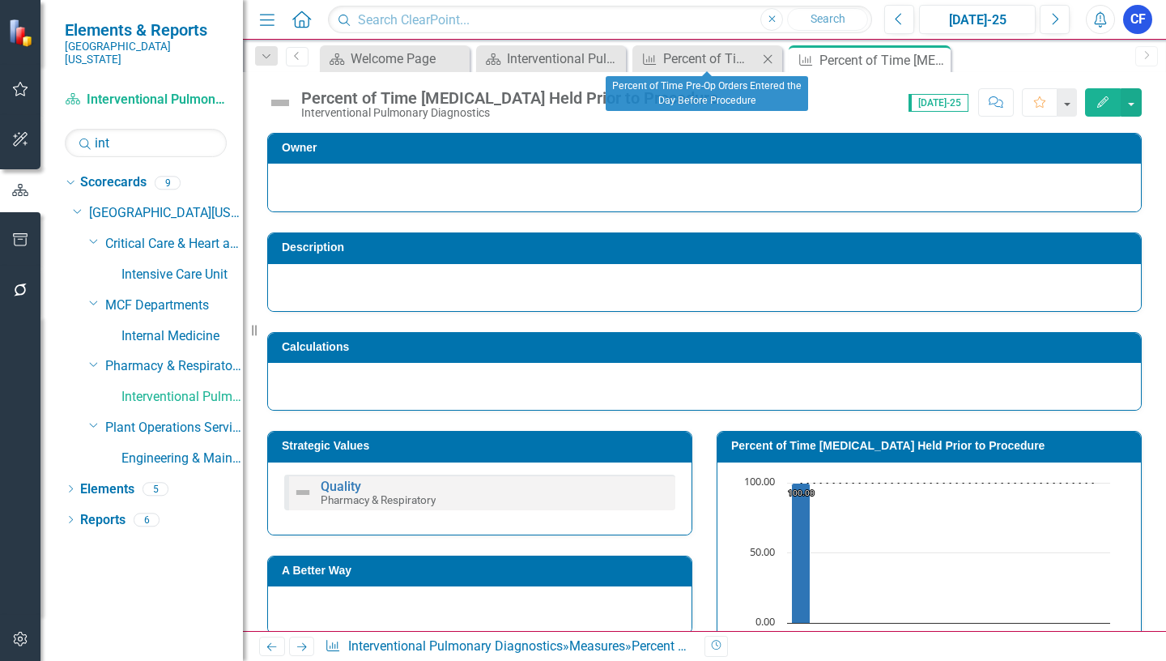
click at [769, 60] on icon at bounding box center [768, 58] width 9 height 9
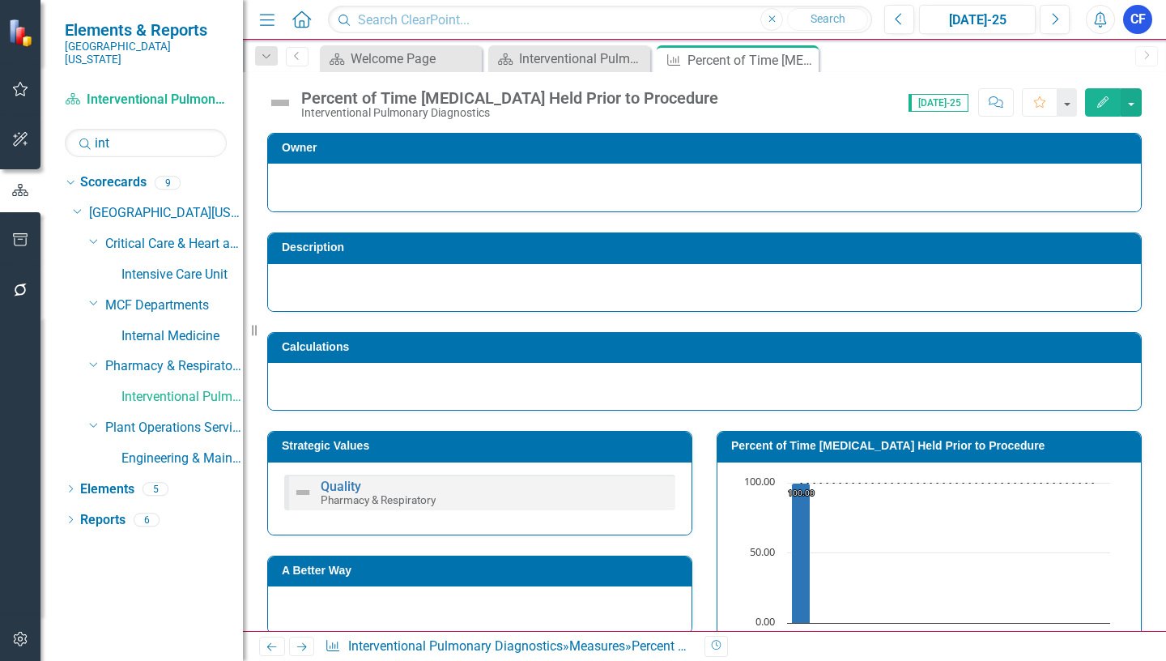
click at [300, 647] on icon at bounding box center [302, 647] width 10 height 8
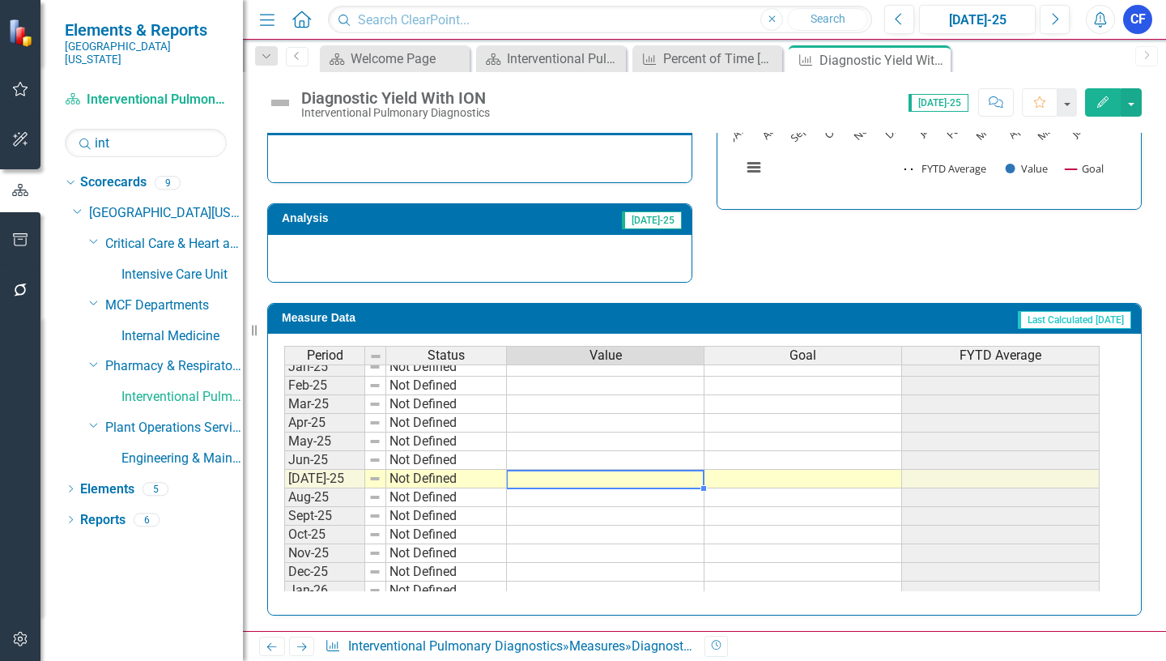
click at [648, 478] on tbody "Feb-24 Not Defined Mar-24 Not Defined Apr-24 Not Defined May-24 Not Defined Jun…" at bounding box center [691, 422] width 815 height 541
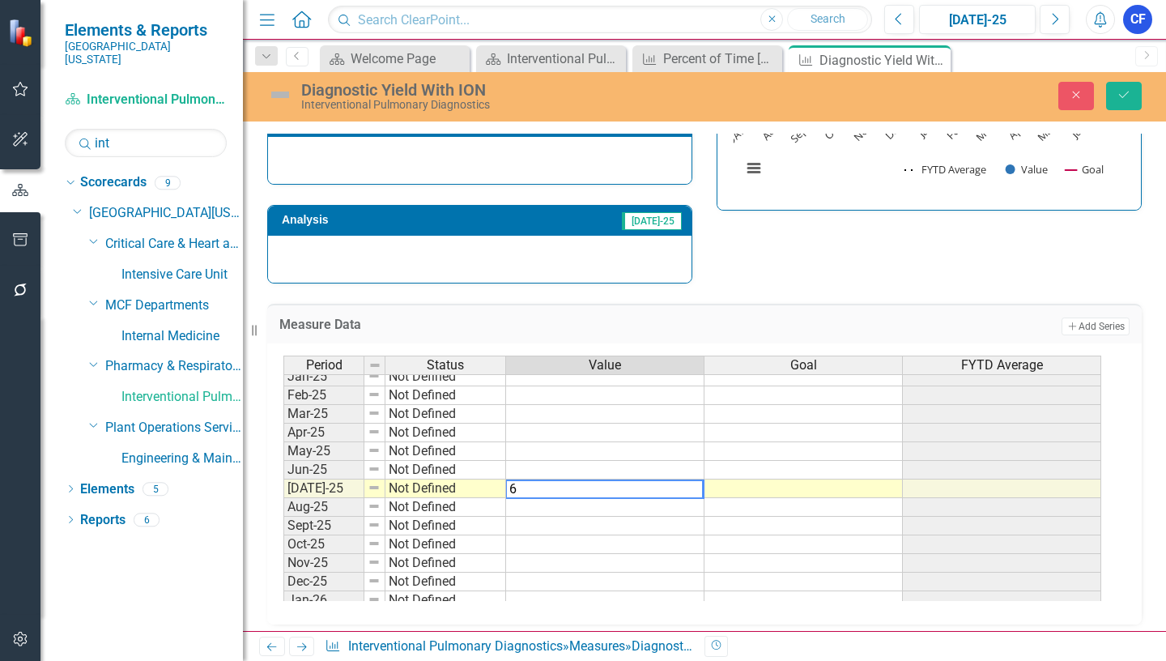
type textarea "69"
click at [1126, 91] on icon "Save" at bounding box center [1124, 94] width 15 height 11
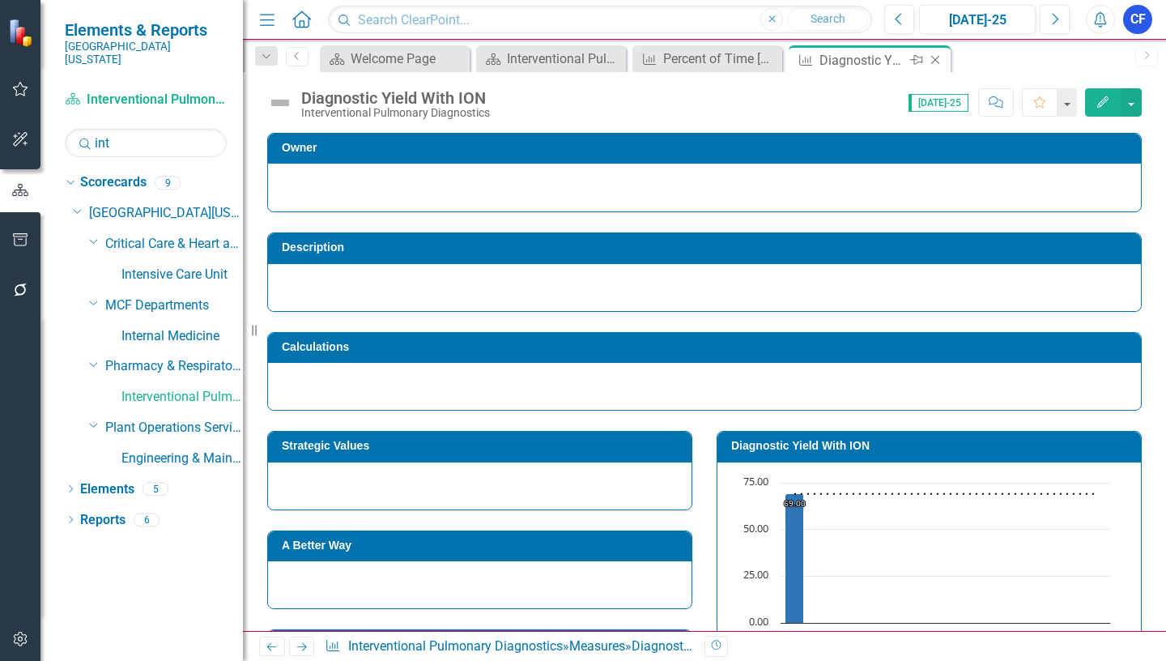
click at [938, 60] on icon "Close" at bounding box center [935, 59] width 16 height 13
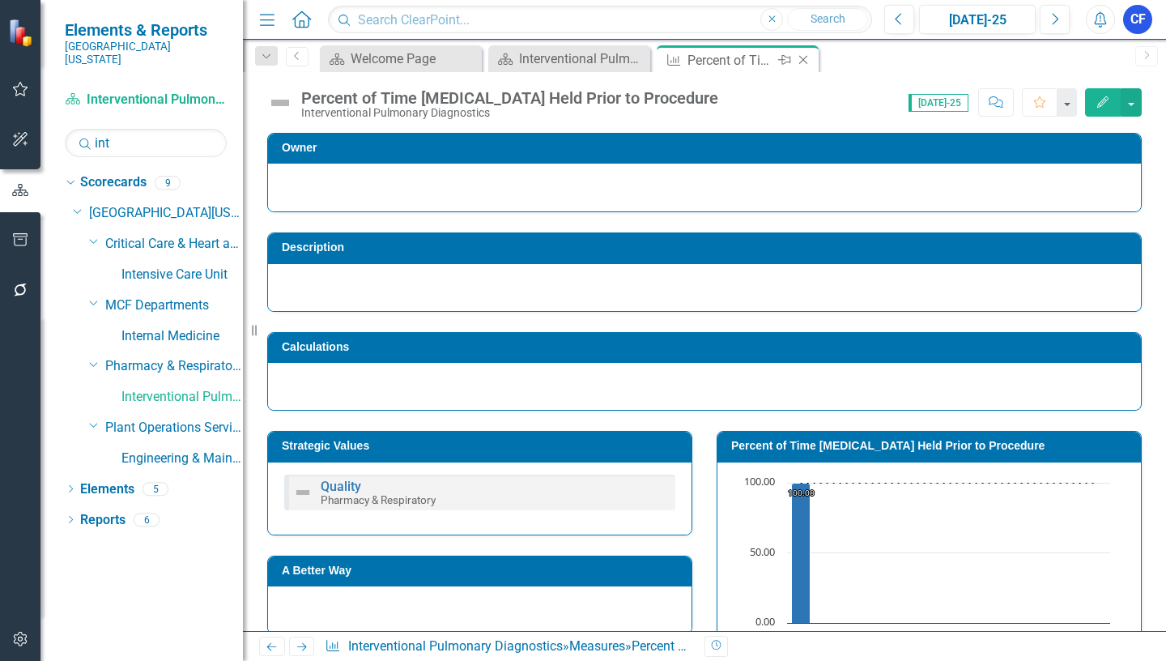
click at [805, 62] on icon "Close" at bounding box center [803, 59] width 16 height 13
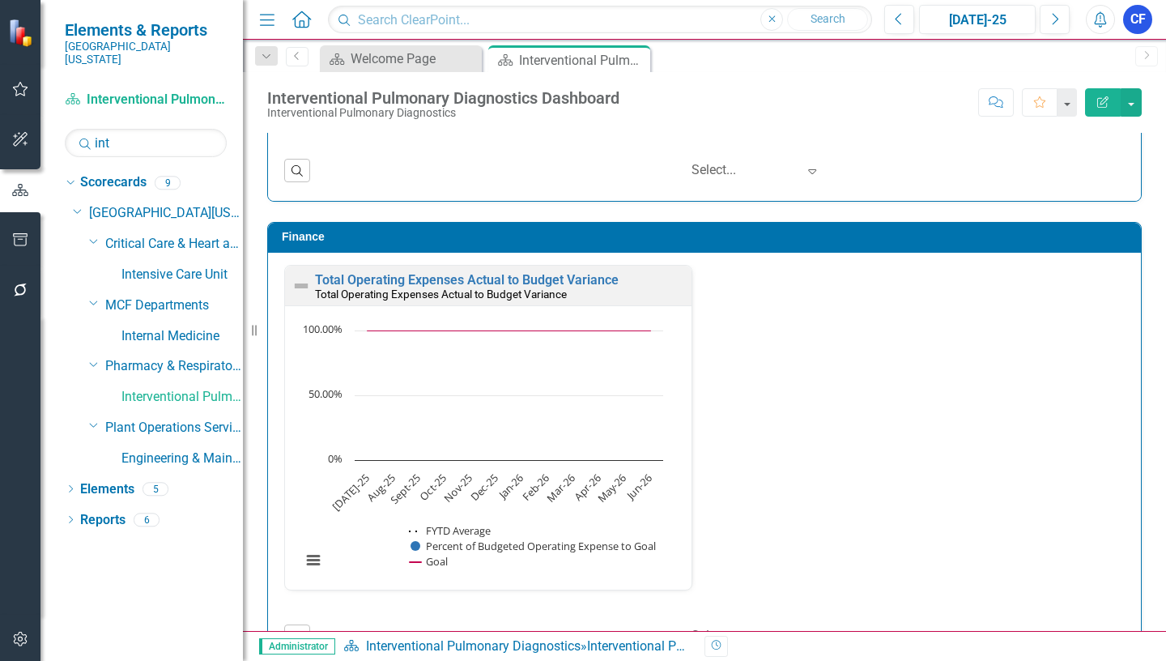
scroll to position [2091, 0]
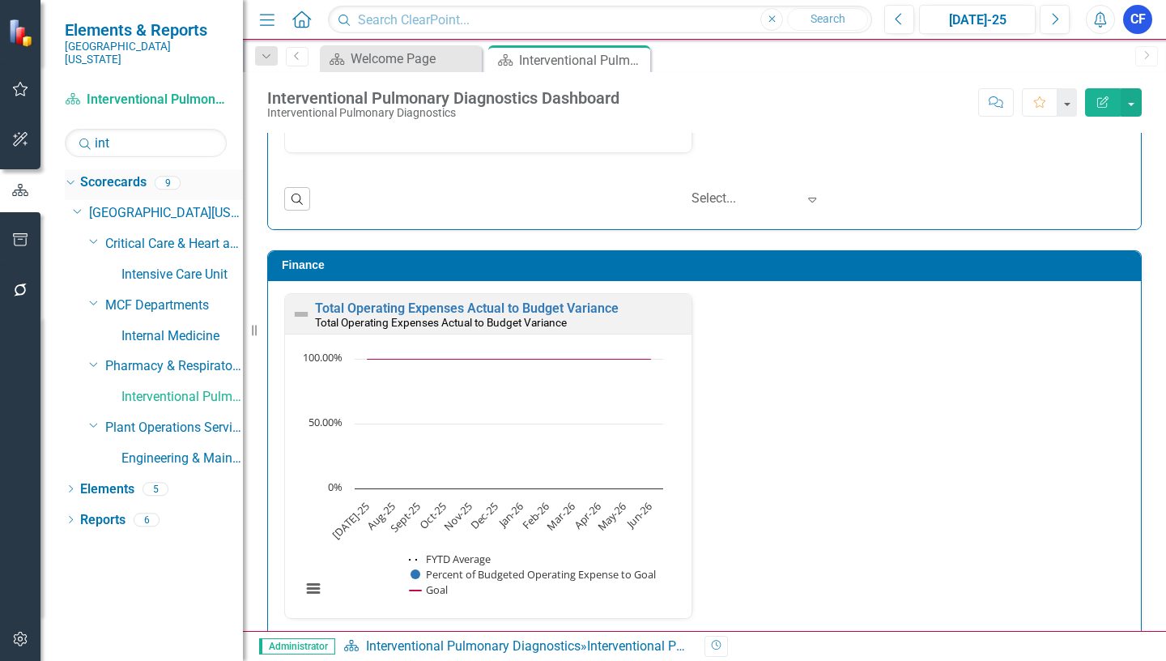
click at [70, 177] on icon "Dropdown" at bounding box center [68, 182] width 9 height 11
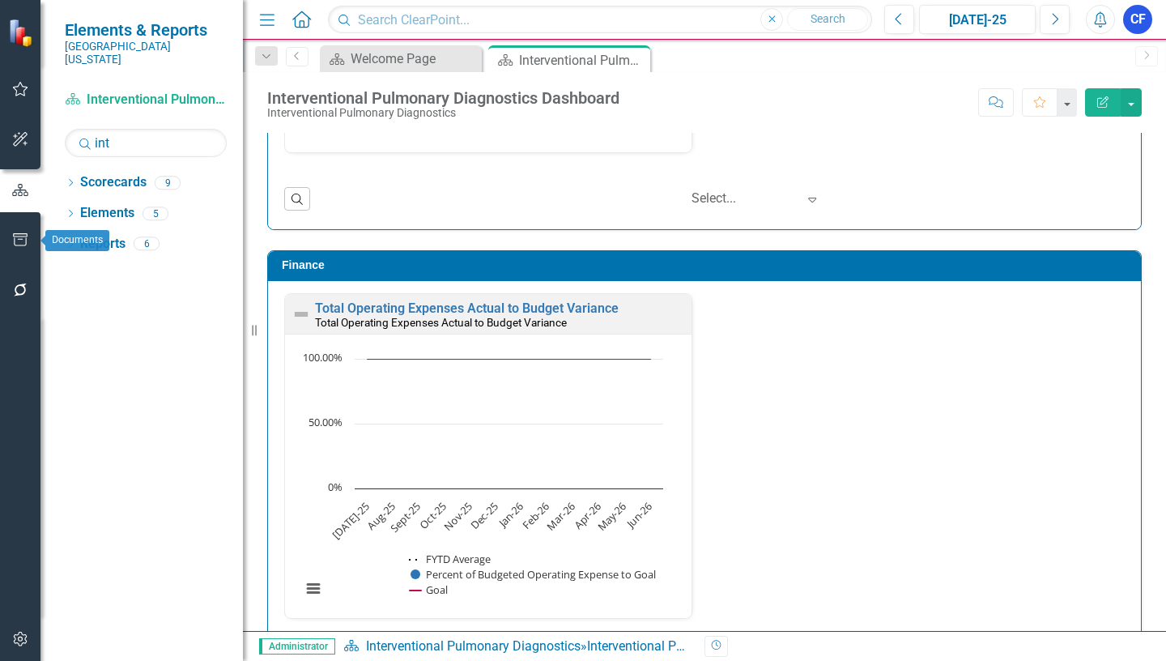
click at [19, 241] on icon "button" at bounding box center [20, 239] width 17 height 13
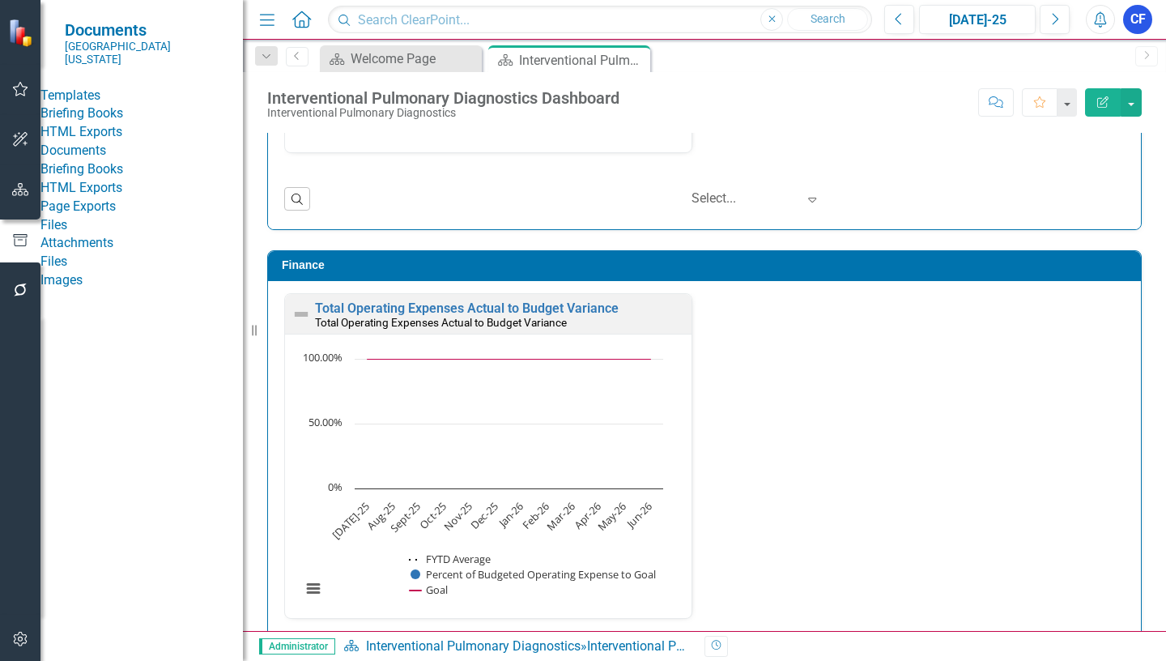
click at [125, 138] on link "HTML Exports" at bounding box center [141, 132] width 202 height 19
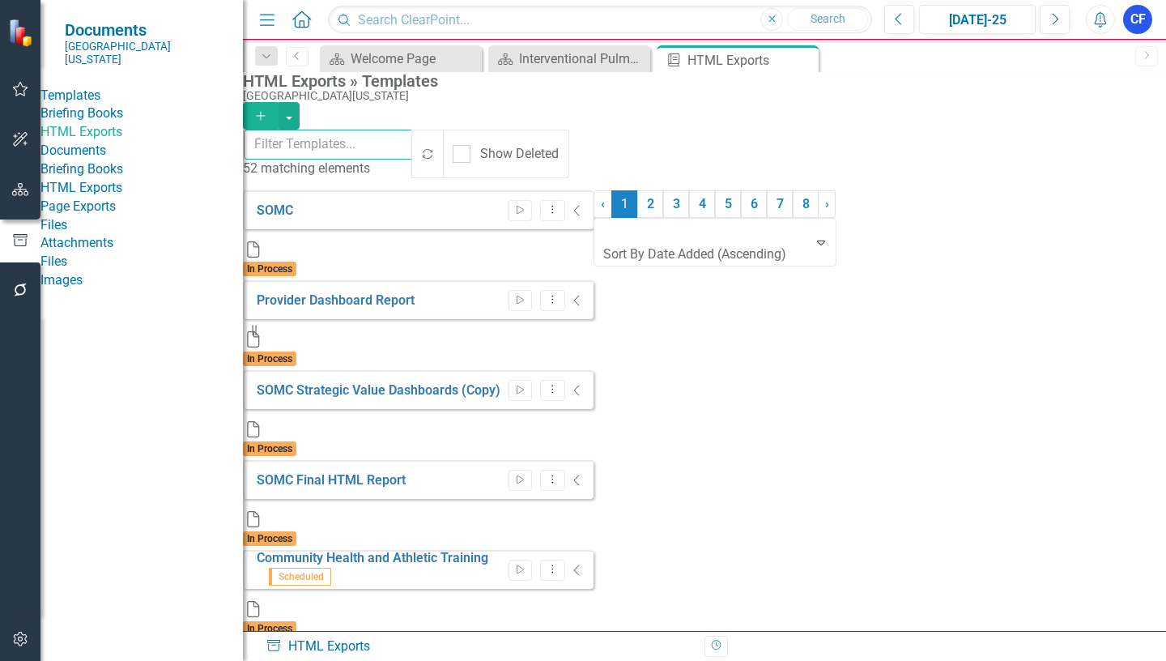
click at [310, 147] on input "text" at bounding box center [329, 145] width 170 height 30
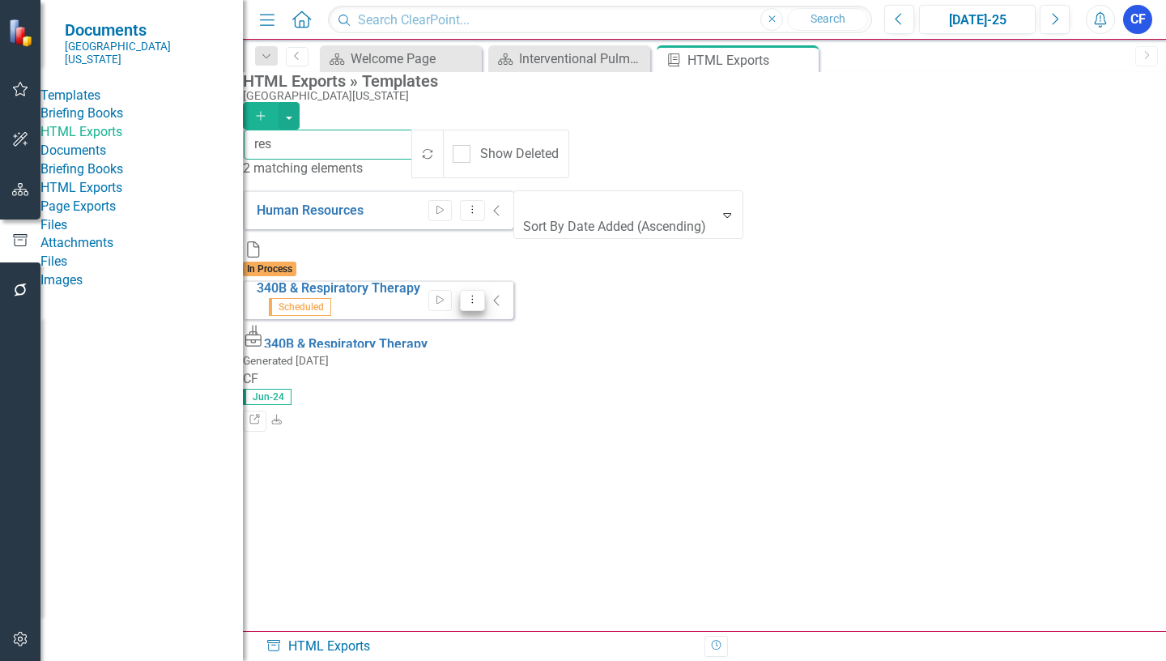
type input "res"
click at [479, 294] on icon "Dropdown Menu" at bounding box center [473, 299] width 14 height 11
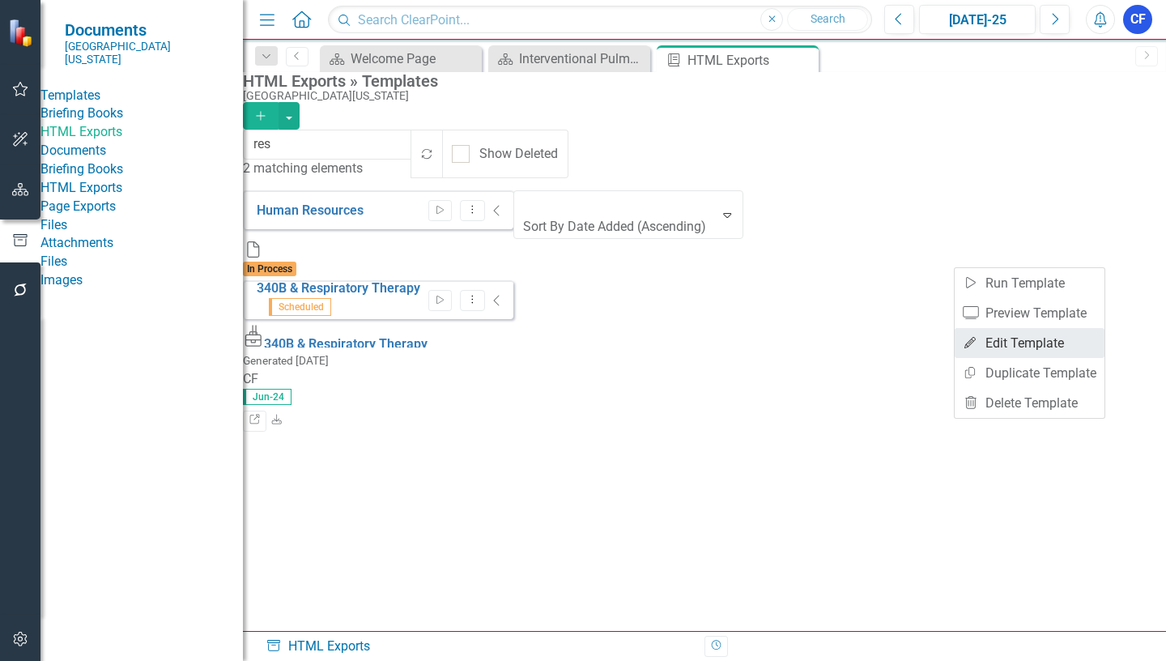
click at [1041, 346] on link "Edit Edit Template" at bounding box center [1030, 343] width 150 height 30
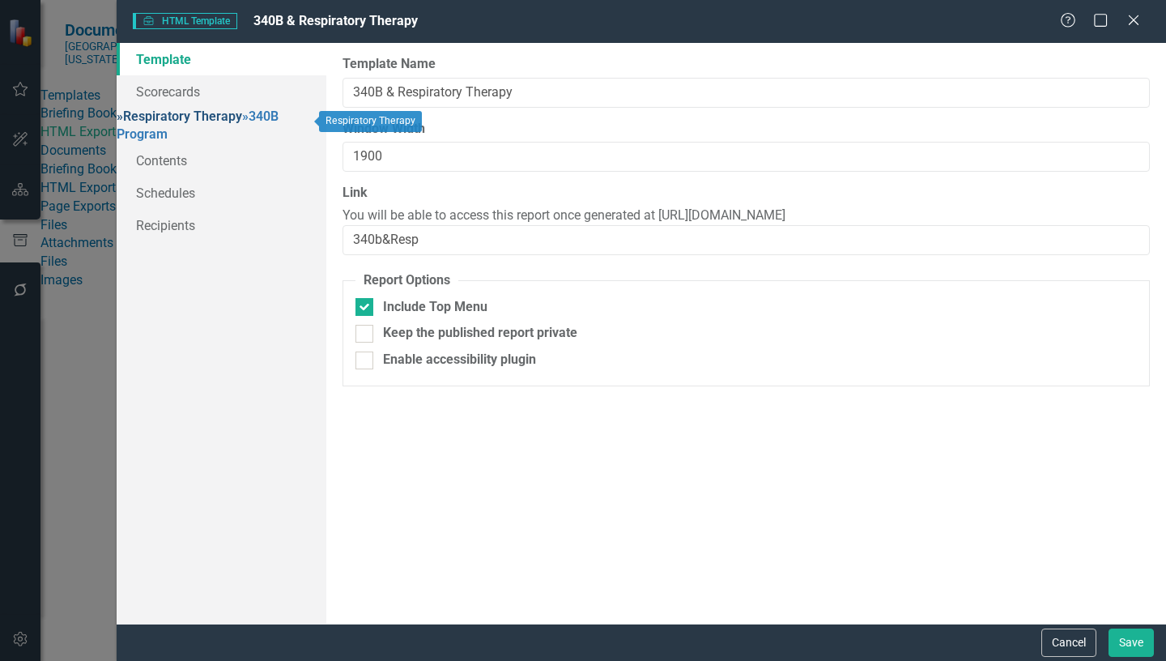
click at [237, 121] on link "» Respiratory Therapy" at bounding box center [179, 115] width 125 height 15
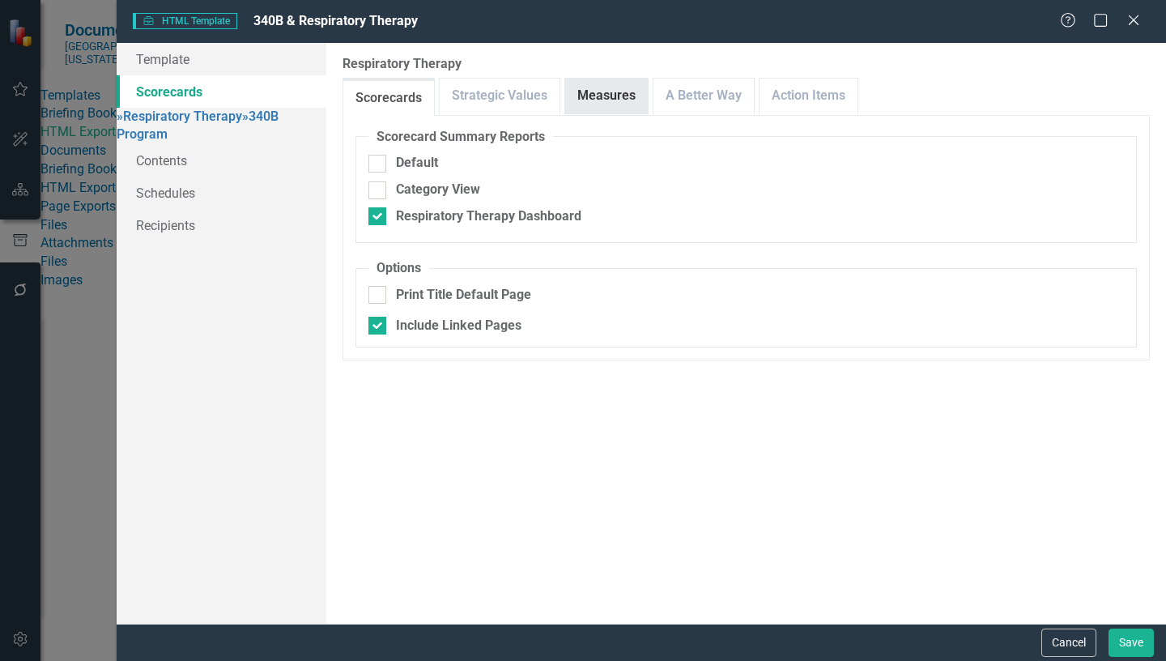
click at [624, 93] on link "Measures" at bounding box center [606, 96] width 83 height 35
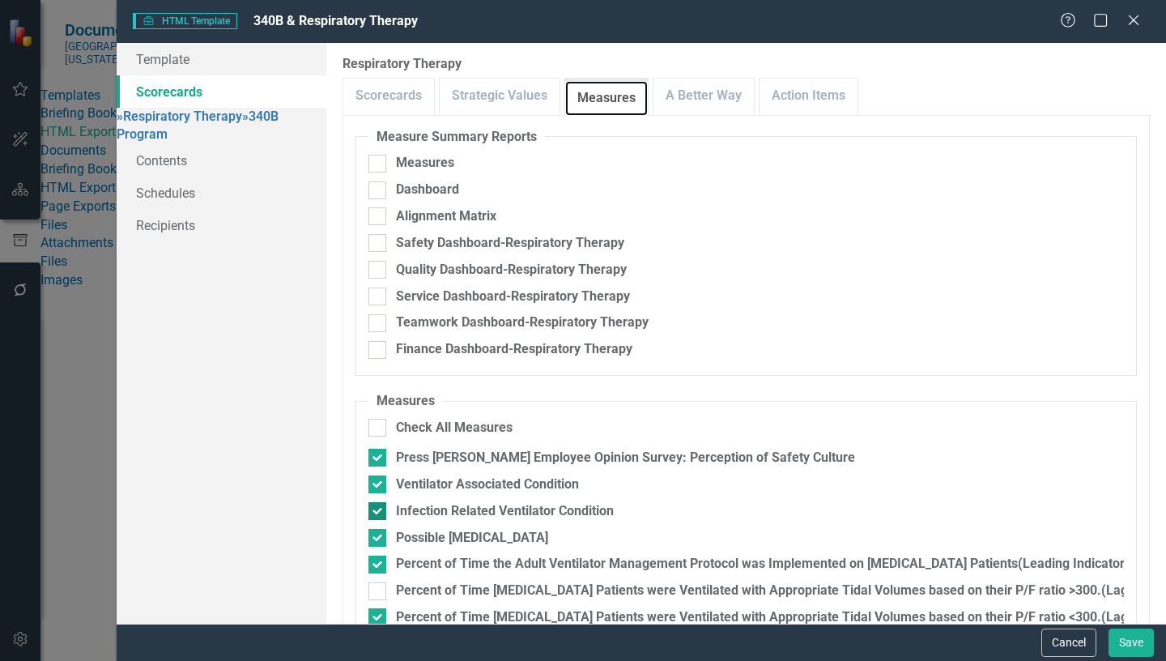
scroll to position [81, 0]
click at [380, 582] on div at bounding box center [377, 591] width 18 height 18
click at [379, 582] on input "Percent of Time [MEDICAL_DATA] Patients were Ventilated with Appropriate Tidal …" at bounding box center [373, 587] width 11 height 11
checkbox input "true"
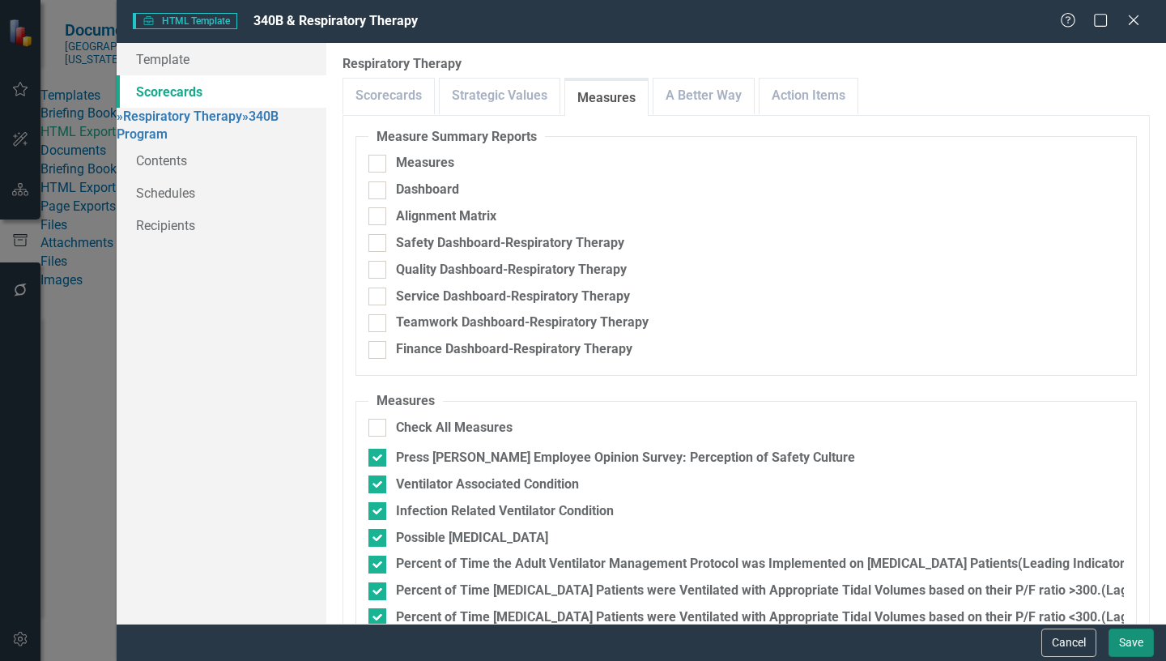
click at [1134, 640] on button "Save" at bounding box center [1130, 642] width 45 height 28
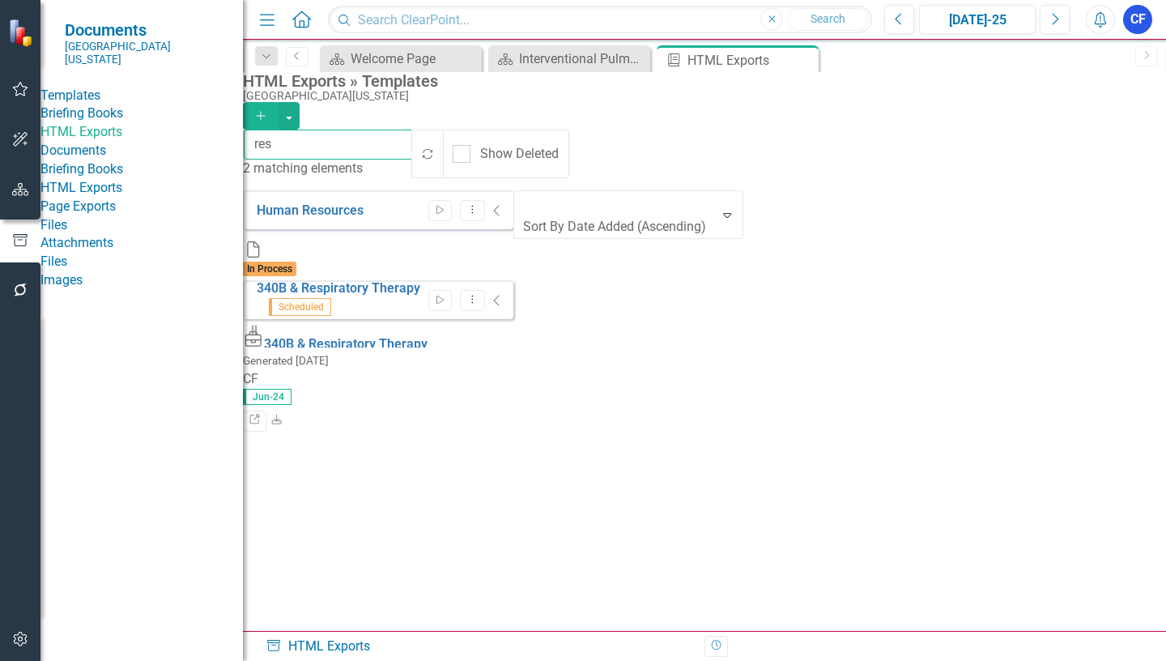
drag, startPoint x: 299, startPoint y: 150, endPoint x: 274, endPoint y: 149, distance: 25.1
click at [274, 149] on input "res" at bounding box center [329, 145] width 170 height 30
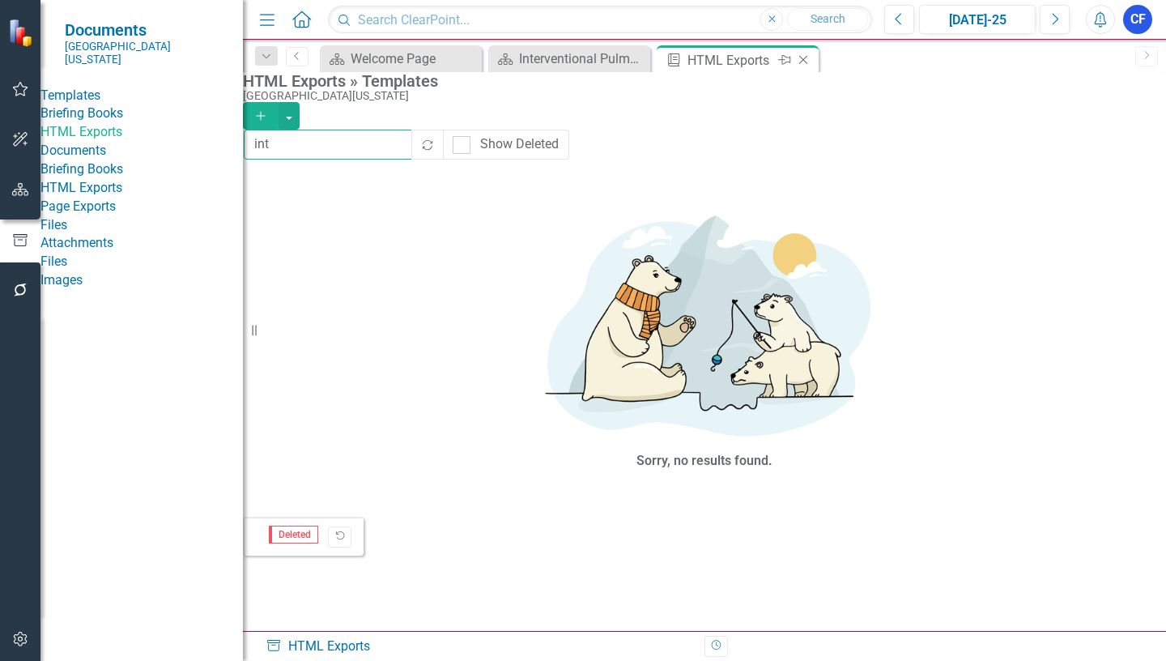
type input "int"
click at [806, 61] on icon "Close" at bounding box center [803, 59] width 16 height 13
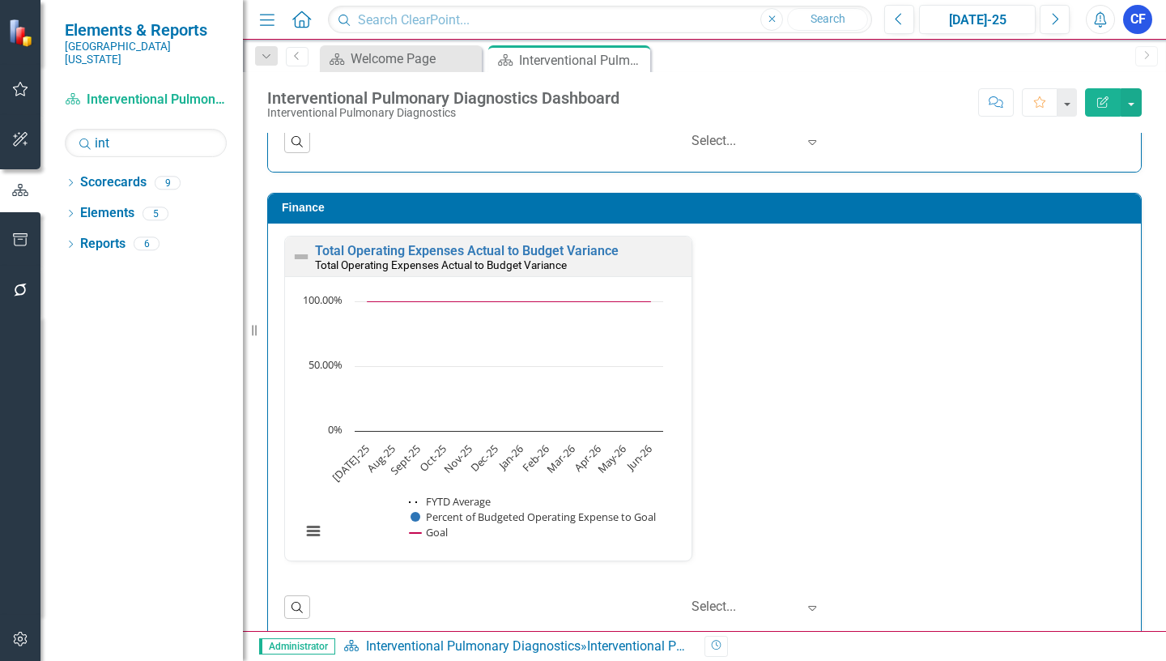
scroll to position [2172, 0]
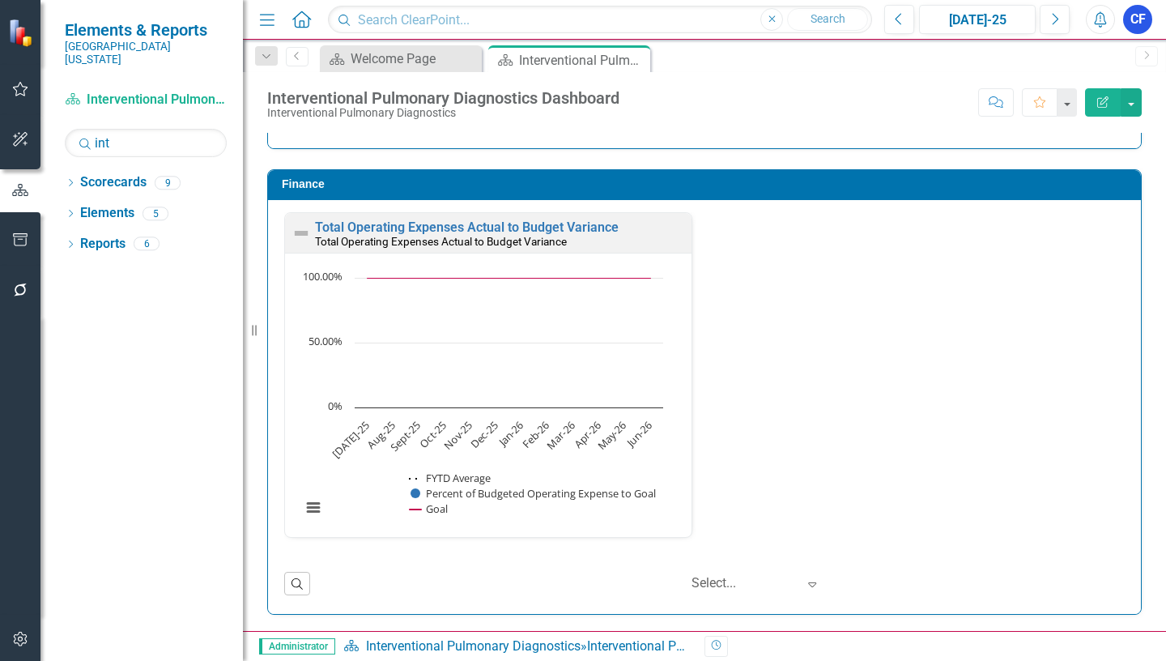
drag, startPoint x: 636, startPoint y: 60, endPoint x: 615, endPoint y: 64, distance: 21.4
click at [0, 0] on icon "Close" at bounding box center [0, 0] width 0 height 0
